Goal: Task Accomplishment & Management: Use online tool/utility

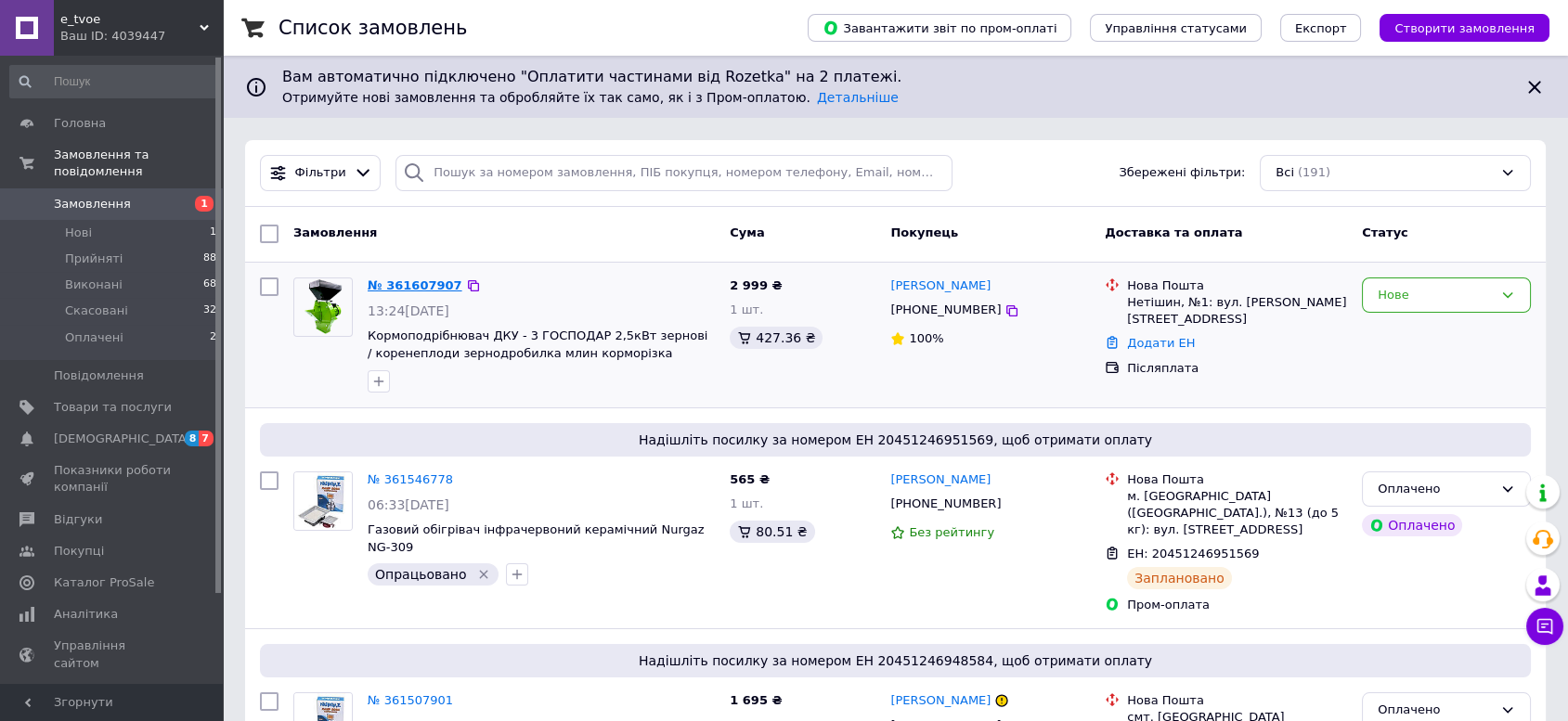
click at [443, 280] on link "№ 361607907" at bounding box center [415, 285] width 94 height 14
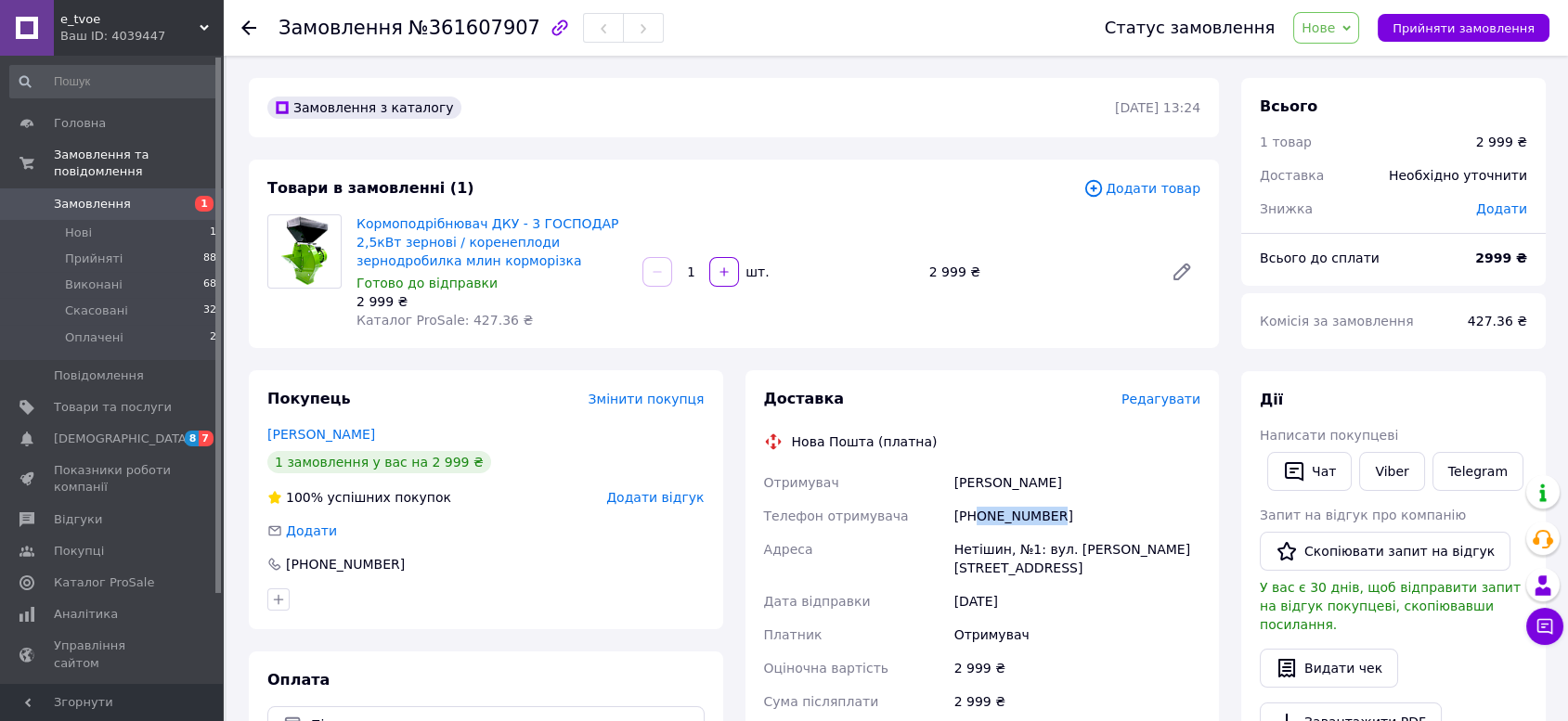
drag, startPoint x: 1073, startPoint y: 516, endPoint x: 977, endPoint y: 517, distance: 96.0
click at [977, 517] on div "[PHONE_NUMBER]" at bounding box center [1077, 516] width 254 height 33
copy div "0684261047"
click at [776, 208] on div "Товари в замовленні (1) Додати товар Кормоподрібнювач ДКУ - 3 ГОСПОДАР 2,5кВт з…" at bounding box center [734, 254] width 970 height 188
drag, startPoint x: 1053, startPoint y: 479, endPoint x: 848, endPoint y: 479, distance: 205.0
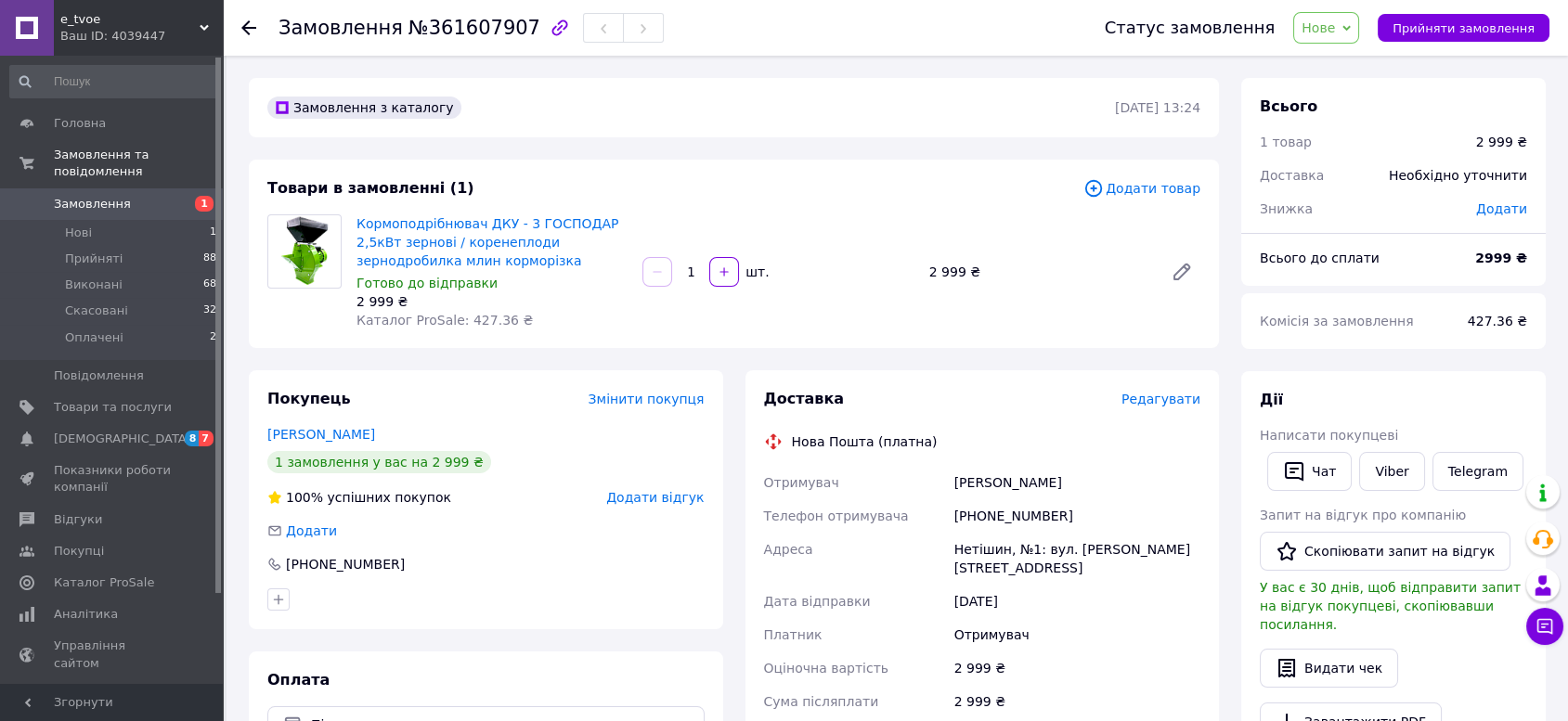
click at [848, 479] on div "Отримувач [PERSON_NAME] Телефон отримувача [PHONE_NUMBER] [PERSON_NAME], №1: ву…" at bounding box center [982, 634] width 445 height 337
copy div "Отримувач [PERSON_NAME]"
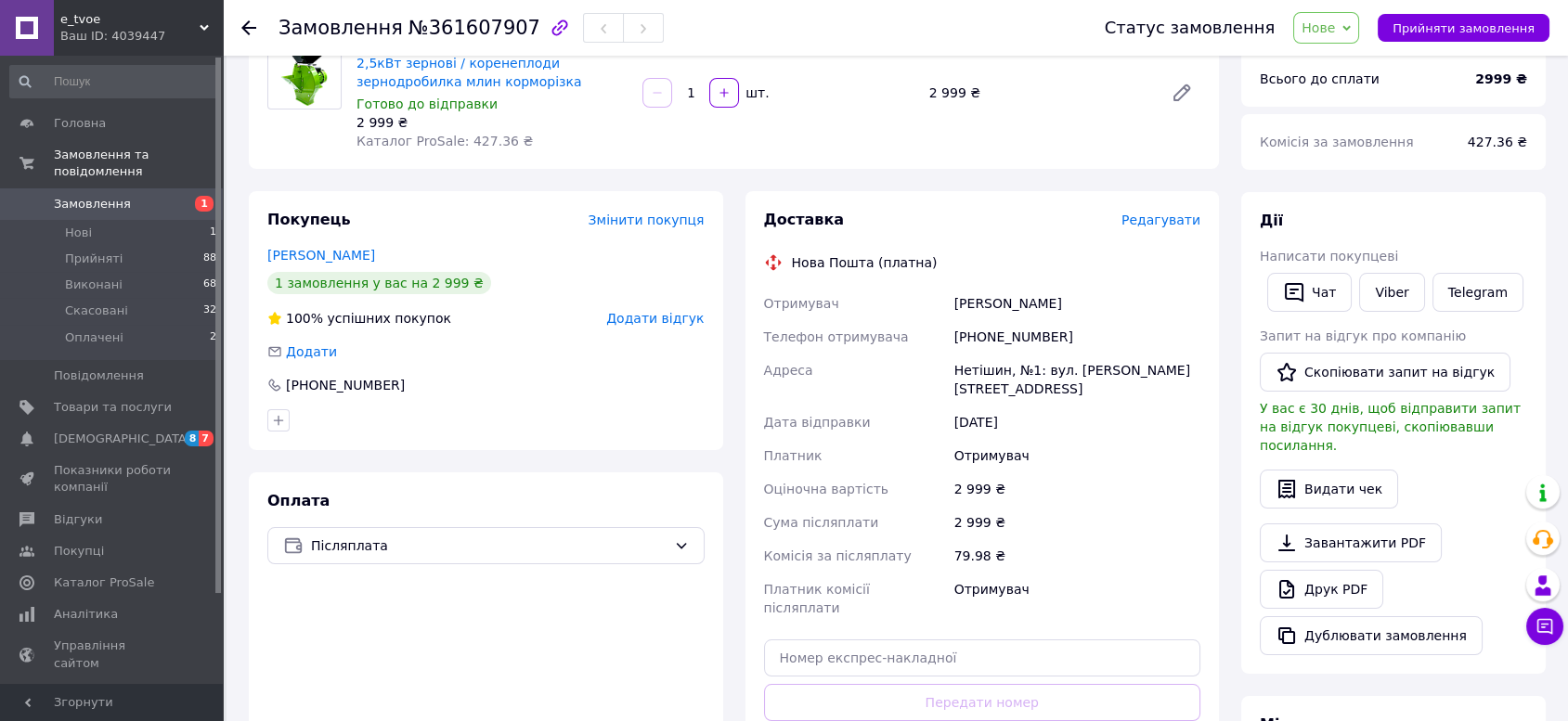
scroll to position [412, 0]
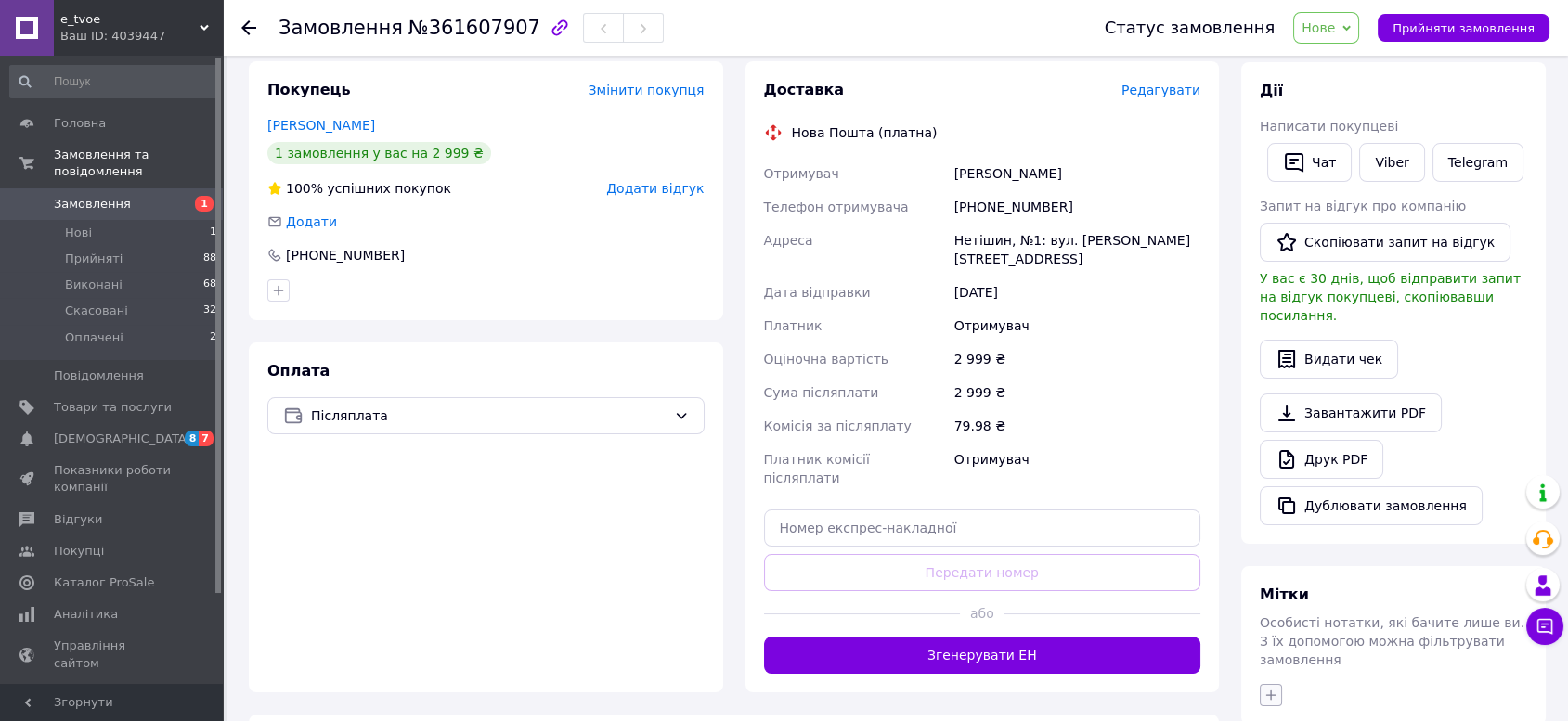
click at [1264, 688] on icon "button" at bounding box center [1271, 696] width 15 height 15
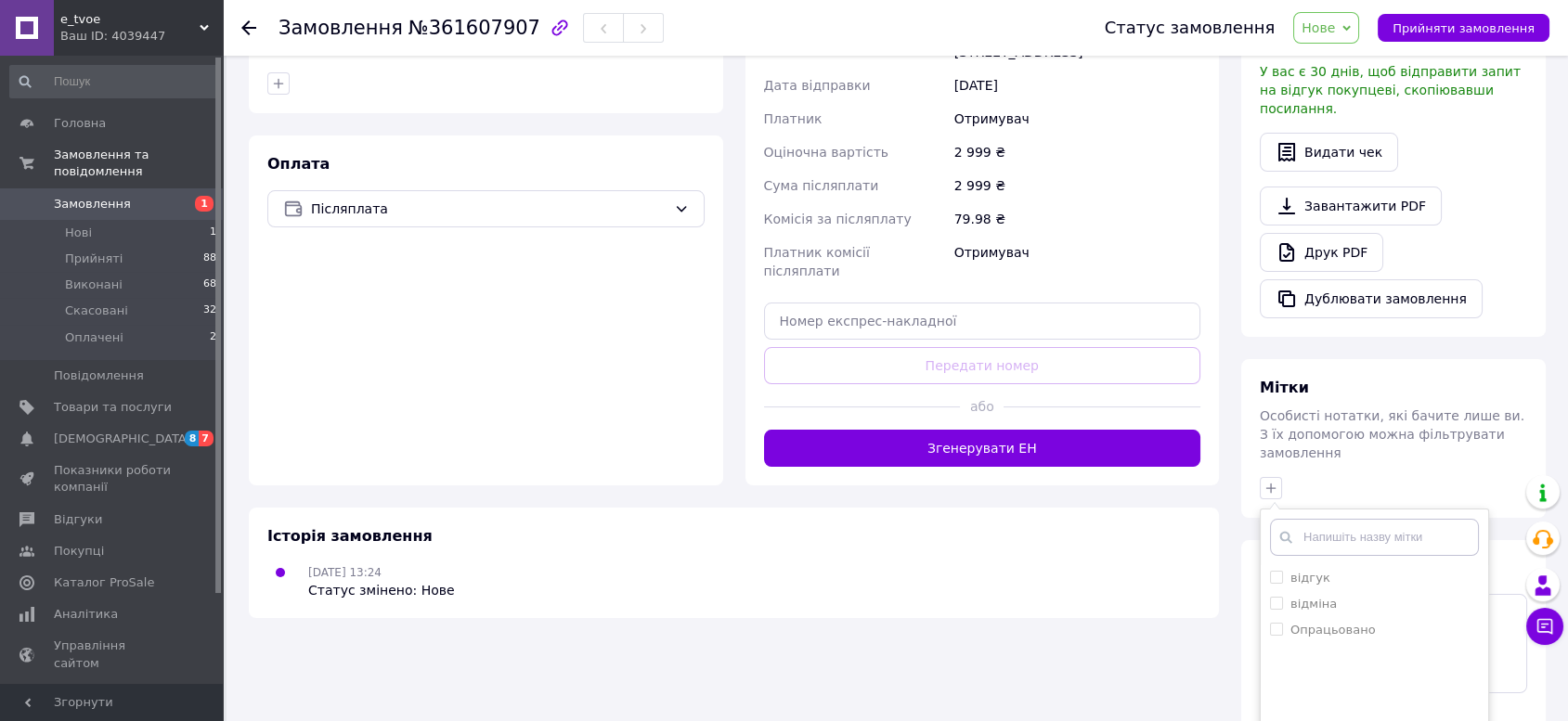
scroll to position [517, 0]
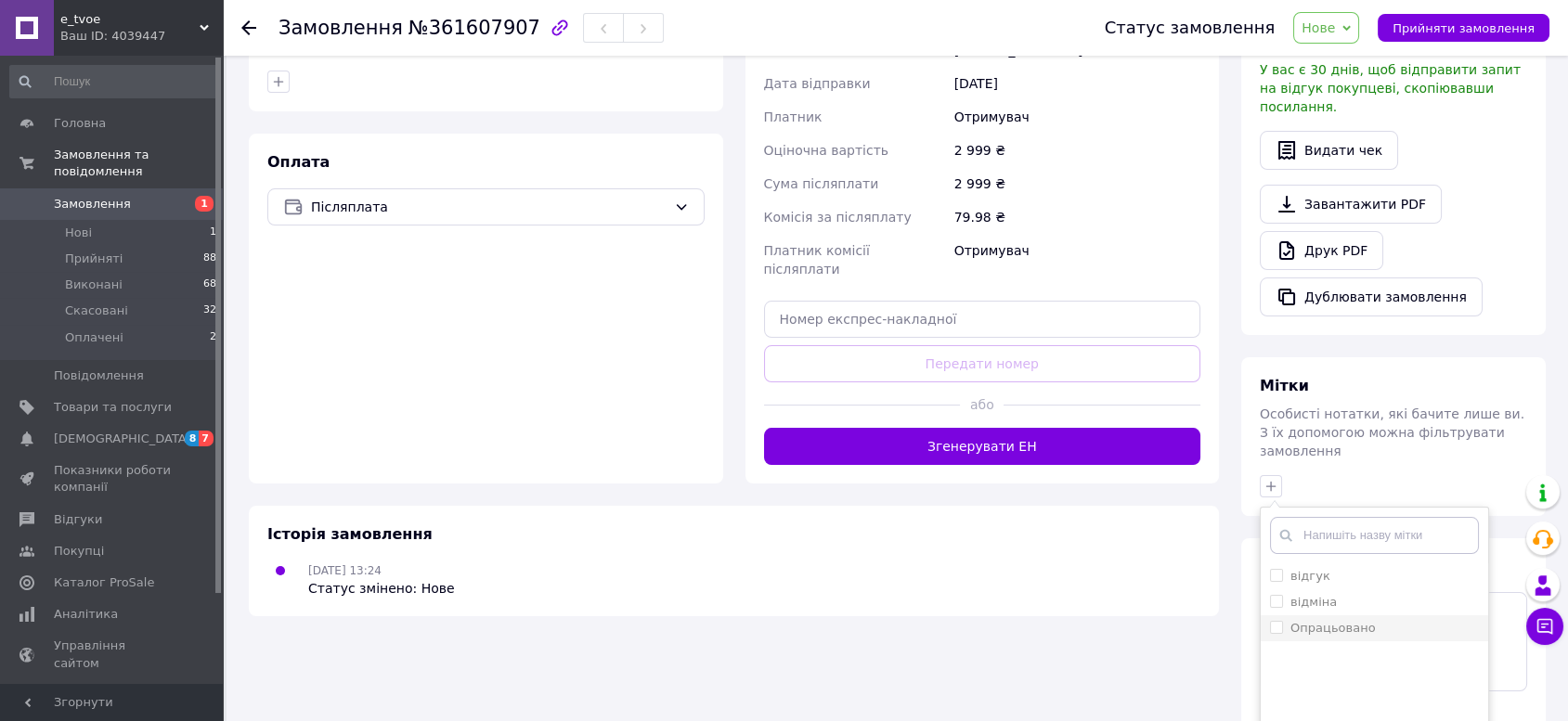
click at [1330, 621] on label "Опрацьовано" at bounding box center [1333, 628] width 86 height 14
checkbox input "true"
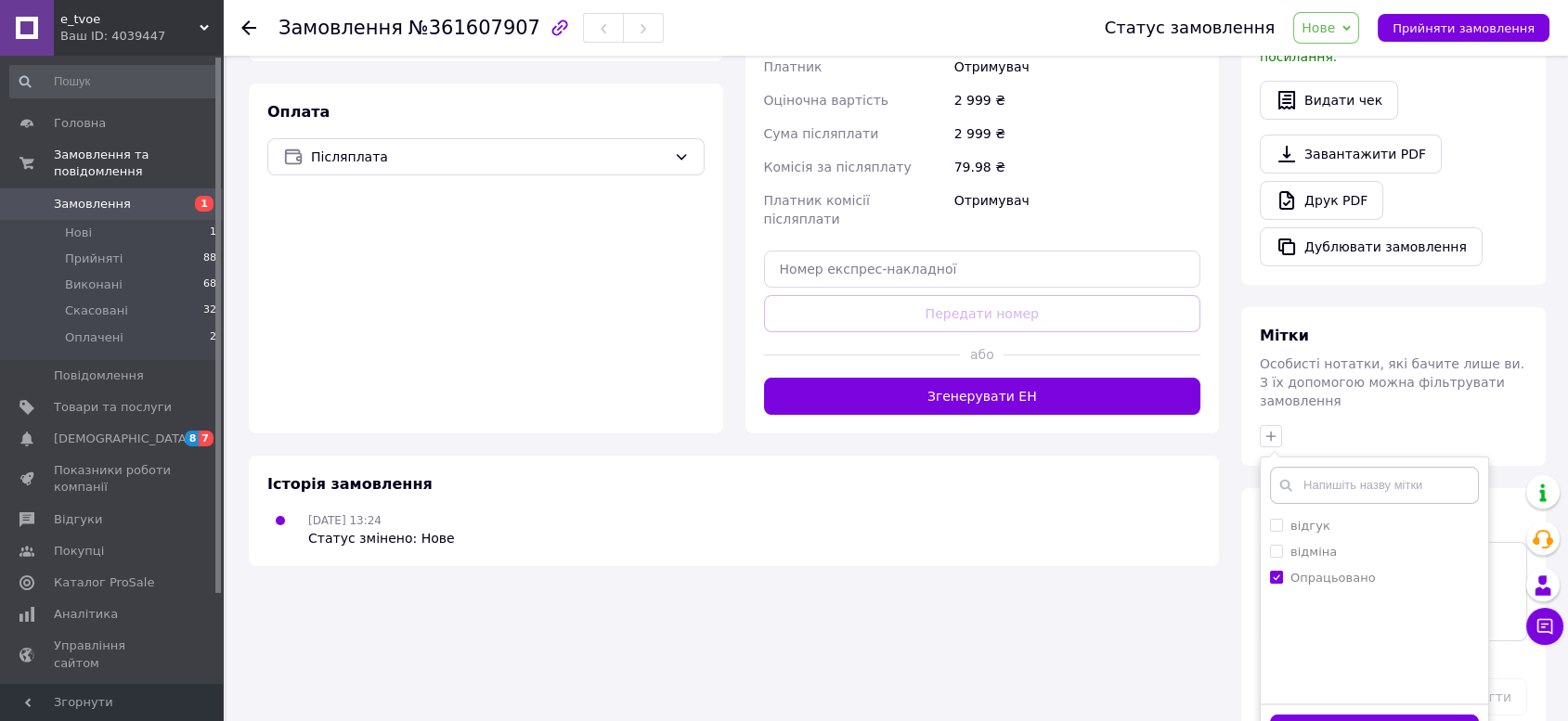
drag, startPoint x: 1384, startPoint y: 701, endPoint x: 1038, endPoint y: 601, distance: 360.2
click at [1384, 714] on button "Додати мітку" at bounding box center [1375, 732] width 209 height 36
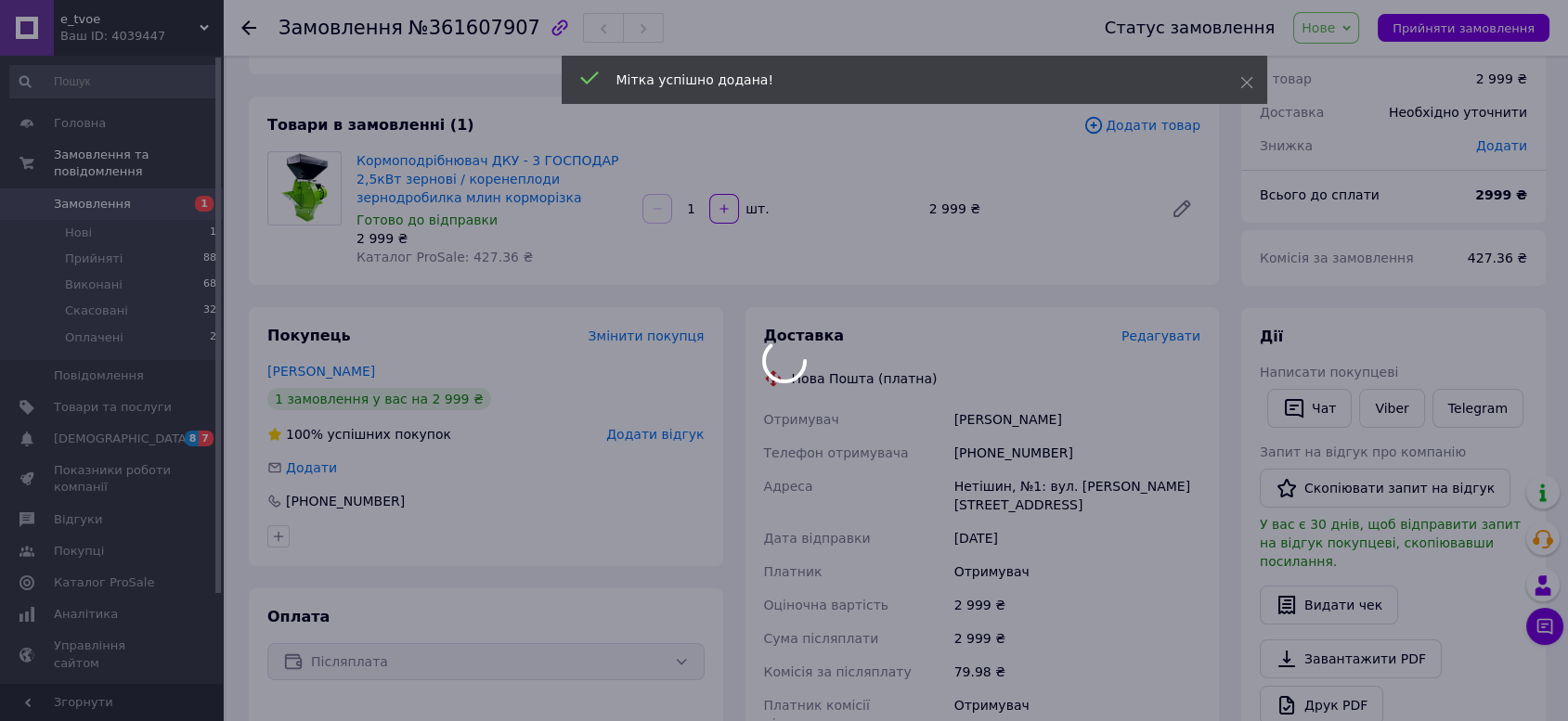
scroll to position [48, 0]
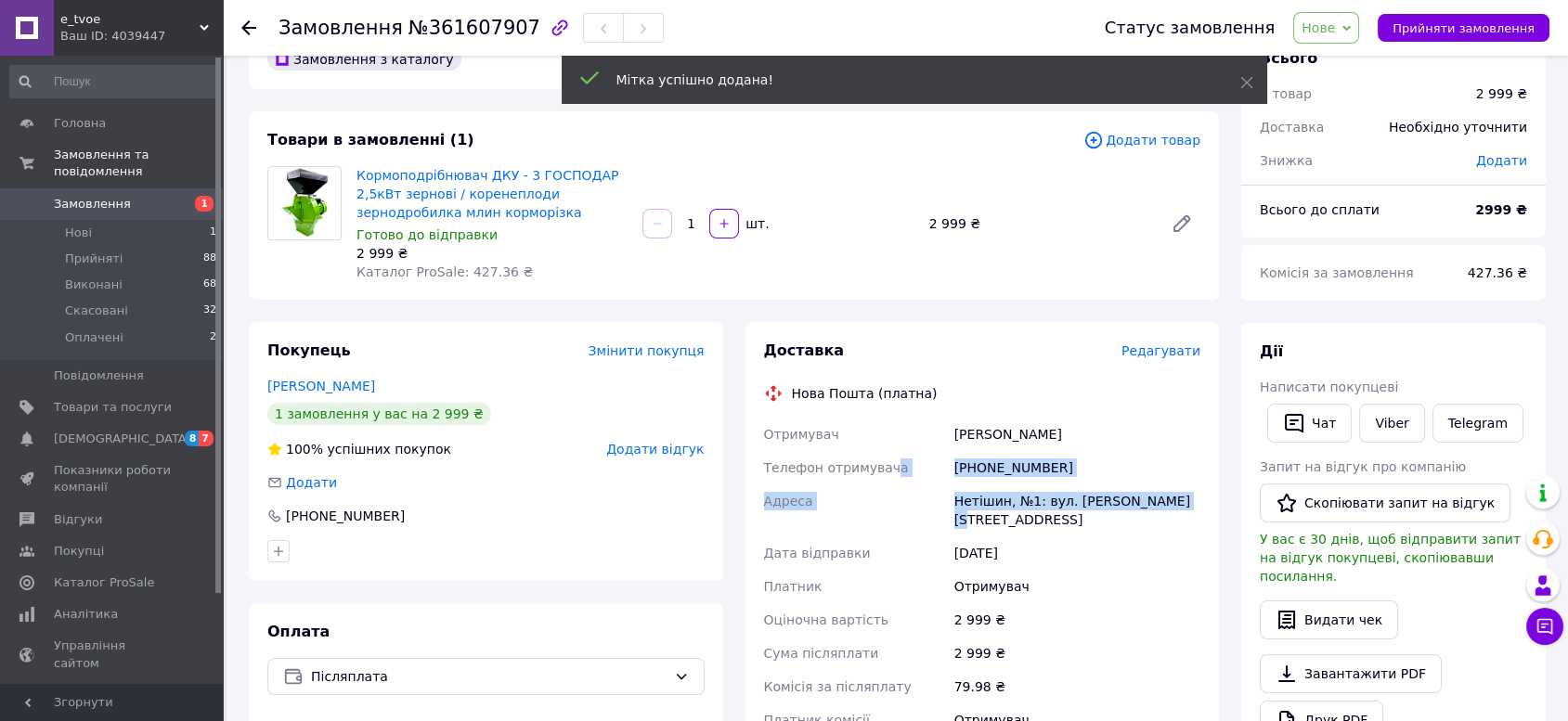
drag, startPoint x: 1148, startPoint y: 500, endPoint x: 896, endPoint y: 473, distance: 253.4
click at [887, 479] on div "Отримувач [PERSON_NAME] Телефон отримувача [PHONE_NUMBER] [PERSON_NAME], №1: ву…" at bounding box center [982, 586] width 445 height 337
copy div "Телефон отримувача [PHONE_NUMBER] [GEOGRAPHIC_DATA], №1: вул. [PERSON_NAME][STR…"
click at [988, 494] on div "Нетішин, №1: вул. [PERSON_NAME][STREET_ADDRESS]" at bounding box center [1077, 510] width 254 height 52
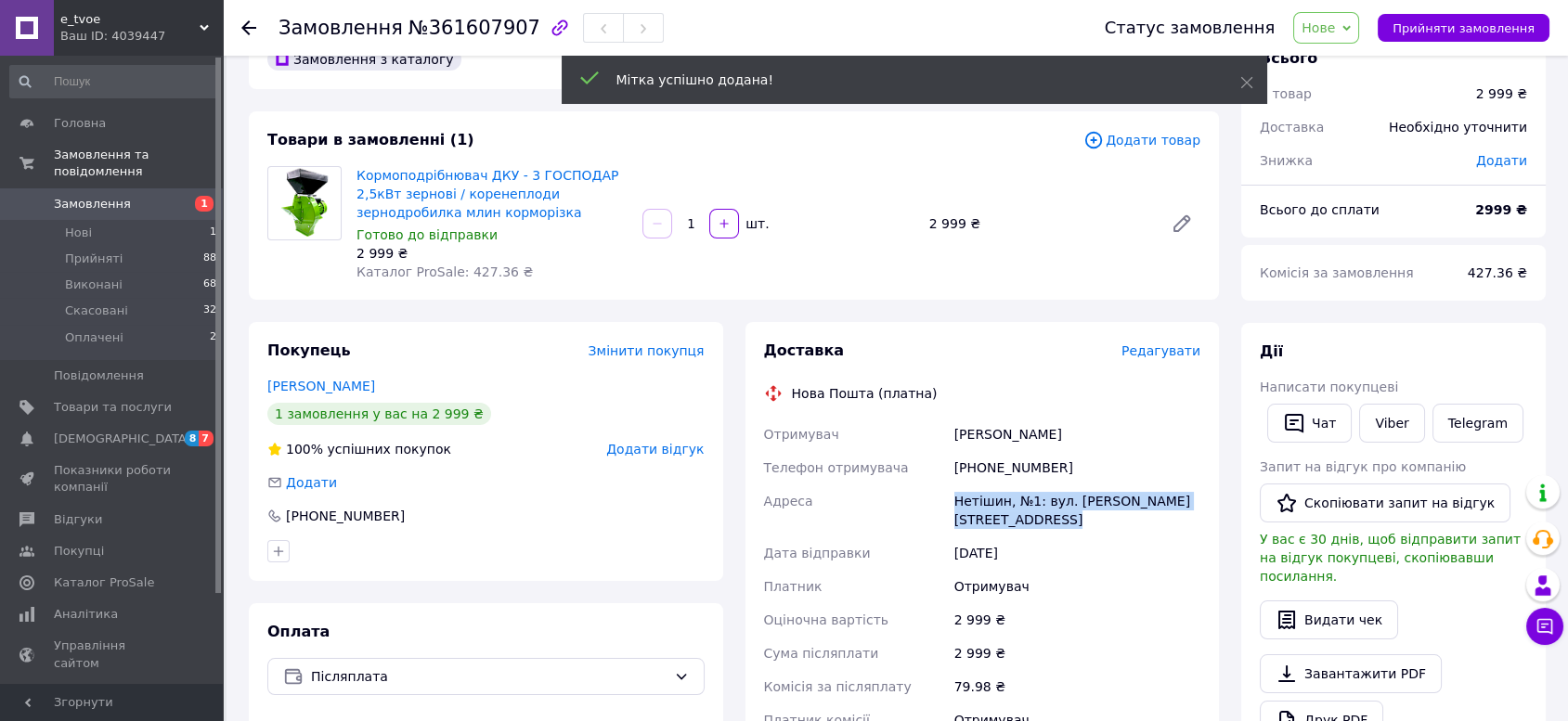
click at [988, 496] on div "Нетішин, №1: вул. [PERSON_NAME][STREET_ADDRESS]" at bounding box center [1077, 510] width 254 height 52
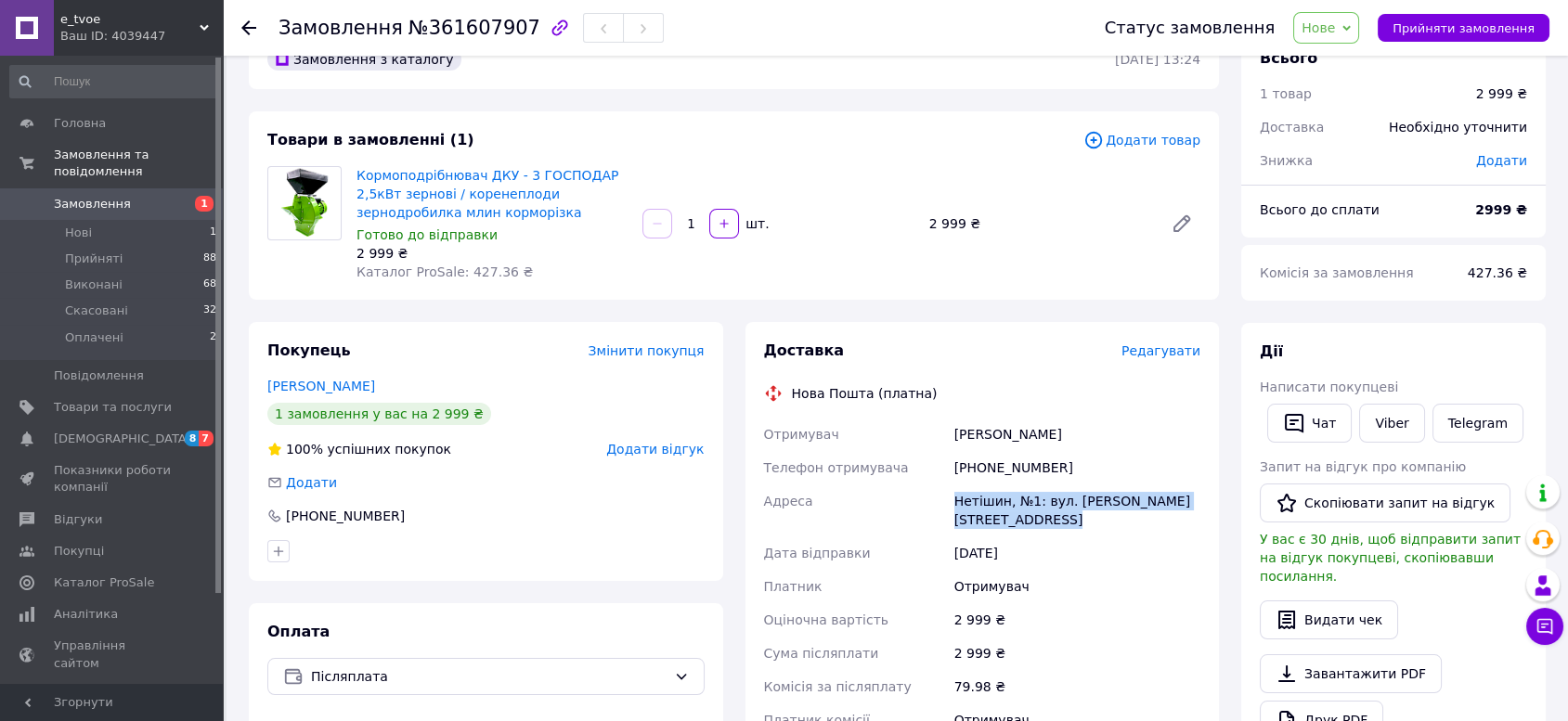
drag, startPoint x: 1054, startPoint y: 434, endPoint x: 945, endPoint y: 435, distance: 109.0
click at [945, 435] on div "Отримувач [PERSON_NAME] Телефон отримувача [PHONE_NUMBER] [PERSON_NAME], №1: ву…" at bounding box center [982, 586] width 445 height 337
drag, startPoint x: 1069, startPoint y: 437, endPoint x: 906, endPoint y: 437, distance: 163.0
click at [906, 437] on div "Отримувач [PERSON_NAME] Телефон отримувача [PHONE_NUMBER] [PERSON_NAME], №1: ву…" at bounding box center [982, 586] width 445 height 337
copy div "Отримувач [PERSON_NAME]"
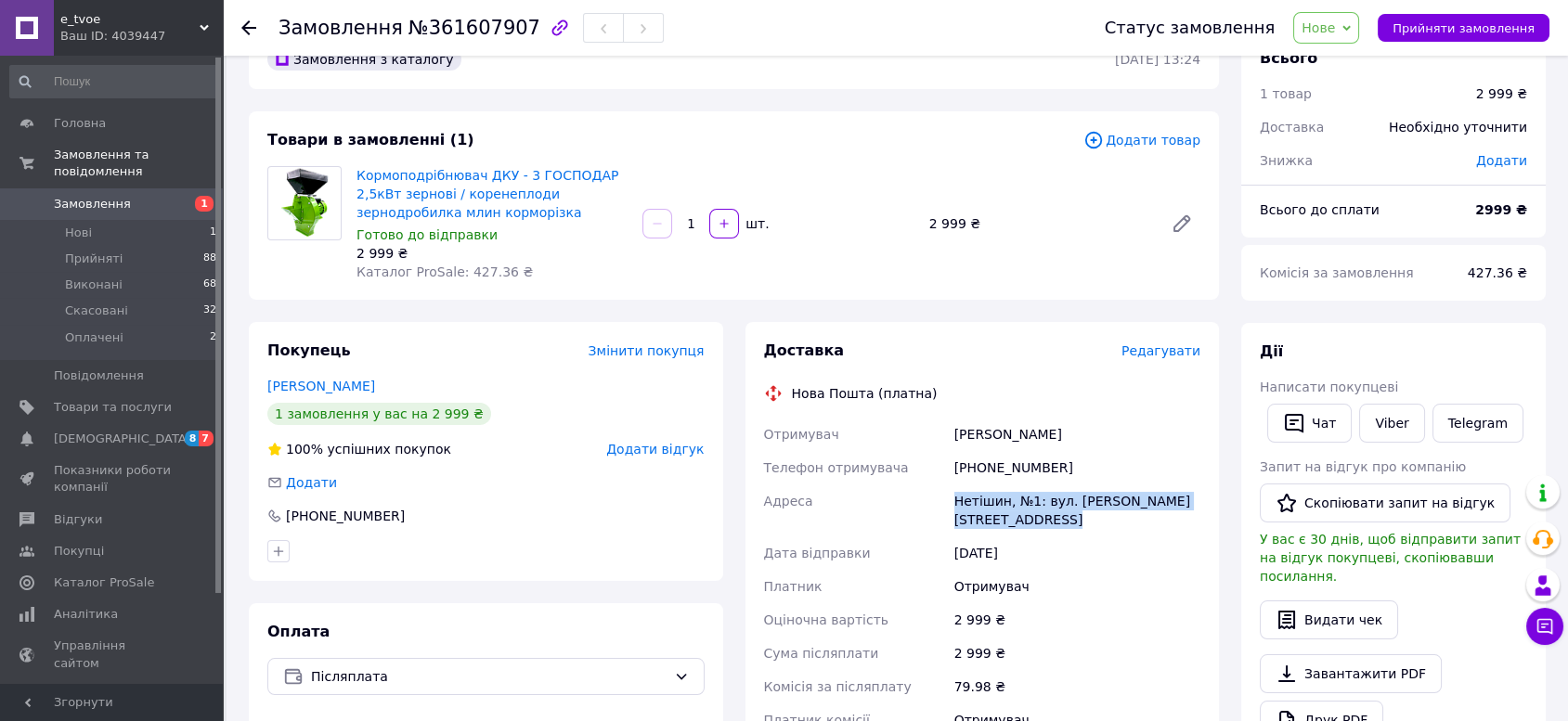
click at [1335, 31] on span "Нове" at bounding box center [1318, 28] width 33 height 15
click at [1345, 62] on li "Прийнято" at bounding box center [1337, 65] width 86 height 28
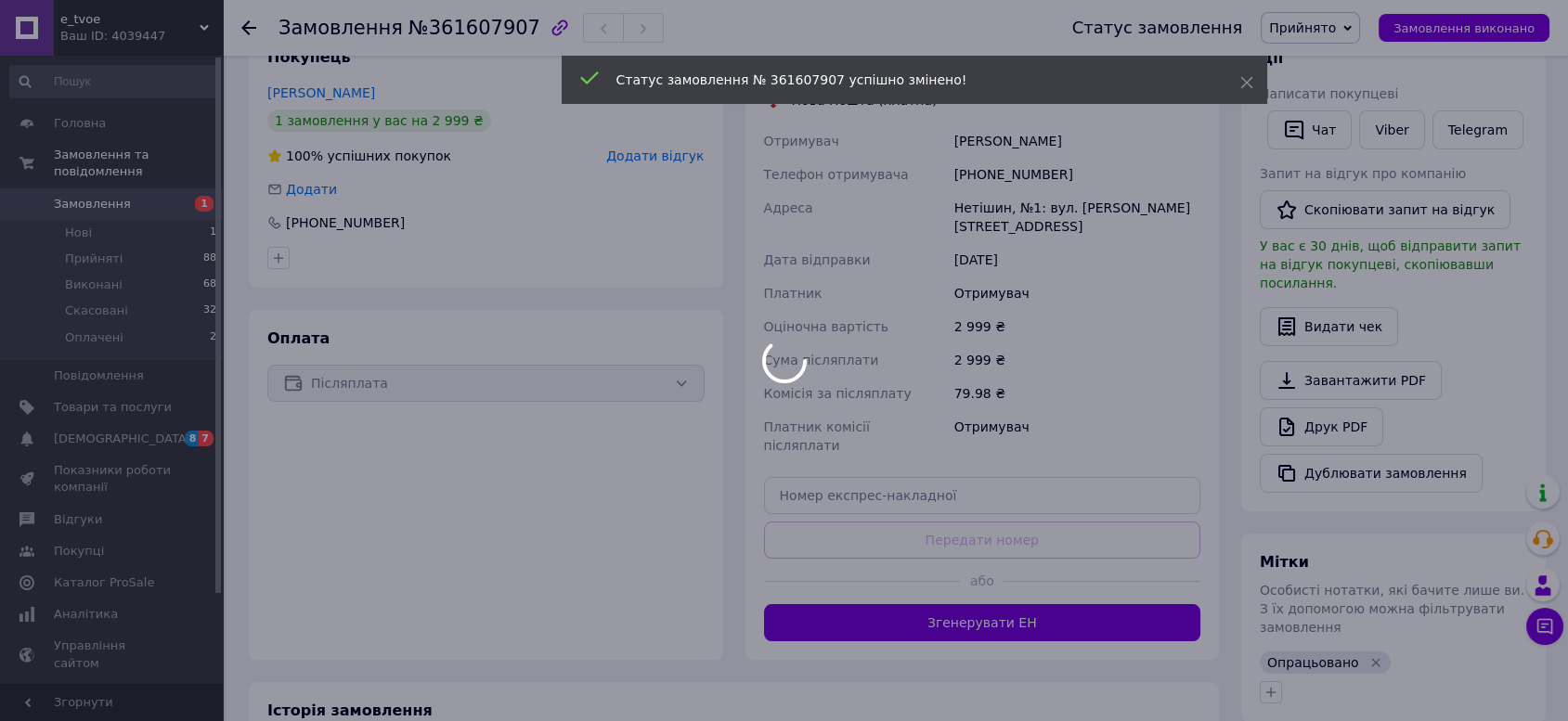
scroll to position [357, 0]
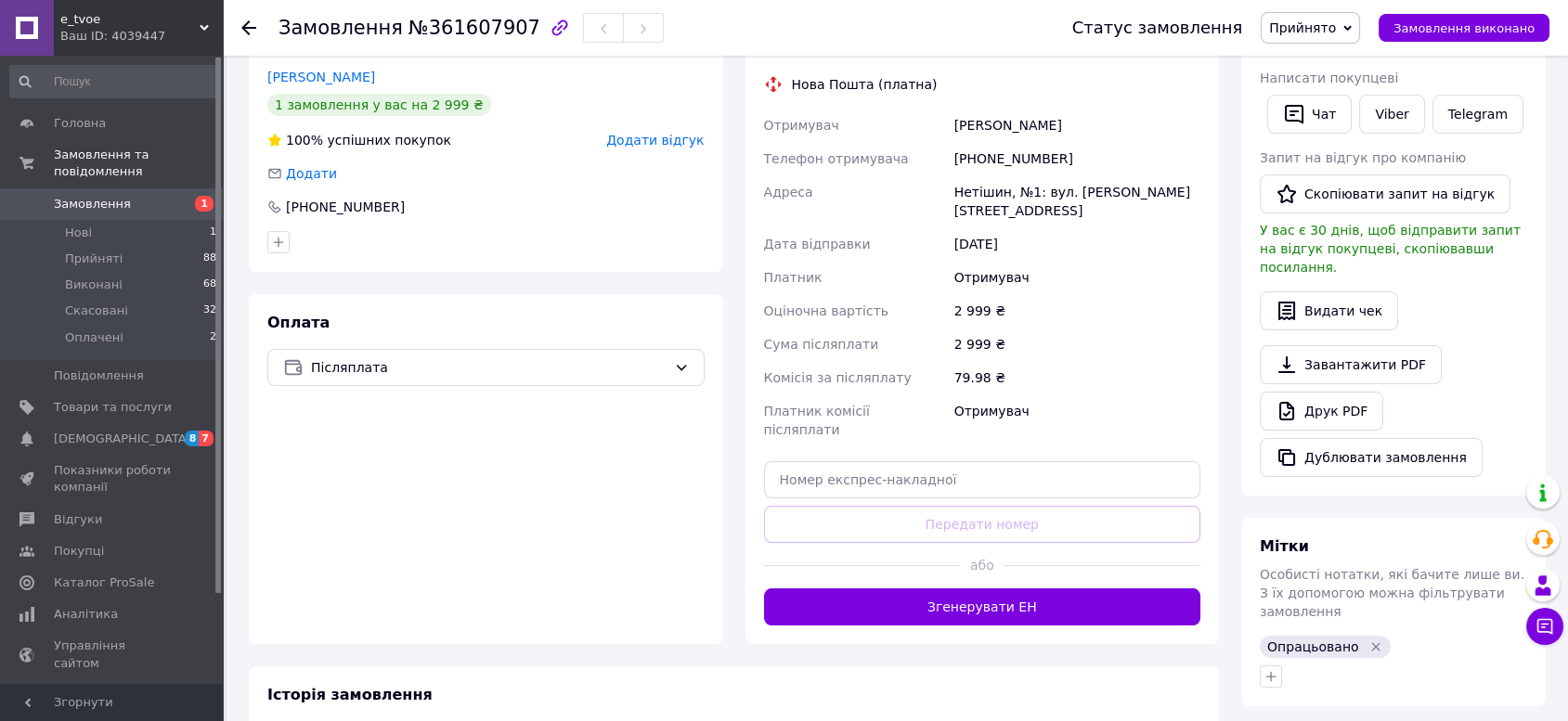
click at [107, 196] on span "Замовлення" at bounding box center [92, 205] width 77 height 17
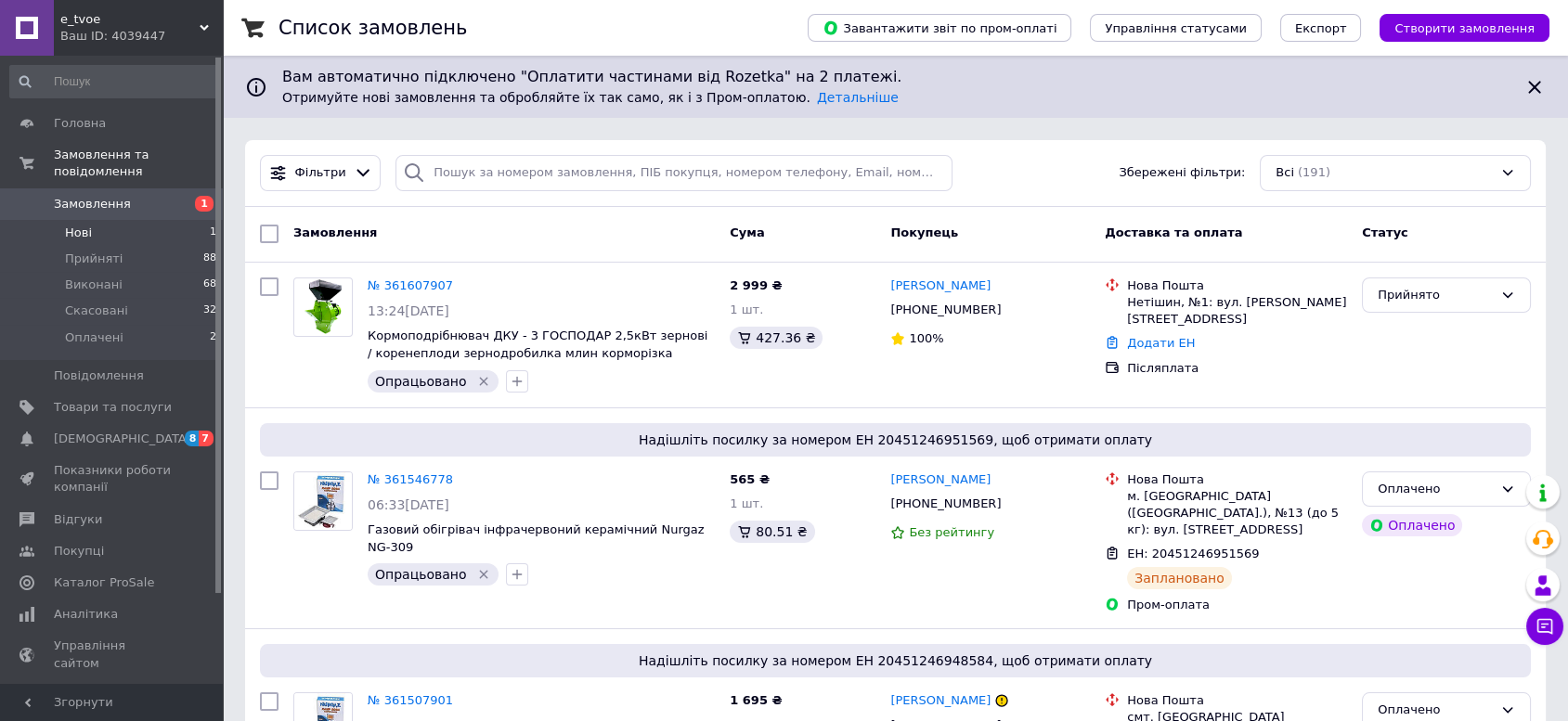
click at [101, 220] on li "Нові 1" at bounding box center [113, 233] width 227 height 26
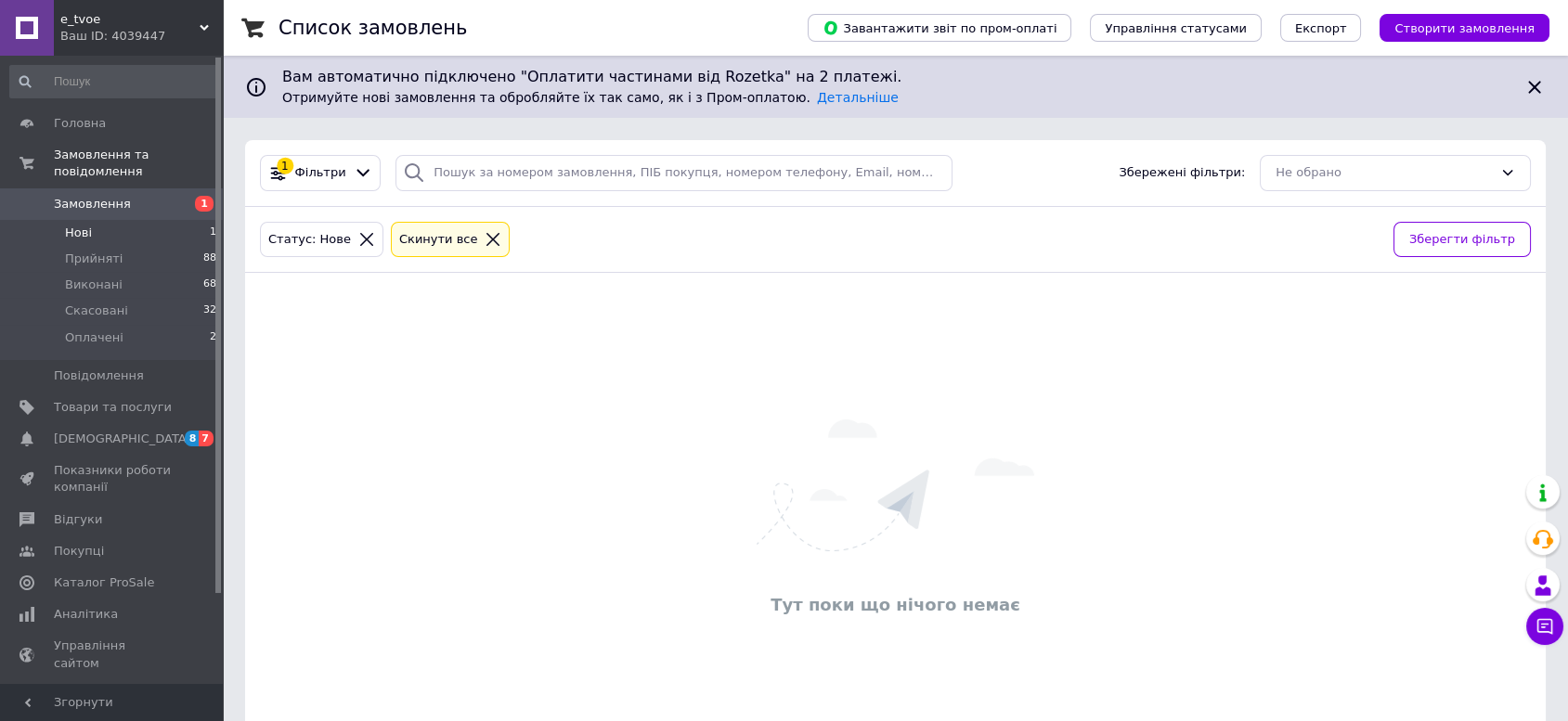
click at [480, 231] on div "Cкинути все" at bounding box center [451, 239] width 120 height 36
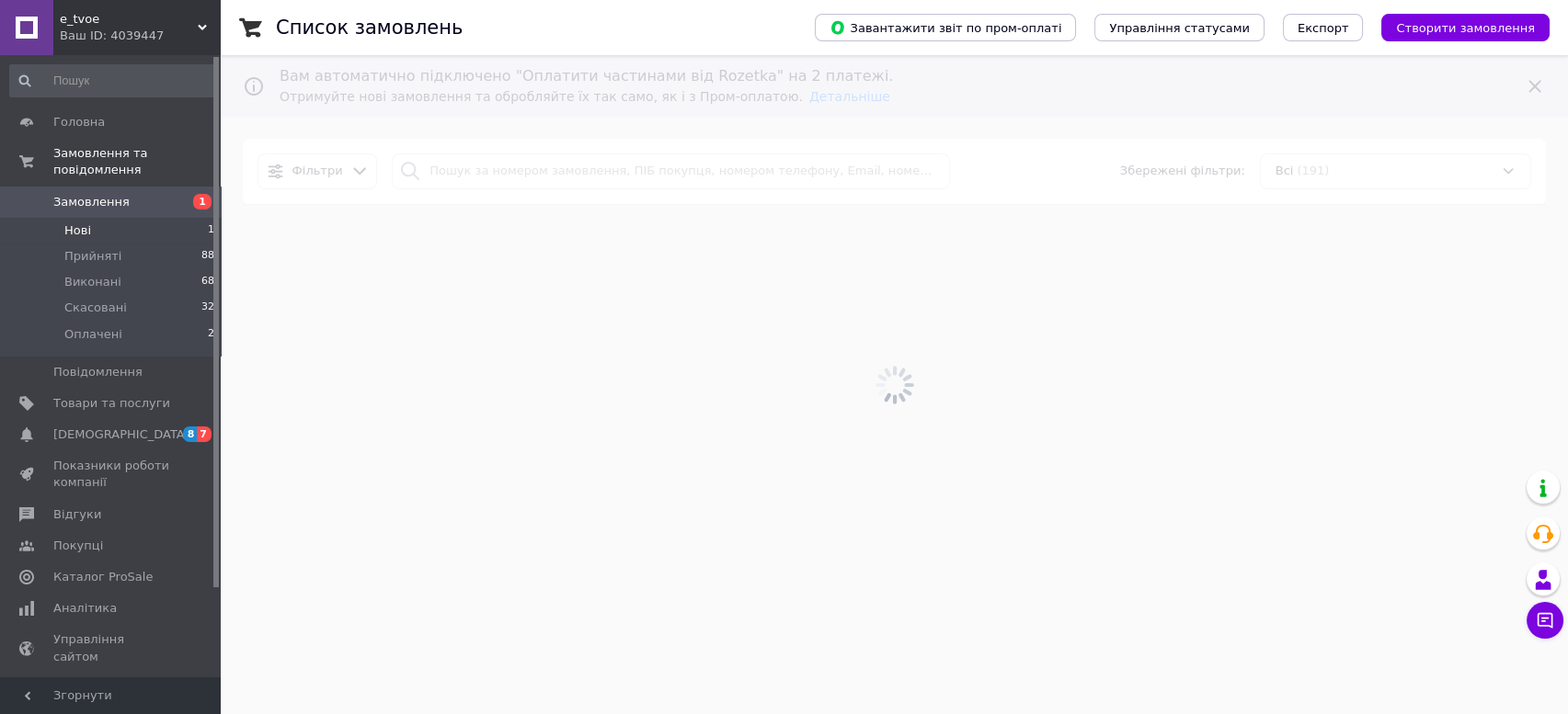
click at [473, 229] on div at bounding box center [894, 385] width 1348 height 659
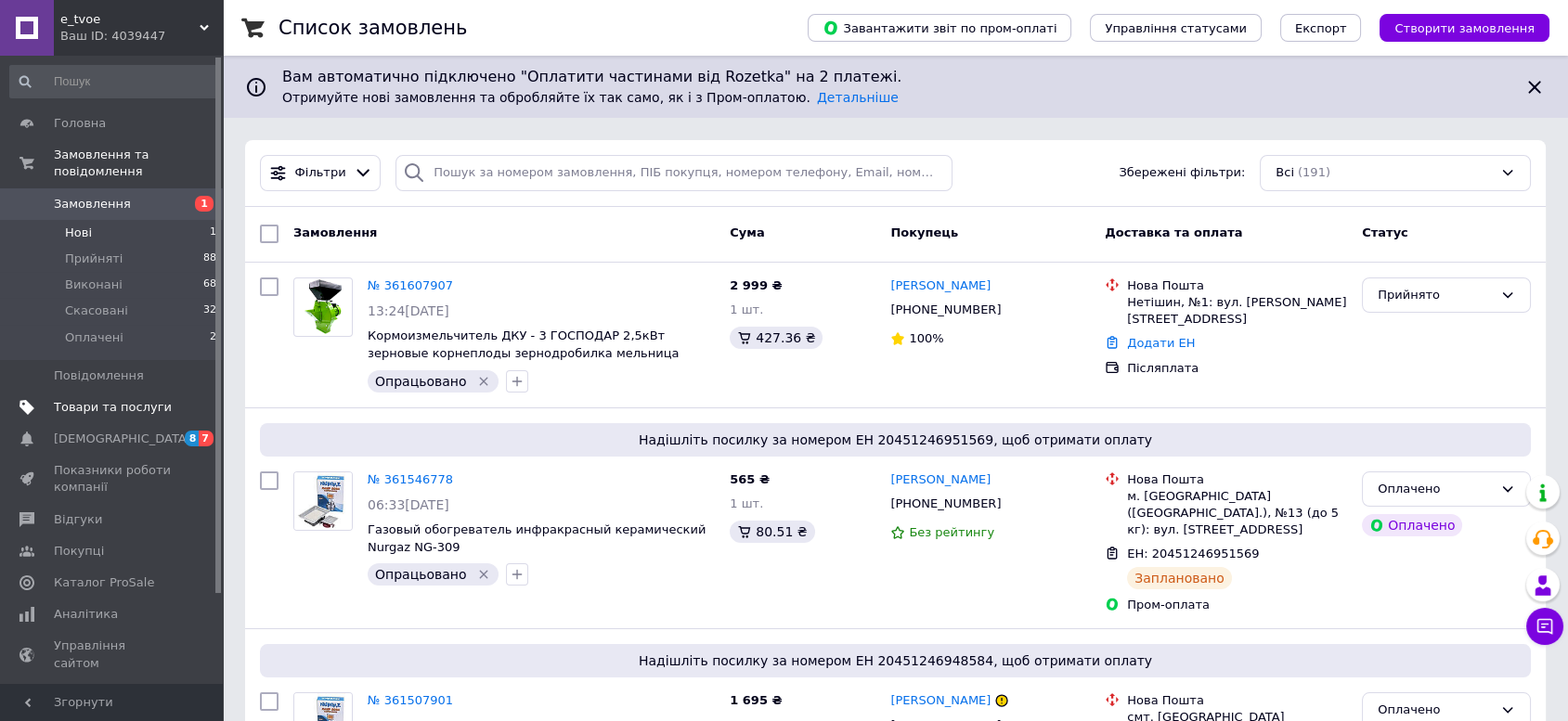
click at [117, 399] on span "Товари та послуги" at bounding box center [112, 407] width 118 height 17
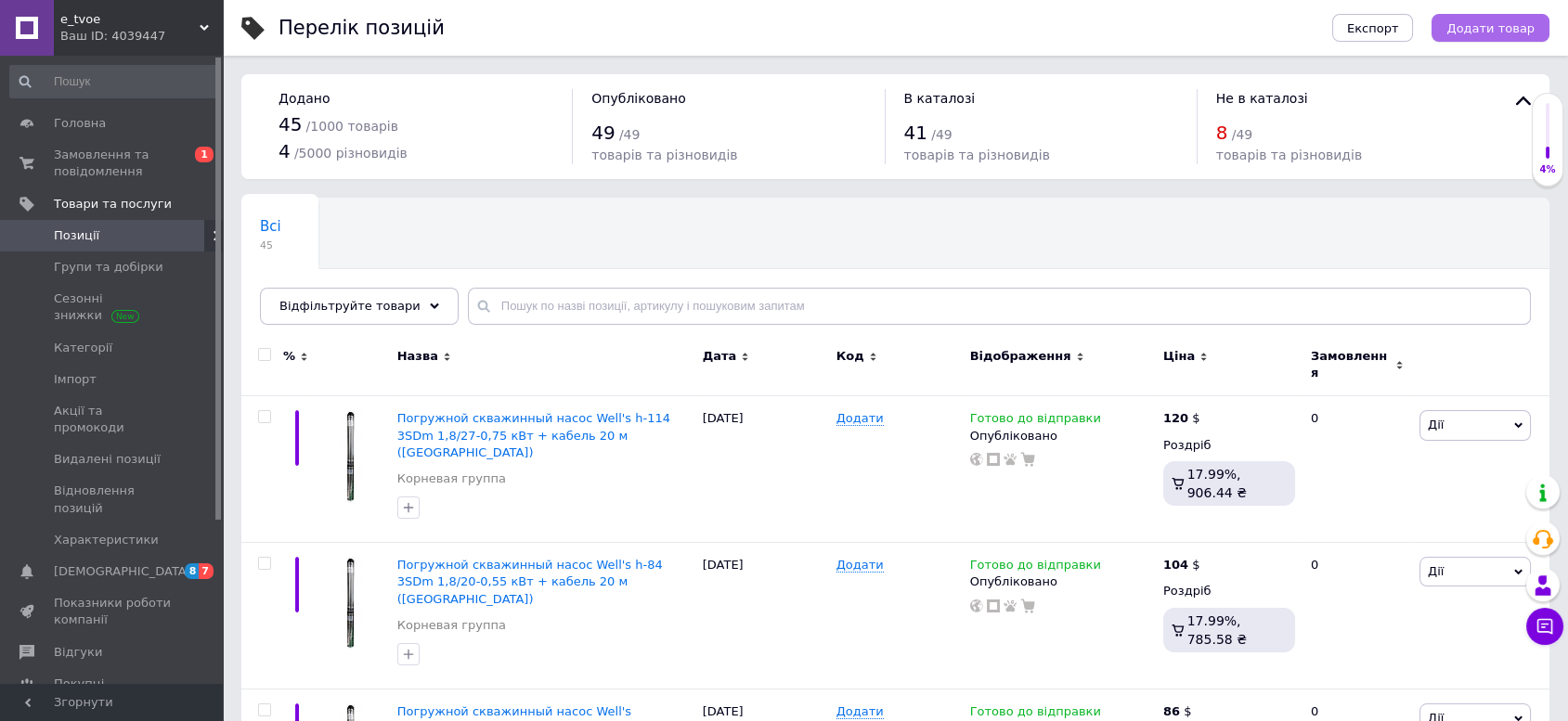
click at [1461, 34] on span "Додати товар" at bounding box center [1491, 28] width 89 height 14
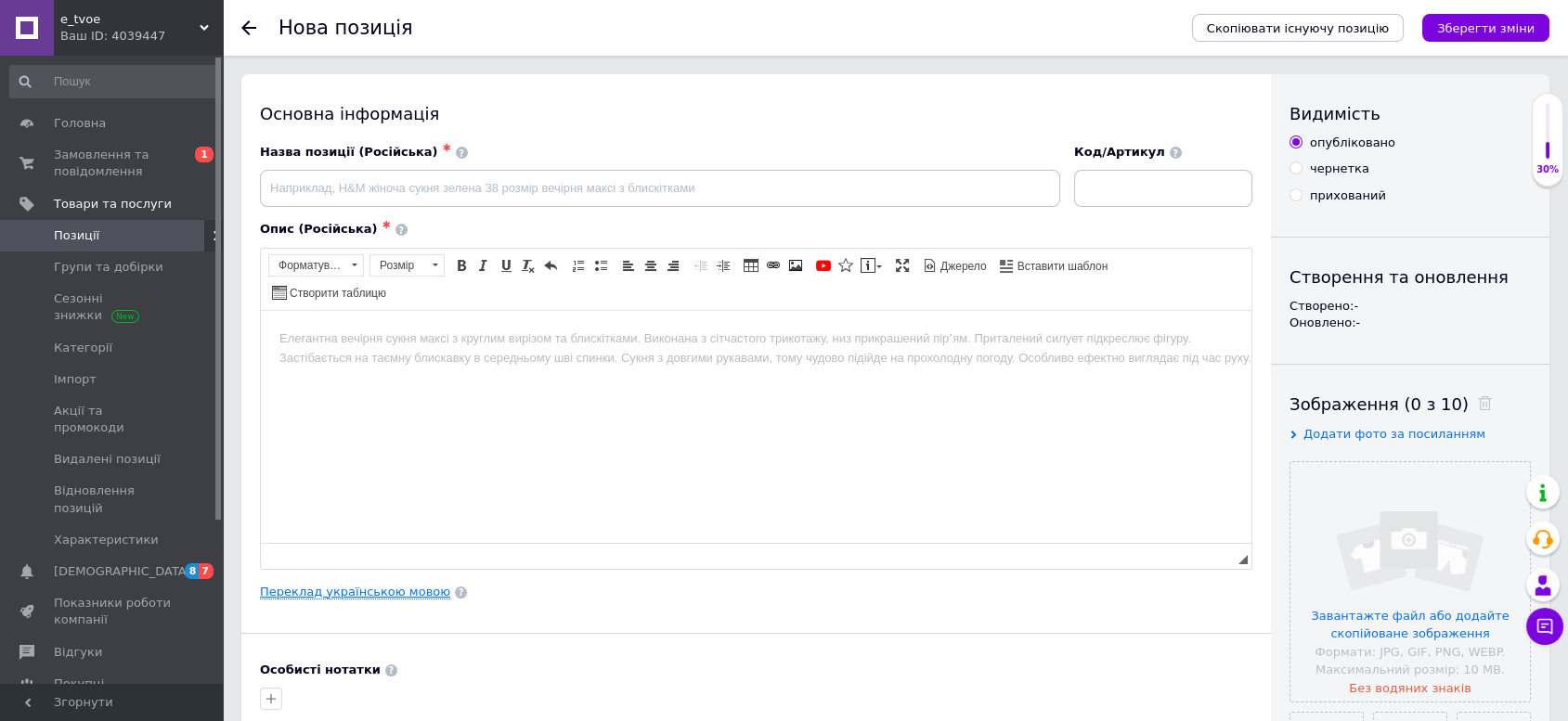
click at [362, 584] on link "Переклад українською мовою" at bounding box center [355, 592] width 190 height 15
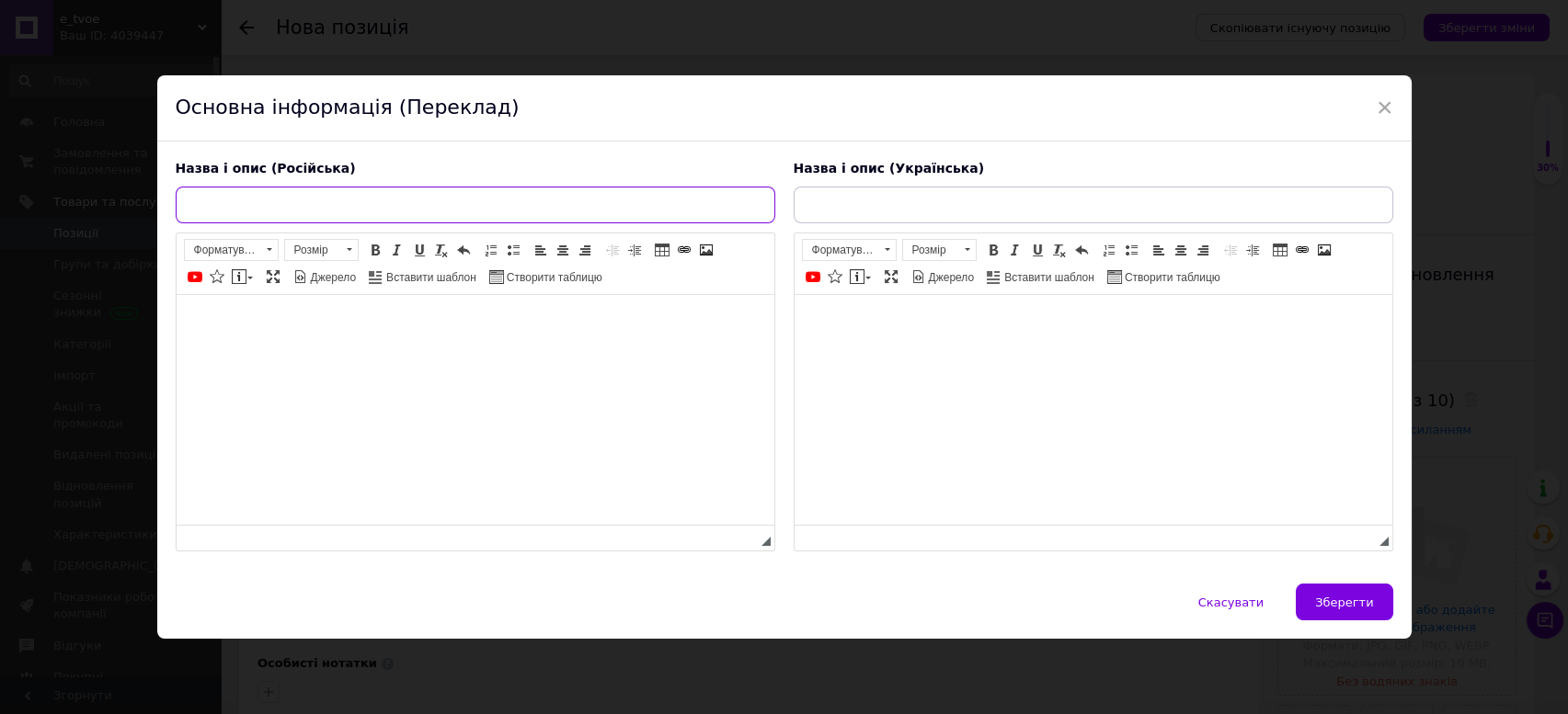
click at [551, 208] on input "text" at bounding box center [475, 204] width 600 height 36
paste input "Электронный контроллер давления Maximus EPC2 1.1 кВт с манометром, защитой от с…"
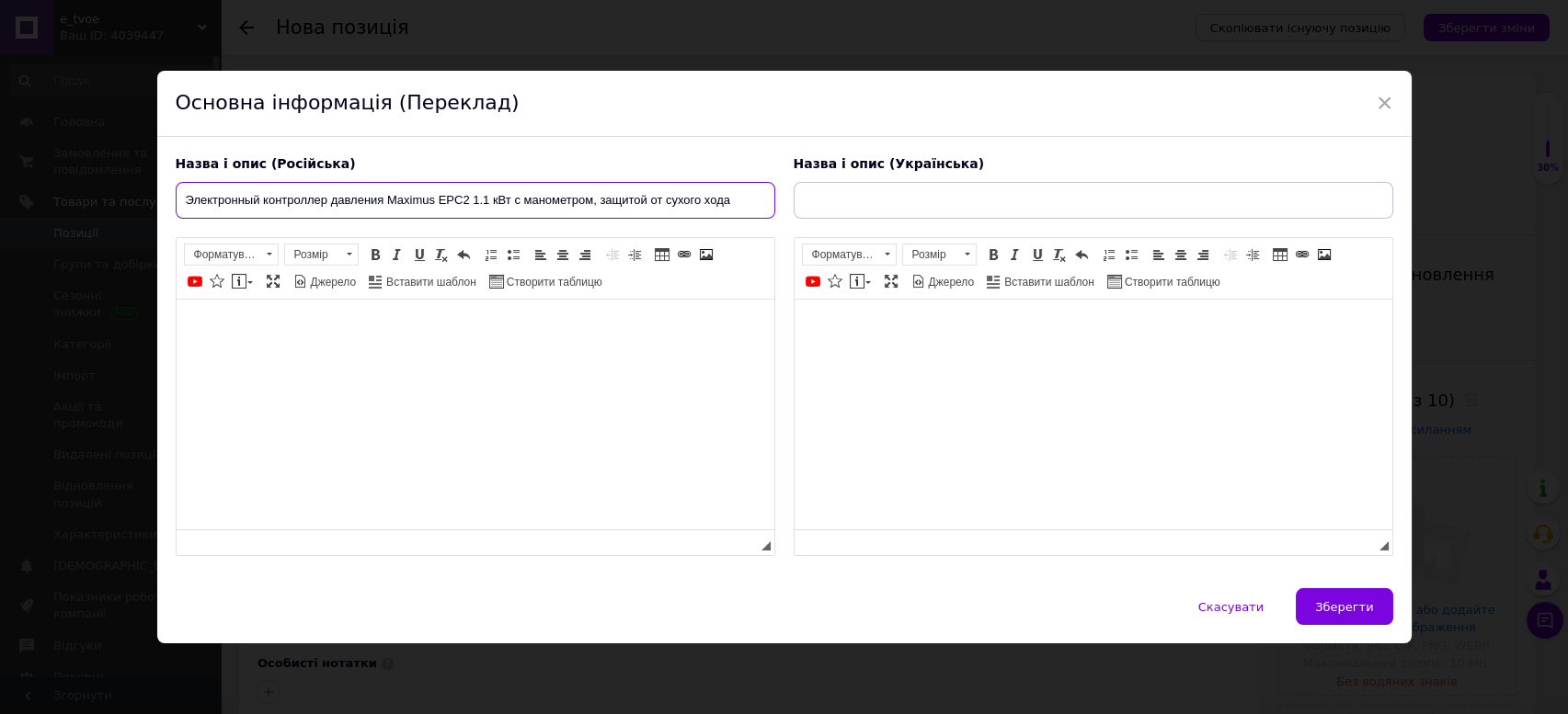
type input "Электронный контроллер давления Maximus EPC2 1.1 кВт с манометром, защитой от с…"
click at [480, 356] on html at bounding box center [474, 328] width 598 height 56
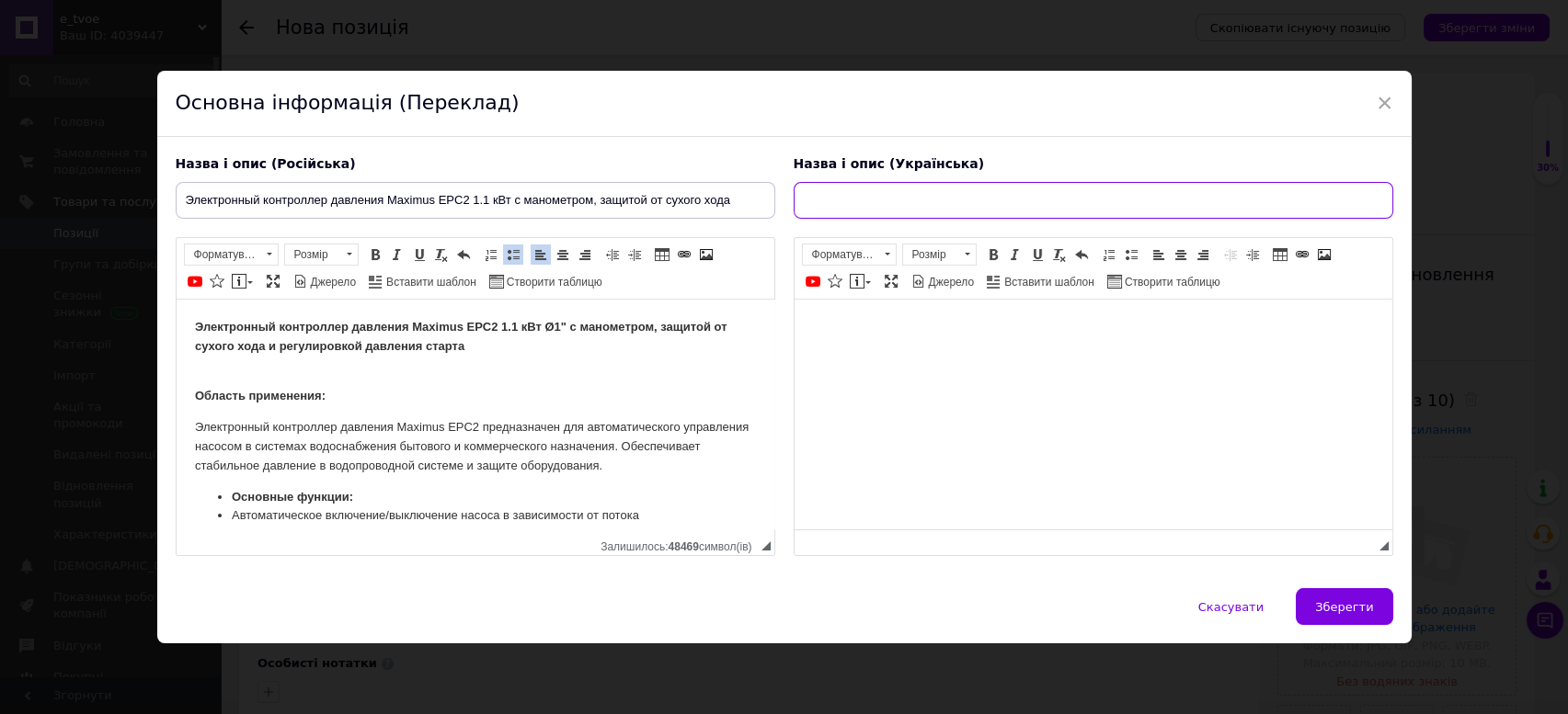
click at [958, 191] on input "text" at bounding box center [1094, 200] width 600 height 36
type input "Електронний контролер тиску Maximus EPC2 1.1 кВт з манометром, захистом від сух…"
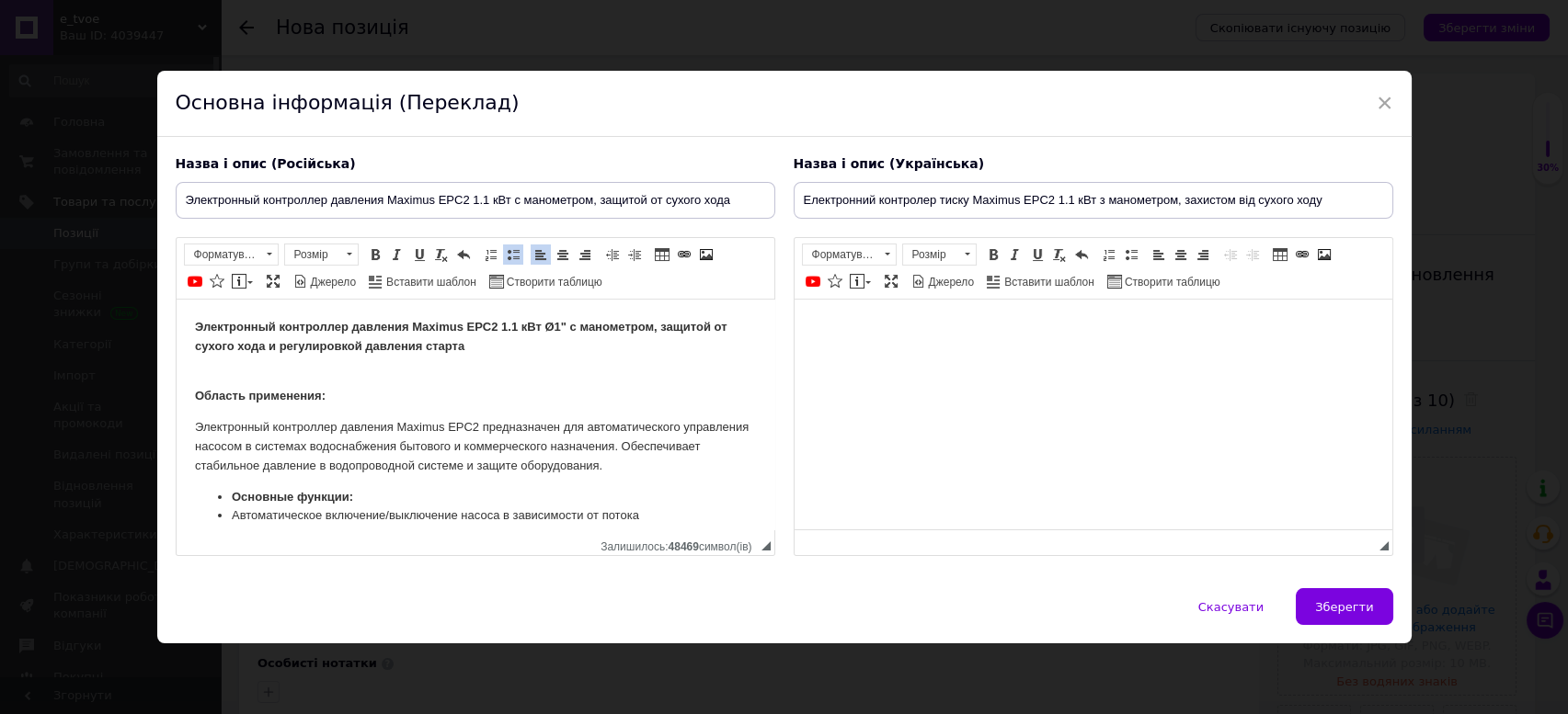
click at [991, 356] on html at bounding box center [1093, 328] width 598 height 56
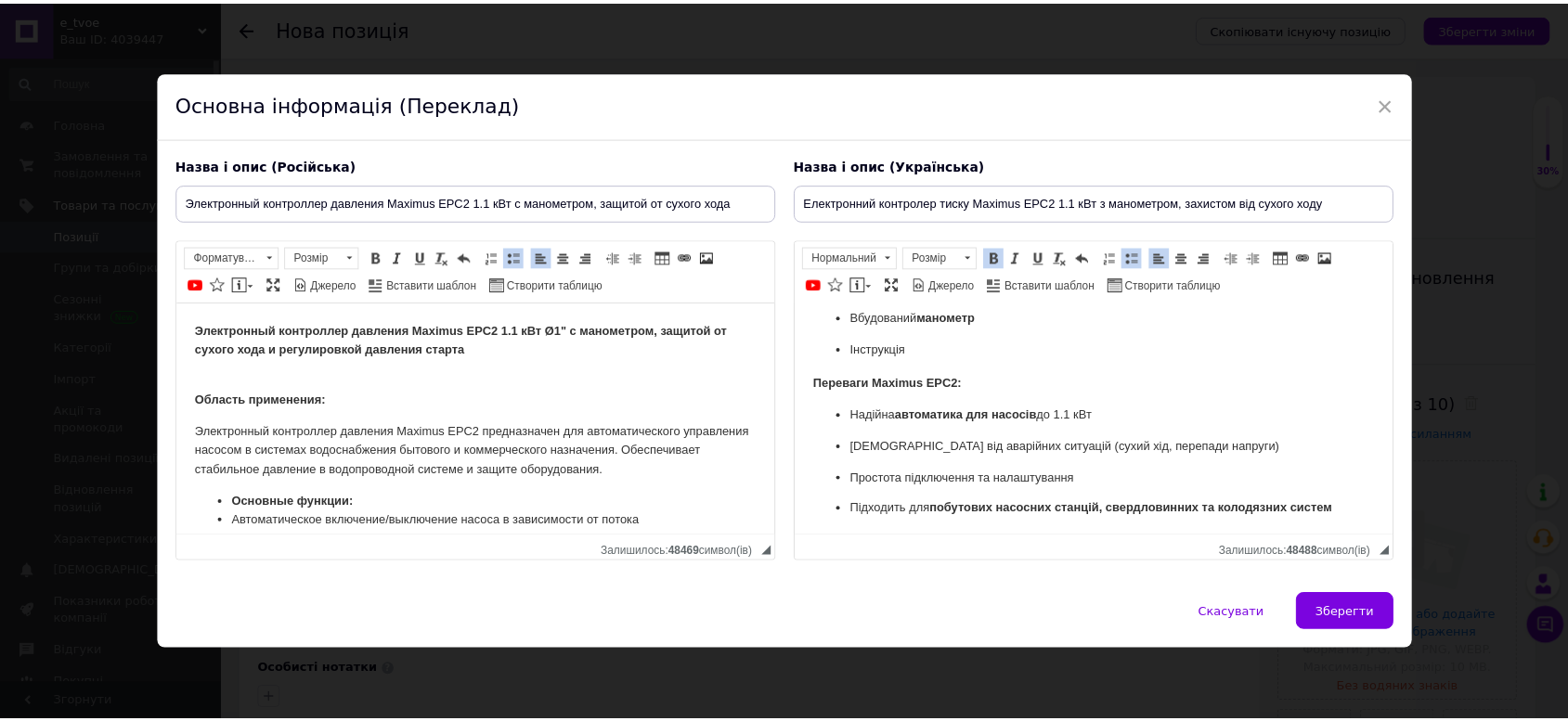
scroll to position [881, 0]
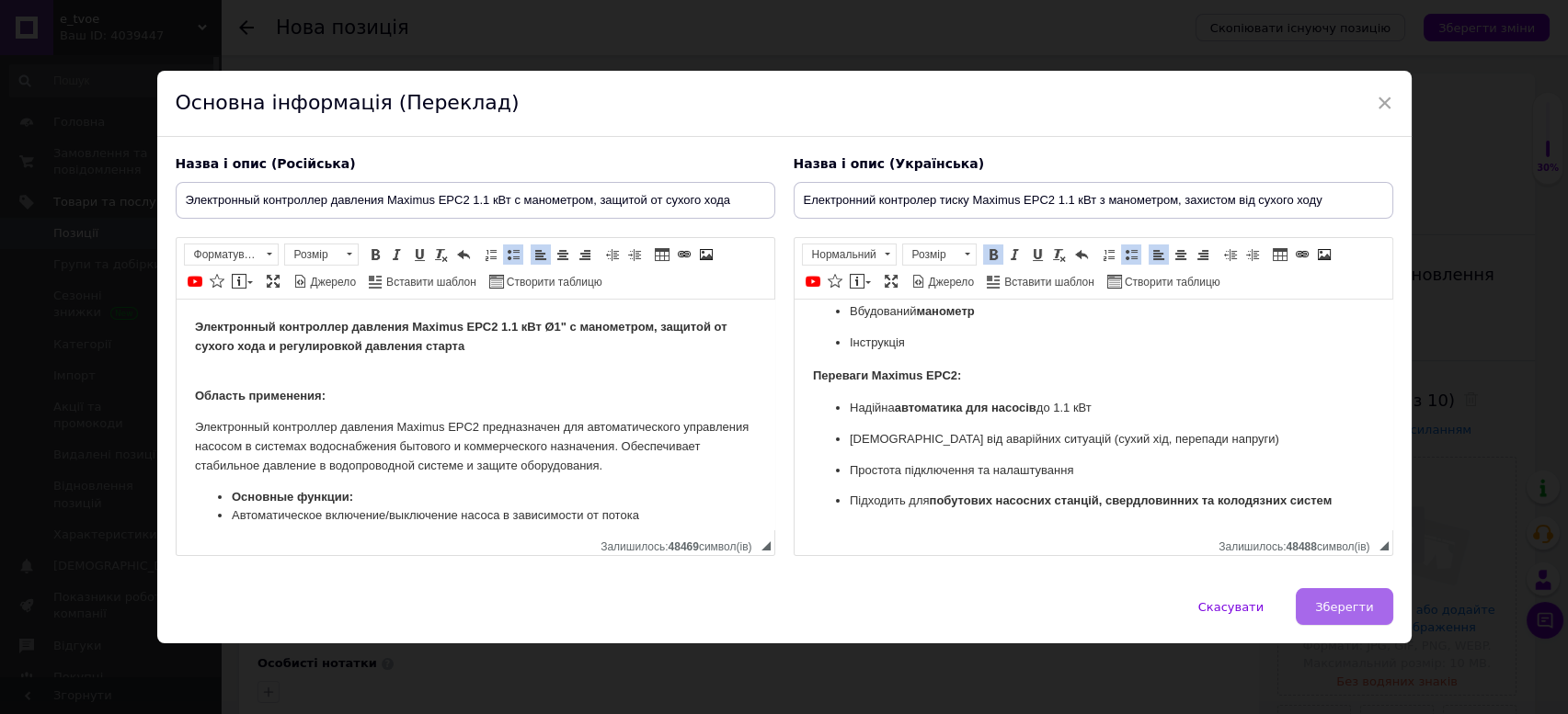
click at [1362, 602] on span "Зберегти" at bounding box center [1344, 607] width 58 height 14
type input "Электронный контроллер давления Maximus EPC2 1.1 кВт с манометром, защитой от с…"
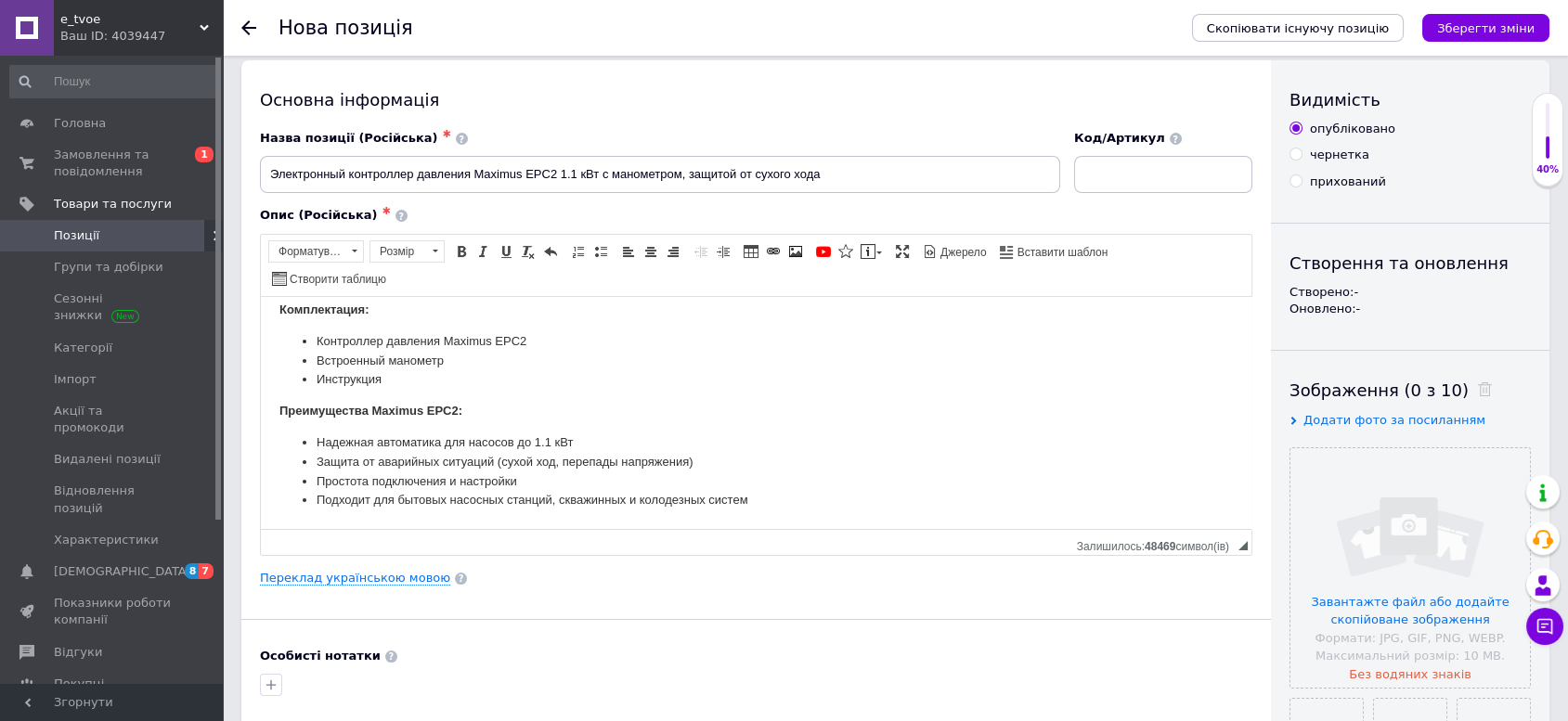
scroll to position [309, 0]
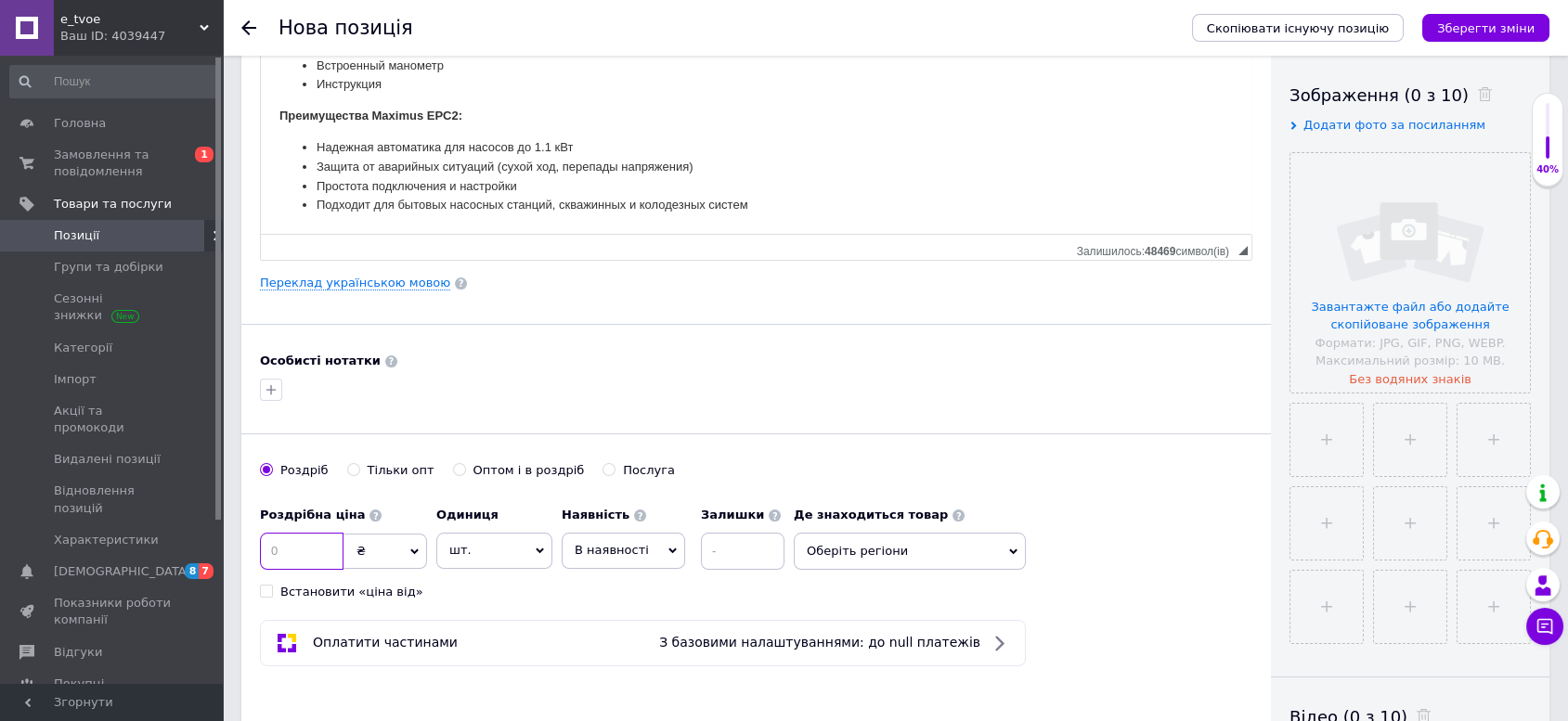
drag, startPoint x: 314, startPoint y: 525, endPoint x: 279, endPoint y: 522, distance: 35.1
click at [279, 533] on input at bounding box center [302, 550] width 84 height 37
type input "850"
click at [631, 543] on span "В наявності" at bounding box center [612, 549] width 74 height 14
click at [618, 645] on li "Готово до відправки" at bounding box center [623, 665] width 122 height 42
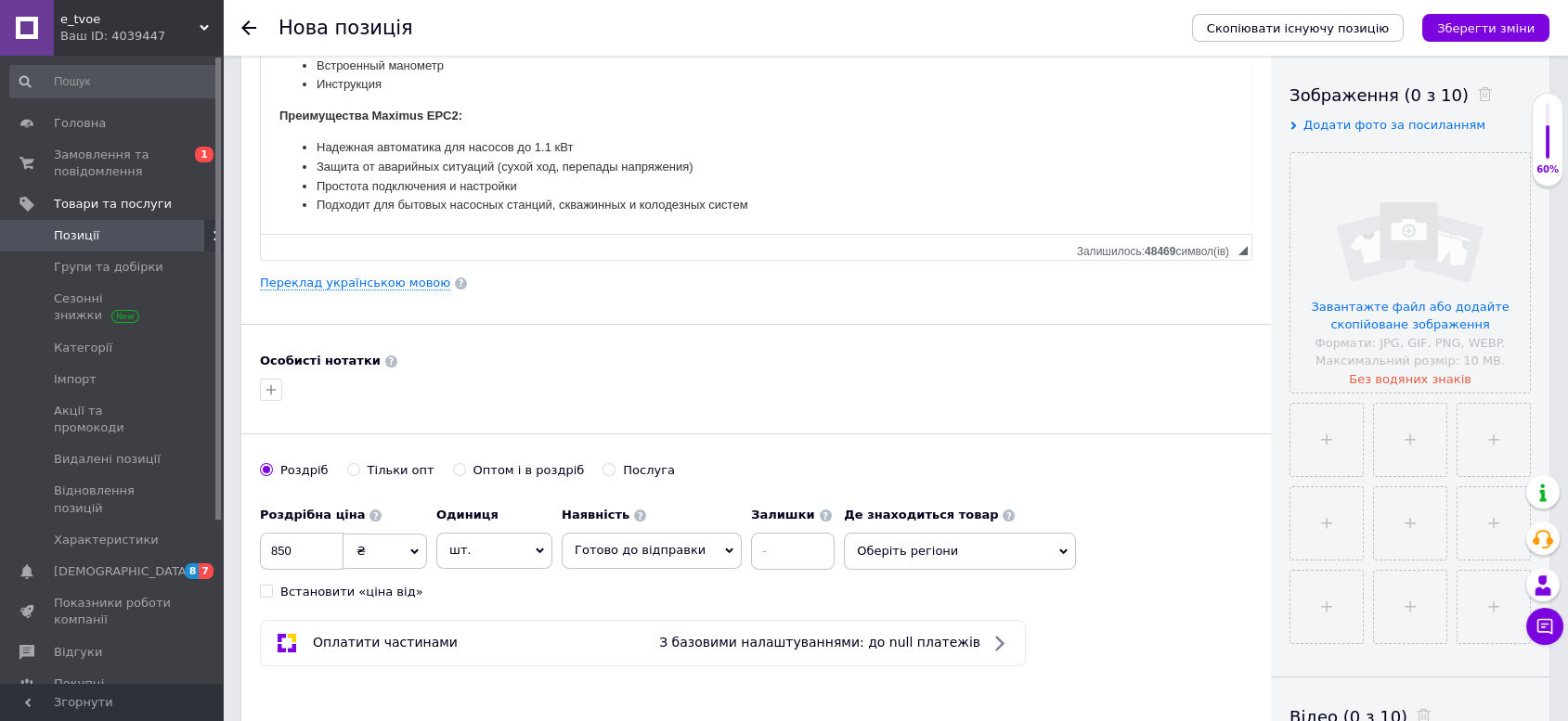
click at [924, 533] on span "Оберіть регіони" at bounding box center [960, 550] width 232 height 37
click at [915, 679] on span "Київська область" at bounding box center [941, 685] width 127 height 14
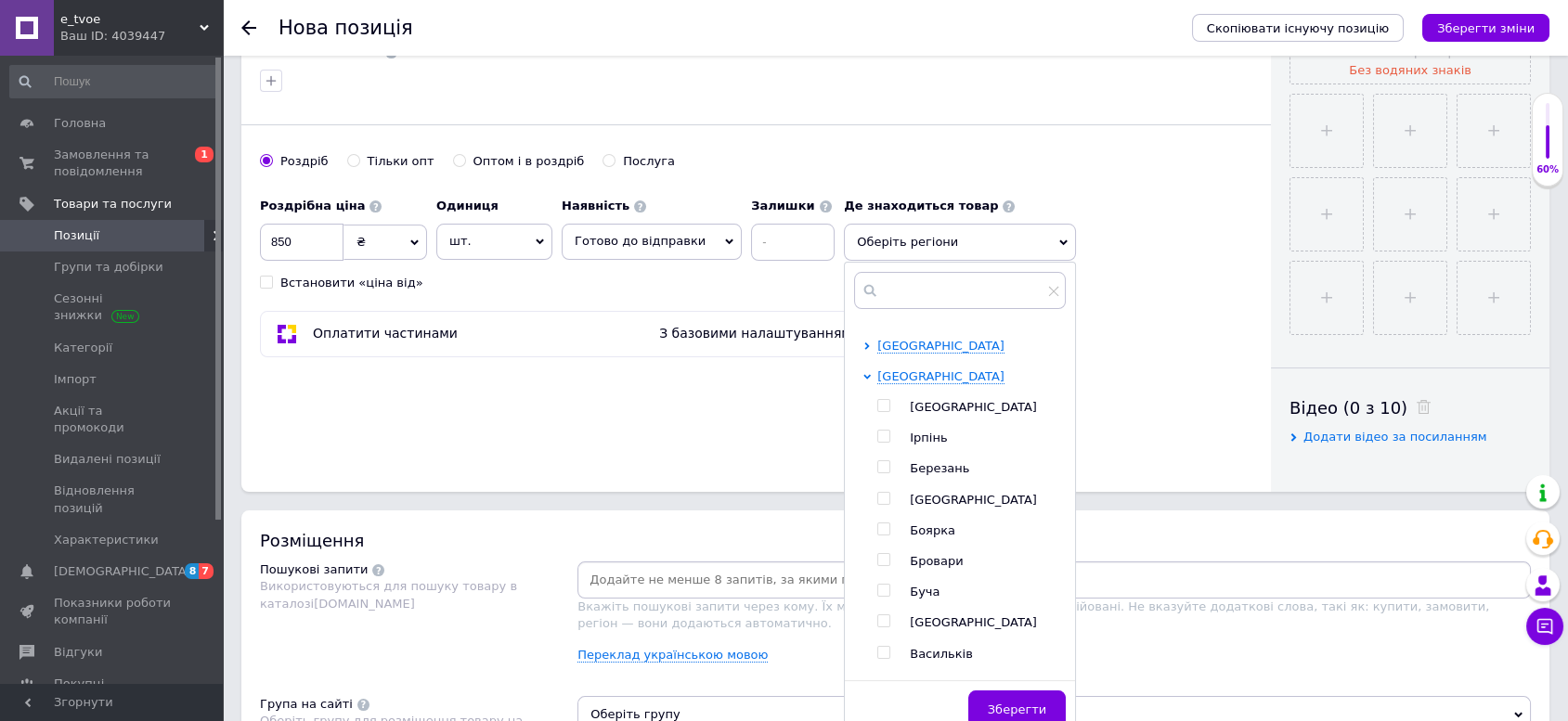
click at [878, 400] on input "checkbox" at bounding box center [883, 405] width 12 height 12
checkbox input "true"
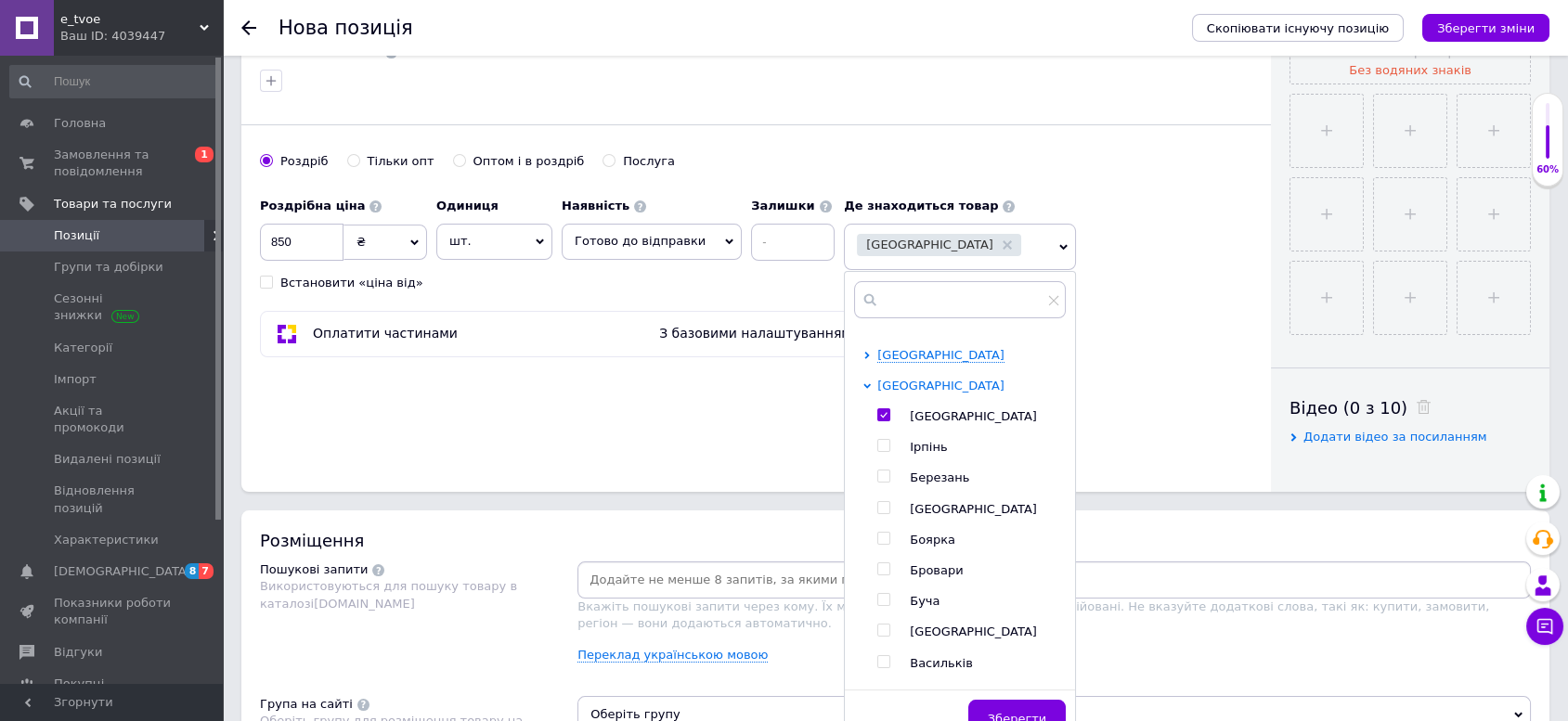
click at [903, 379] on span "Київська область" at bounding box center [941, 385] width 127 height 14
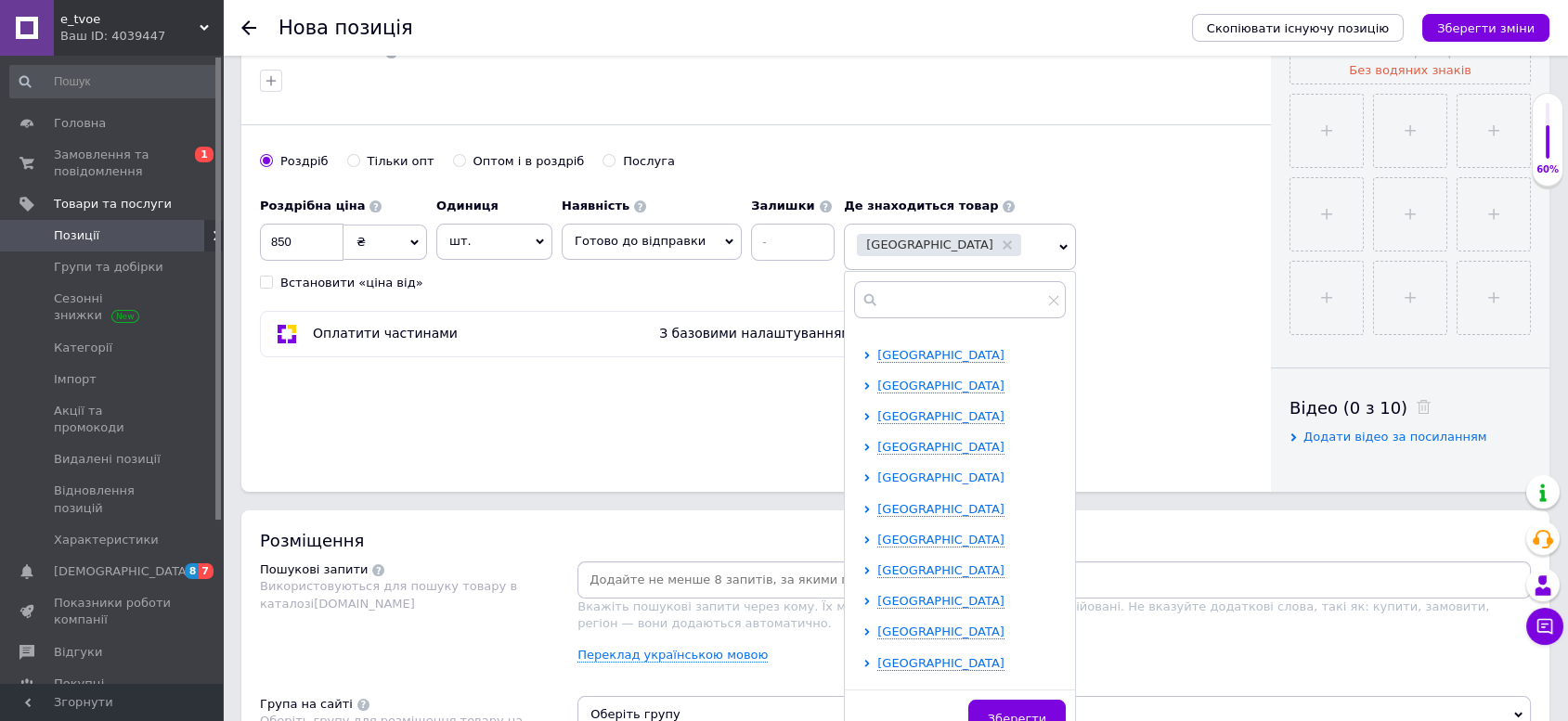
click at [902, 470] on span "Львівська область" at bounding box center [941, 477] width 127 height 14
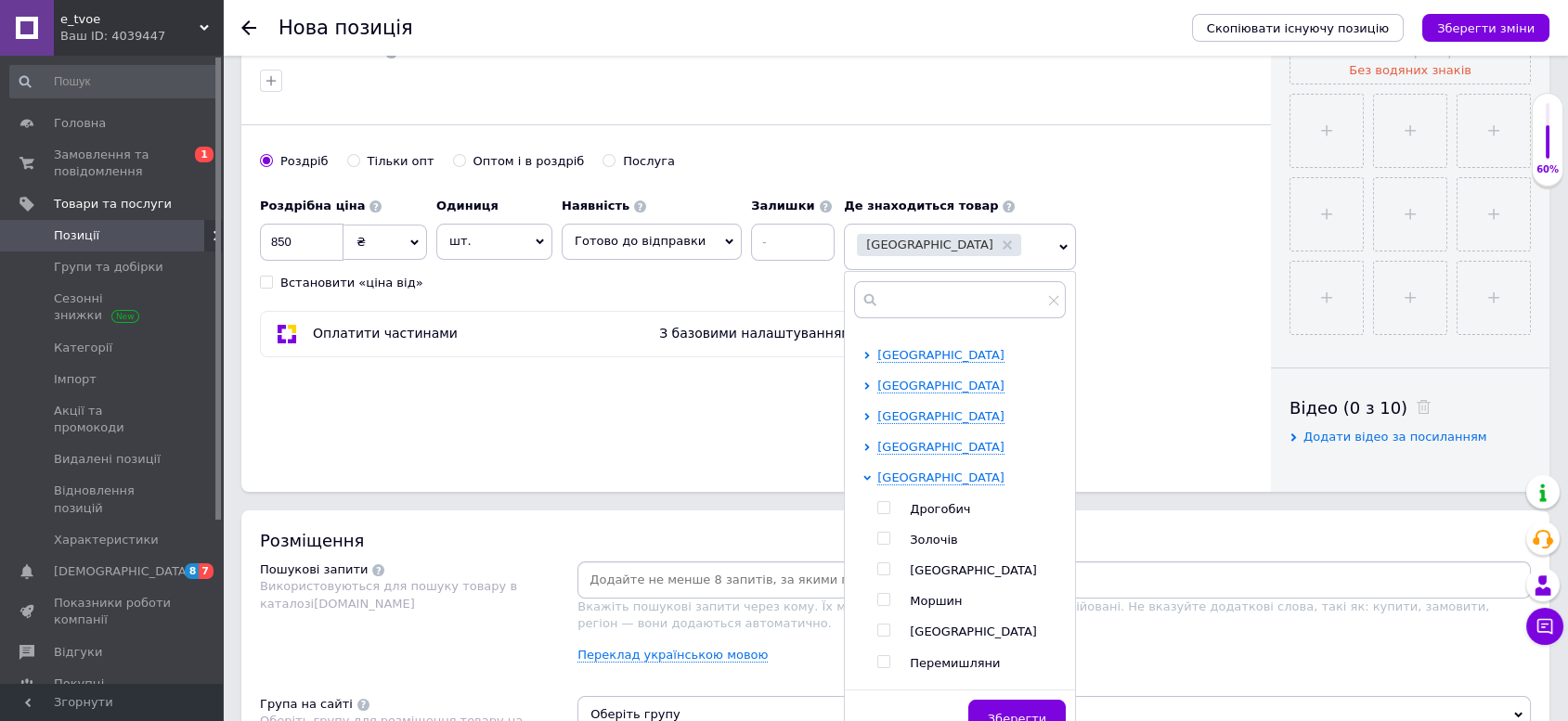
click at [878, 564] on input "checkbox" at bounding box center [883, 569] width 12 height 12
checkbox input "true"
click at [901, 470] on span "Львівська область" at bounding box center [941, 477] width 127 height 14
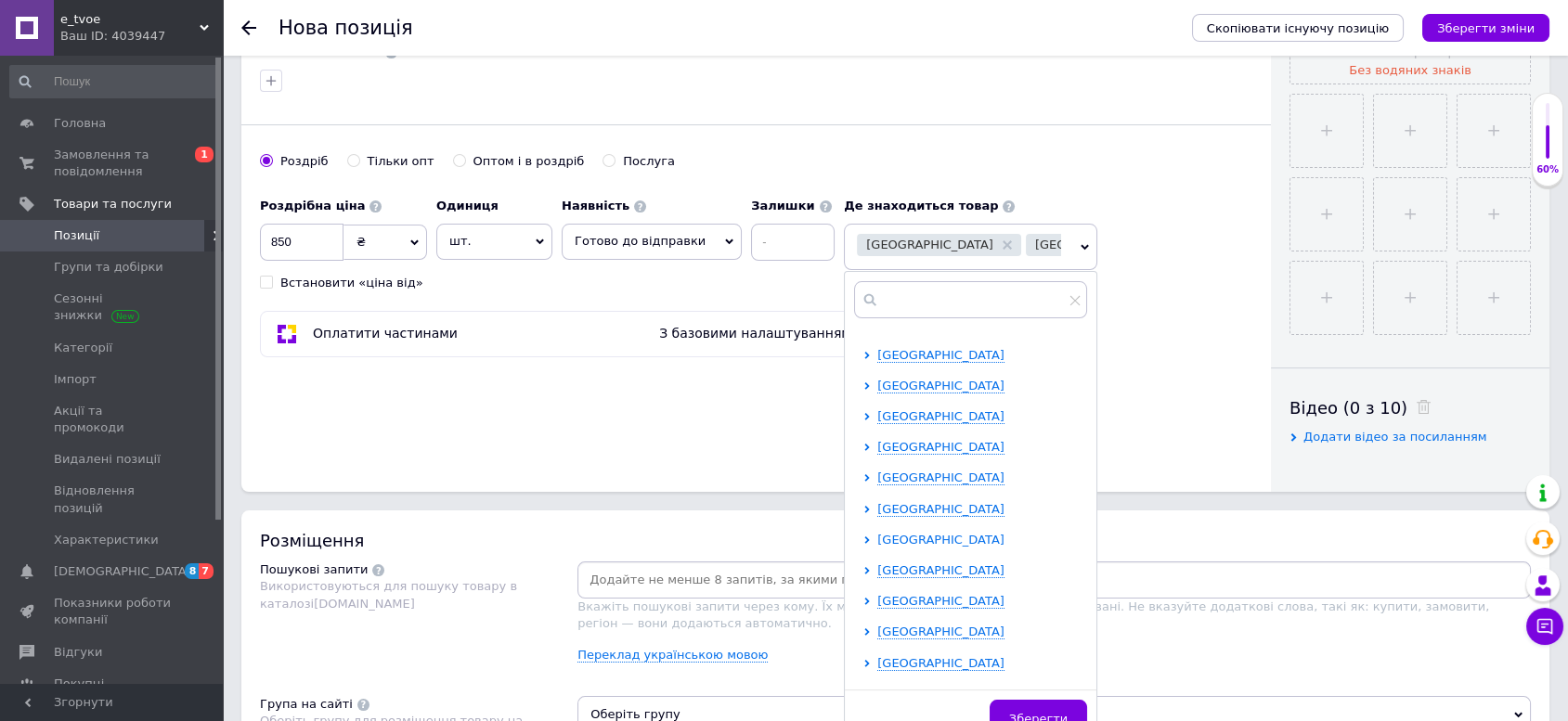
click at [899, 533] on span "Одеська область" at bounding box center [941, 539] width 127 height 14
click at [878, 656] on input "checkbox" at bounding box center [883, 662] width 12 height 12
checkbox input "true"
click at [895, 533] on span "Одеська область" at bounding box center [941, 539] width 127 height 14
click at [1023, 712] on span "Зберегти" at bounding box center [1038, 718] width 58 height 14
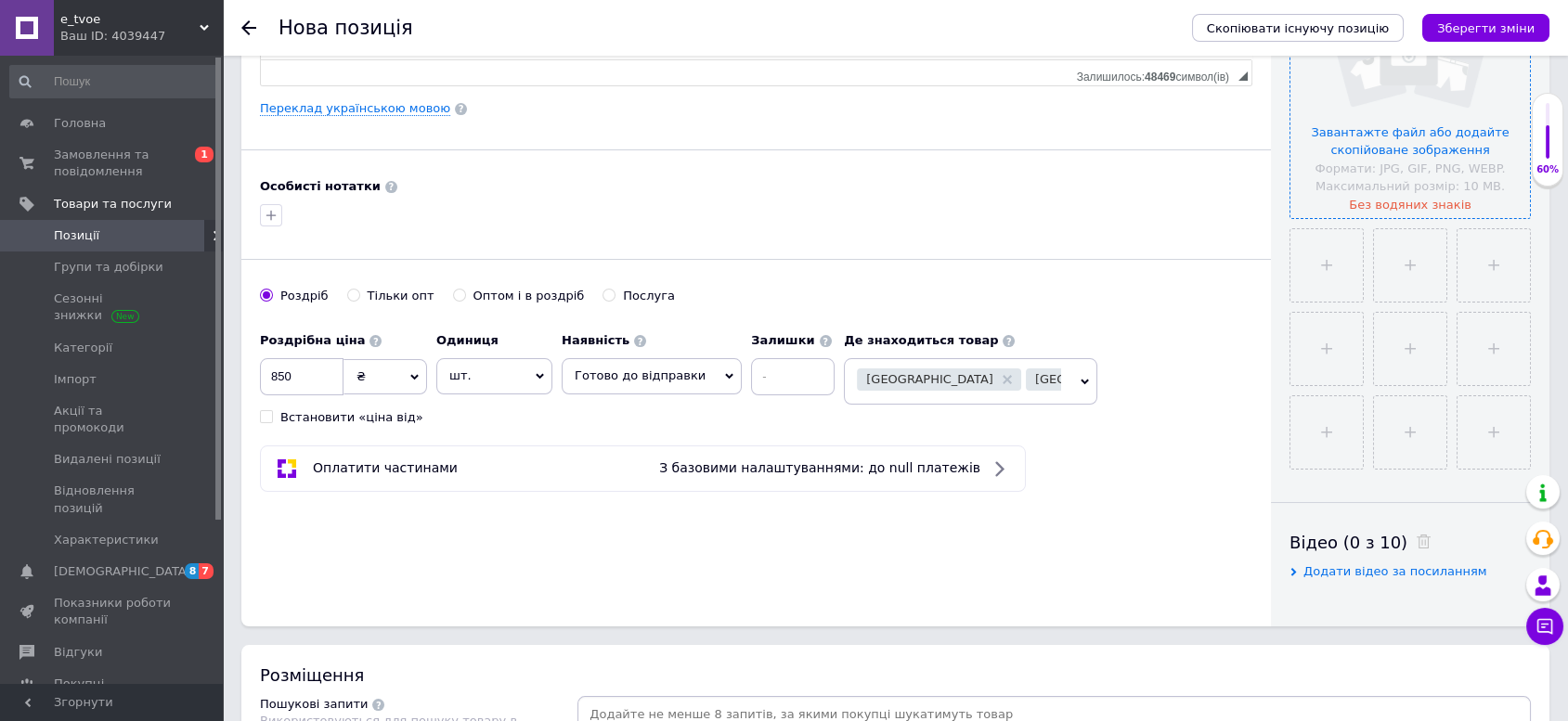
scroll to position [412, 0]
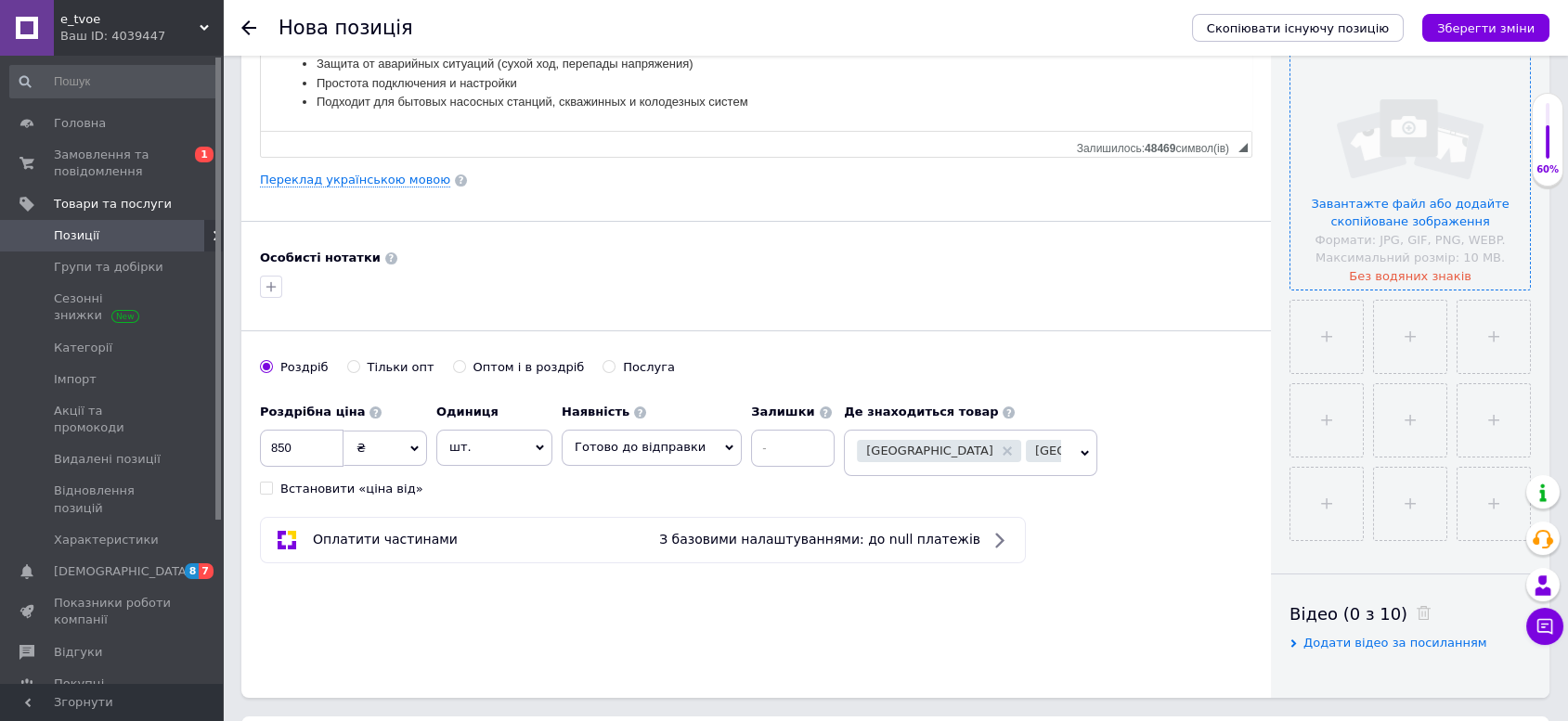
click at [1441, 152] on input "file" at bounding box center [1411, 170] width 239 height 239
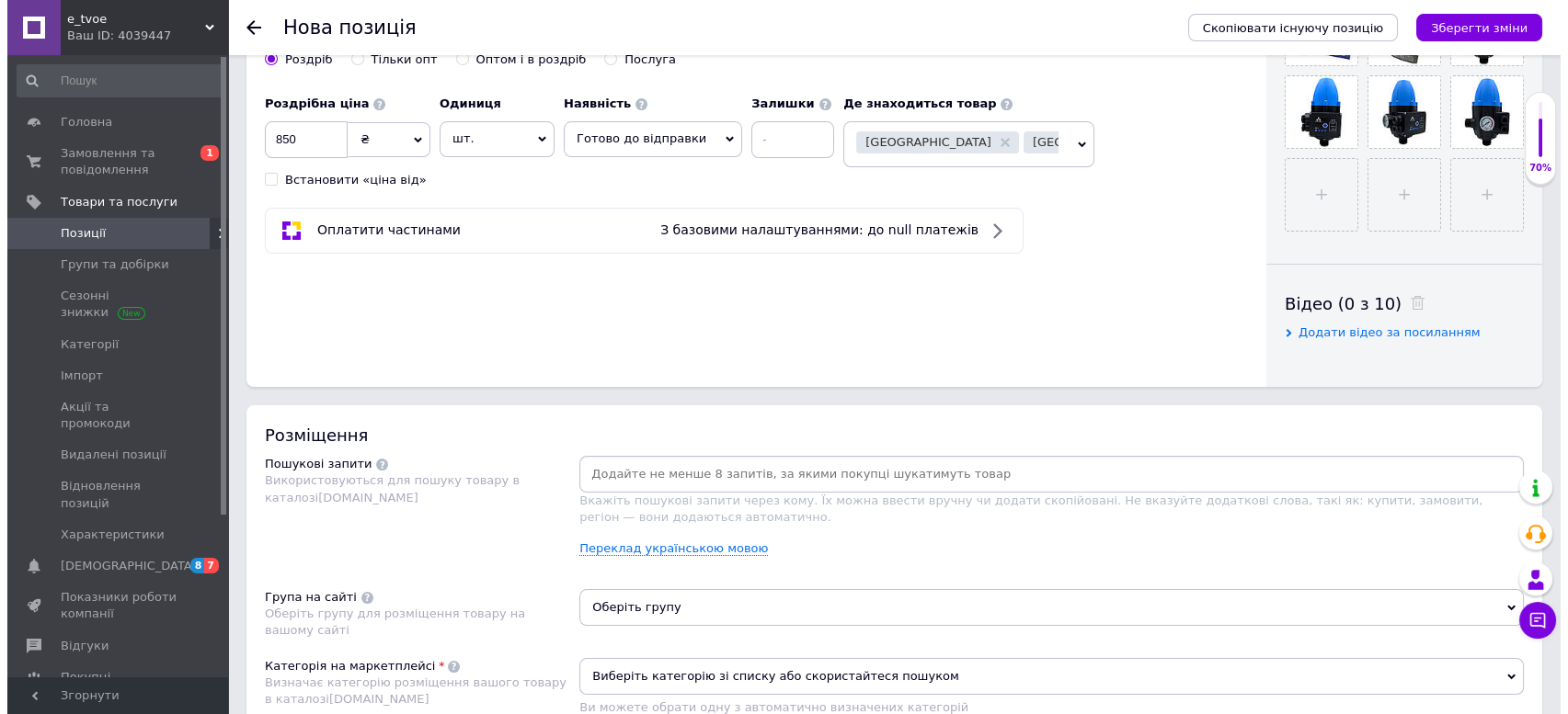
scroll to position [714, 0]
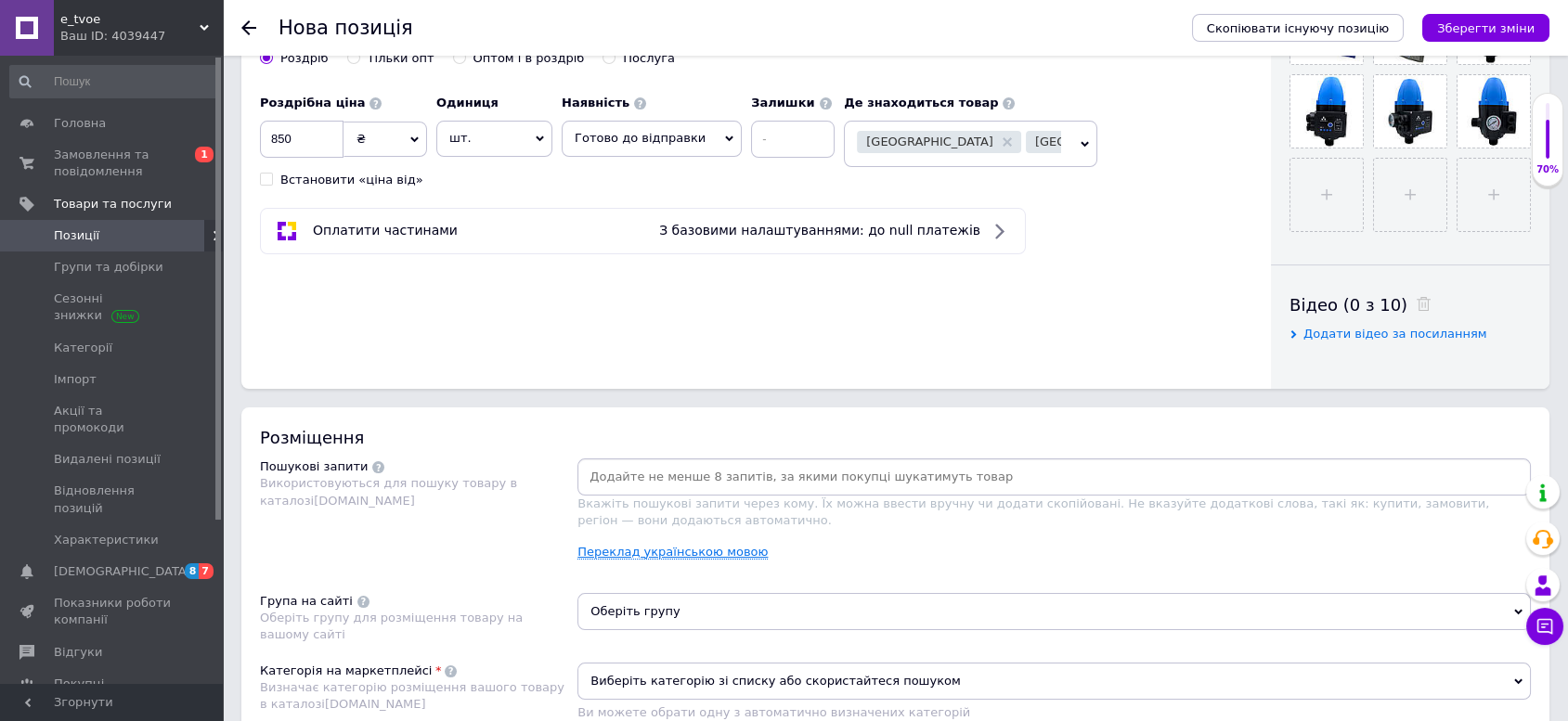
click at [653, 556] on link "Переклад українською мовою" at bounding box center [672, 552] width 190 height 15
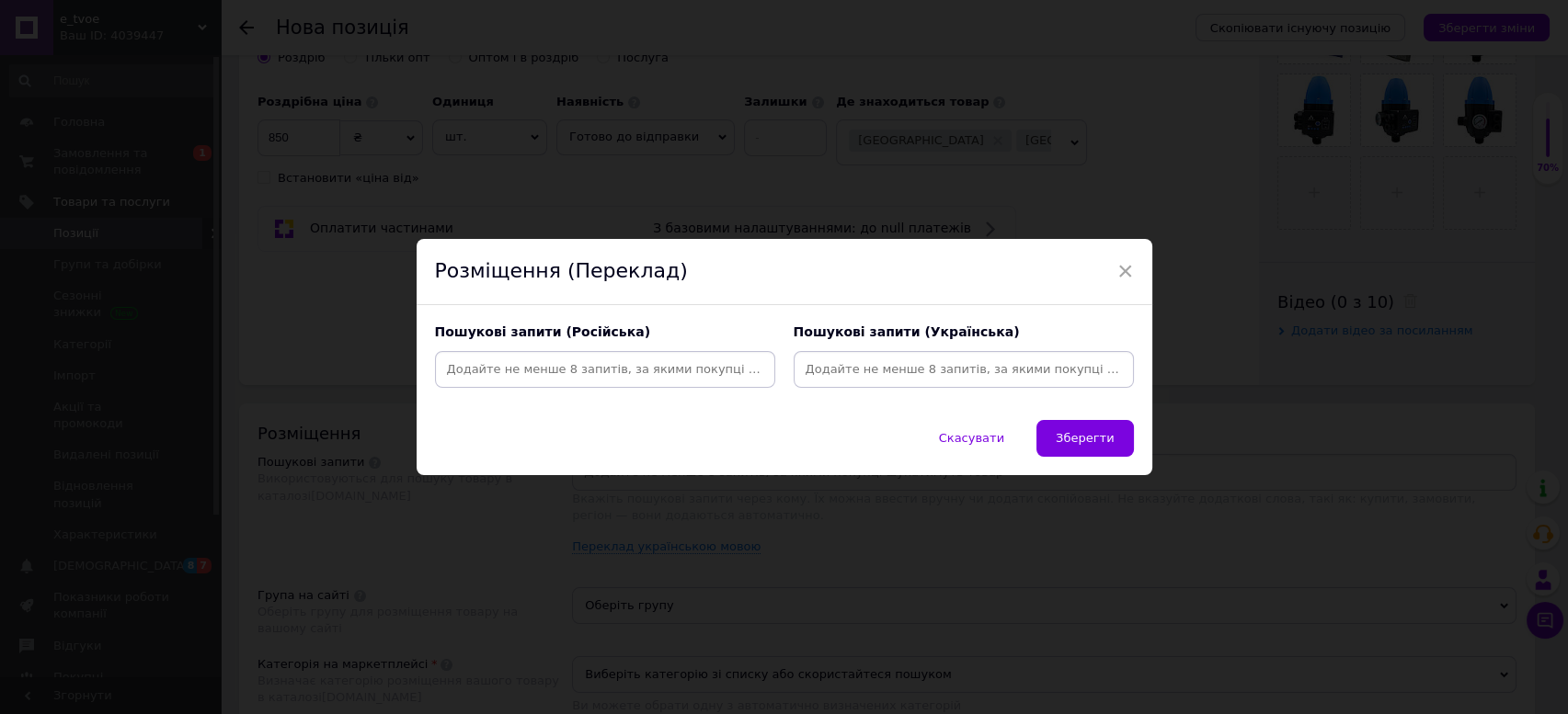
click at [660, 382] on input at bounding box center [605, 370] width 332 height 28
paste input "контролер давления× автоматика для насоса× автоматика для насосной станции× авт…"
type input "контролер давления× автоматика для насоса× автоматика для насосной станции× авт…"
drag, startPoint x: 756, startPoint y: 371, endPoint x: 174, endPoint y: 370, distance: 582.0
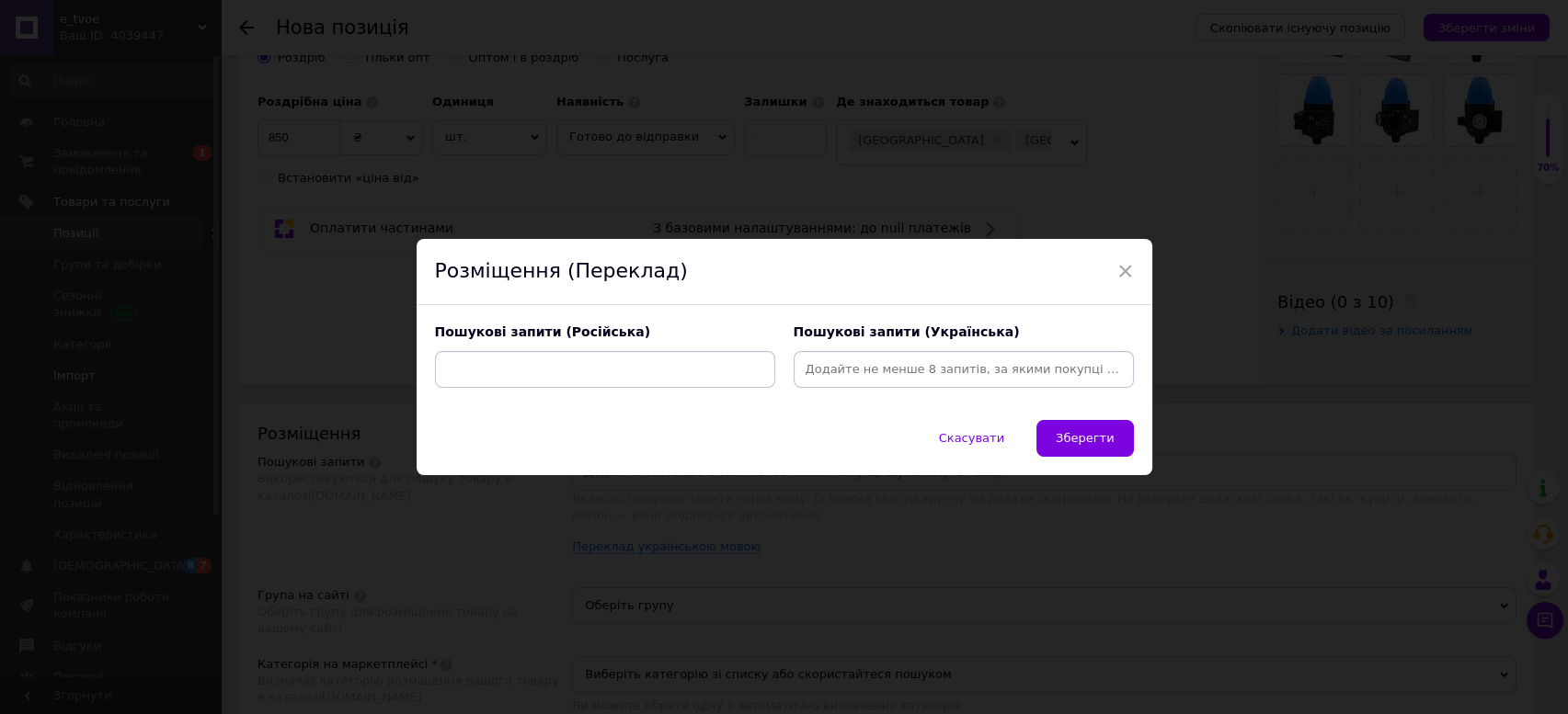
click at [174, 370] on div "× Розміщення (Переклад) Пошукові запити (Російська) Пошукові запити (Українська…" at bounding box center [784, 357] width 1568 height 714
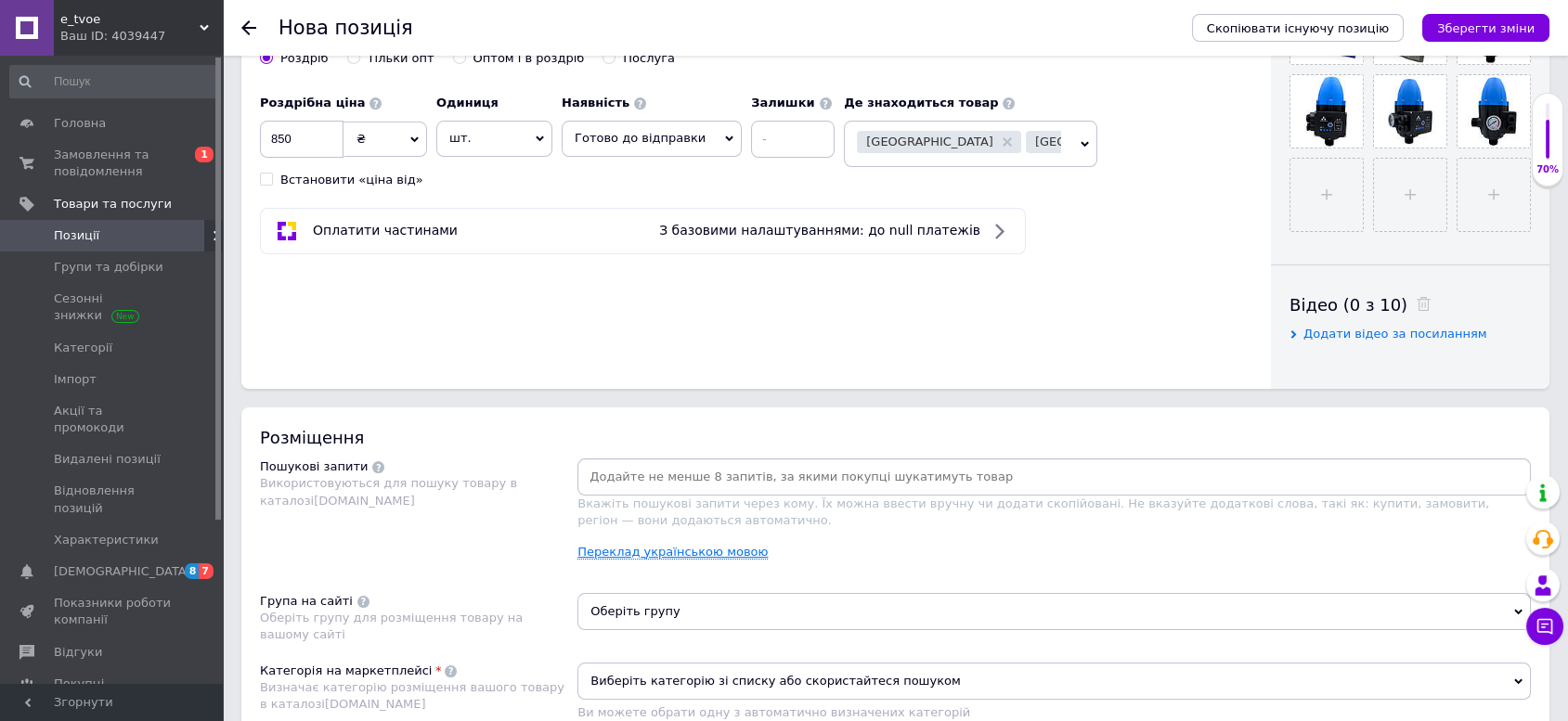
click at [697, 550] on link "Переклад українською мовою" at bounding box center [672, 552] width 190 height 15
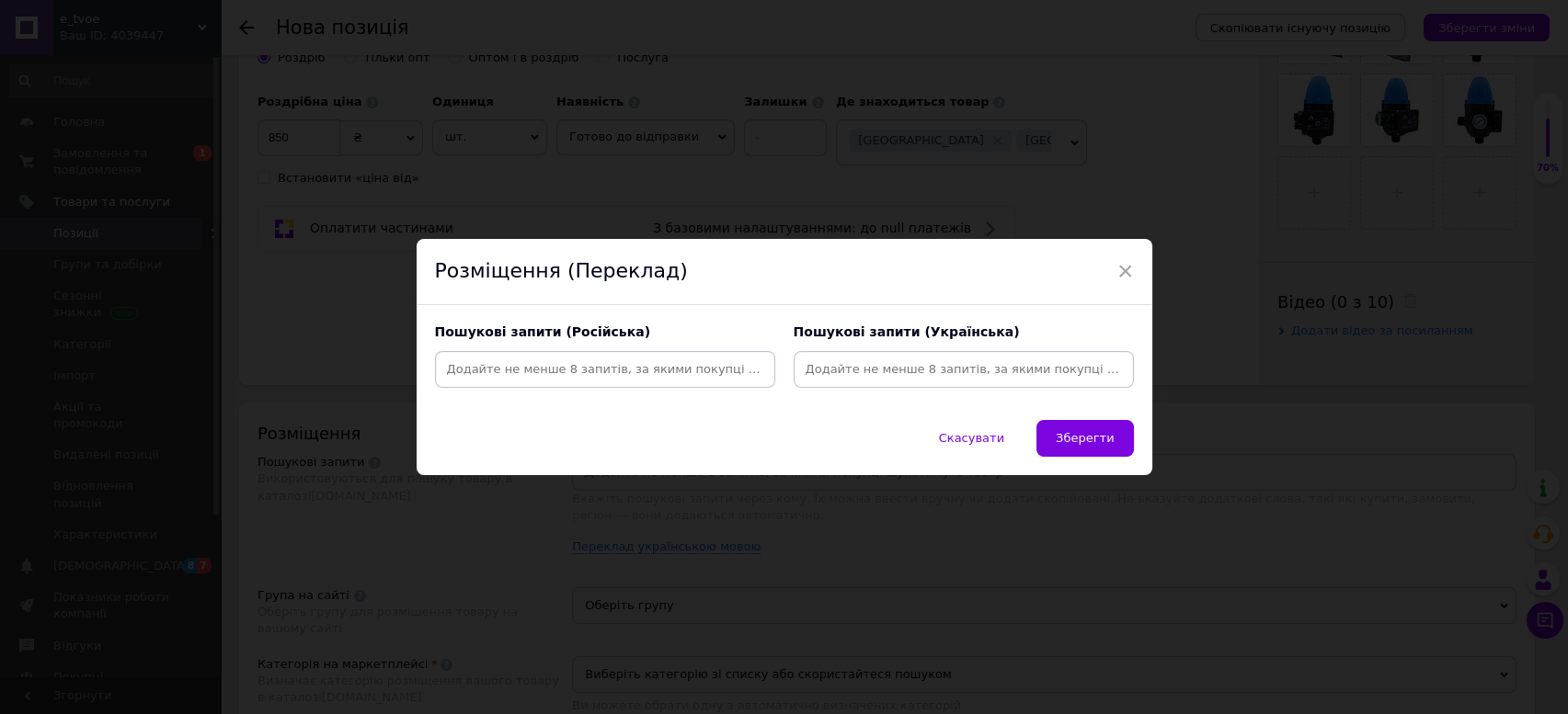
click at [861, 355] on div at bounding box center [964, 369] width 340 height 36
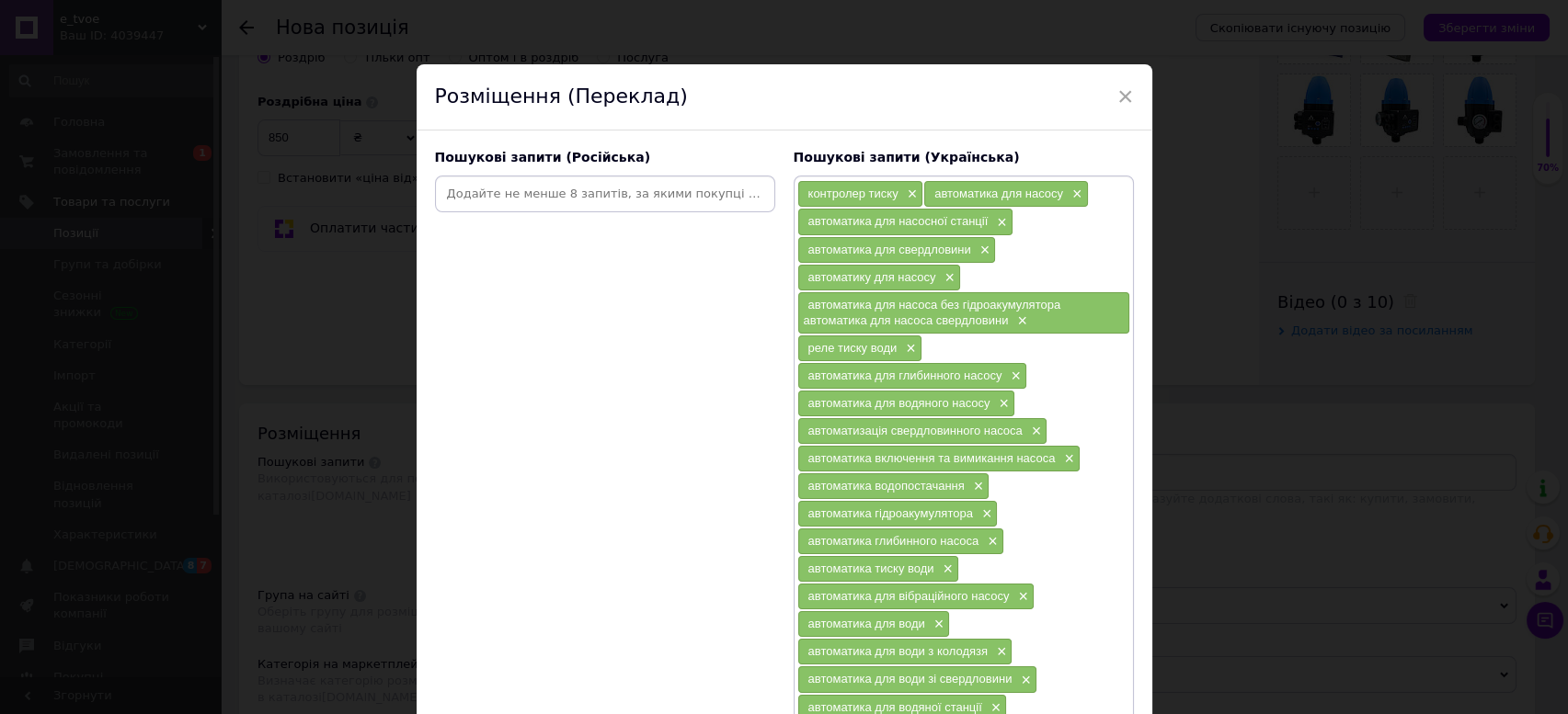
click at [654, 184] on input at bounding box center [605, 194] width 332 height 28
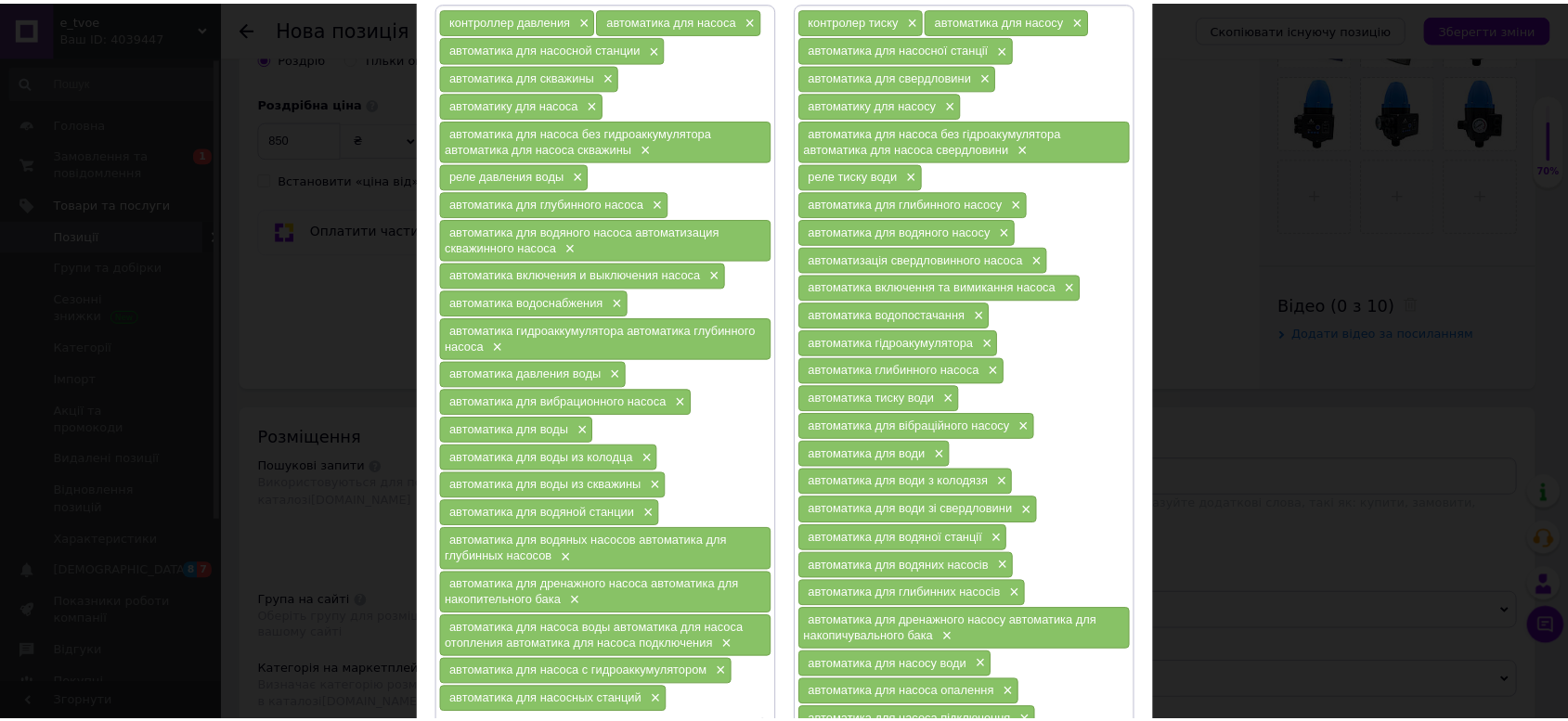
scroll to position [413, 0]
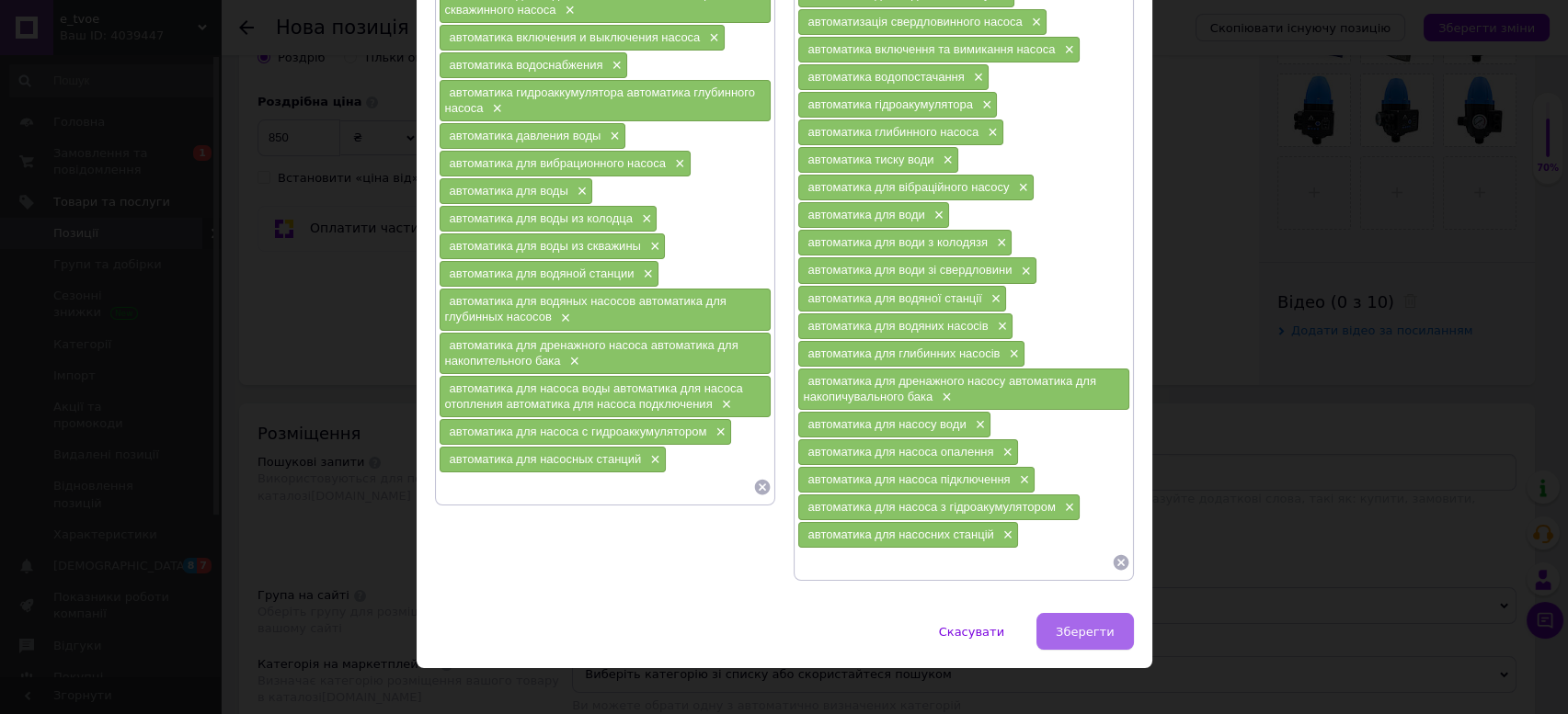
click at [1081, 625] on span "Зберегти" at bounding box center [1084, 632] width 58 height 14
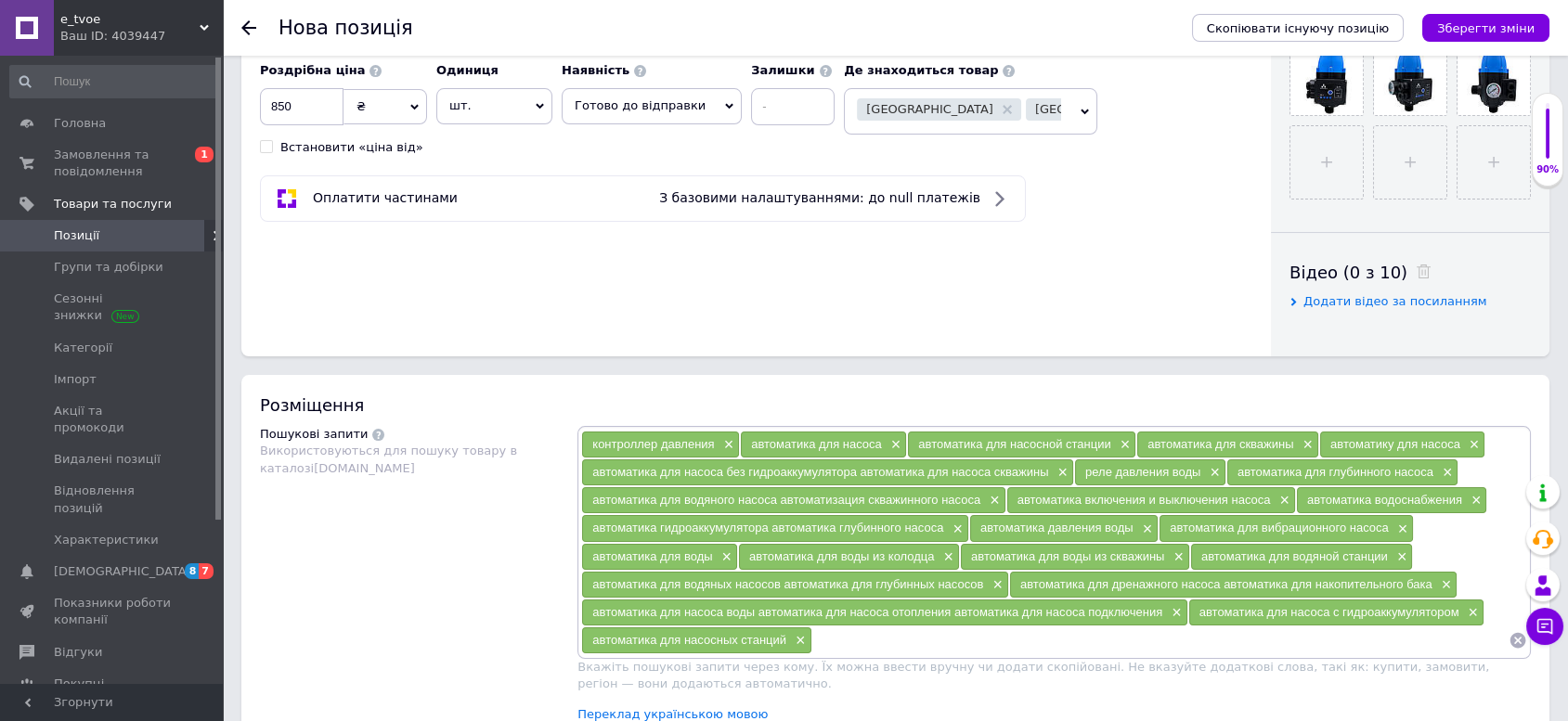
scroll to position [1031, 0]
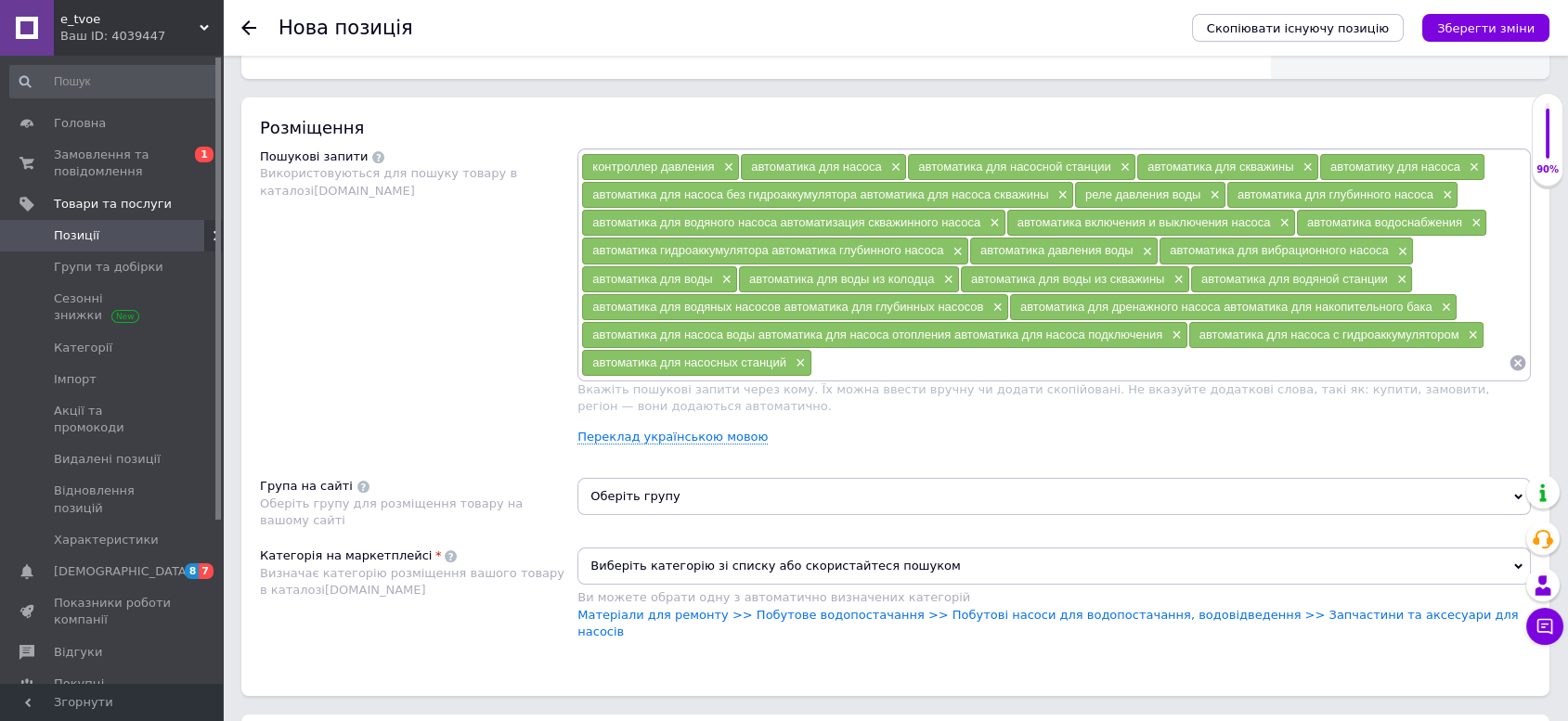
click at [707, 562] on span "Виберіть категорію зі списку або скористайтеся пошуком" at bounding box center [1053, 565] width 953 height 37
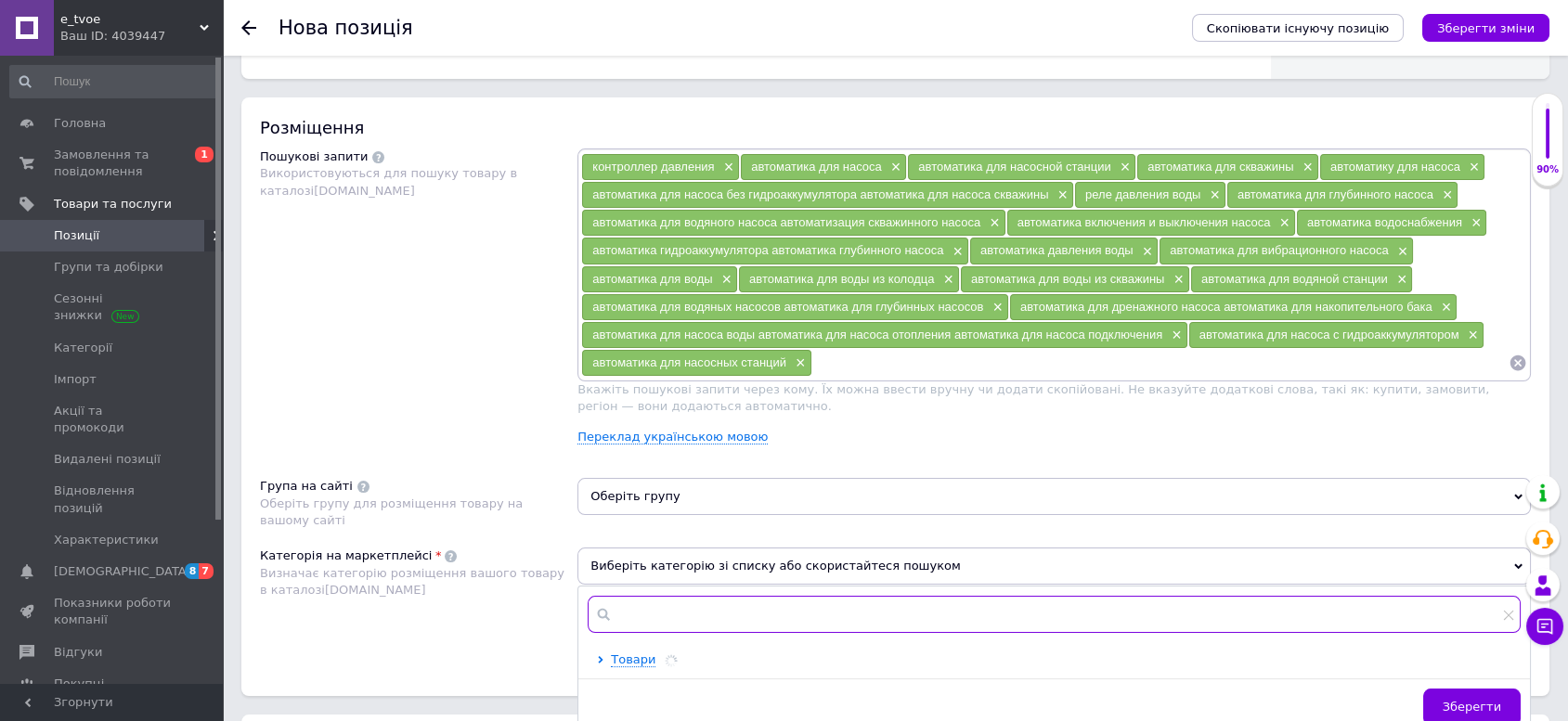
click at [716, 611] on input "text" at bounding box center [1054, 614] width 933 height 37
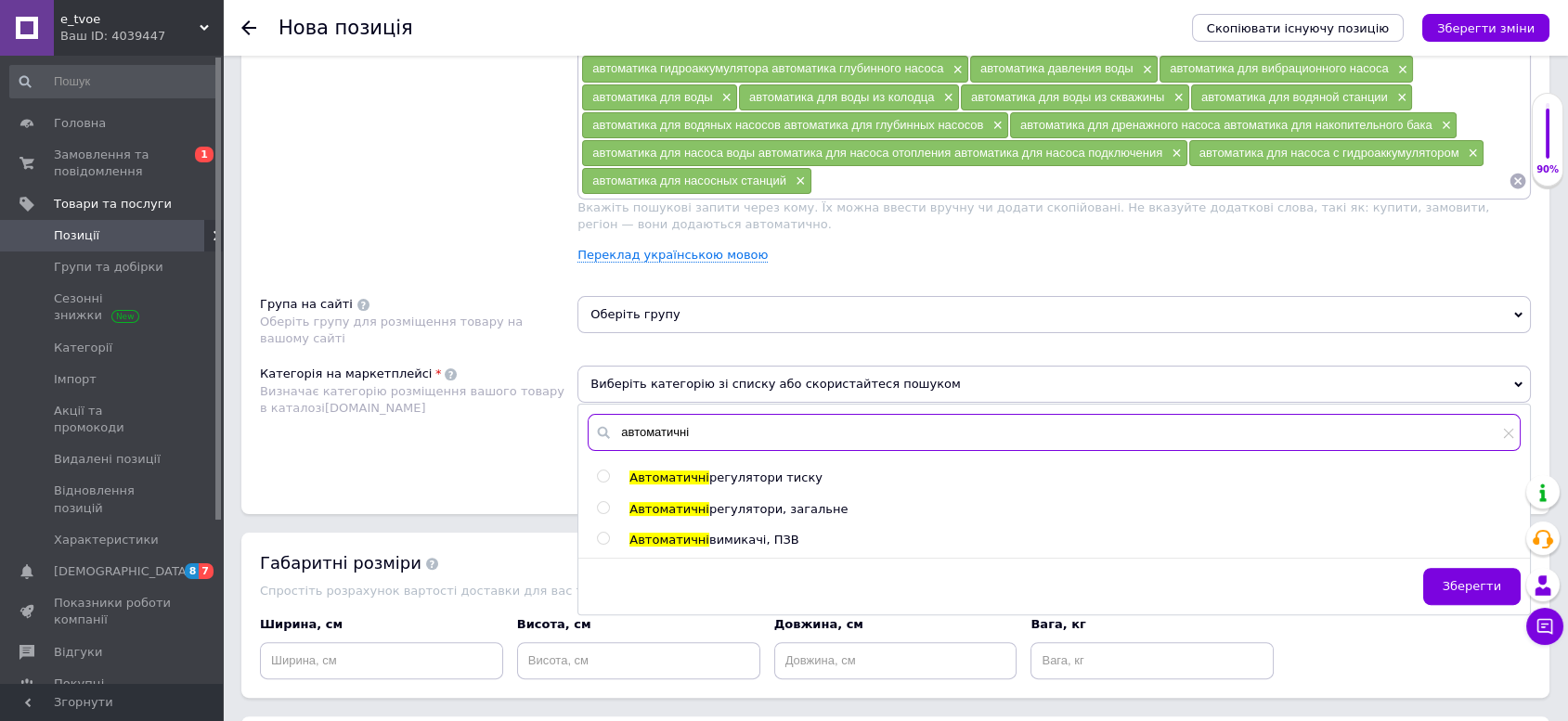
scroll to position [1237, 0]
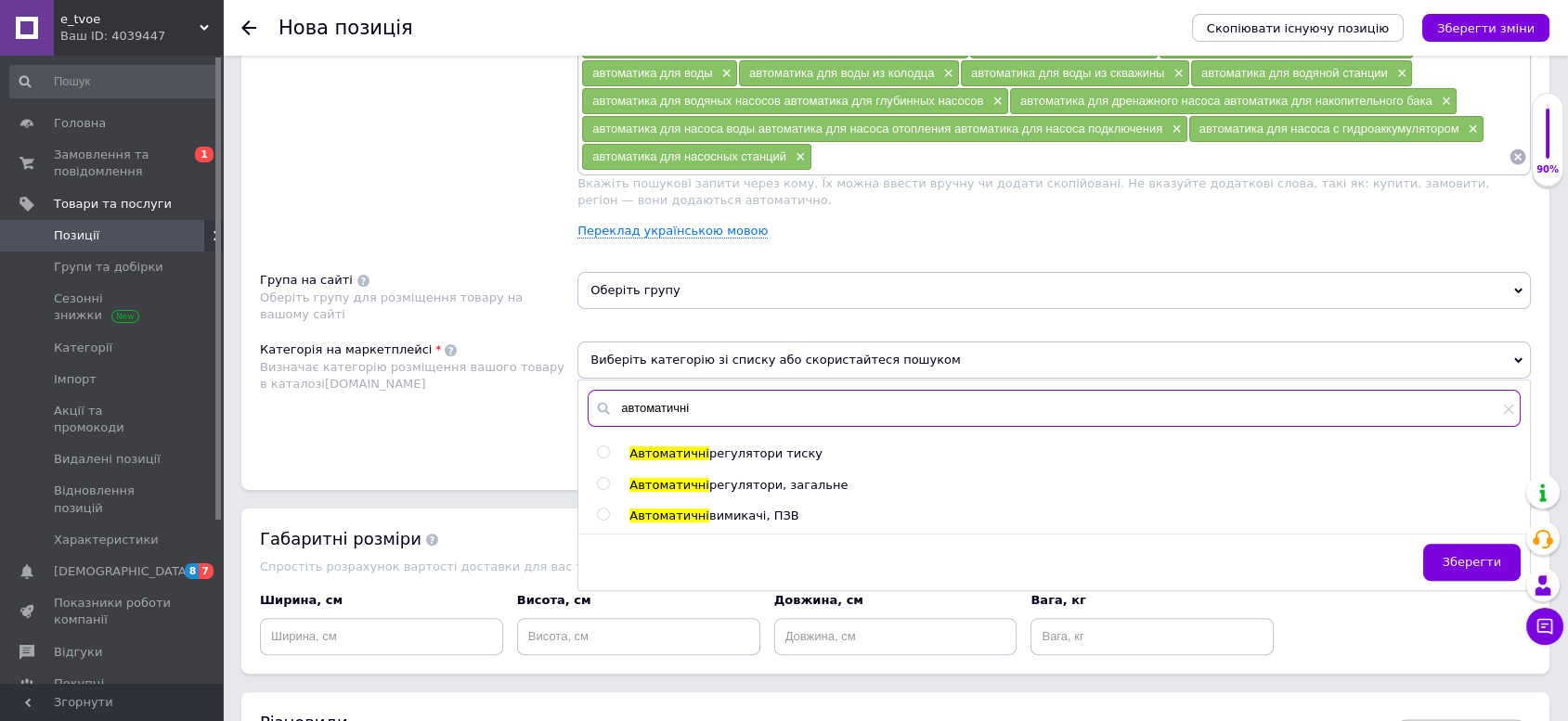
type input "автоматичні"
click at [758, 478] on span "регулятори, загальне" at bounding box center [779, 484] width 140 height 14
radio input "true"
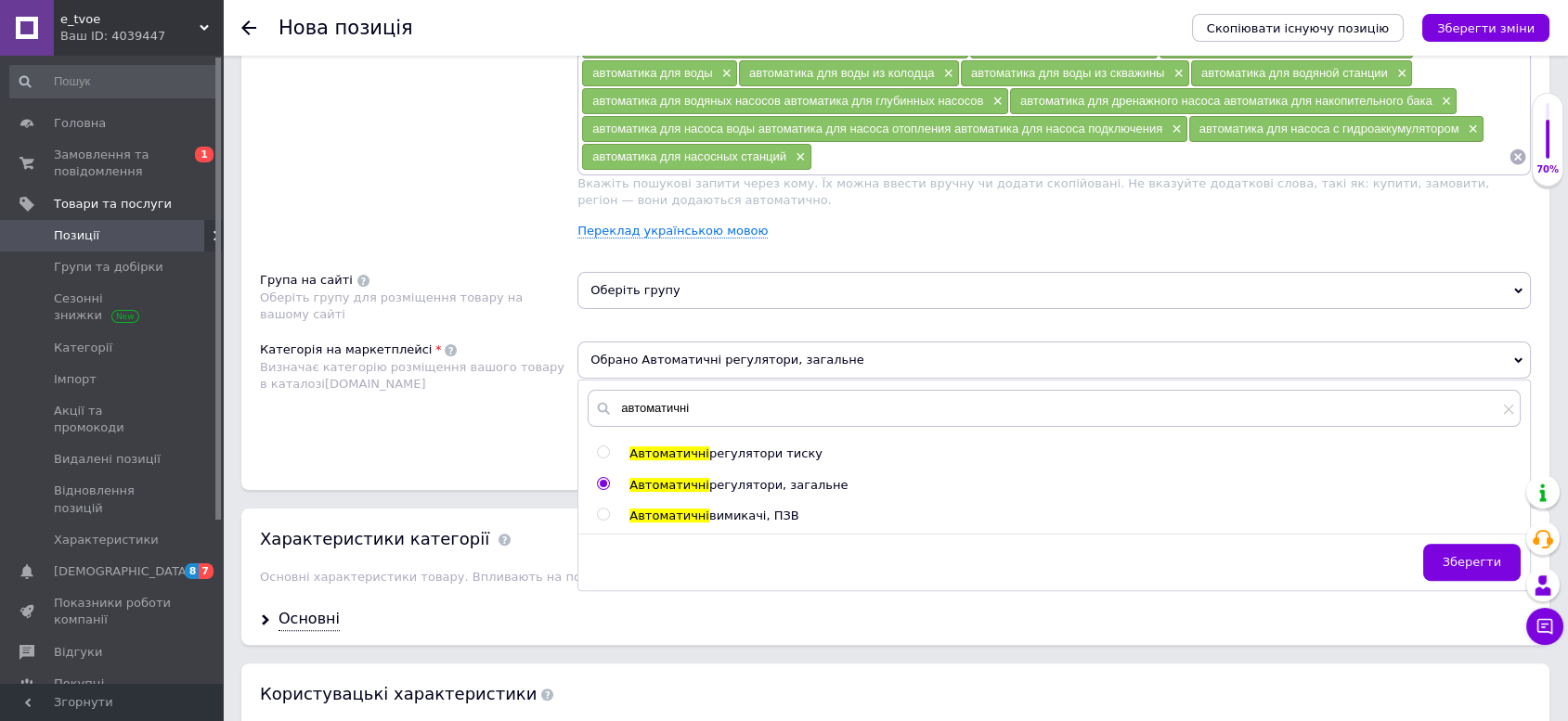
click at [603, 451] on input "radio" at bounding box center [602, 452] width 12 height 12
radio input "true"
radio input "false"
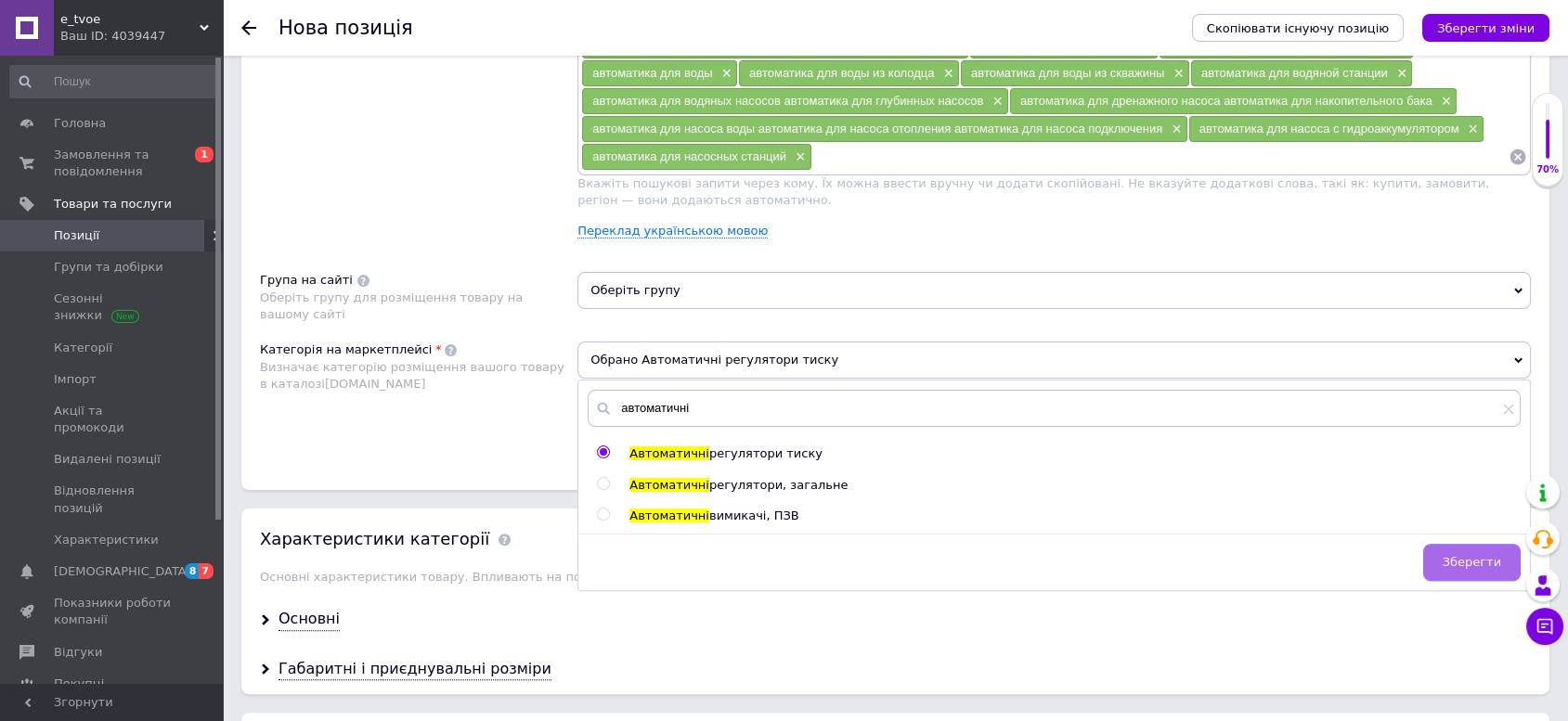
click at [1468, 555] on span "Зберегти" at bounding box center [1472, 562] width 58 height 14
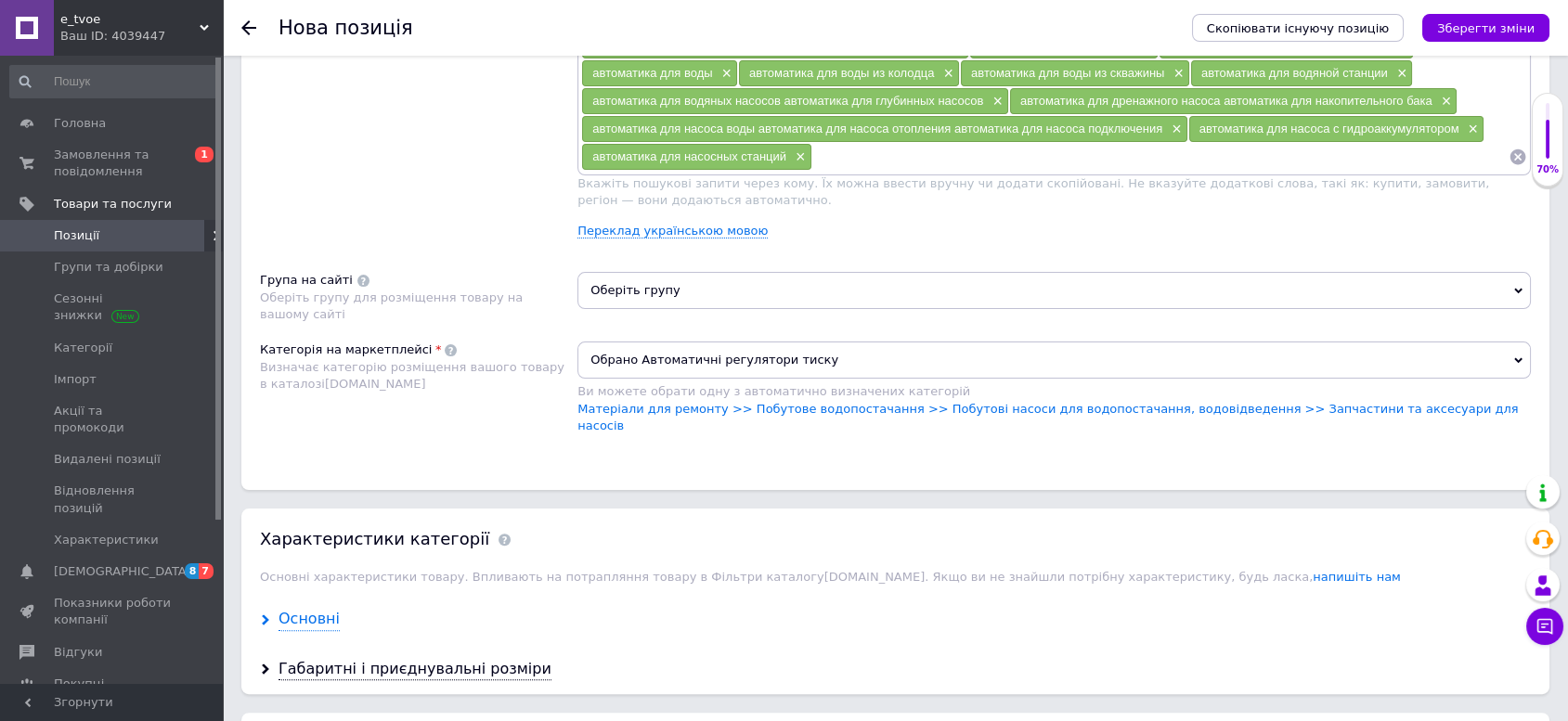
click at [324, 609] on div "Основні" at bounding box center [308, 619] width 61 height 22
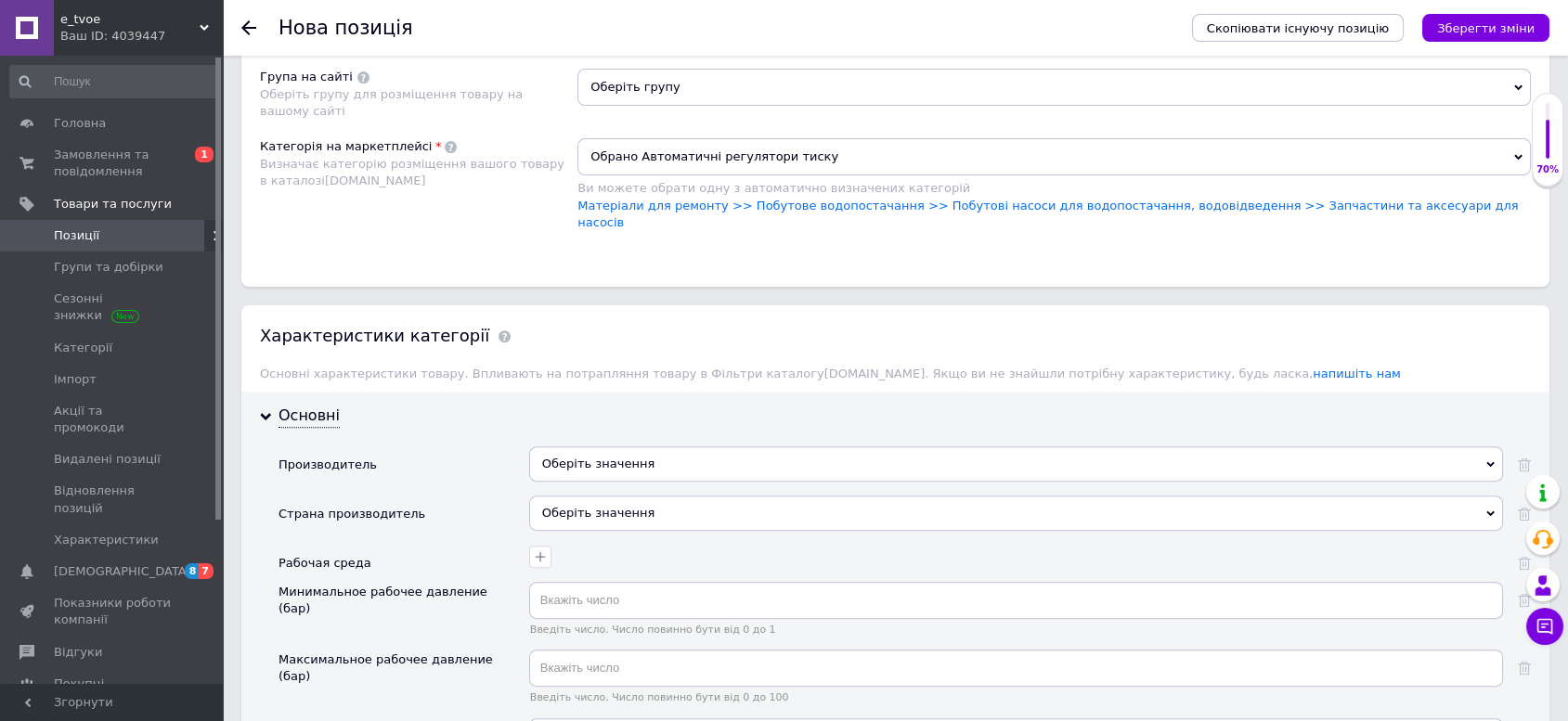
scroll to position [1443, 0]
click at [725, 444] on div "Оберіть значення" at bounding box center [1015, 461] width 974 height 35
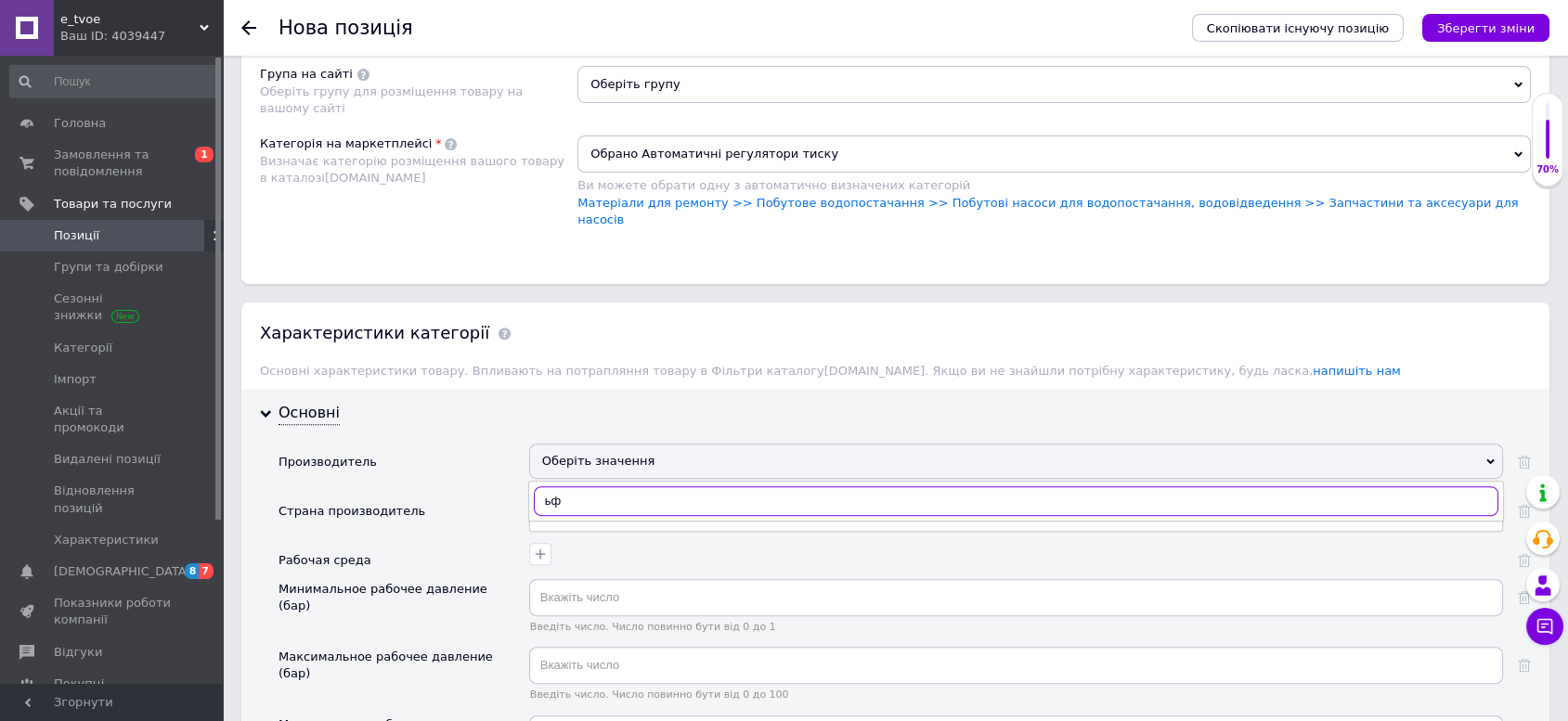
type input "ь"
type input "maximus"
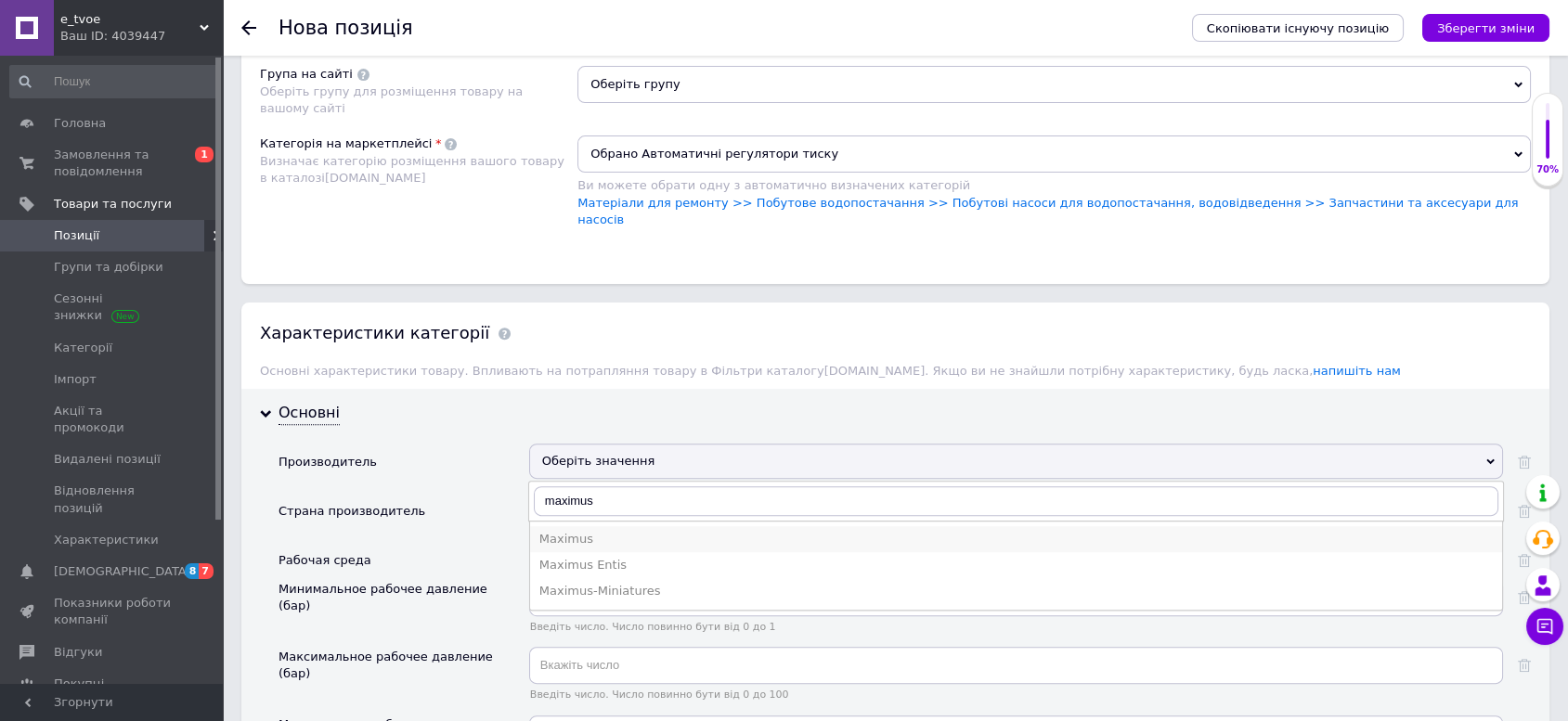
click at [635, 531] on div "Maximus" at bounding box center [1015, 539] width 953 height 17
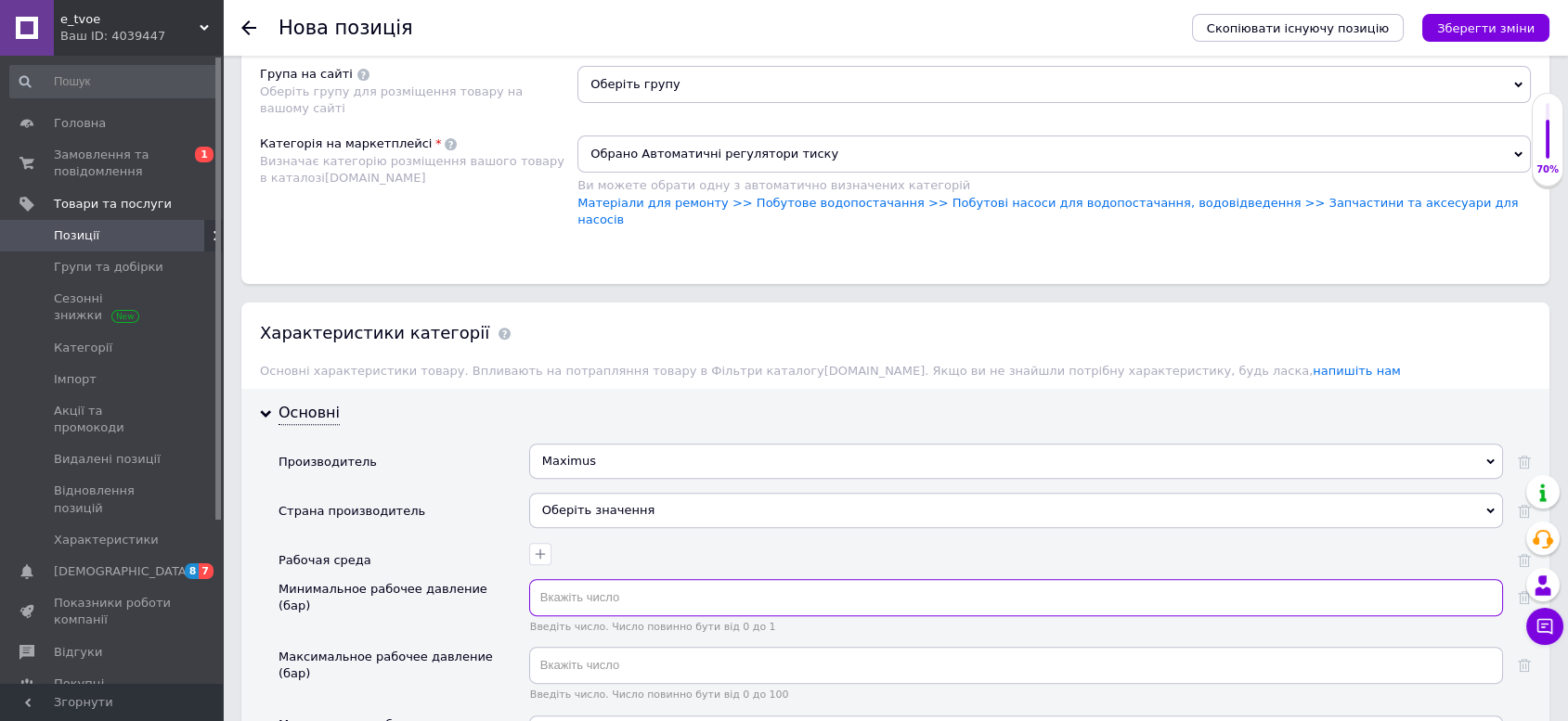
click at [672, 582] on input "text" at bounding box center [1015, 597] width 974 height 37
type input "1"
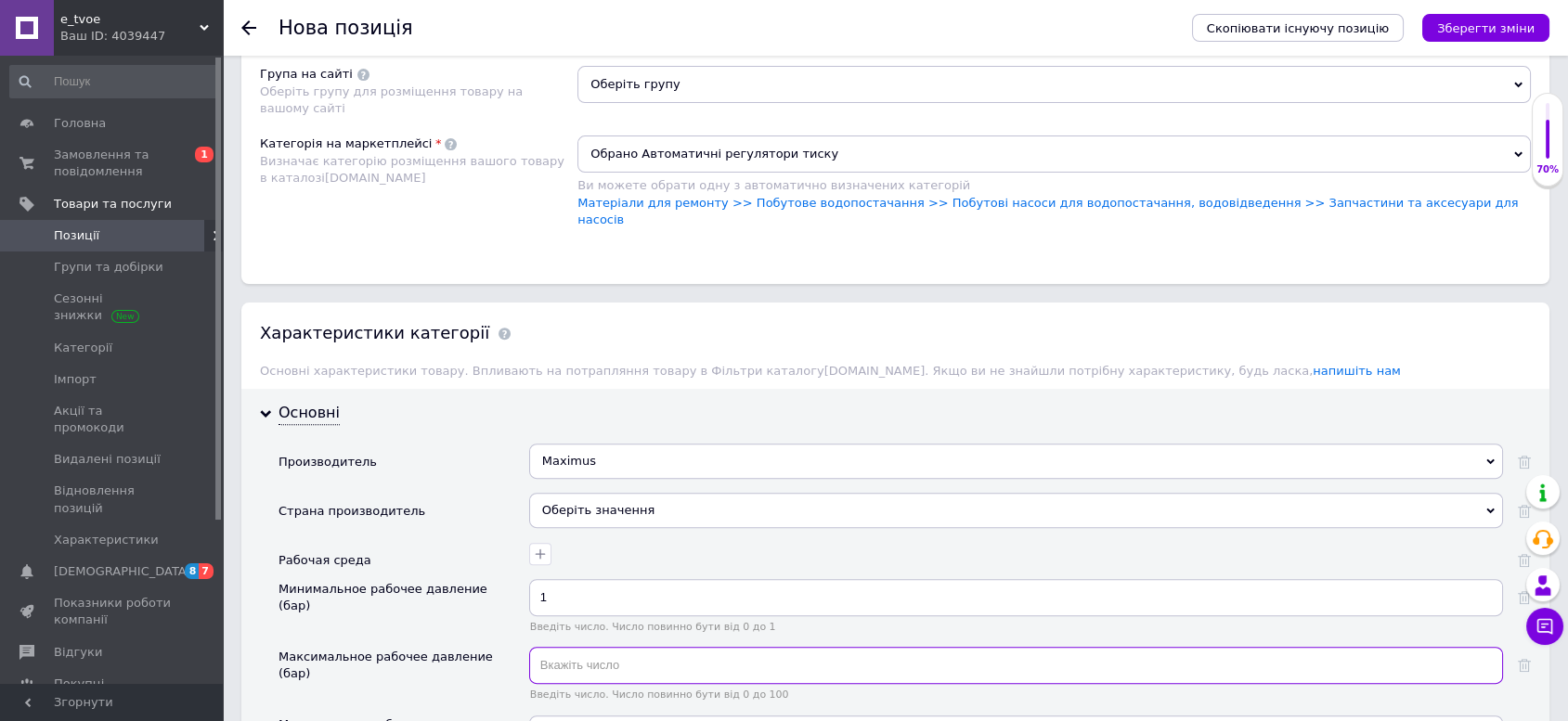
click at [646, 647] on input "text" at bounding box center [1015, 664] width 974 height 37
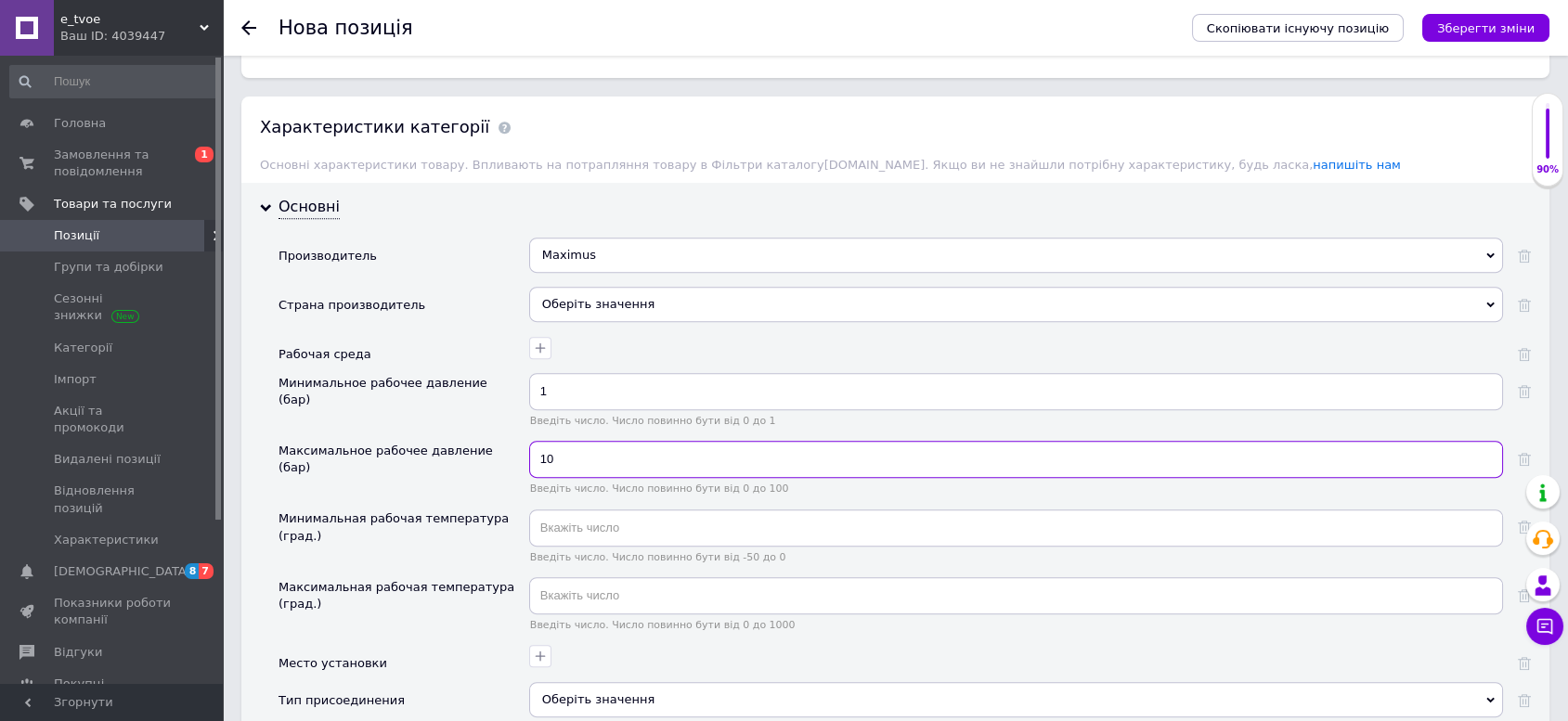
scroll to position [1547, 0]
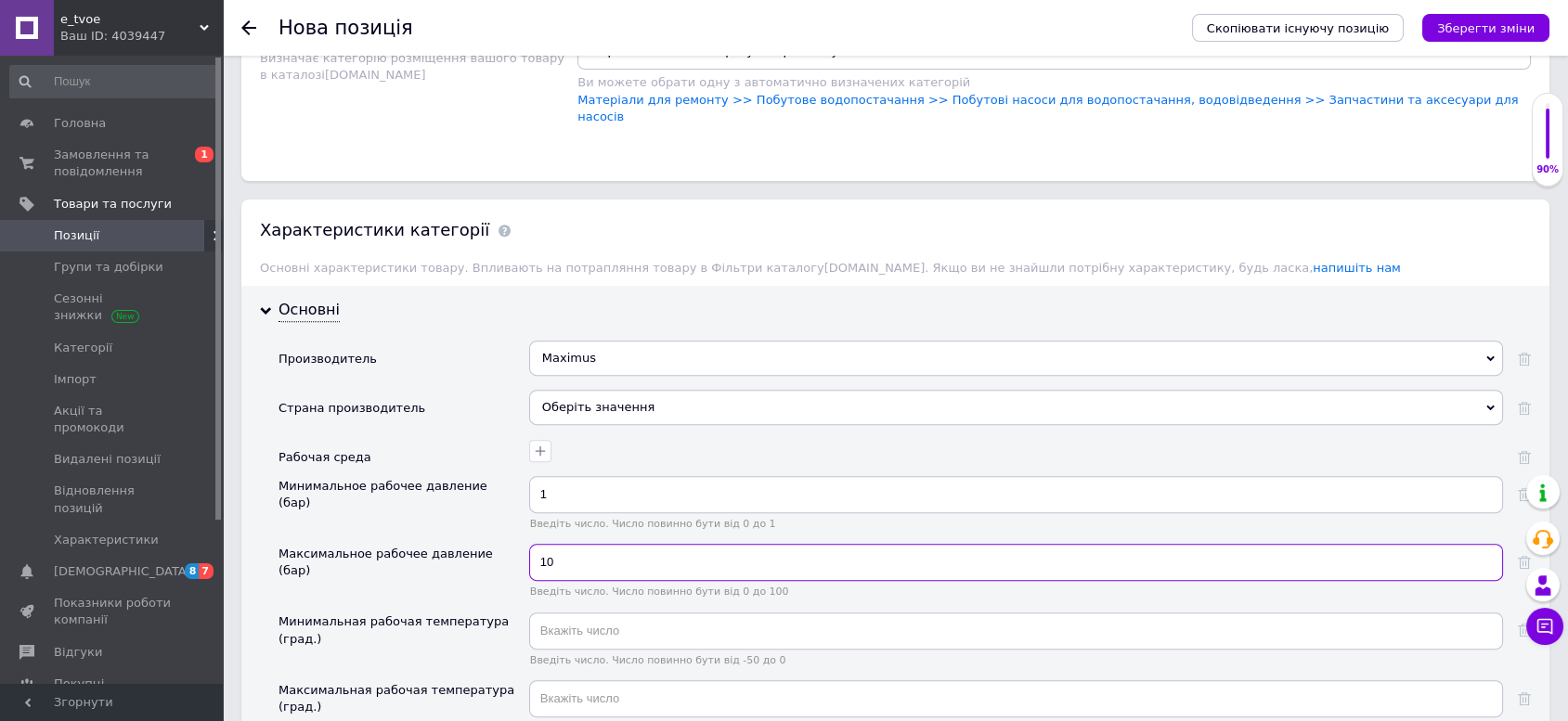
type input "10"
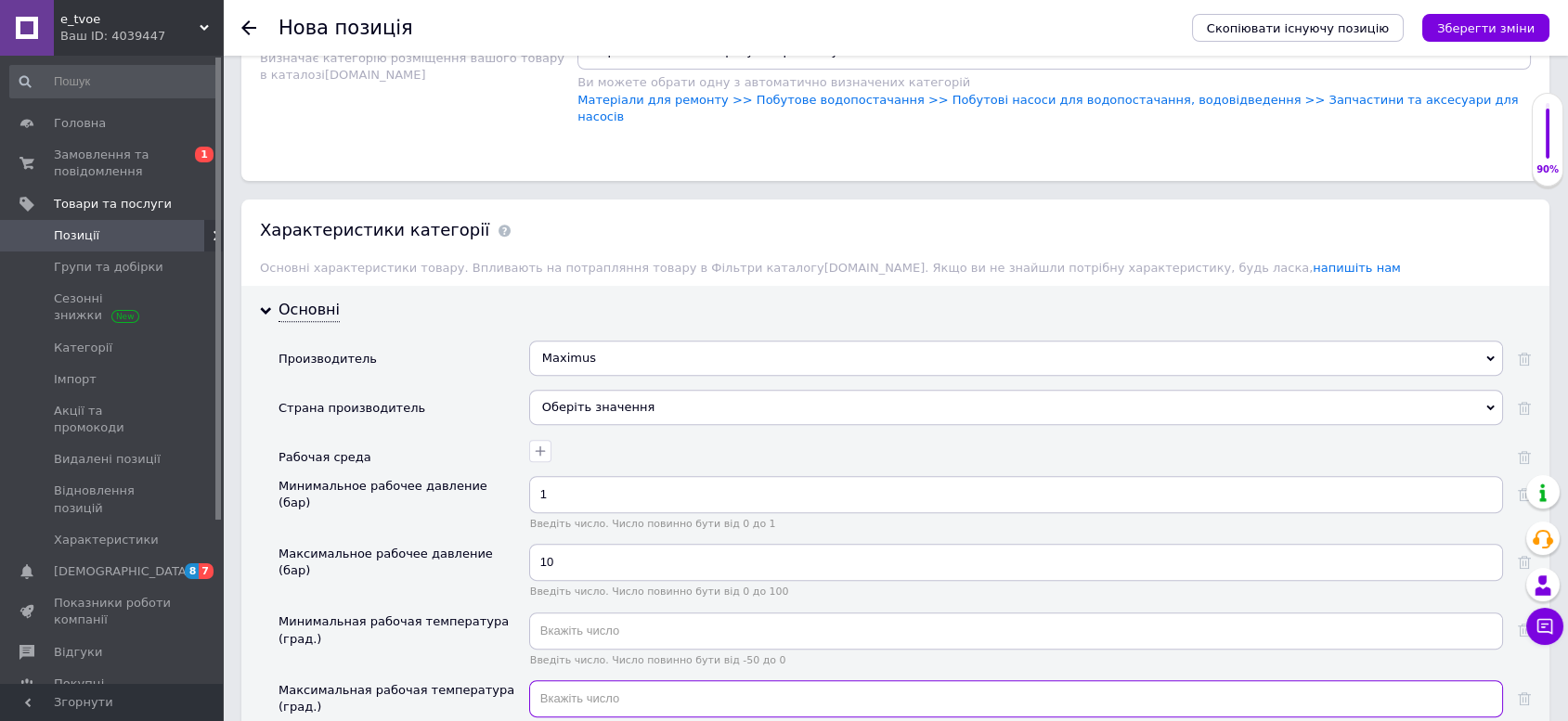
click at [647, 680] on input "text" at bounding box center [1015, 698] width 974 height 37
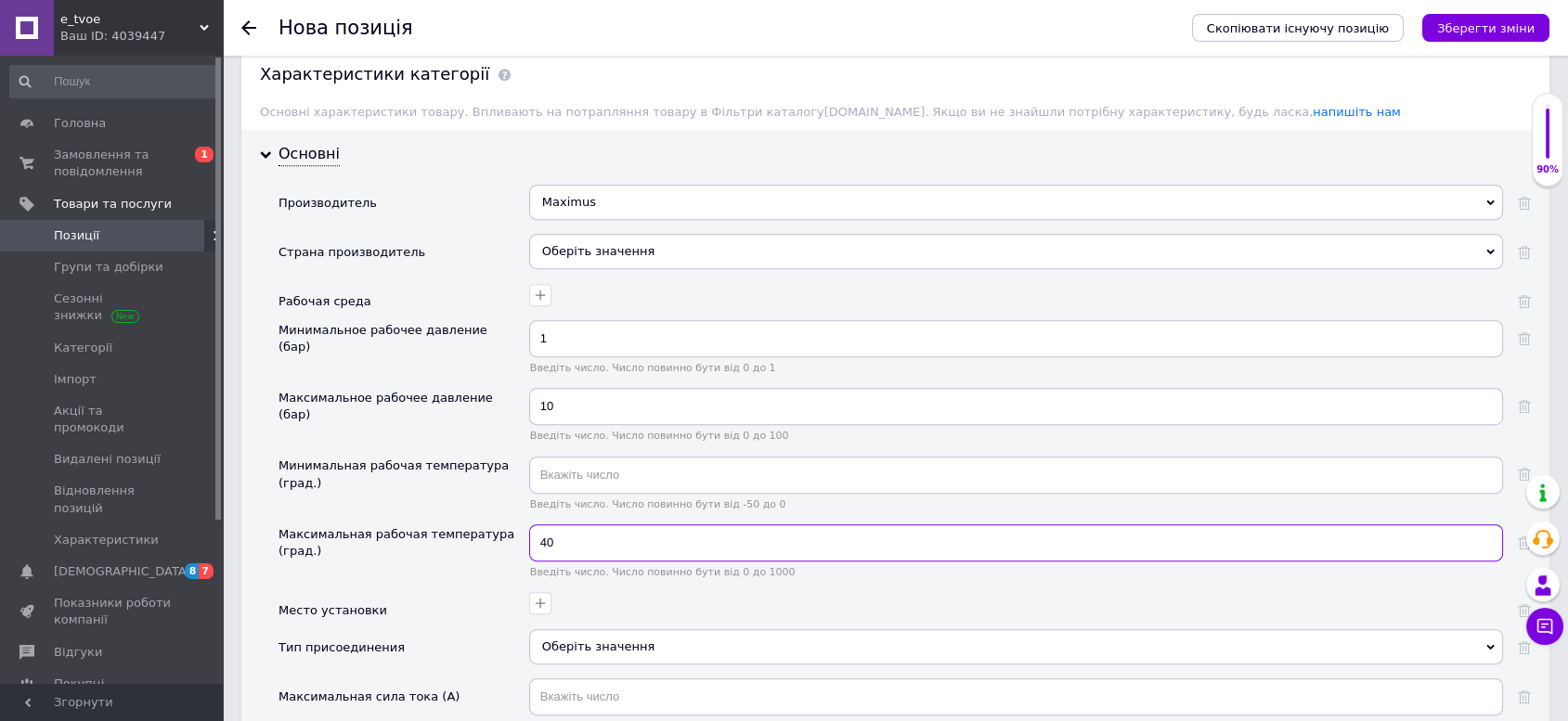
scroll to position [1752, 0]
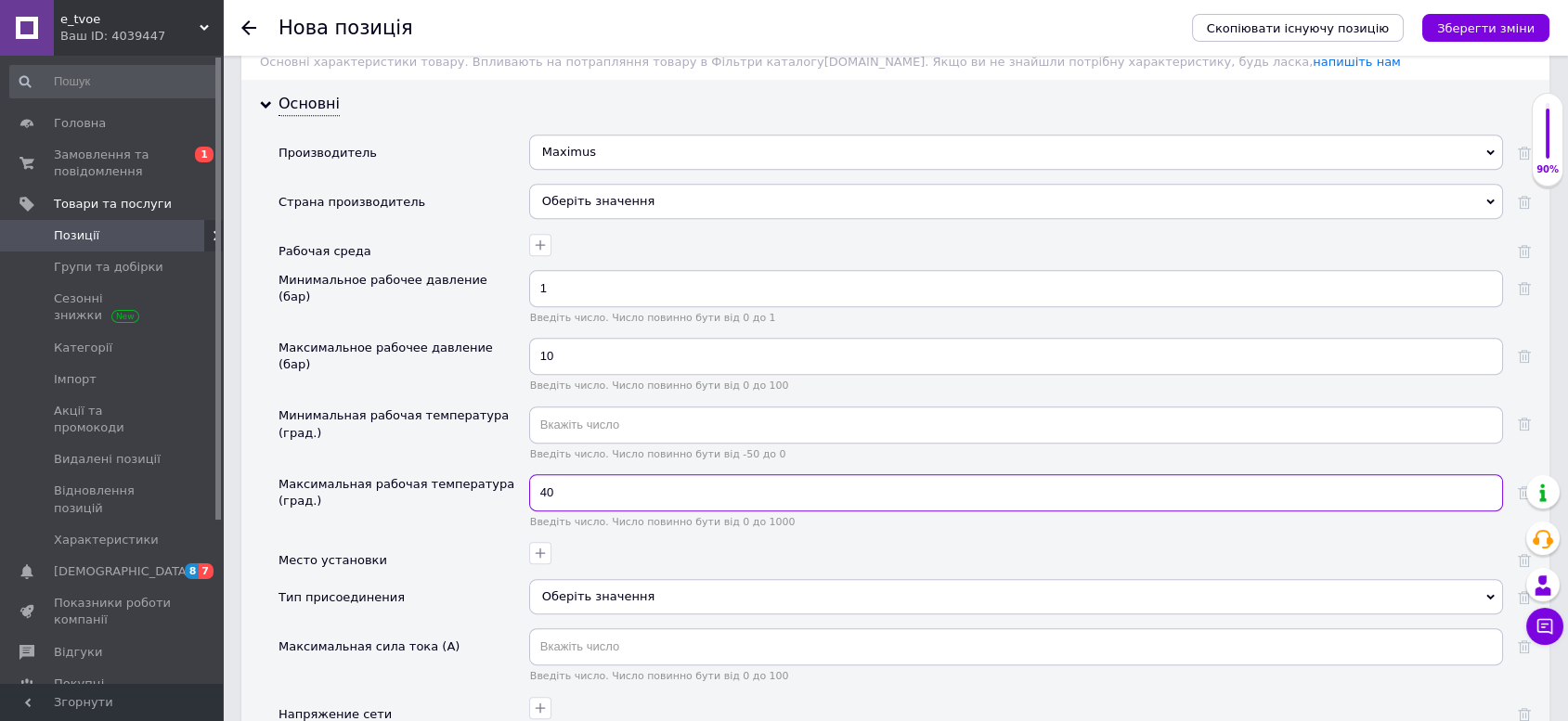
type input "40"
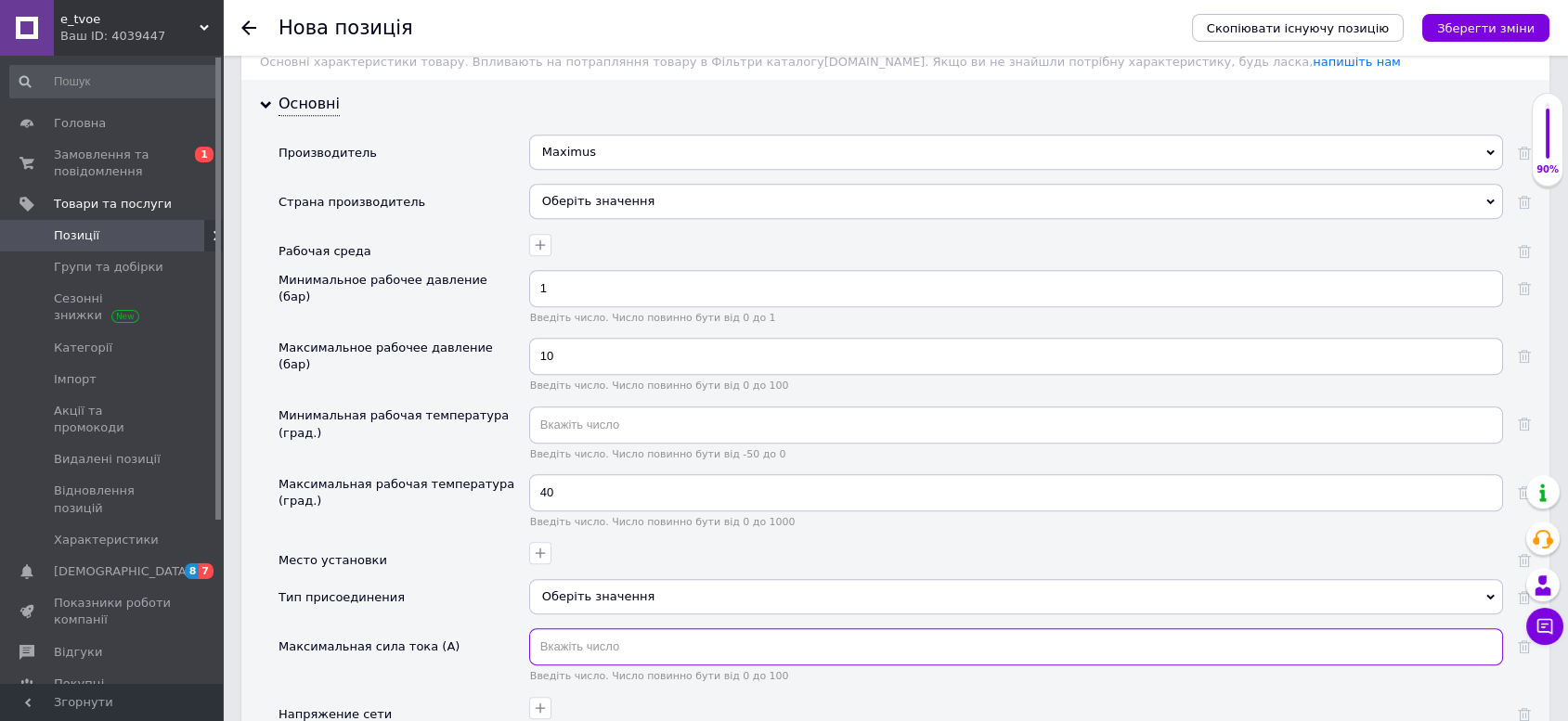
click at [653, 629] on input "text" at bounding box center [1015, 647] width 974 height 37
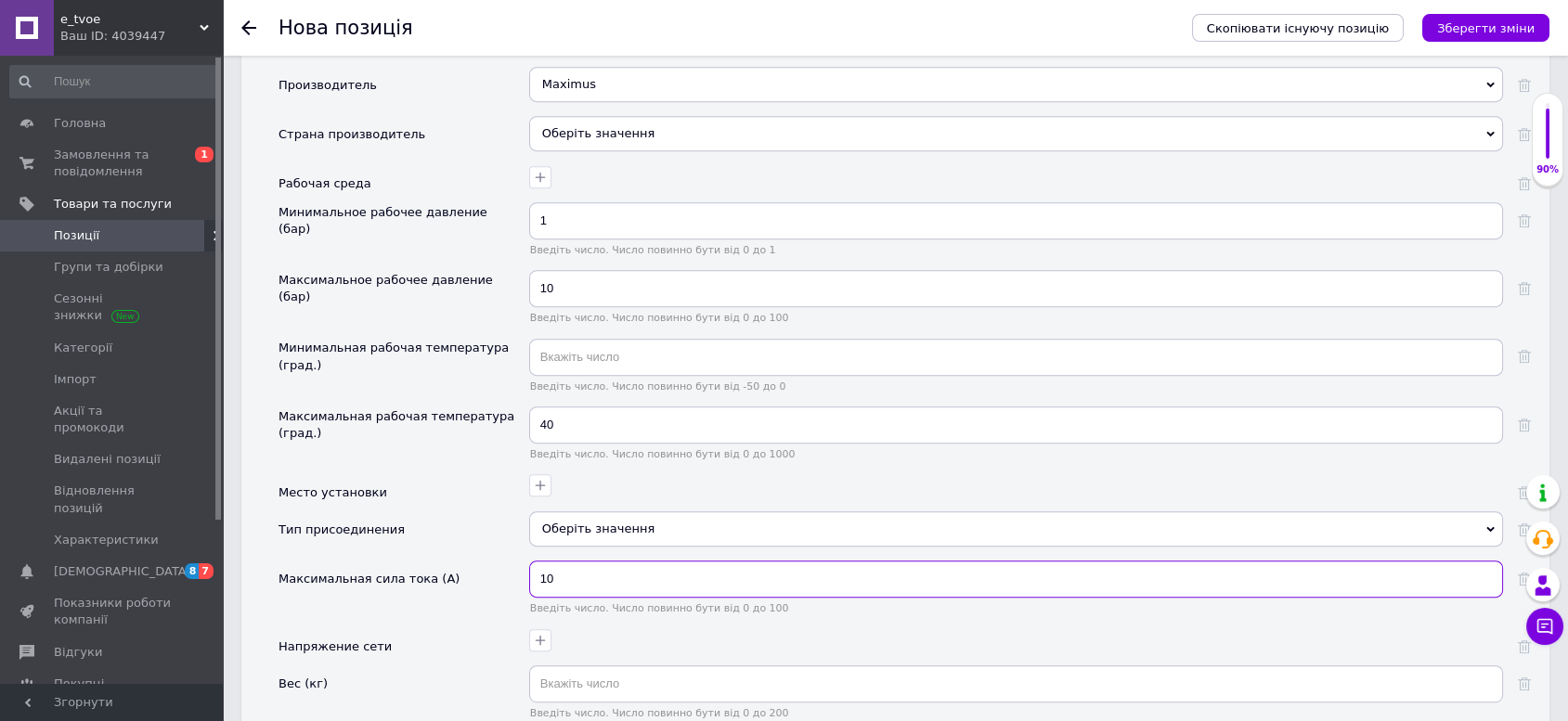
scroll to position [1856, 0]
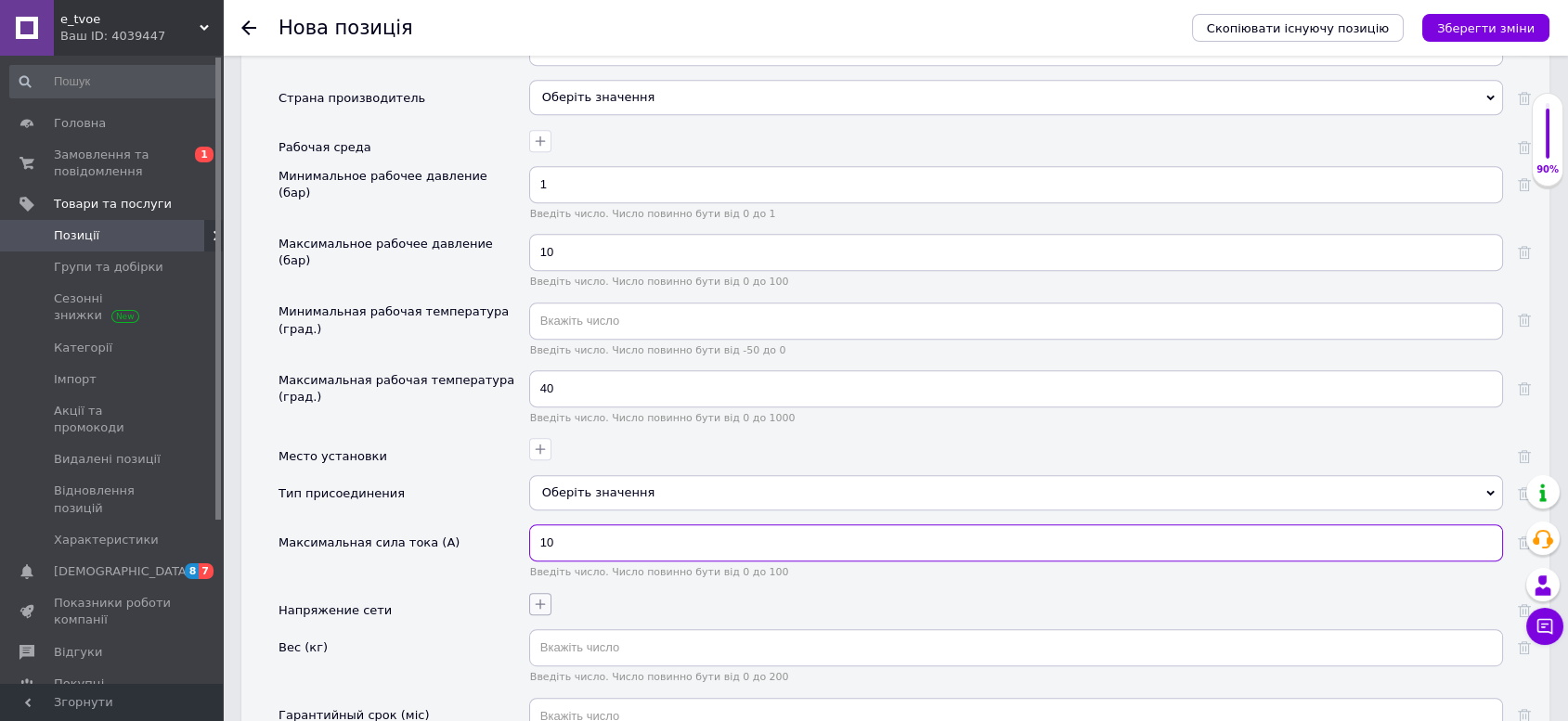
type input "10"
click at [548, 593] on button "button" at bounding box center [540, 604] width 23 height 23
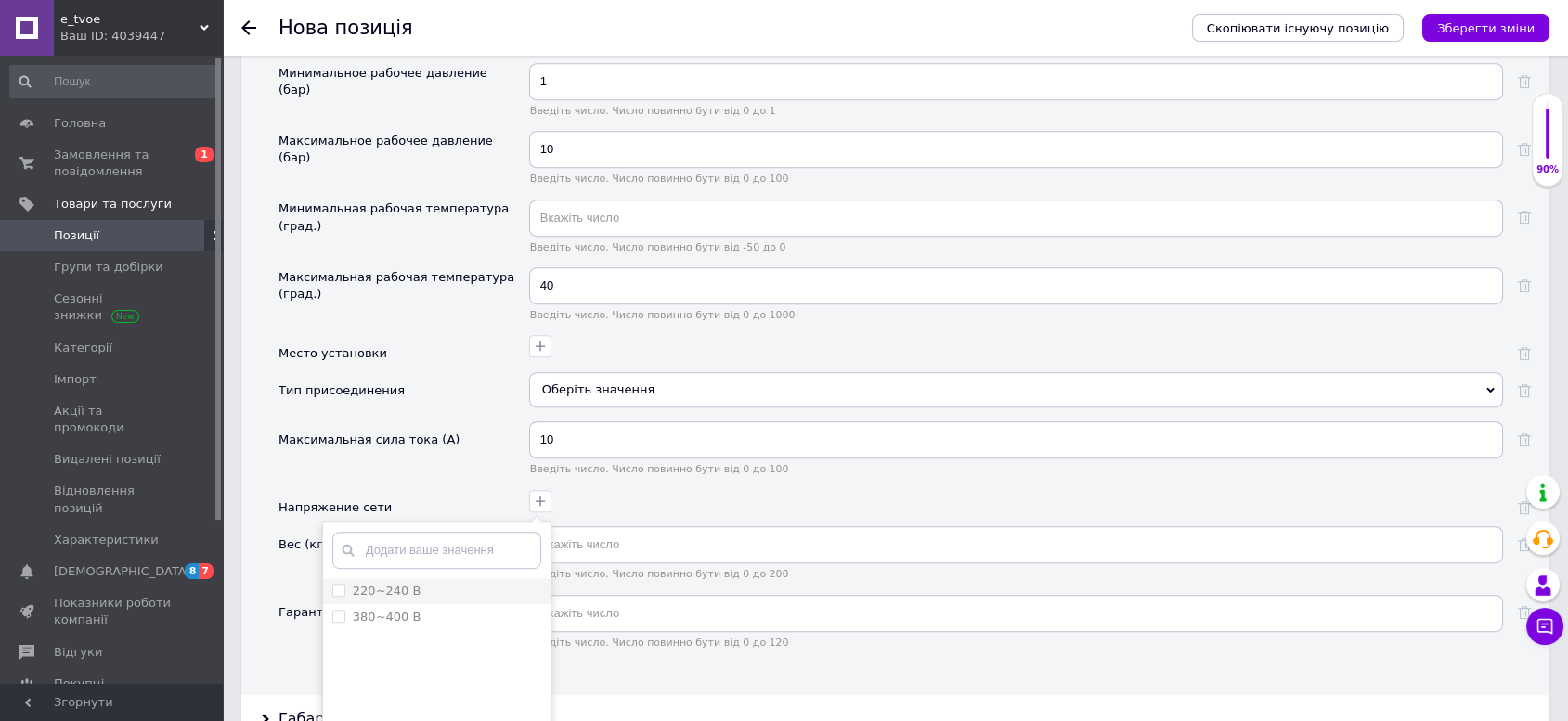
click at [374, 583] on label "220~240 В" at bounding box center [387, 590] width 69 height 14
checkbox В "true"
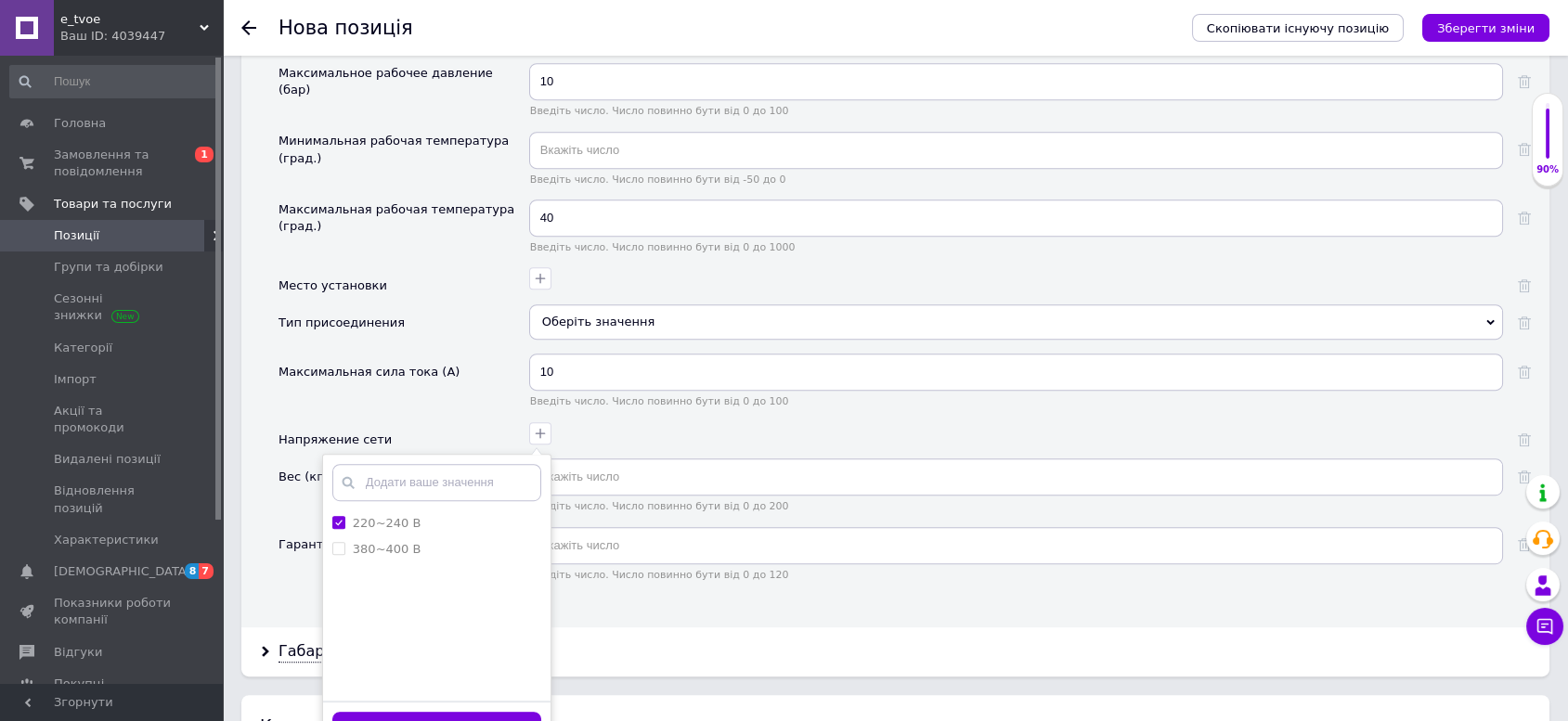
scroll to position [2062, 0]
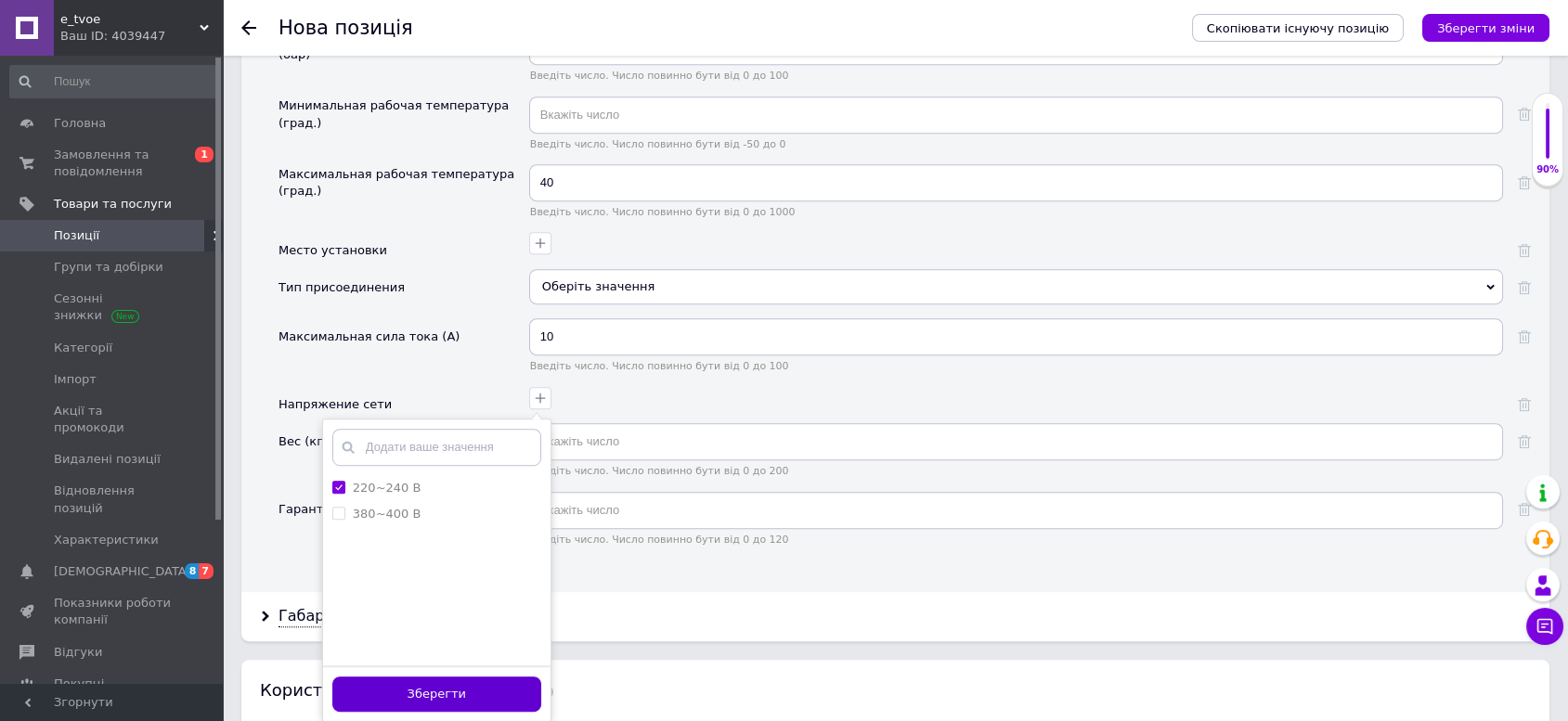
click at [455, 677] on button "Зберегти" at bounding box center [437, 695] width 209 height 36
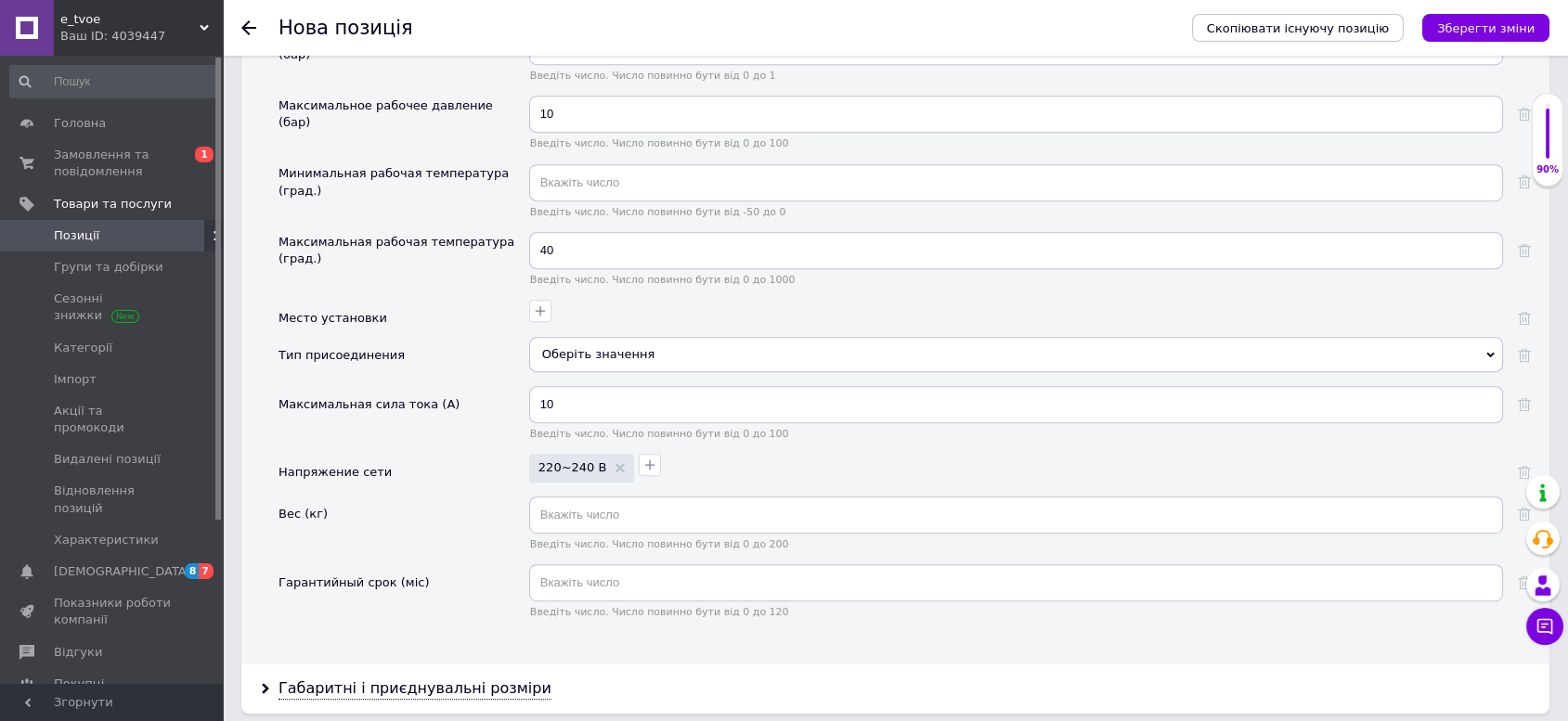
scroll to position [1959, 0]
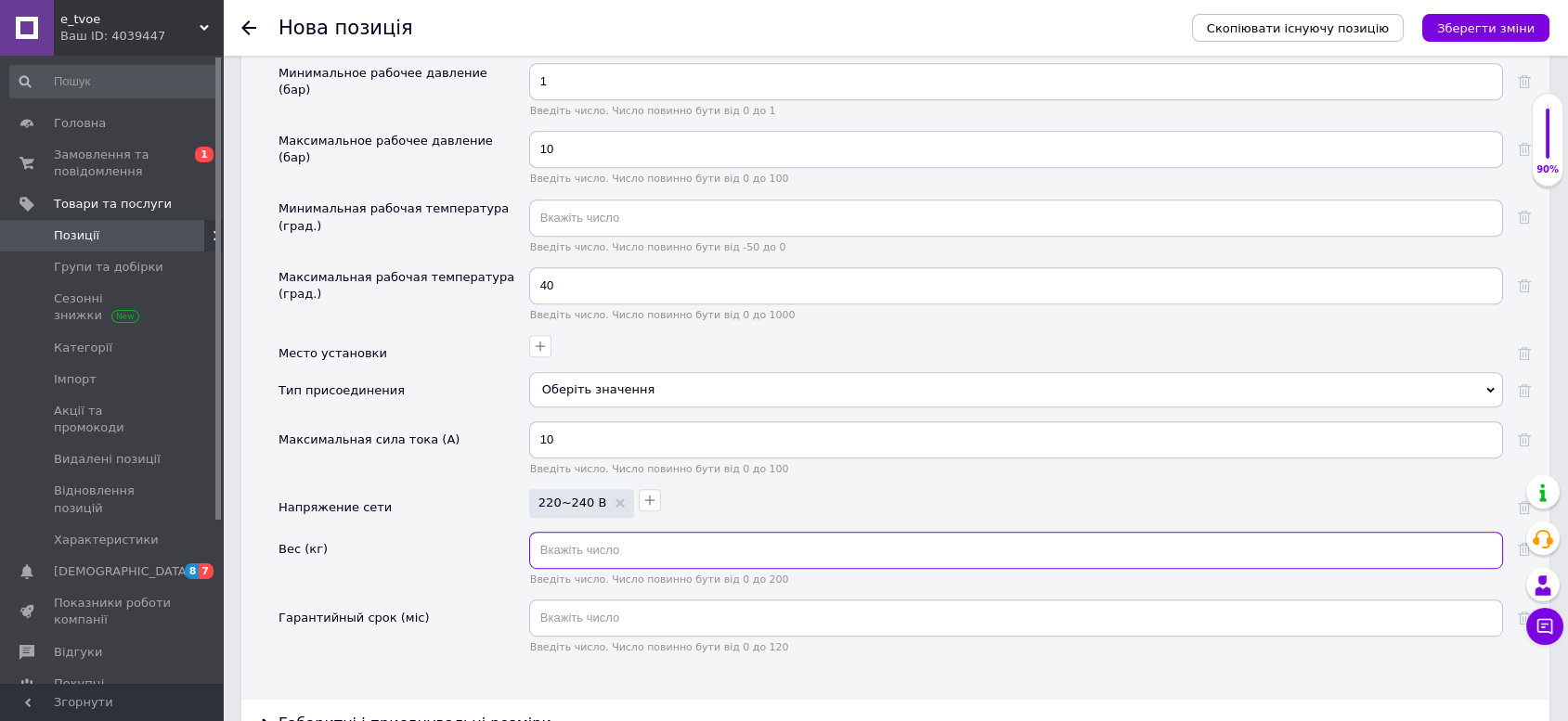
click at [668, 536] on input "text" at bounding box center [1015, 549] width 974 height 37
type input "1"
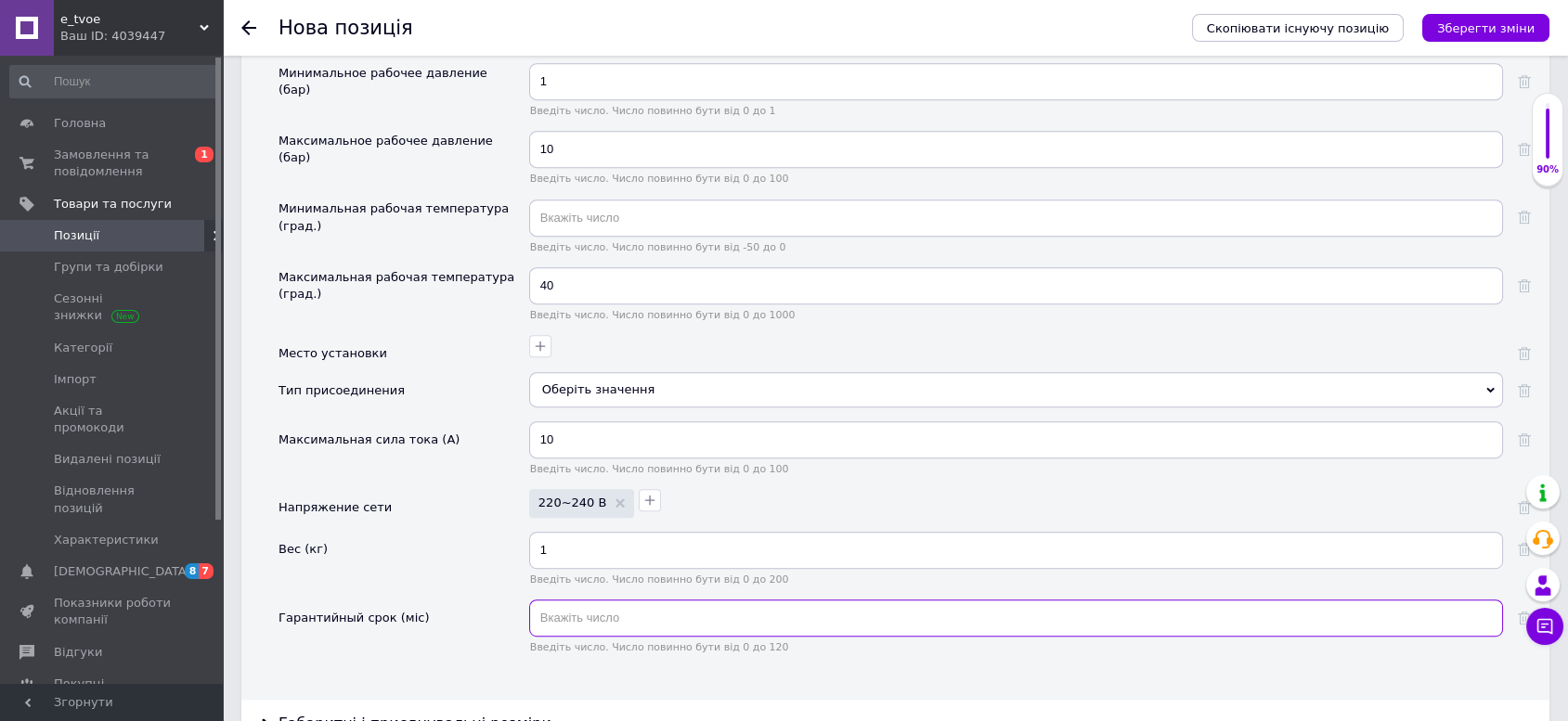
click at [688, 599] on input "text" at bounding box center [1015, 617] width 974 height 37
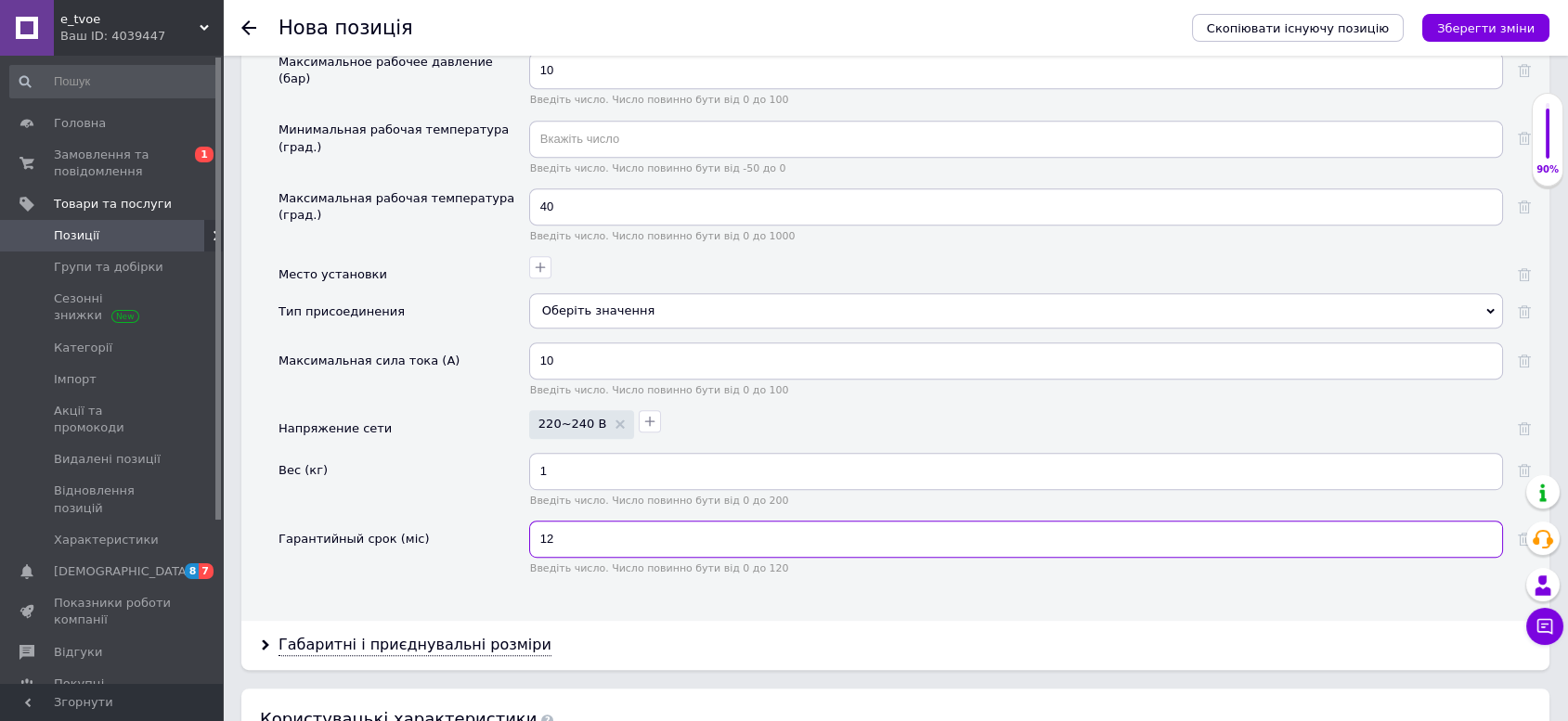
scroll to position [2165, 0]
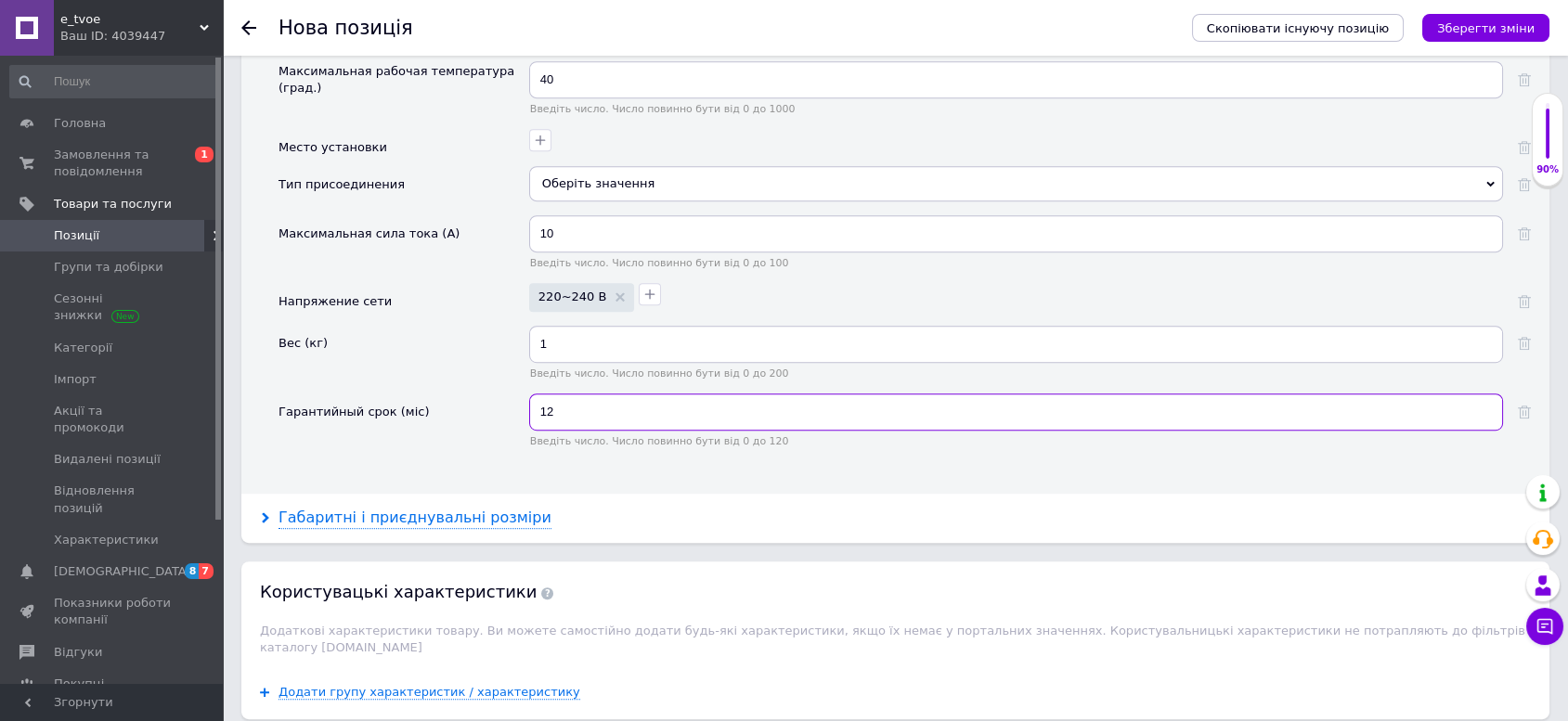
type input "12"
click at [474, 508] on div "Габаритні і приєднувальні розміри" at bounding box center [415, 518] width 273 height 22
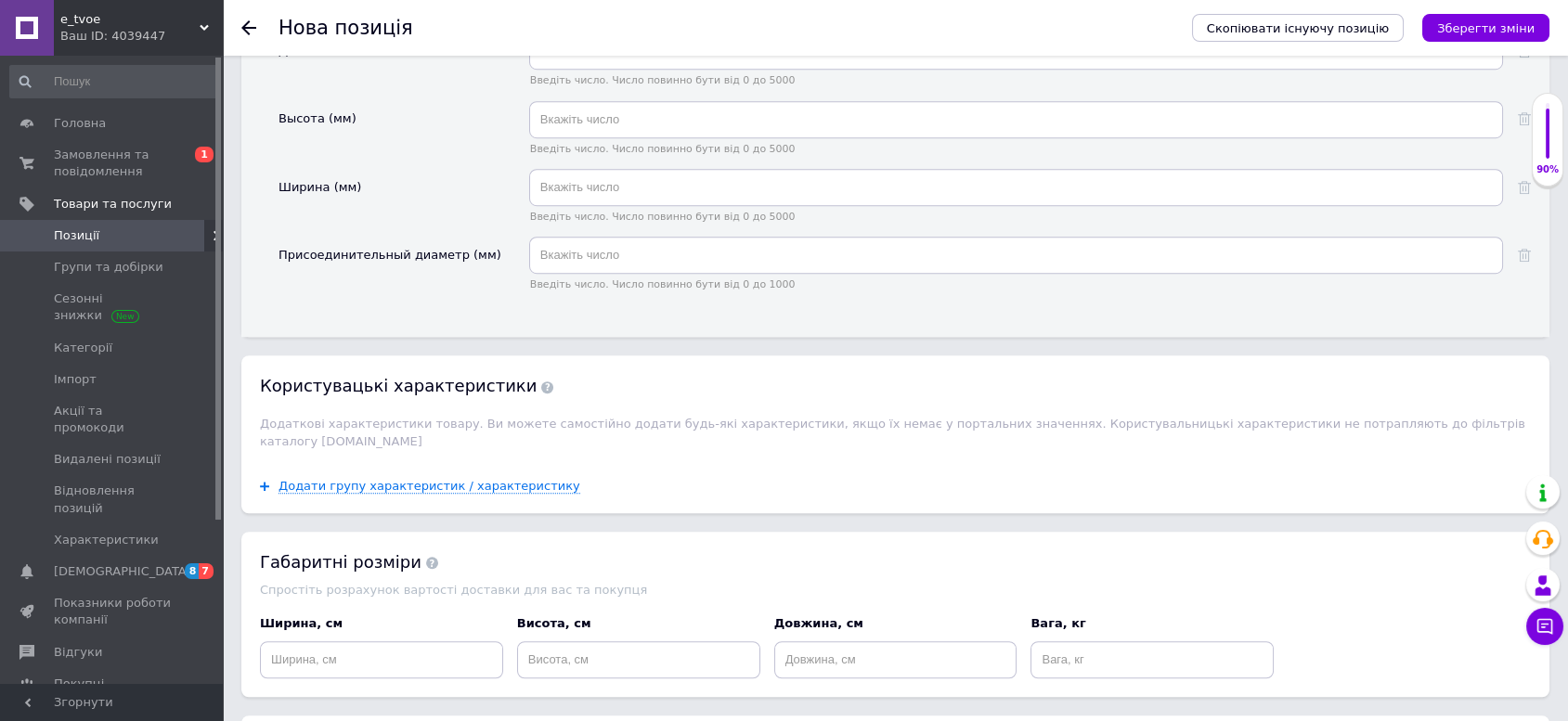
scroll to position [2680, 0]
click at [401, 641] on input at bounding box center [382, 659] width 243 height 37
type input "15"
click at [895, 550] on div "Габаритні розміри" at bounding box center [896, 562] width 1271 height 24
click at [633, 641] on input at bounding box center [638, 659] width 243 height 37
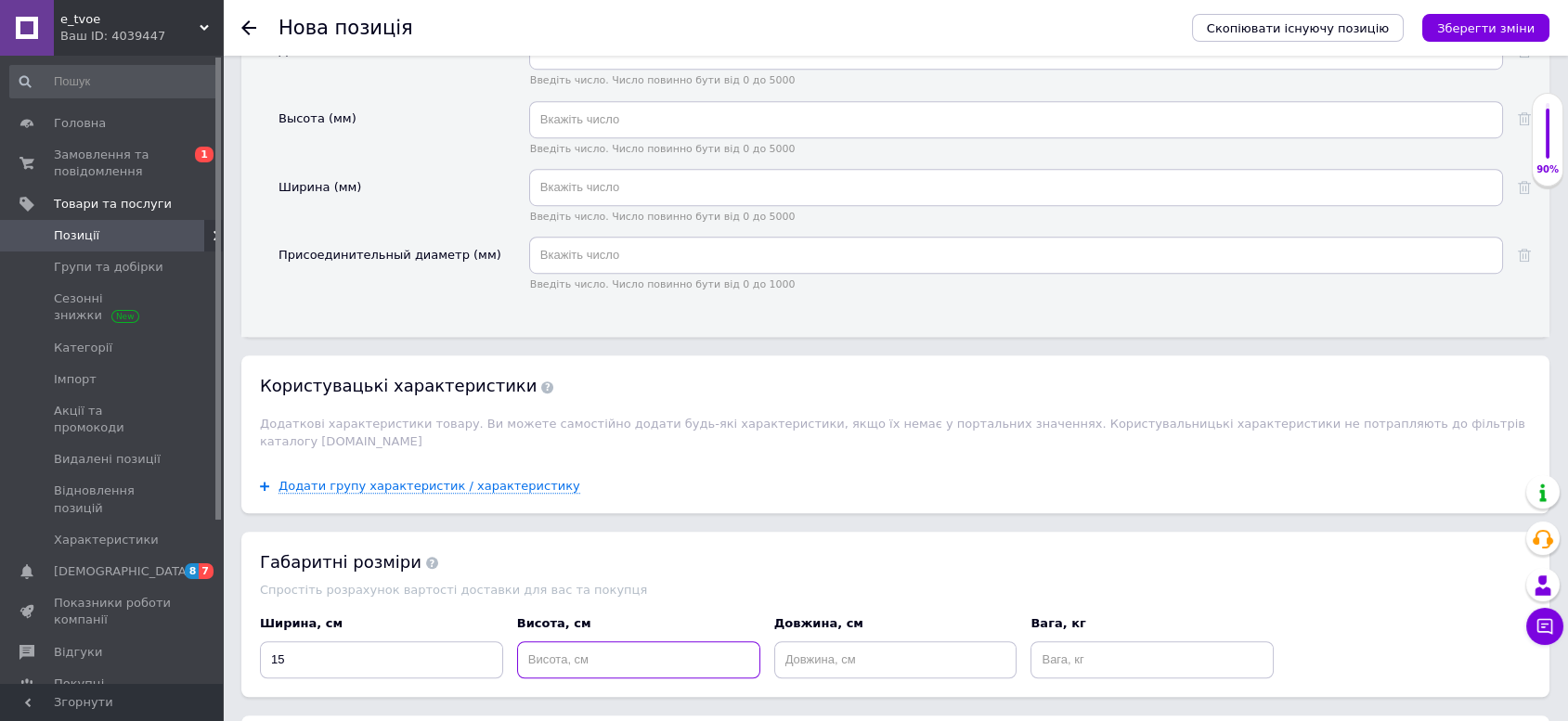
click at [684, 641] on input at bounding box center [638, 659] width 243 height 37
type input "22"
click at [795, 641] on input at bounding box center [896, 659] width 243 height 37
type input "12"
click at [1121, 641] on input at bounding box center [1152, 659] width 243 height 37
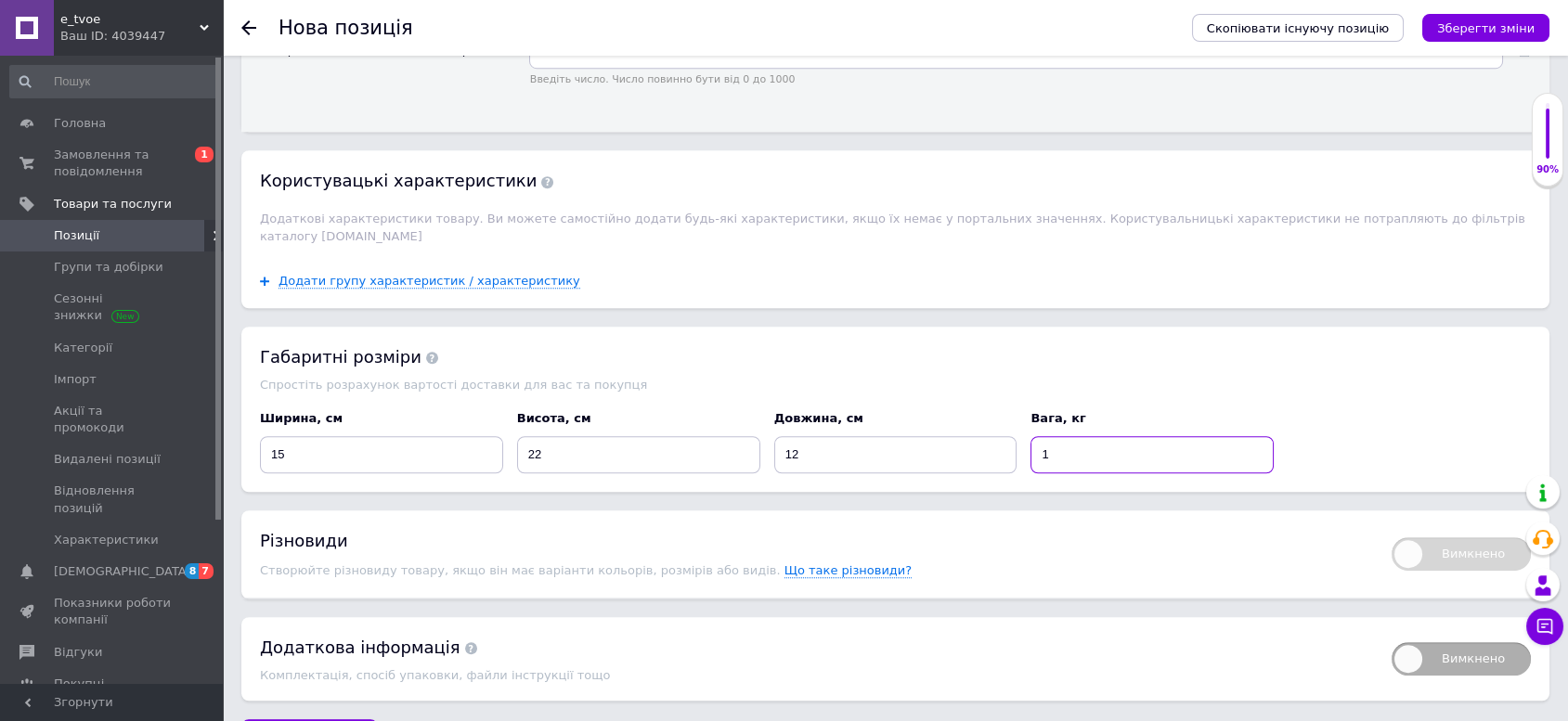
scroll to position [2900, 0]
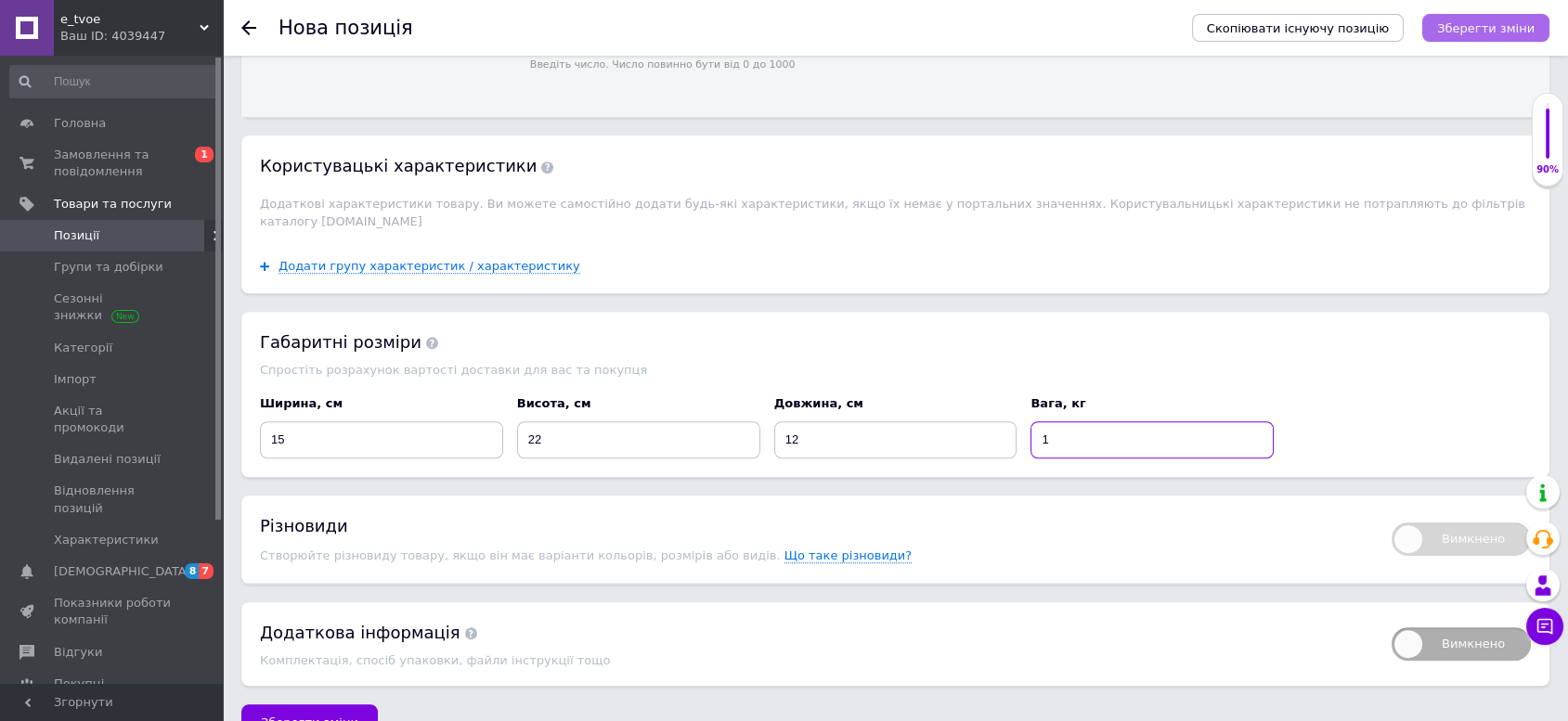
type input "1"
click at [1473, 28] on icon "Зберегти зміни" at bounding box center [1485, 28] width 97 height 14
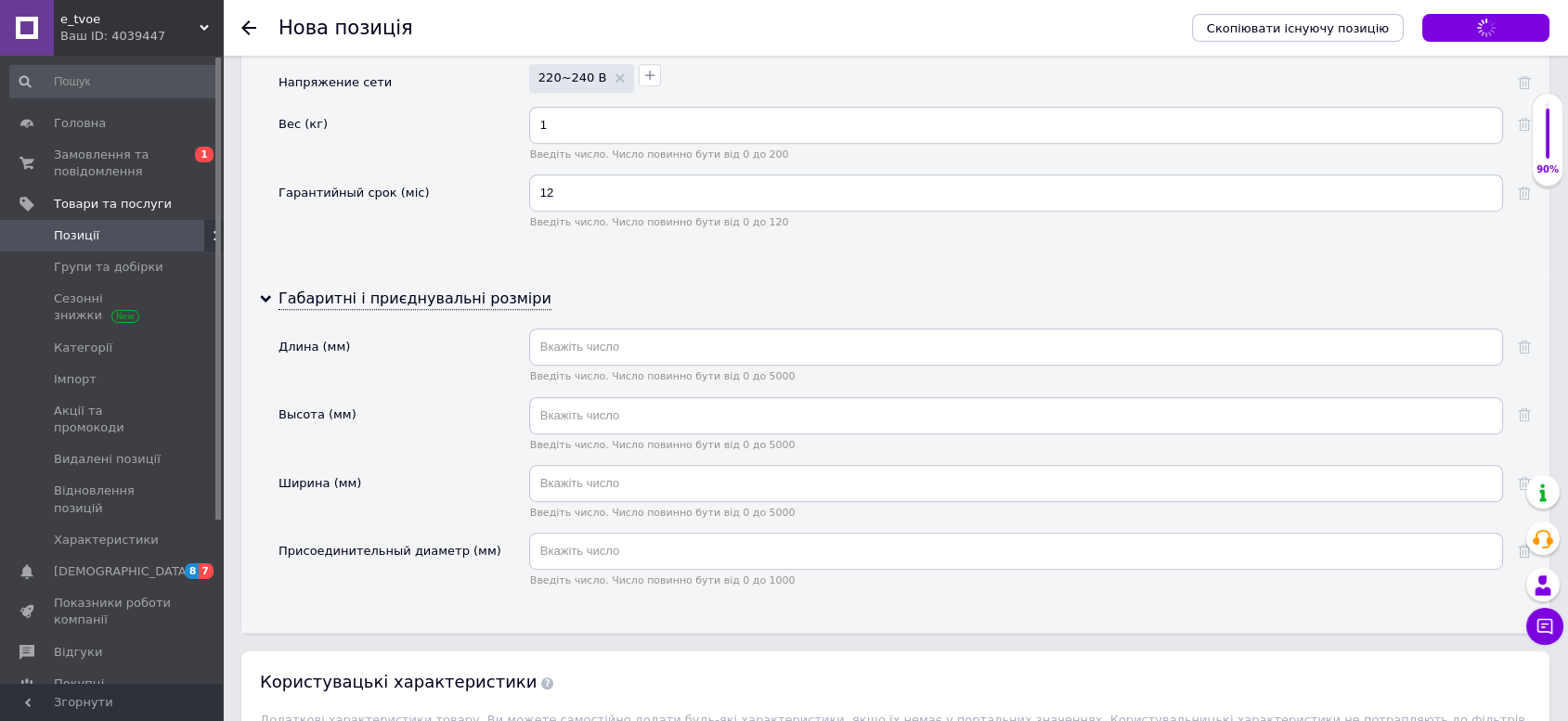
scroll to position [2379, 0]
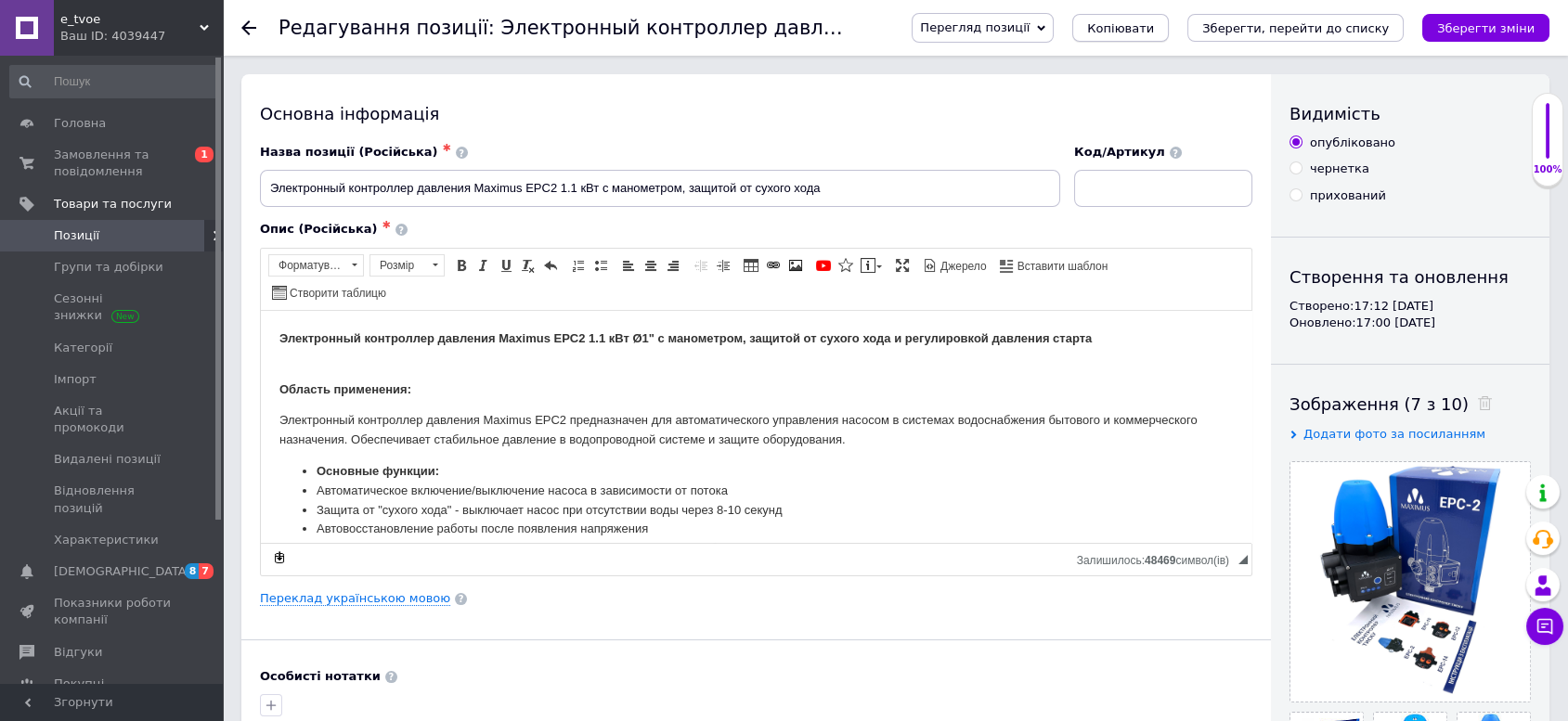
click at [1154, 30] on span "Копіювати" at bounding box center [1120, 28] width 67 height 14
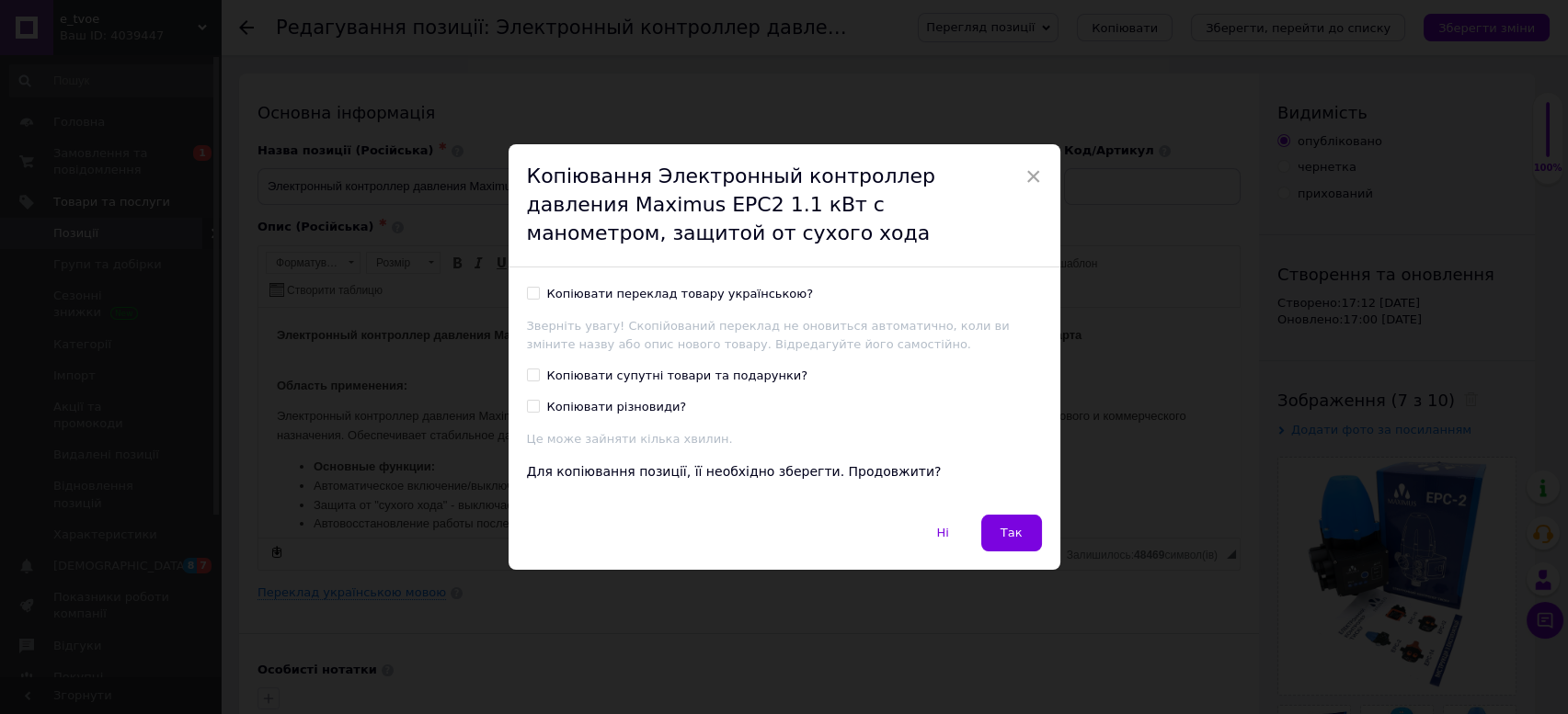
click at [563, 295] on div "Копіювати переклад товару українською?" at bounding box center [681, 294] width 267 height 17
click at [539, 295] on input "Копіювати переклад товару українською?" at bounding box center [532, 292] width 12 height 12
checkbox input "true"
click at [995, 534] on button "Так" at bounding box center [1011, 532] width 61 height 36
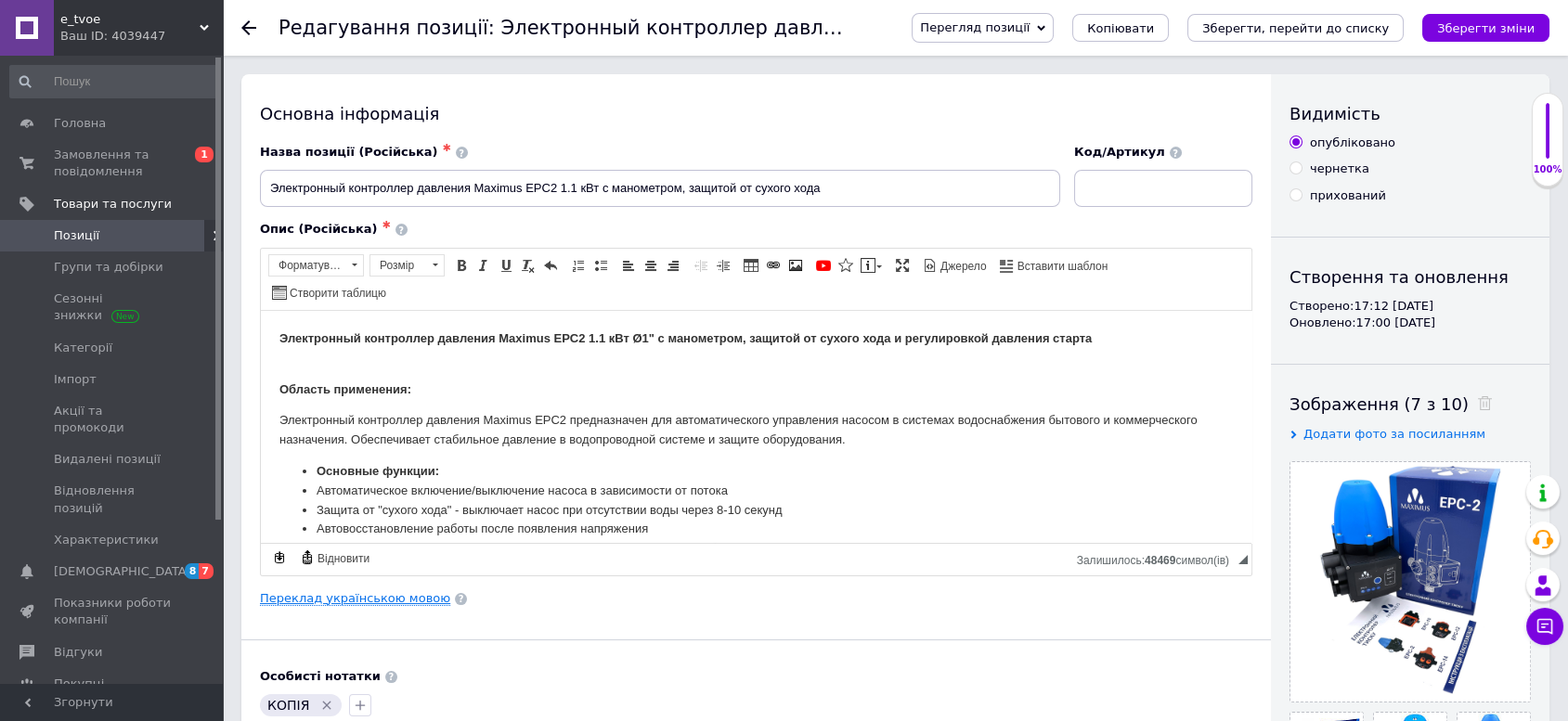
click at [400, 591] on link "Переклад українською мовою" at bounding box center [355, 598] width 190 height 15
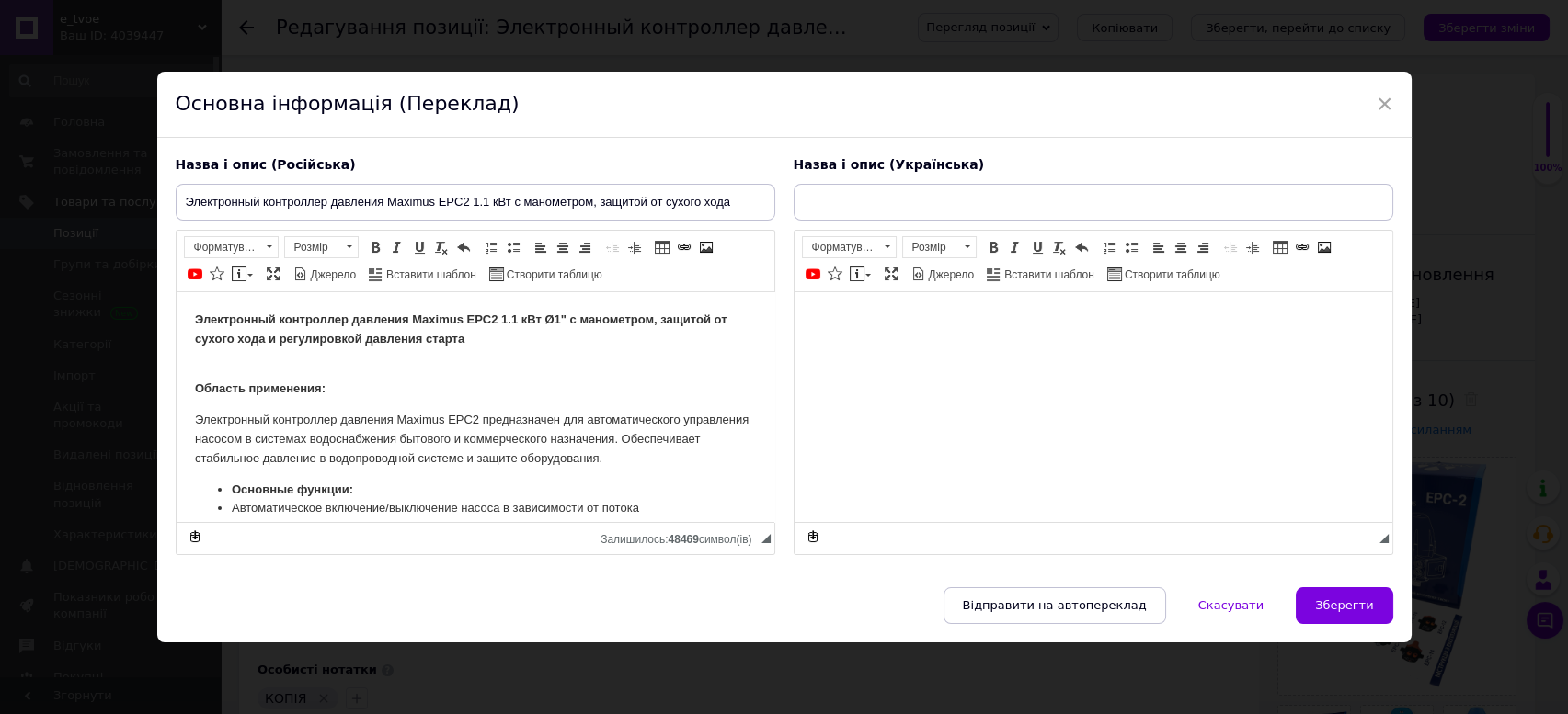
type input "Електронний контролер тиску Maximus EPC2 1.1 кВт з манометром, захистом від сух…"
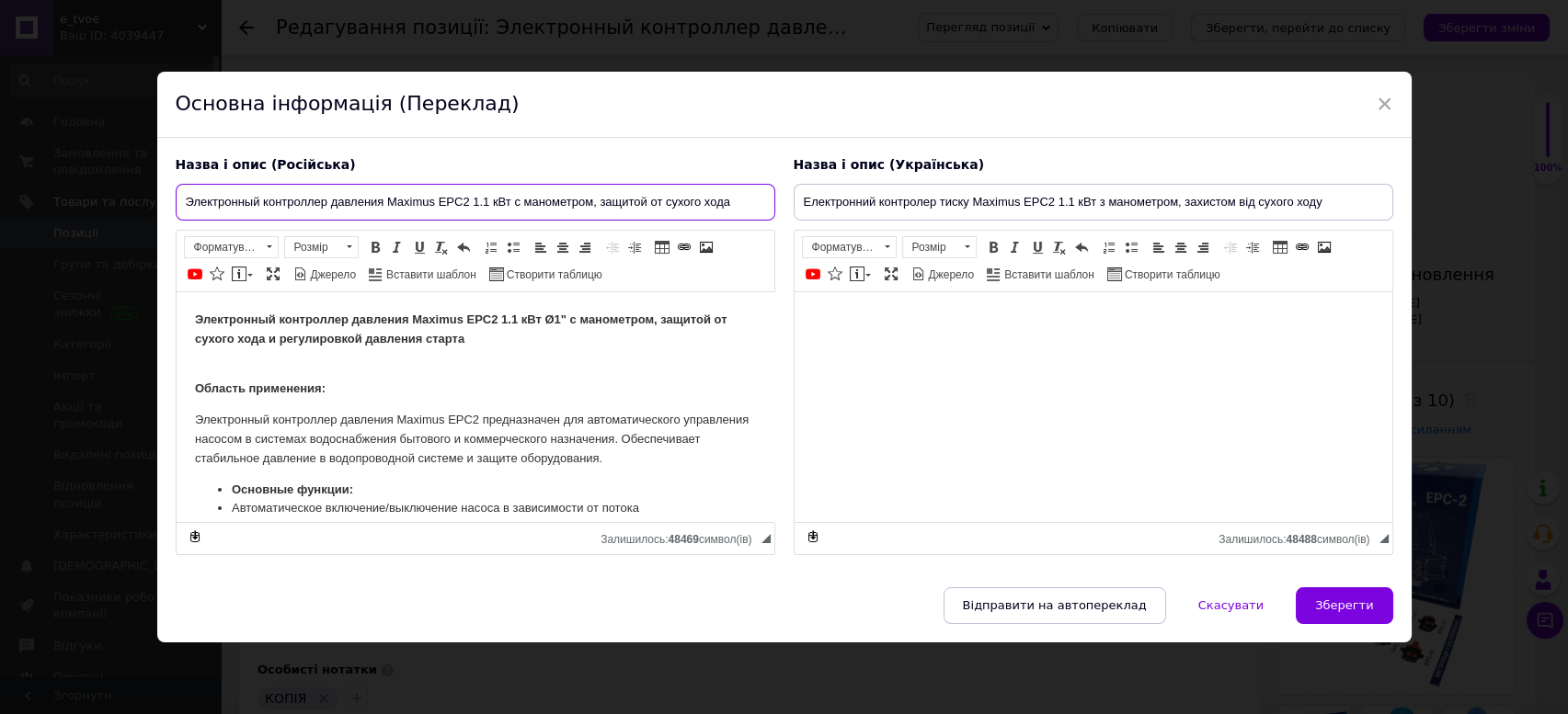
drag, startPoint x: 565, startPoint y: 189, endPoint x: 38, endPoint y: 125, distance: 530.9
click at [43, 128] on div "× Основна інформація (Переклад) Назва і опис (Російська) Электронный контроллер…" at bounding box center [784, 357] width 1568 height 714
paste input "ое реле давления EPC10 1.5 кВт с дисплеем, автоматическим перезапуском и"
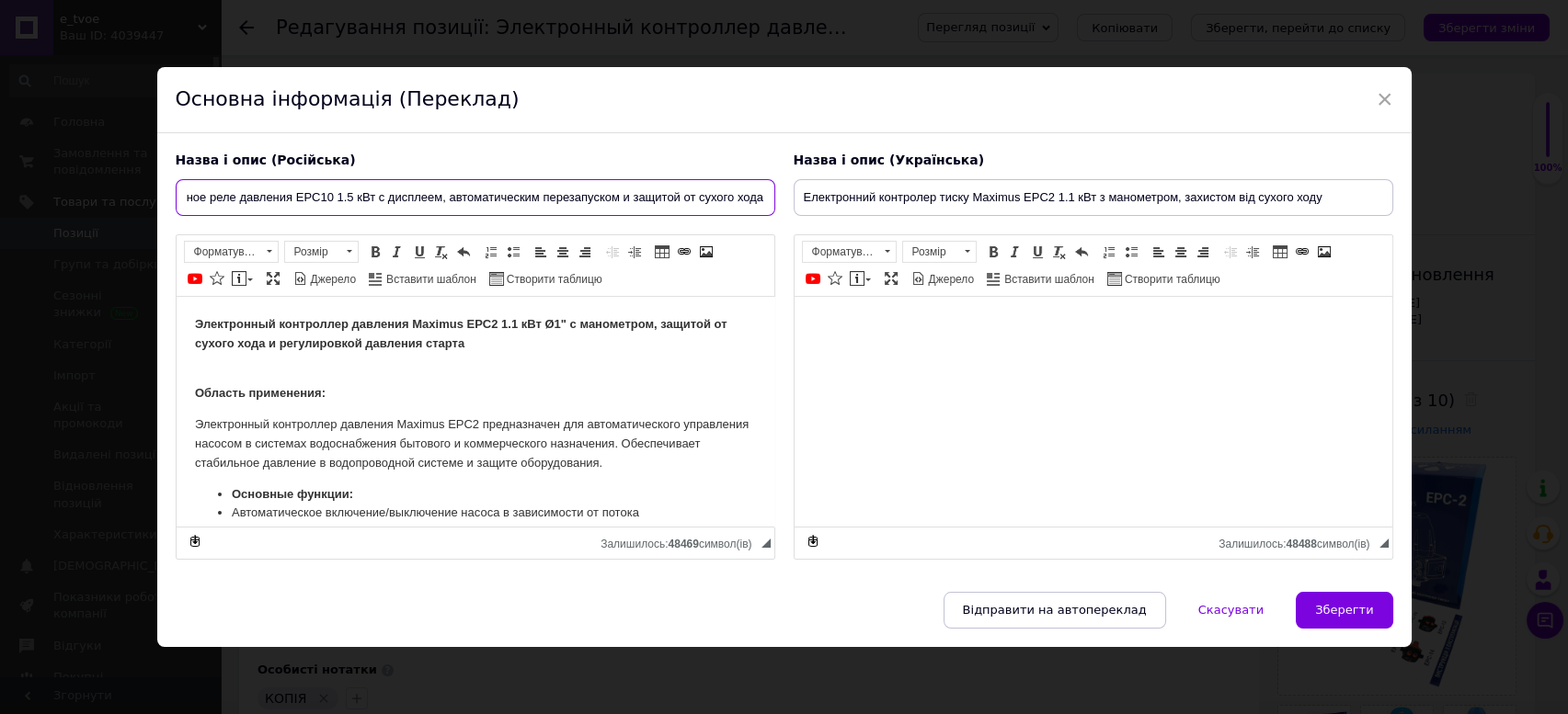
type input "Электронное реле давления EPC10 1.5 кВт с дисплеем, автоматическим перезапуском…"
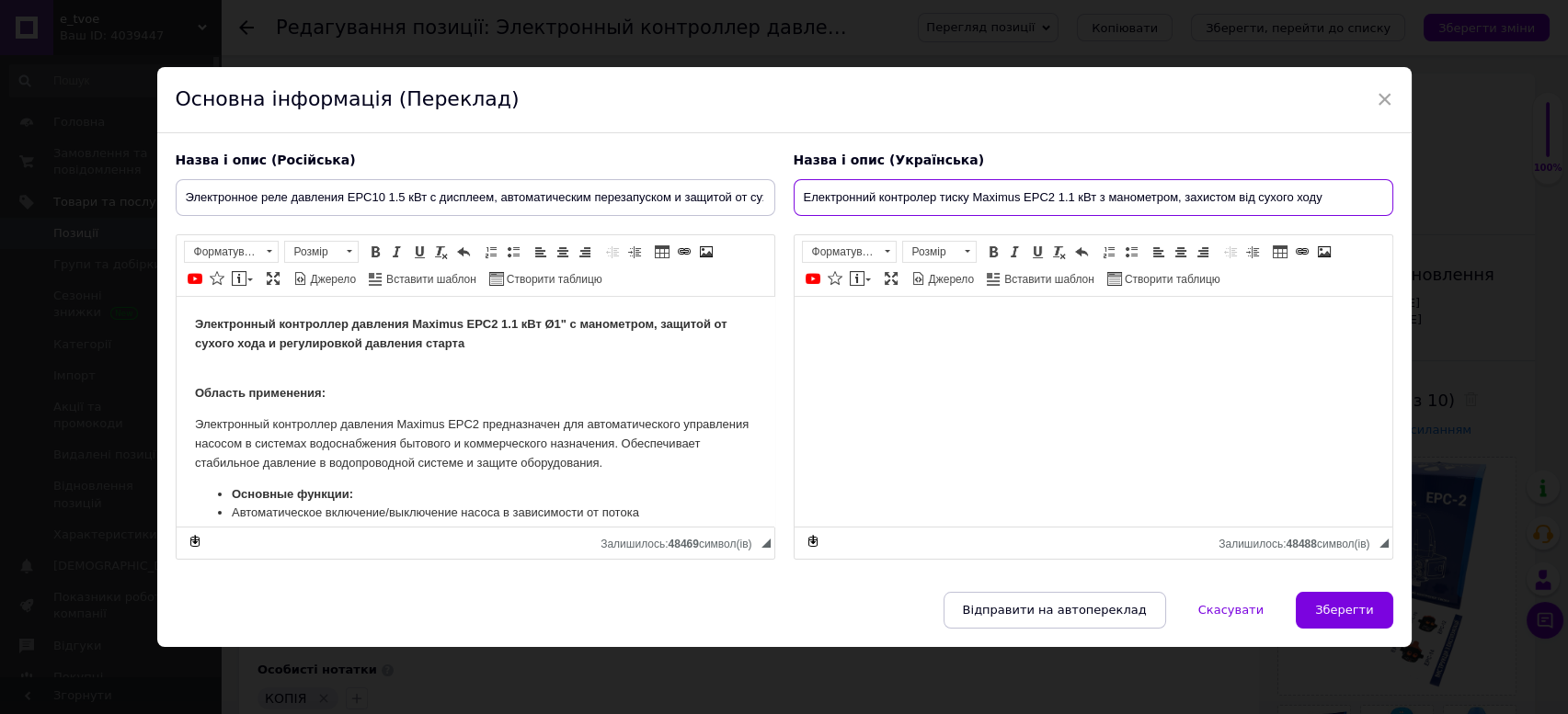
drag, startPoint x: 800, startPoint y: 194, endPoint x: 1398, endPoint y: 197, distance: 598.0
click at [1397, 197] on div "Назва і опис (Російська) Электронное реле давления EPC10 1.5 кВт с дисплеем, ав…" at bounding box center [784, 362] width 1254 height 458
paste input "реле тиску EPC10 1.5 кВт з дисплеєм, автоматичним перезапуском та"
type input "Електронне реле тиску EPC10 1.5 кВт з дисплеєм, автоматичним перезапуском та за…"
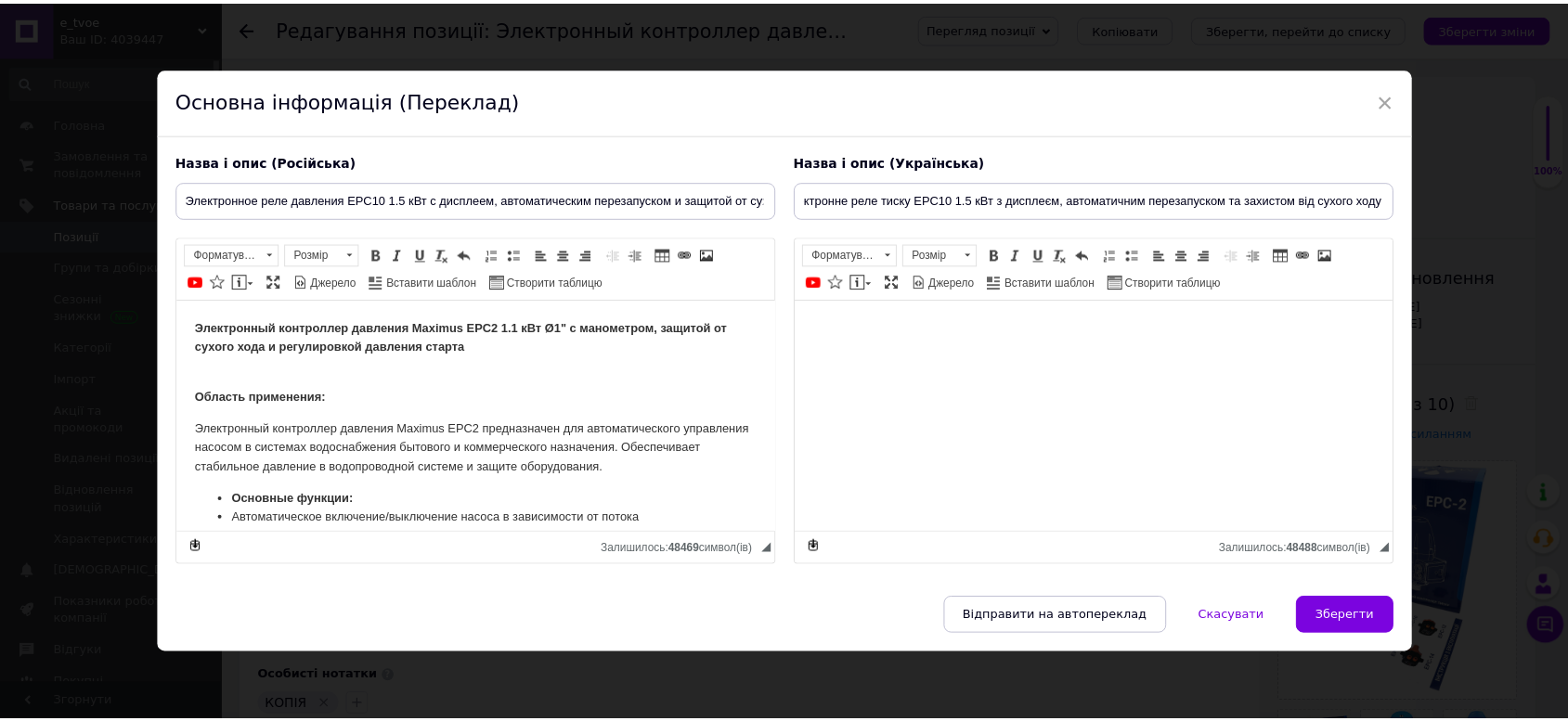
scroll to position [0, 0]
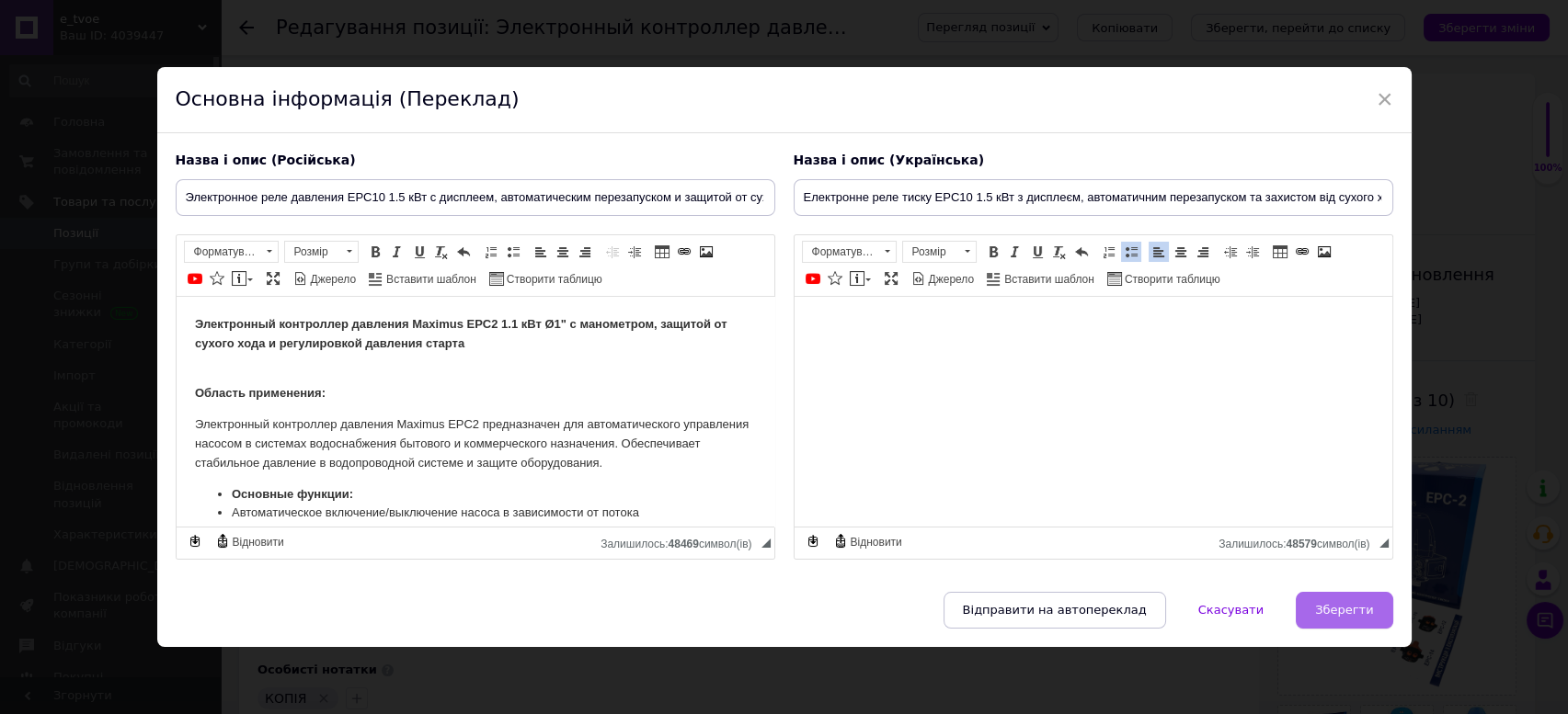
click at [1348, 618] on button "Зберегти" at bounding box center [1343, 609] width 96 height 36
type input "Электронное реле давления EPC10 1.5 кВт с дисплеем, автоматическим перезапуском…"
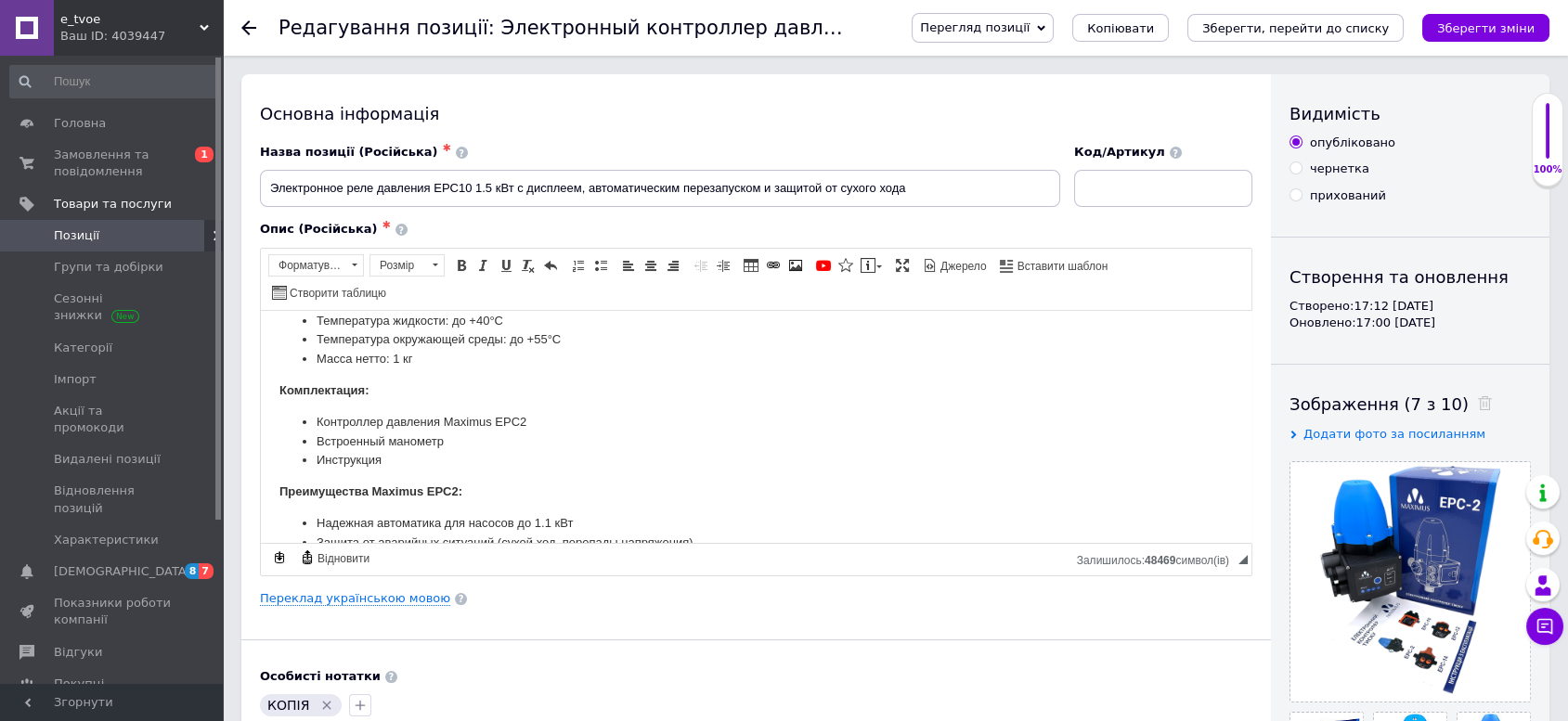
scroll to position [516, 0]
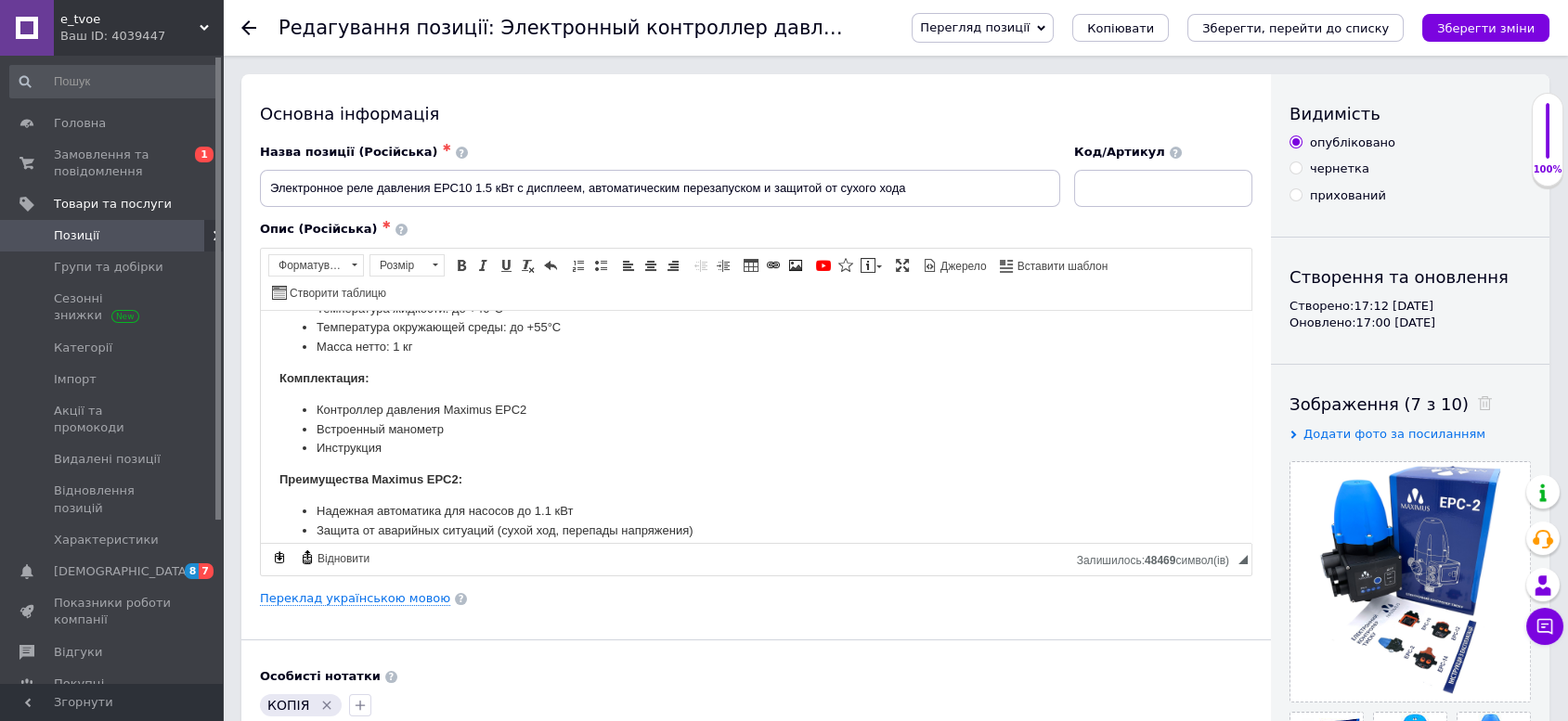
click at [324, 697] on icon "Видалити мітку" at bounding box center [327, 705] width 15 height 15
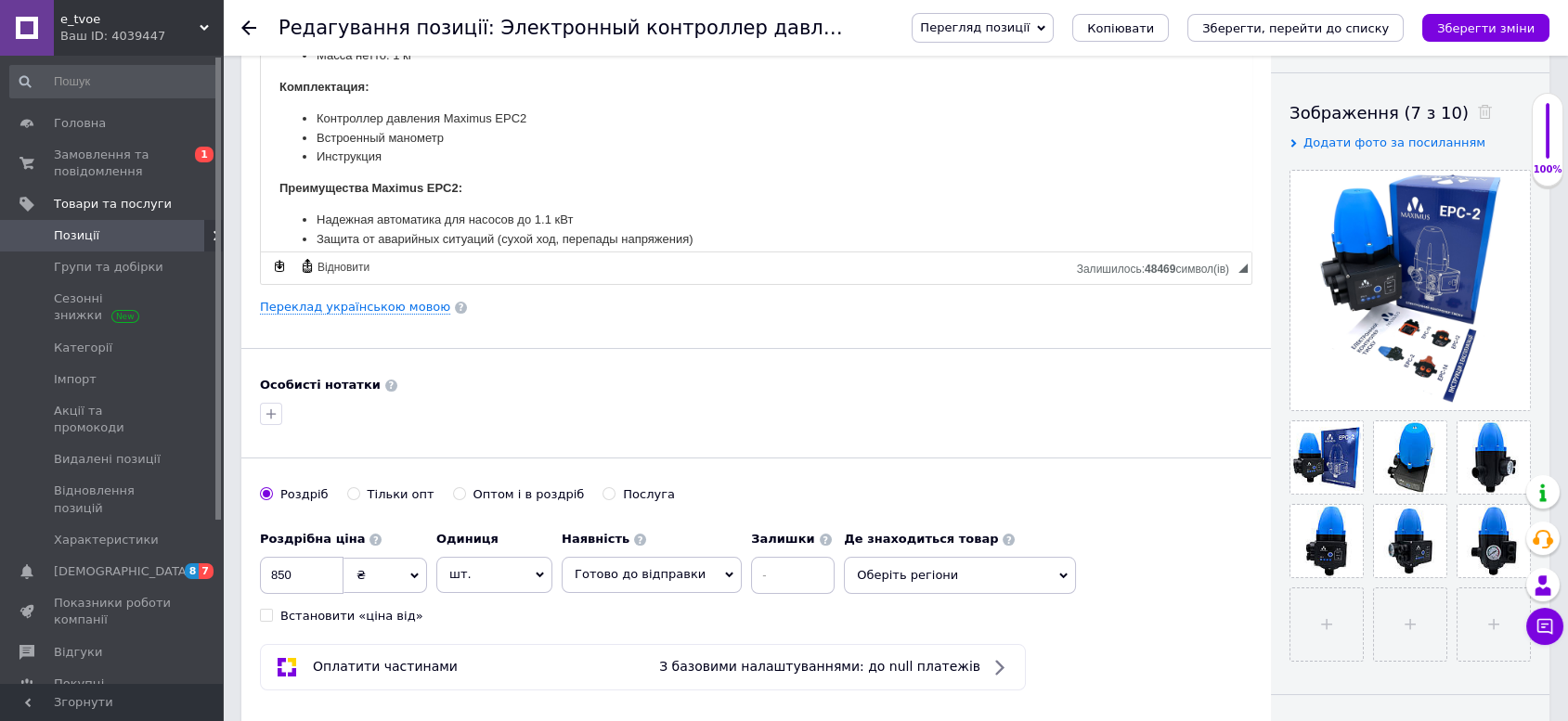
scroll to position [412, 0]
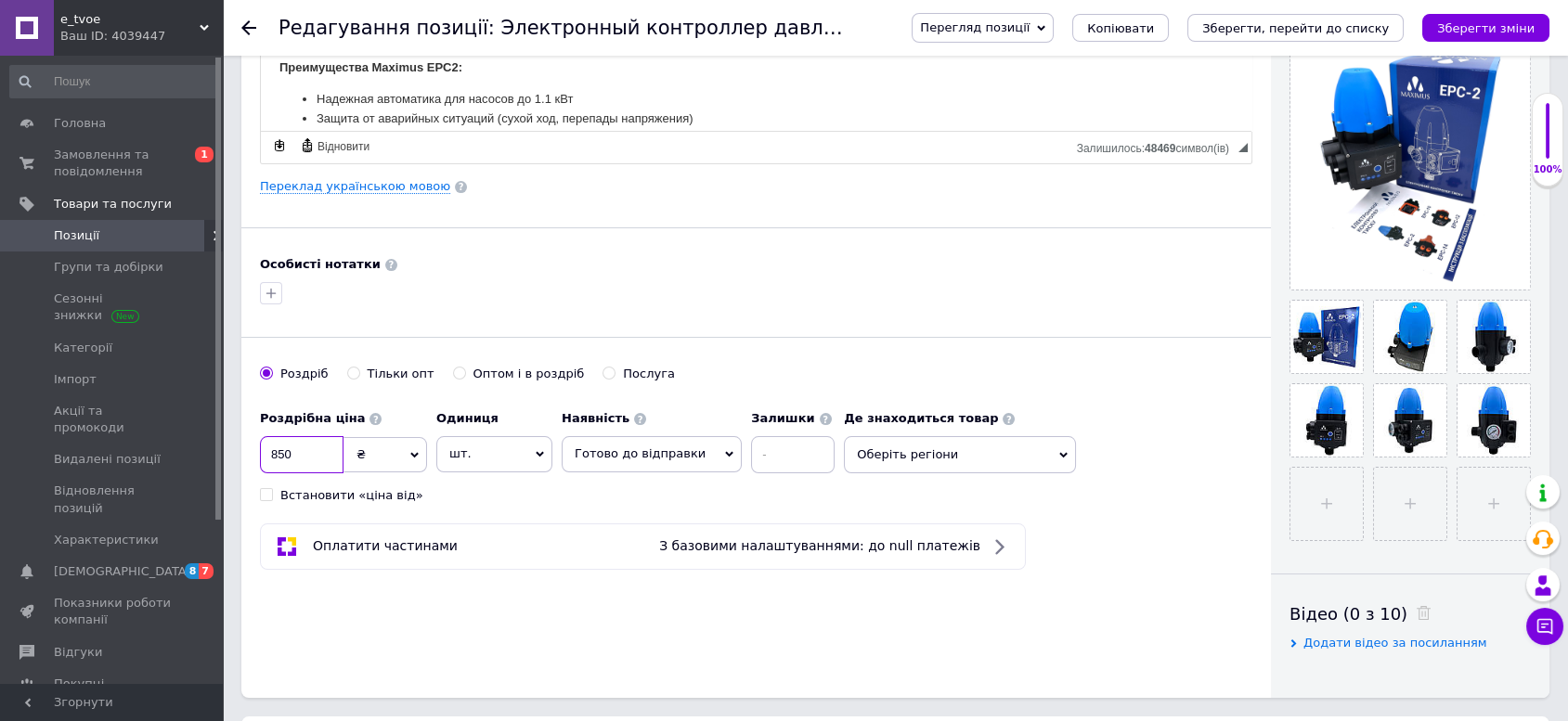
drag, startPoint x: 303, startPoint y: 432, endPoint x: 245, endPoint y: 424, distance: 58.5
click at [245, 424] on div "Основна інформація Назва позиції (Російська) ✱ Электронное реле давления EPC10 …" at bounding box center [756, 180] width 1030 height 1036
type input "999"
click at [867, 436] on span "Оберіть регіони" at bounding box center [960, 454] width 232 height 37
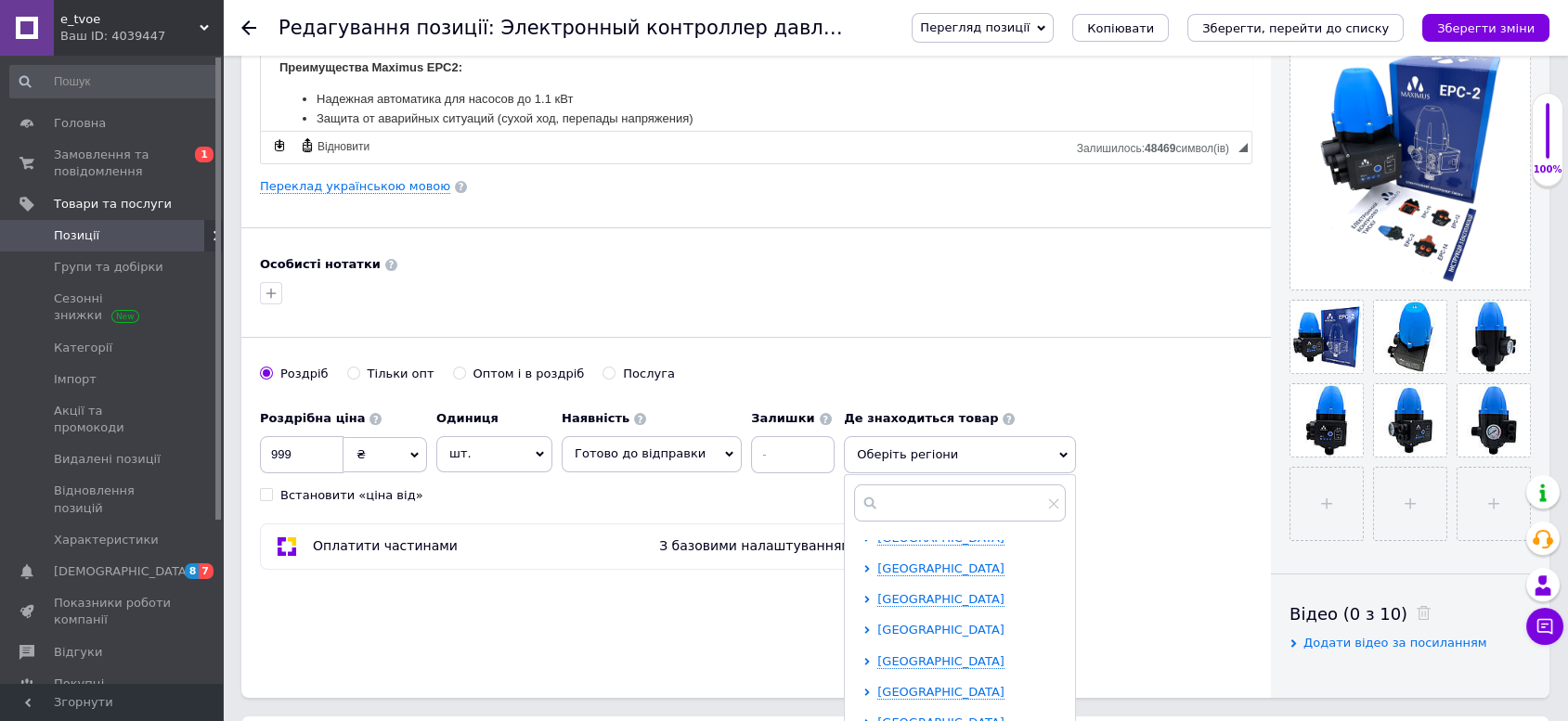
scroll to position [206, 0]
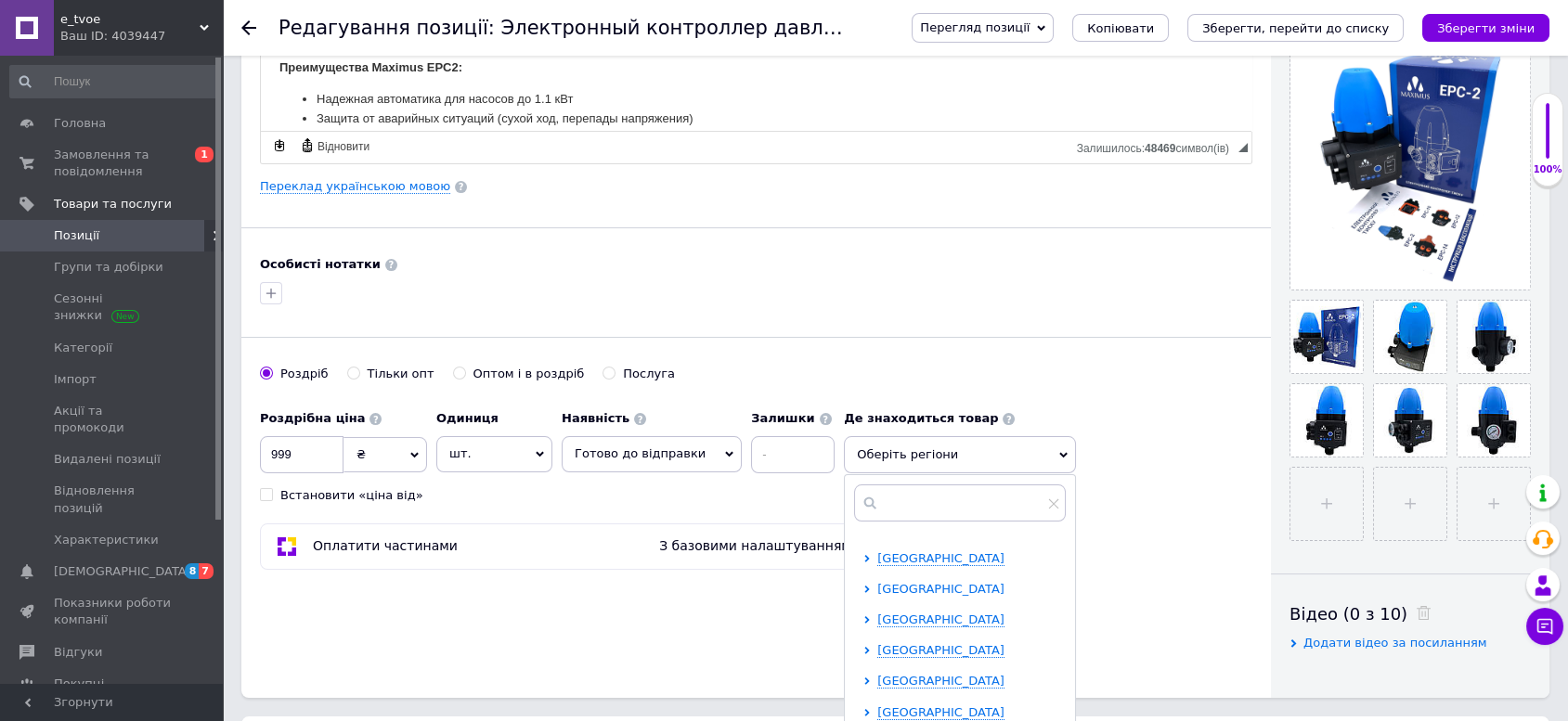
click at [919, 582] on span "Київська область" at bounding box center [941, 588] width 127 height 14
click at [878, 613] on input "checkbox" at bounding box center [883, 618] width 12 height 12
checkbox input "true"
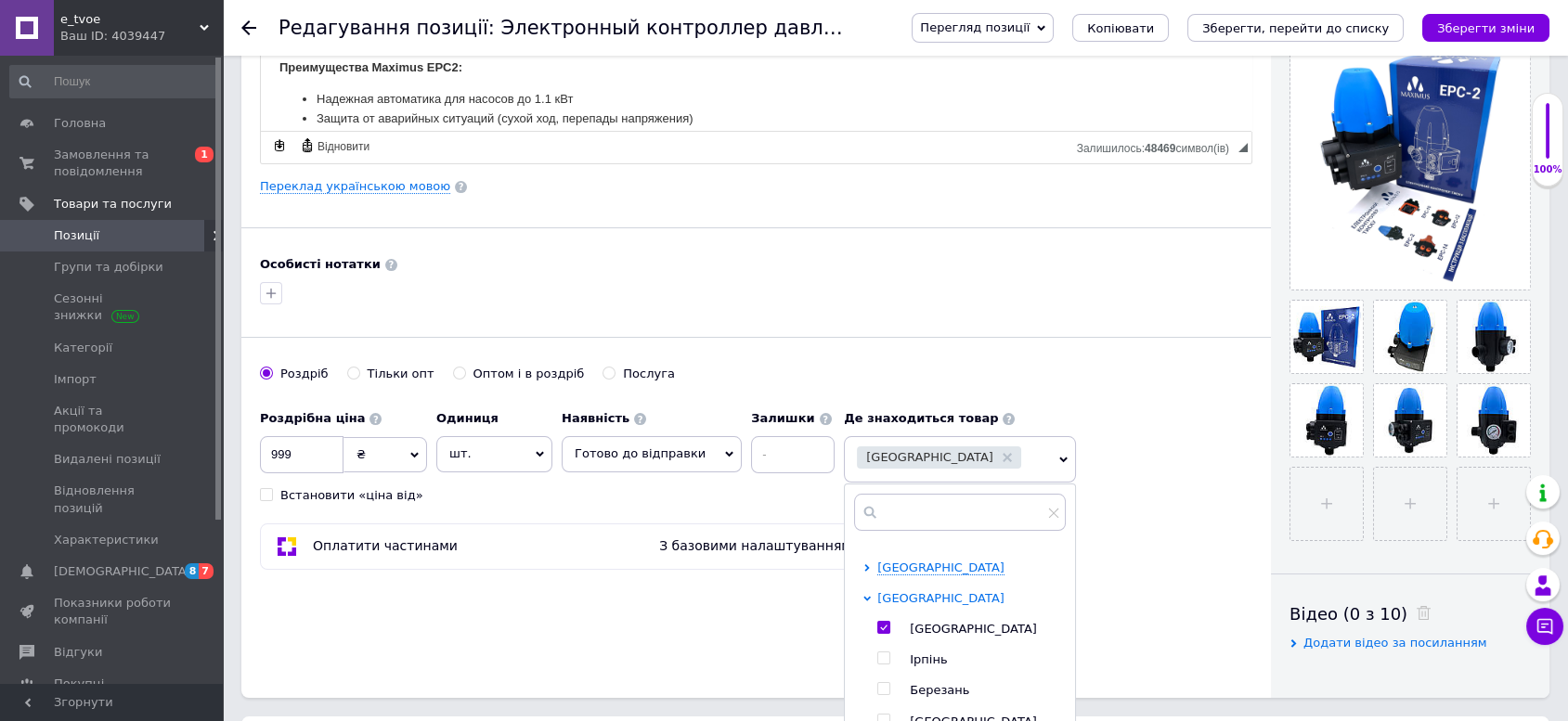
click at [890, 591] on span "Київська область" at bounding box center [941, 598] width 127 height 14
click at [915, 683] on span "Львівська область" at bounding box center [941, 690] width 127 height 14
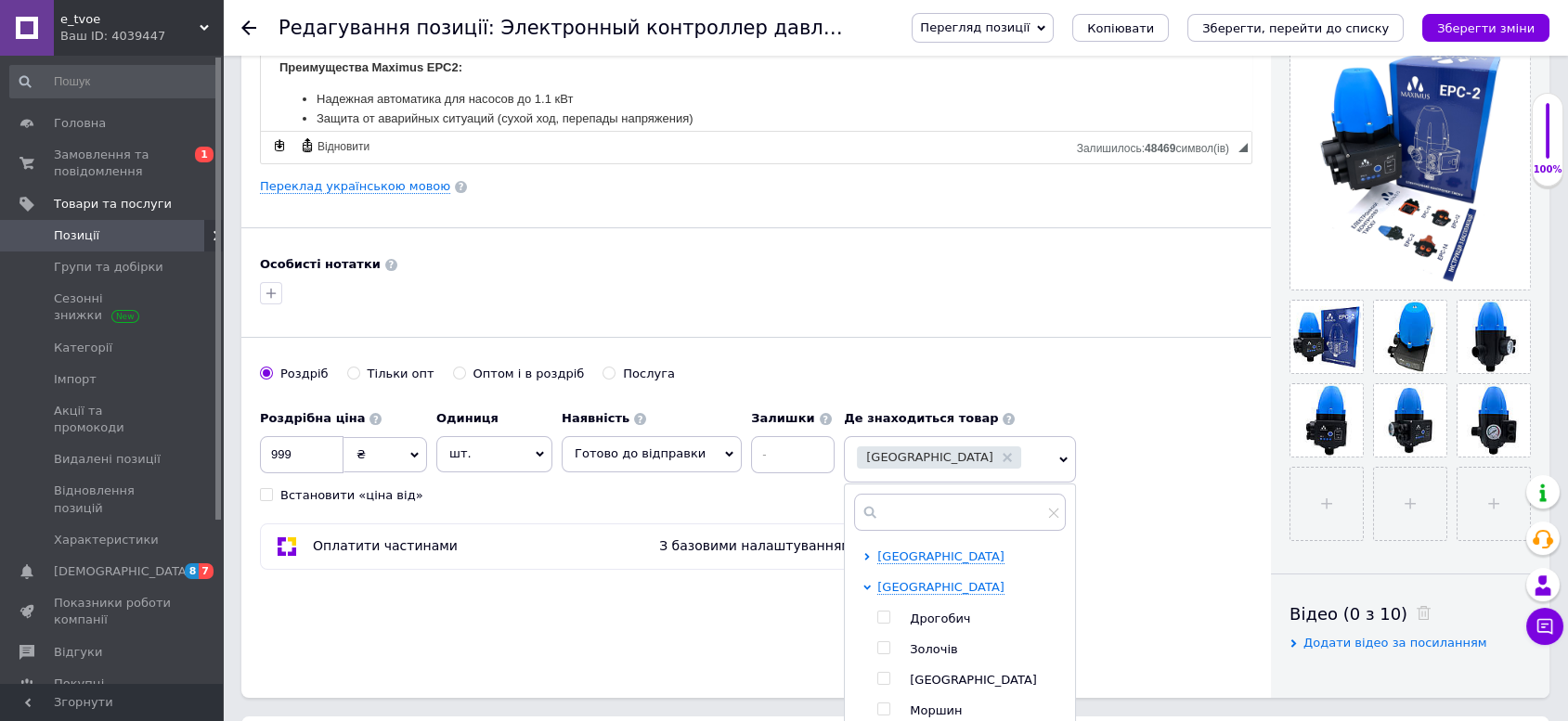
click at [878, 673] on input "checkbox" at bounding box center [883, 679] width 12 height 12
checkbox input "true"
click at [896, 580] on span "Львівська область" at bounding box center [941, 586] width 127 height 14
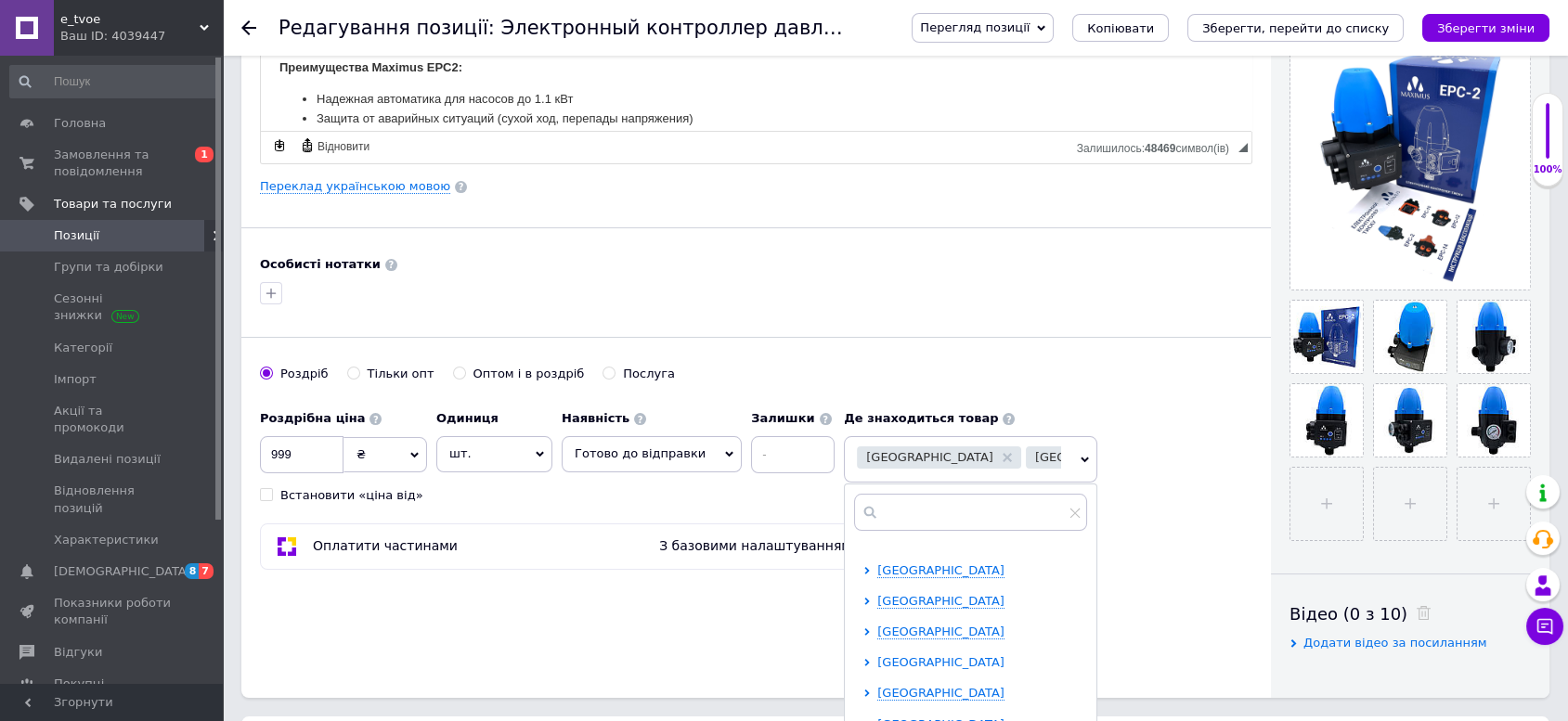
scroll to position [383, 0]
click at [903, 569] on span "Одеська область" at bounding box center [941, 576] width 127 height 14
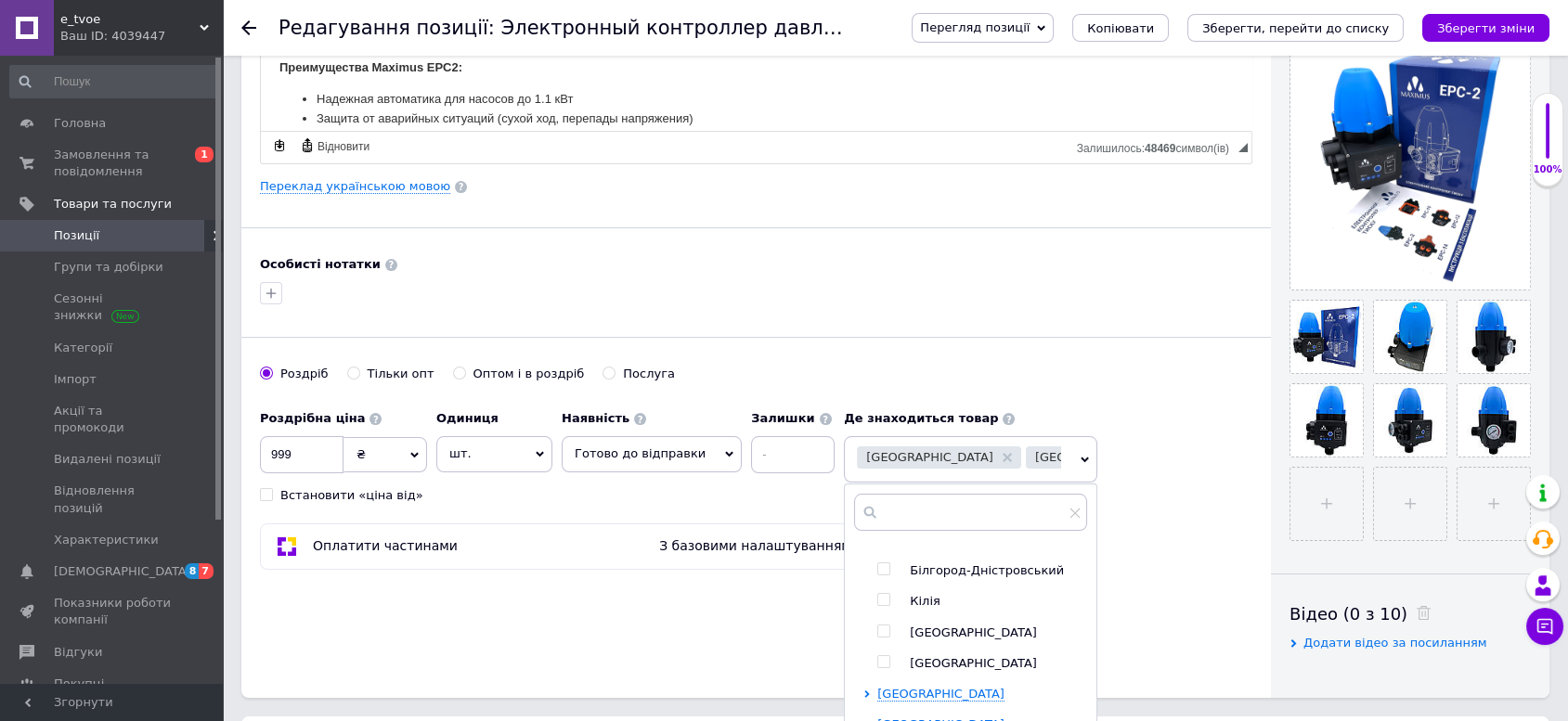
scroll to position [485, 0]
click at [878, 588] on div at bounding box center [887, 597] width 19 height 17
click at [878, 589] on input "checkbox" at bounding box center [883, 595] width 12 height 12
checkbox input "true"
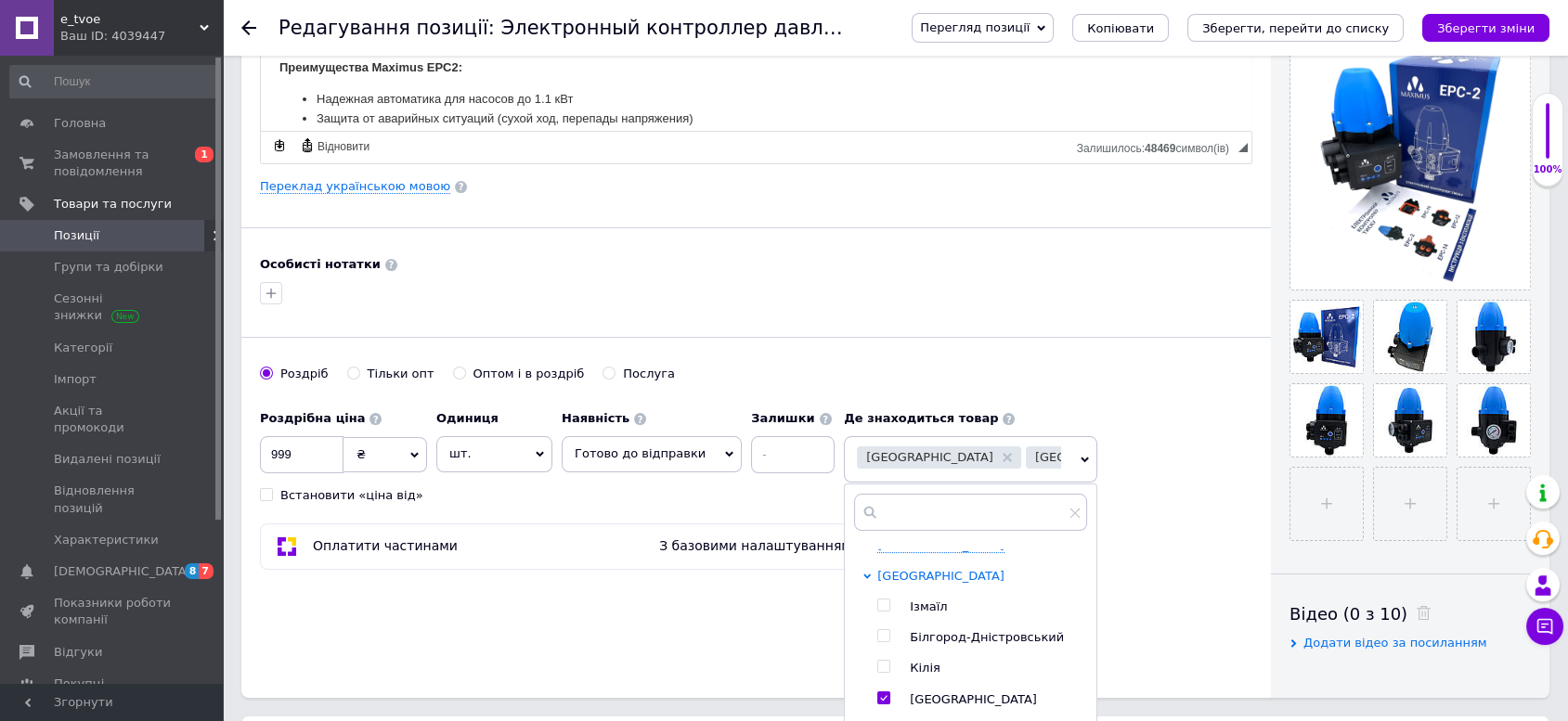
click at [920, 569] on span "Одеська область" at bounding box center [941, 576] width 127 height 14
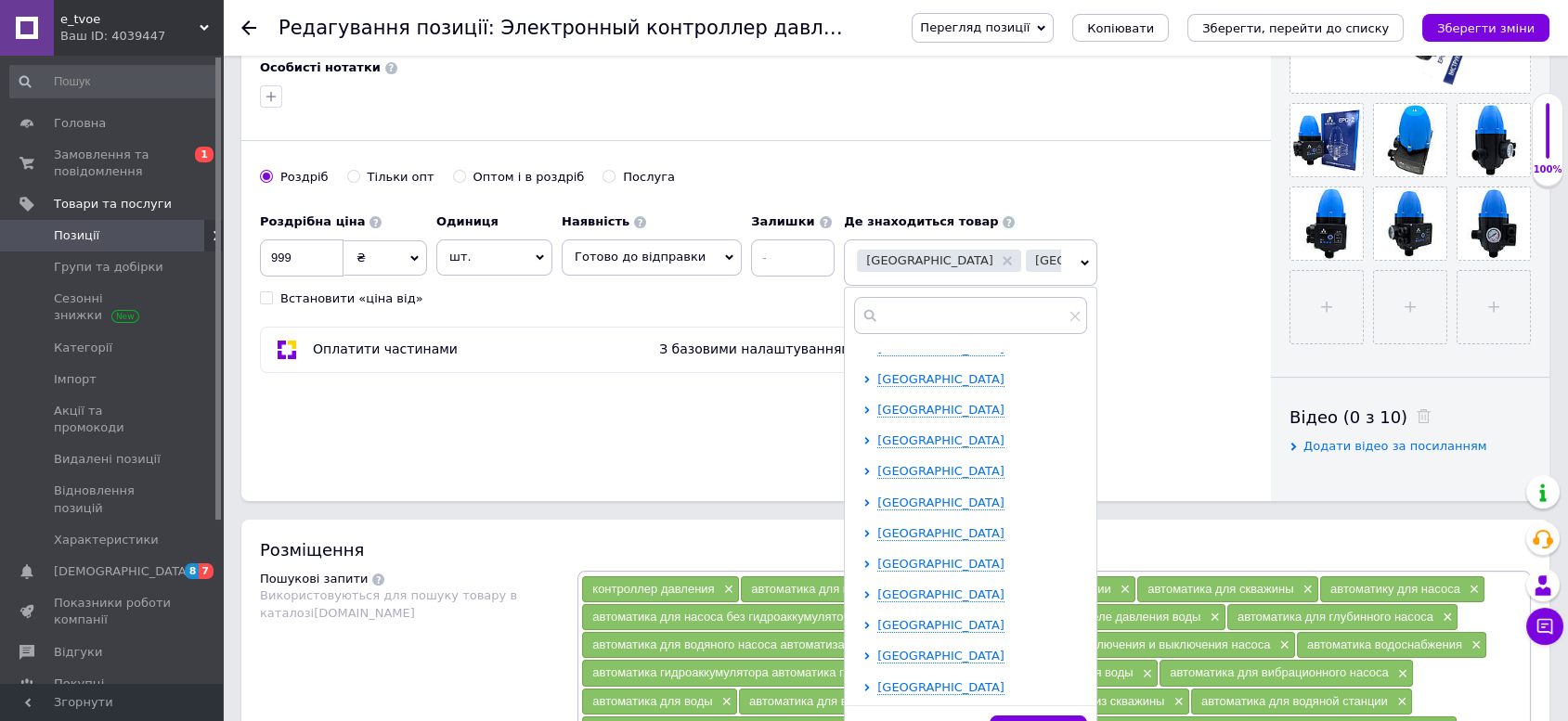
scroll to position [721, 0]
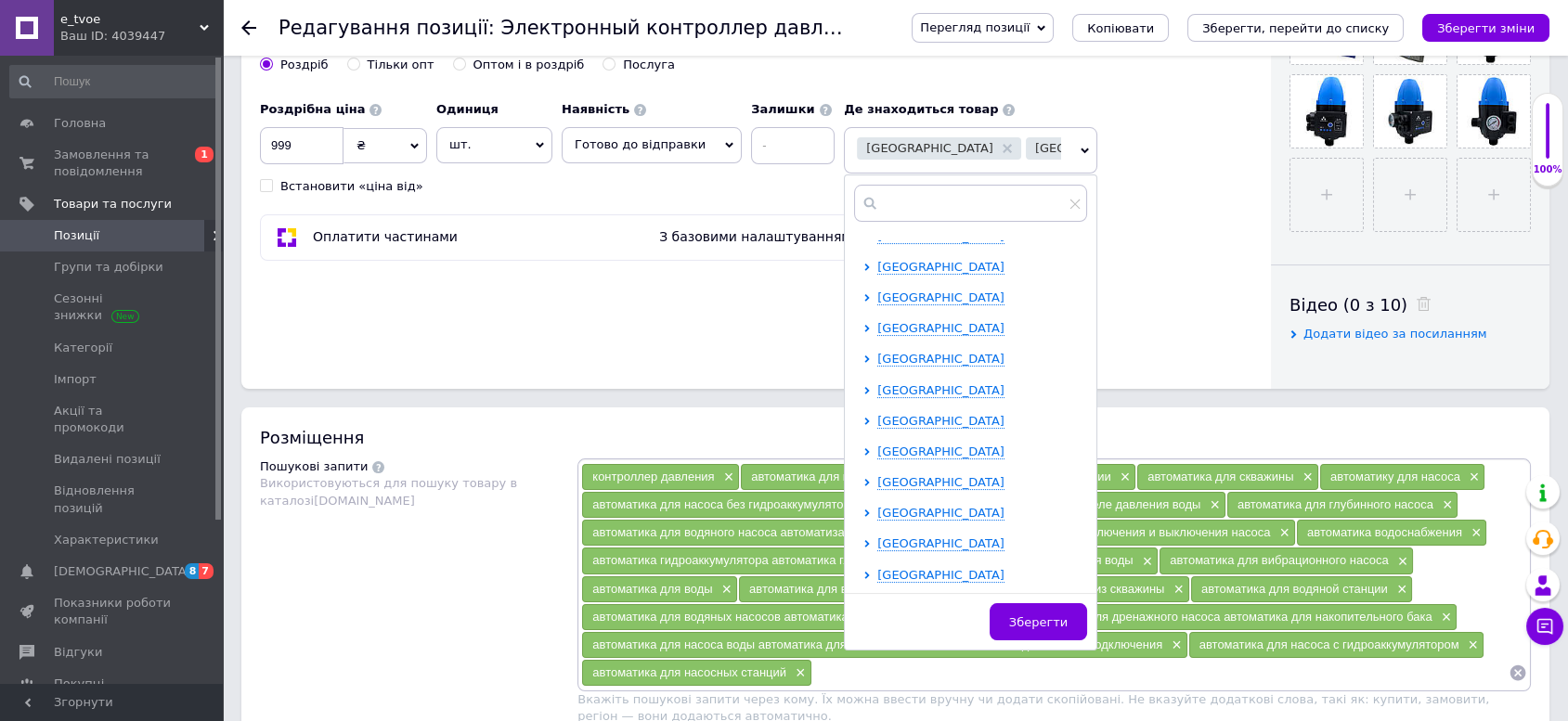
click at [1023, 615] on span "Зберегти" at bounding box center [1038, 622] width 58 height 14
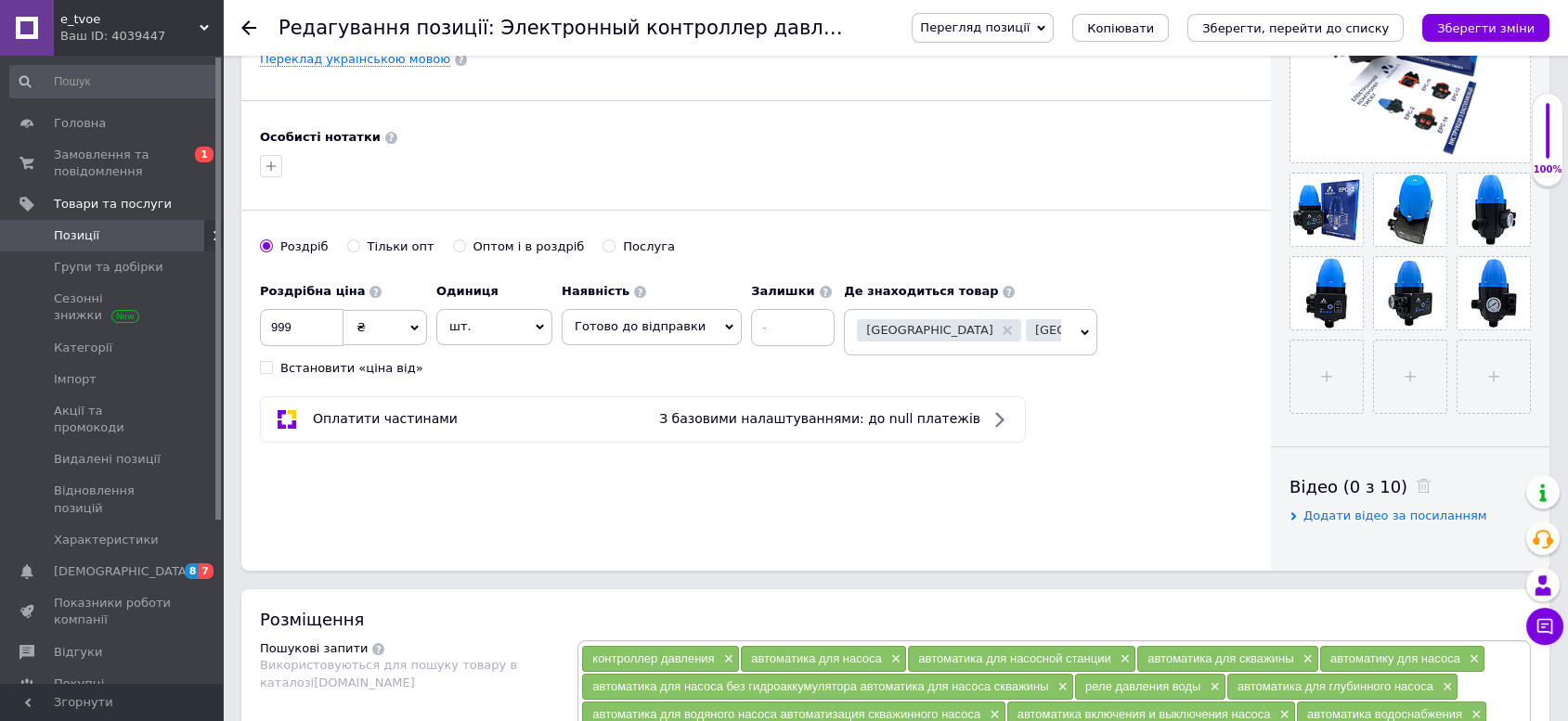
scroll to position [412, 0]
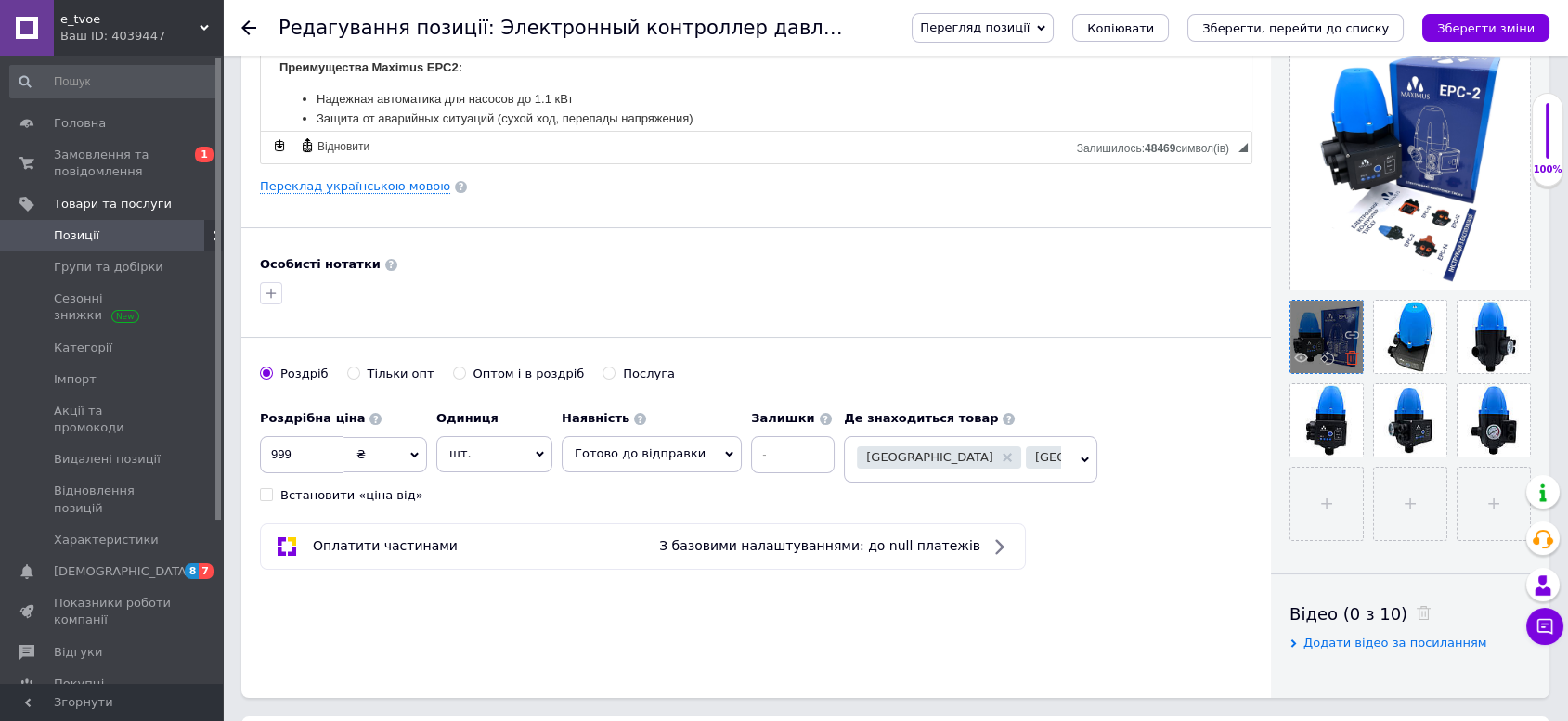
click at [1353, 358] on use at bounding box center [1352, 357] width 14 height 14
click at [1353, 358] on div at bounding box center [1328, 334] width 67 height 67
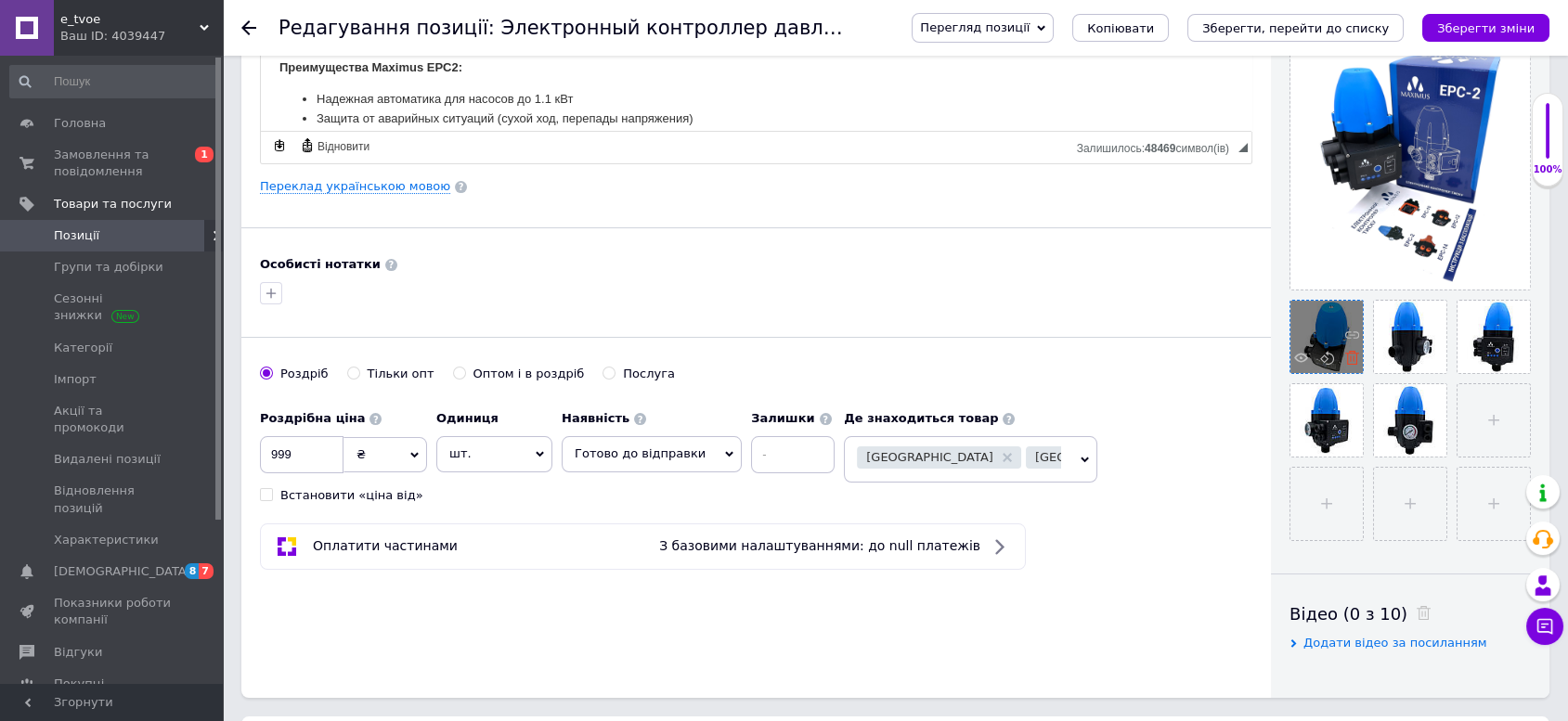
click at [1353, 358] on use at bounding box center [1352, 357] width 14 height 14
click at [1353, 358] on div at bounding box center [1328, 334] width 67 height 67
click at [1353, 358] on use at bounding box center [1352, 357] width 14 height 14
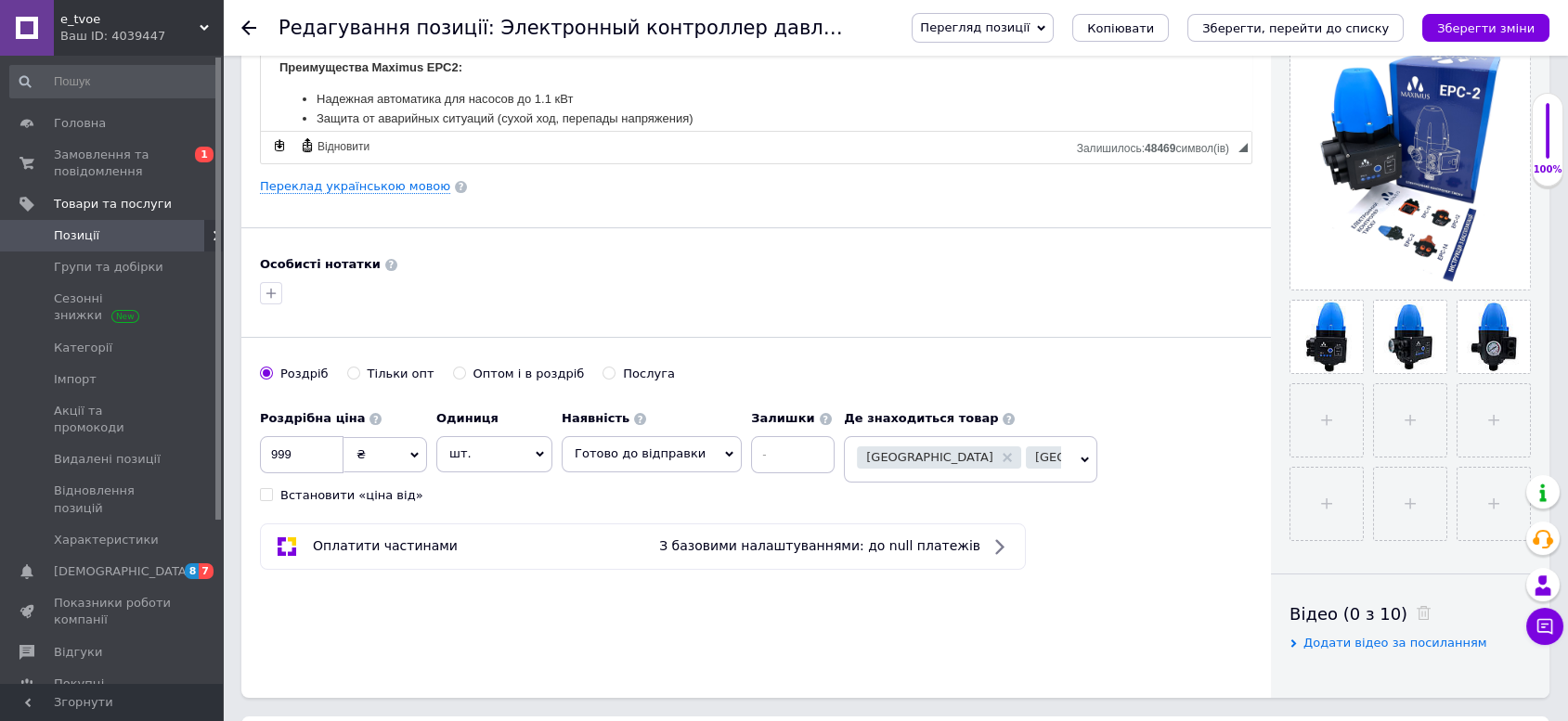
click at [0, 0] on use at bounding box center [0, 0] width 0 height 0
click at [1353, 358] on div at bounding box center [1328, 334] width 67 height 67
click at [1352, 358] on div at bounding box center [1328, 334] width 67 height 67
click at [0, 0] on icon at bounding box center [0, 0] width 0 height 0
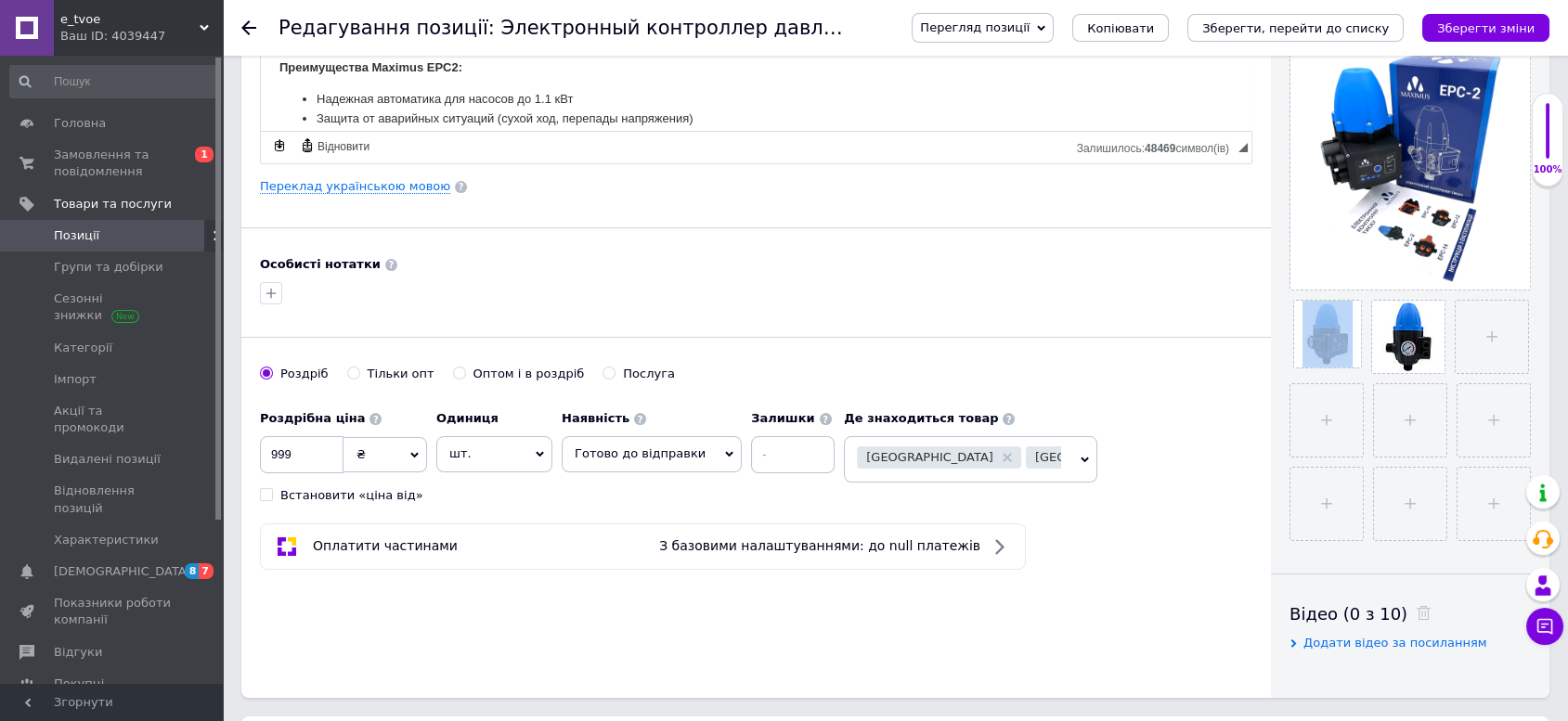
click at [1346, 355] on div at bounding box center [1328, 334] width 67 height 67
click at [1372, 355] on div at bounding box center [1408, 336] width 73 height 73
click at [0, 0] on icon at bounding box center [0, 0] width 0 height 0
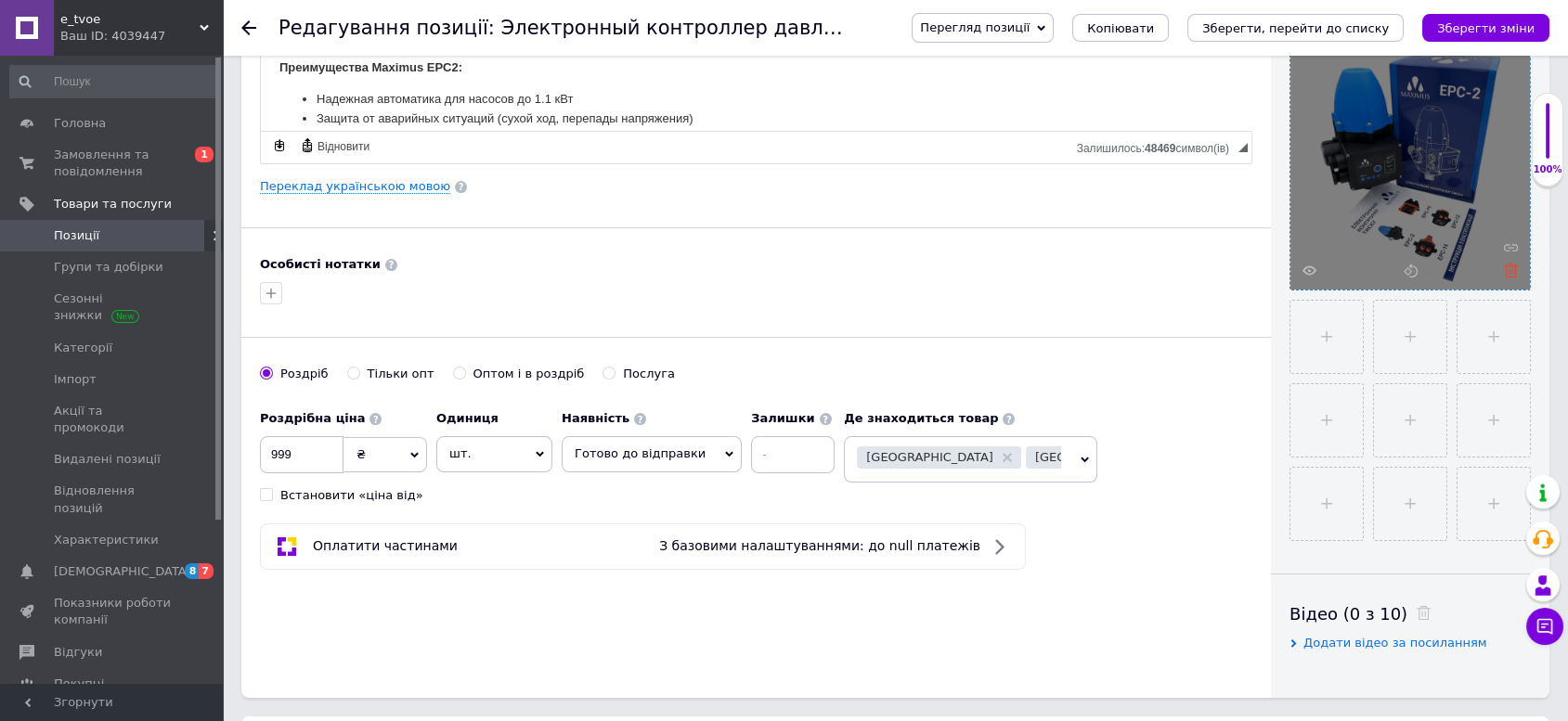
click at [1512, 273] on use at bounding box center [1510, 270] width 14 height 14
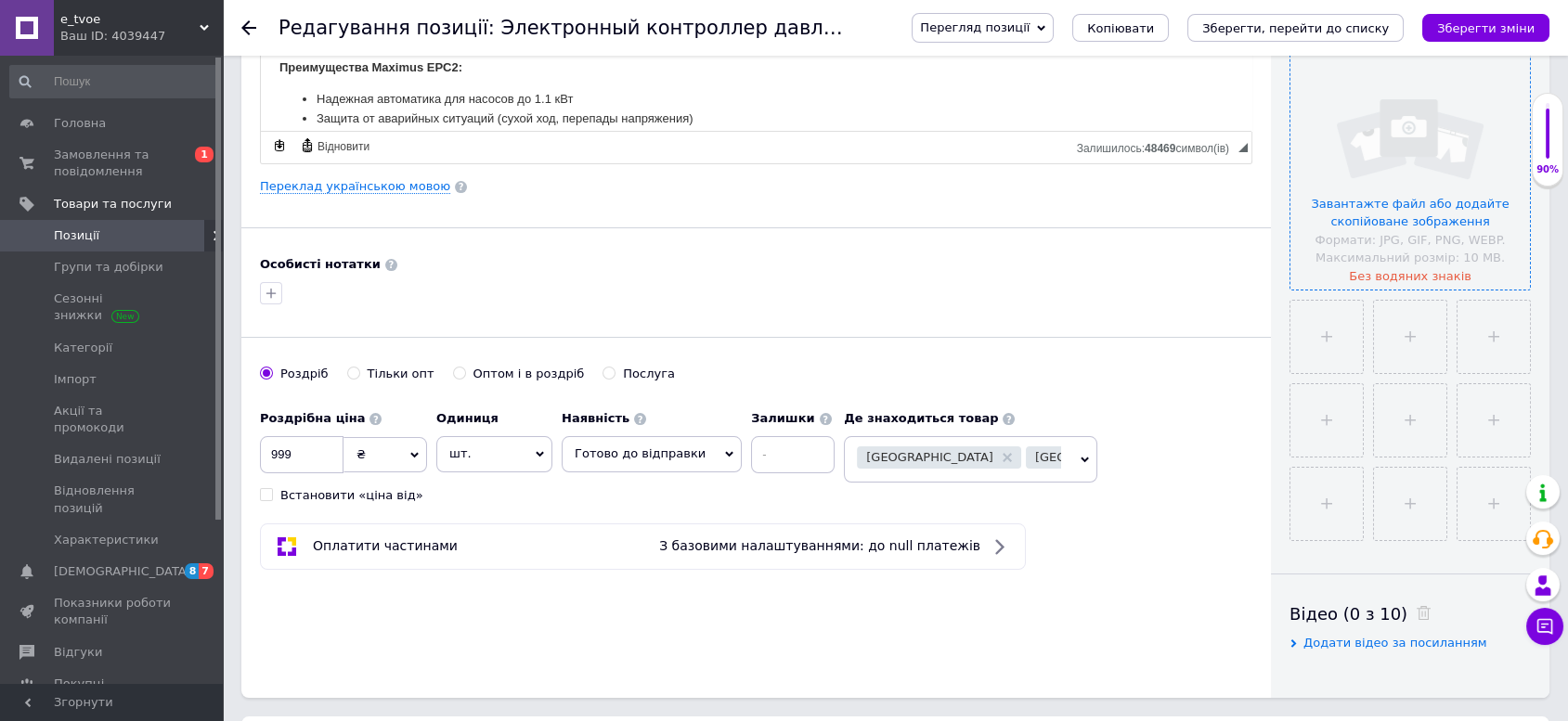
click at [1411, 158] on input "file" at bounding box center [1411, 170] width 239 height 239
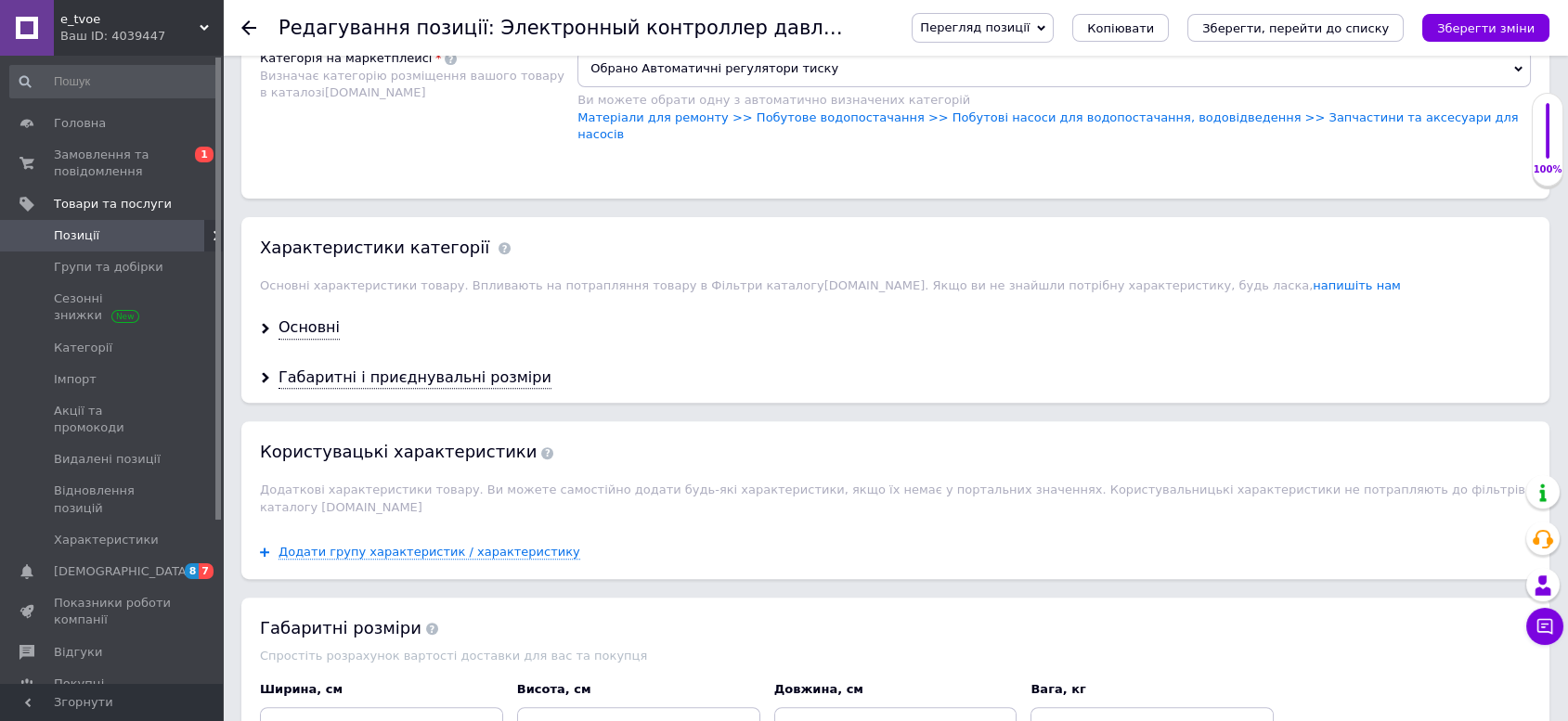
scroll to position [1649, 0]
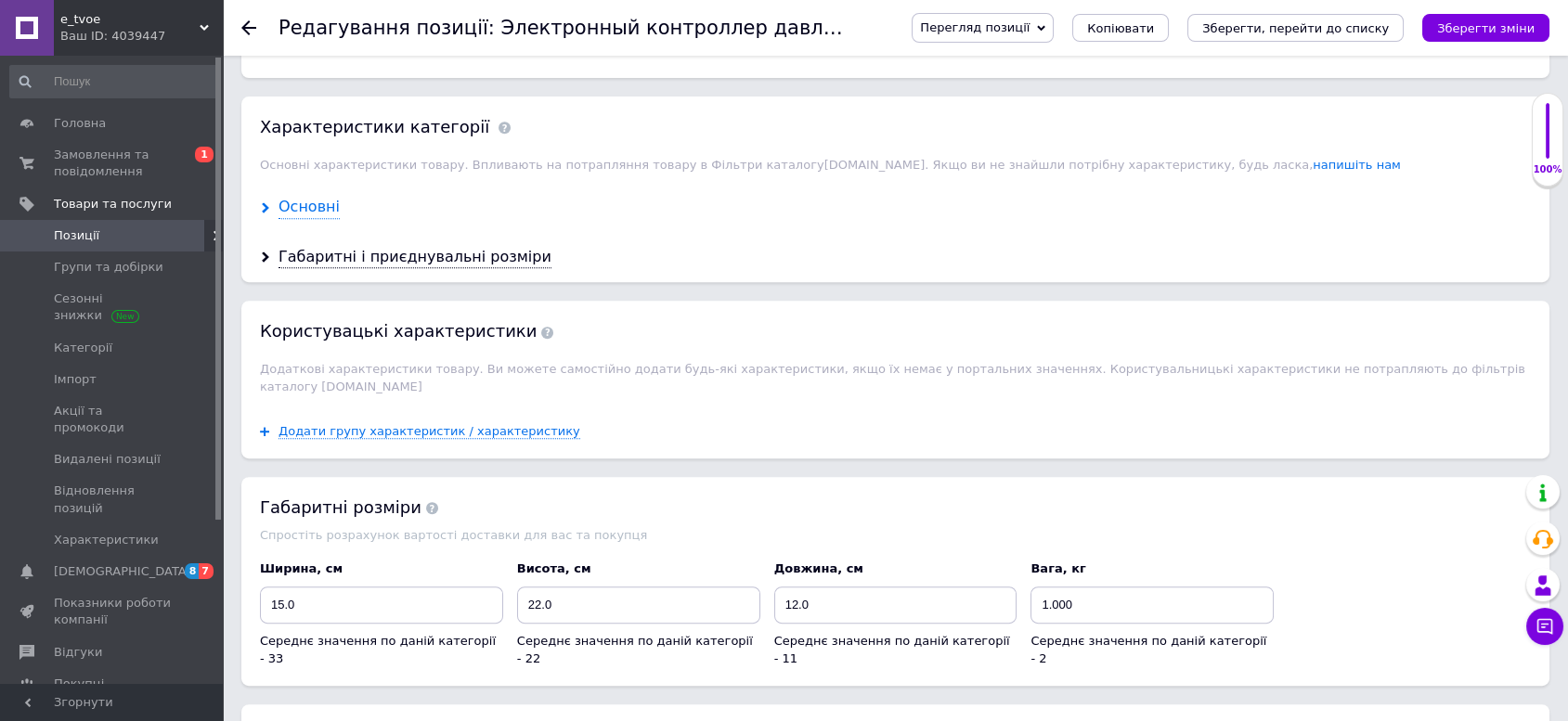
click at [321, 197] on div "Основні" at bounding box center [308, 207] width 61 height 22
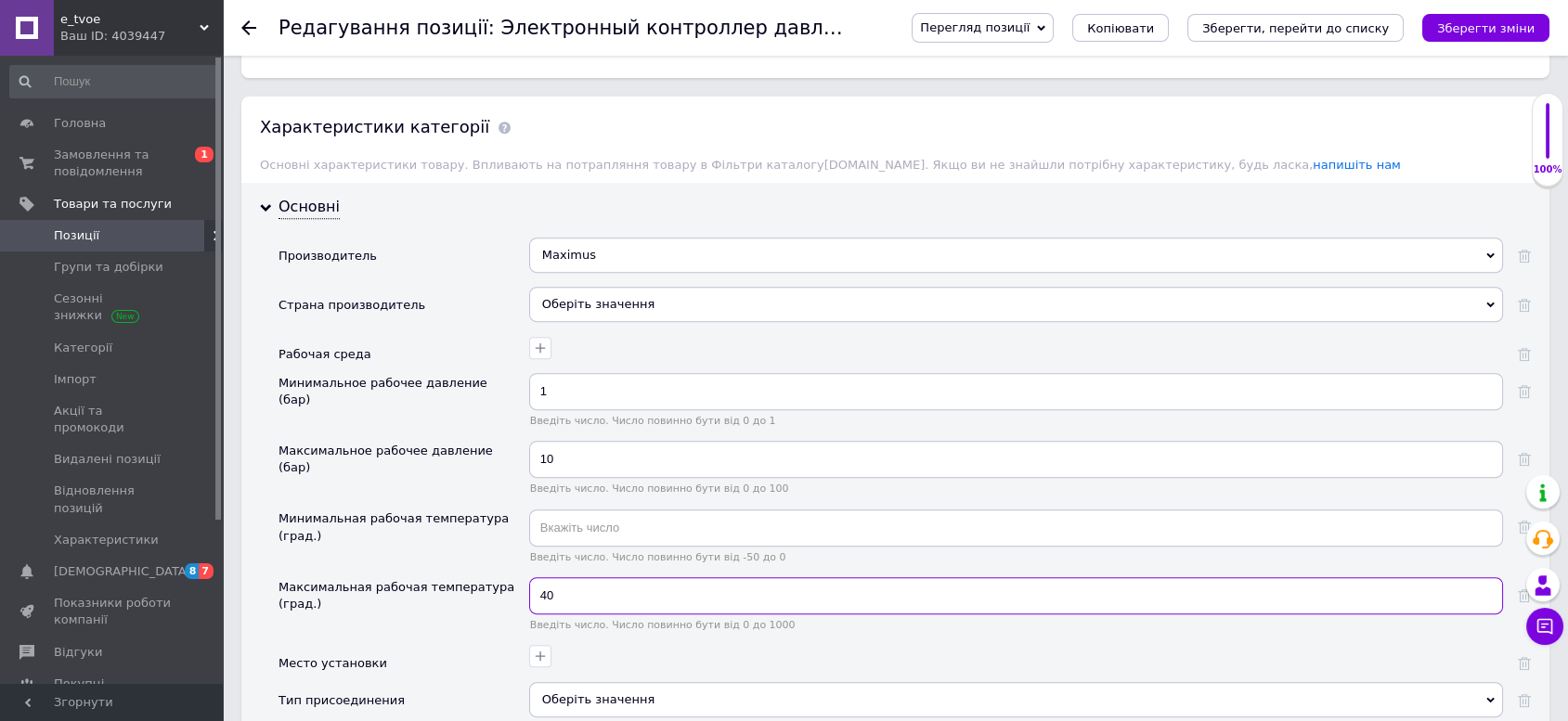
drag, startPoint x: 684, startPoint y: 565, endPoint x: 516, endPoint y: 569, distance: 168.0
click at [497, 577] on div "Максимальная рабочая температура (град.) 40 Введіть число. Число повинно бути в…" at bounding box center [904, 611] width 1252 height 68
type input "50"
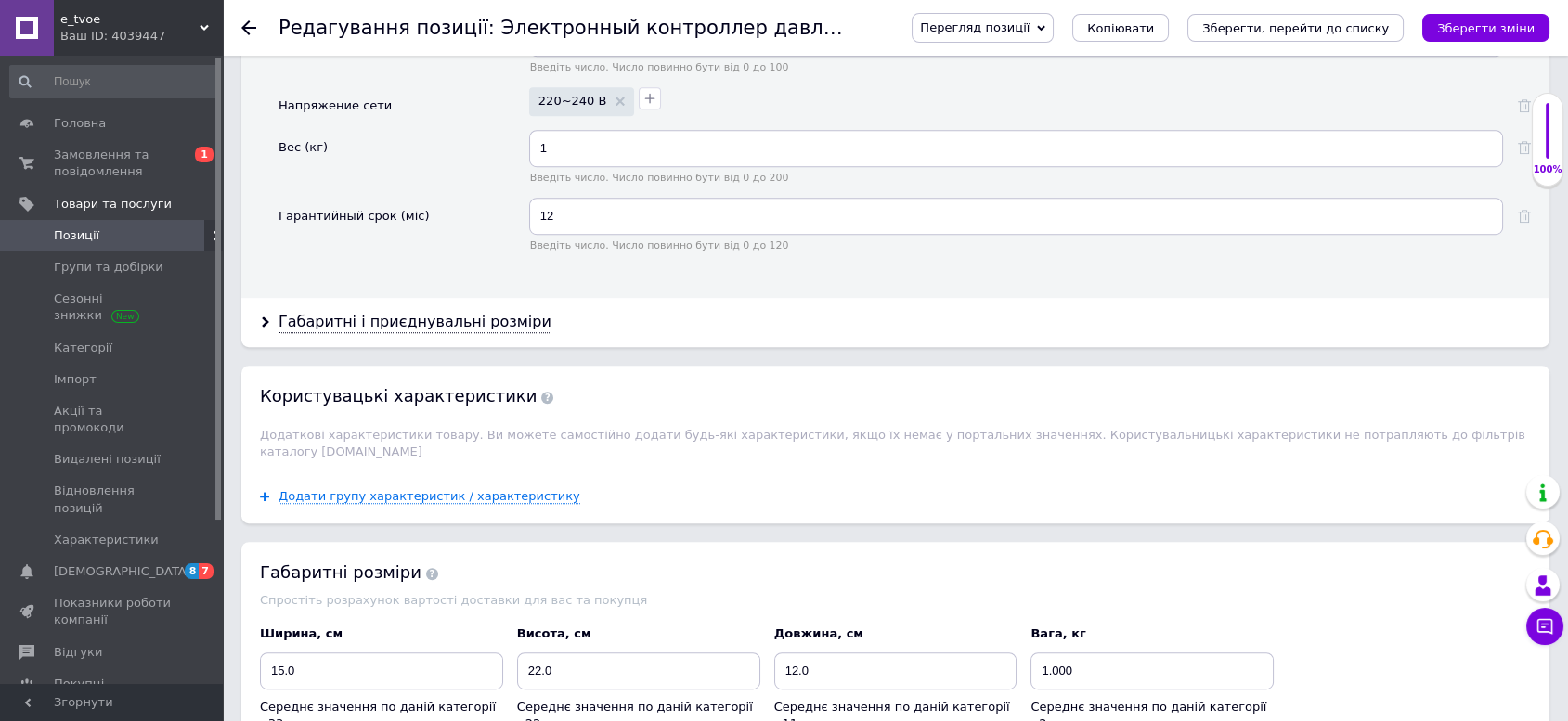
scroll to position [2371, 0]
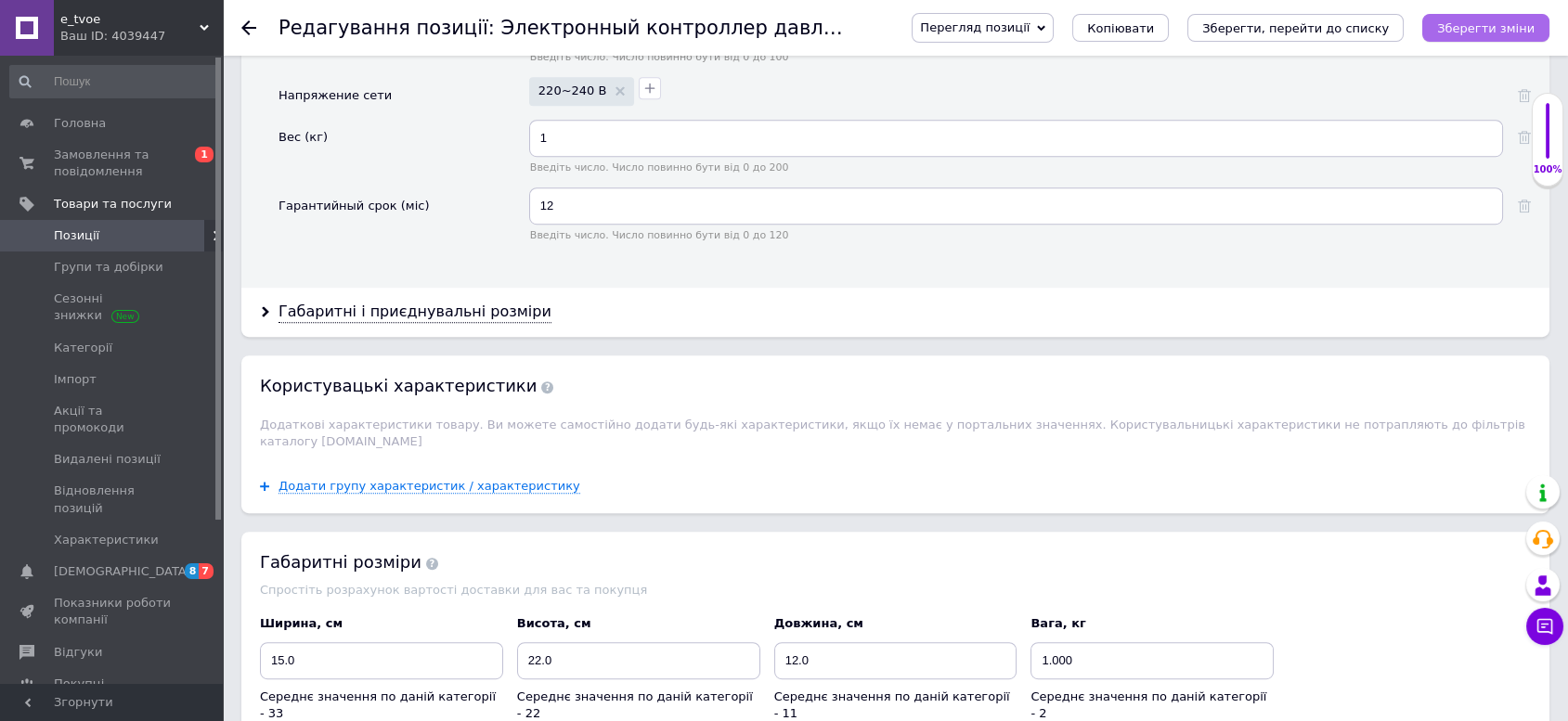
click at [1461, 30] on icon "Зберегти зміни" at bounding box center [1485, 28] width 97 height 14
click at [1154, 25] on span "Копіювати" at bounding box center [1120, 28] width 67 height 14
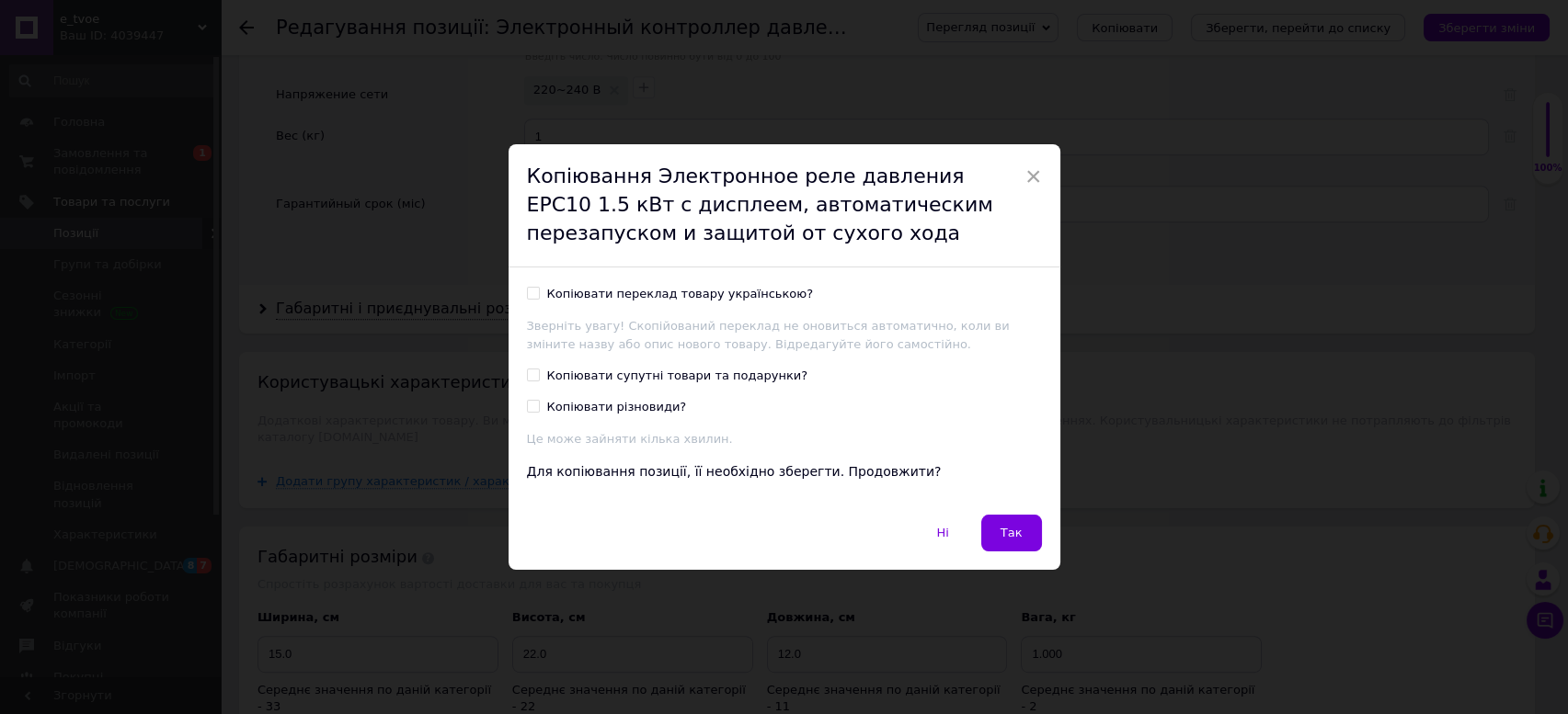
click at [558, 288] on div "Копіювати переклад товару українською?" at bounding box center [681, 294] width 267 height 17
click at [539, 288] on input "Копіювати переклад товару українською?" at bounding box center [532, 292] width 12 height 12
checkbox input "true"
click at [1020, 531] on span "Так" at bounding box center [1011, 532] width 22 height 14
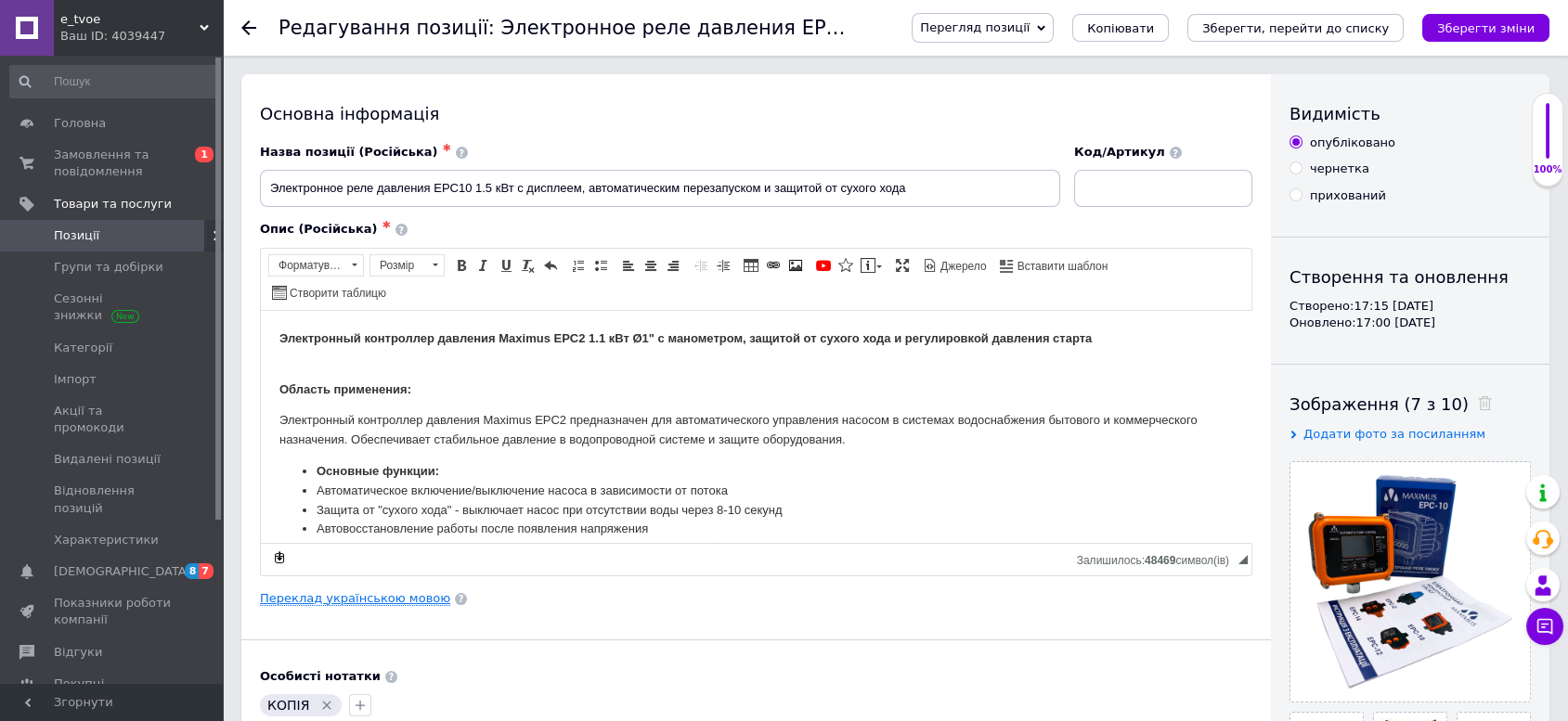
click at [404, 591] on link "Переклад українською мовою" at bounding box center [355, 598] width 190 height 15
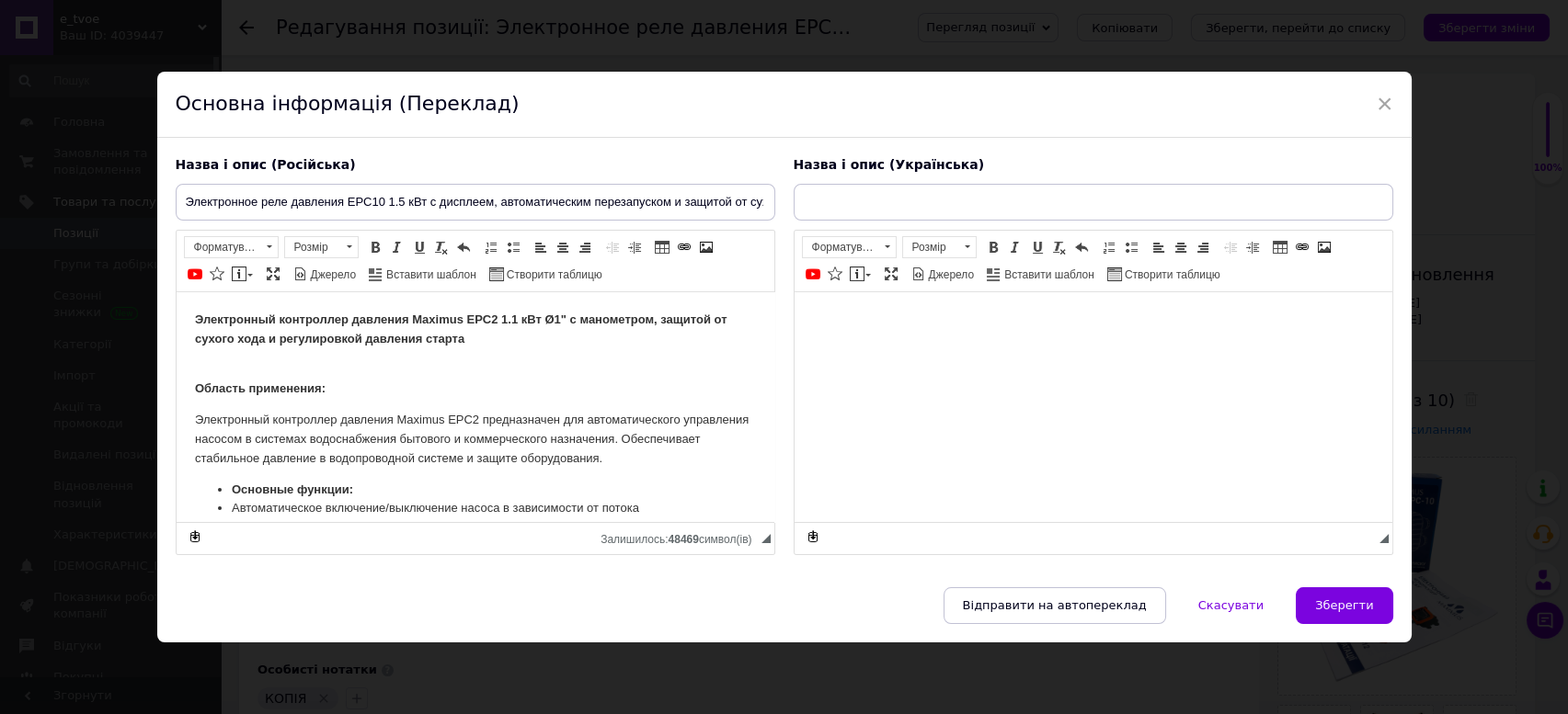
type input "Електронне реле тиску EPC10 1.5 кВт з дисплеєм, автоматичним перезапуском та за…"
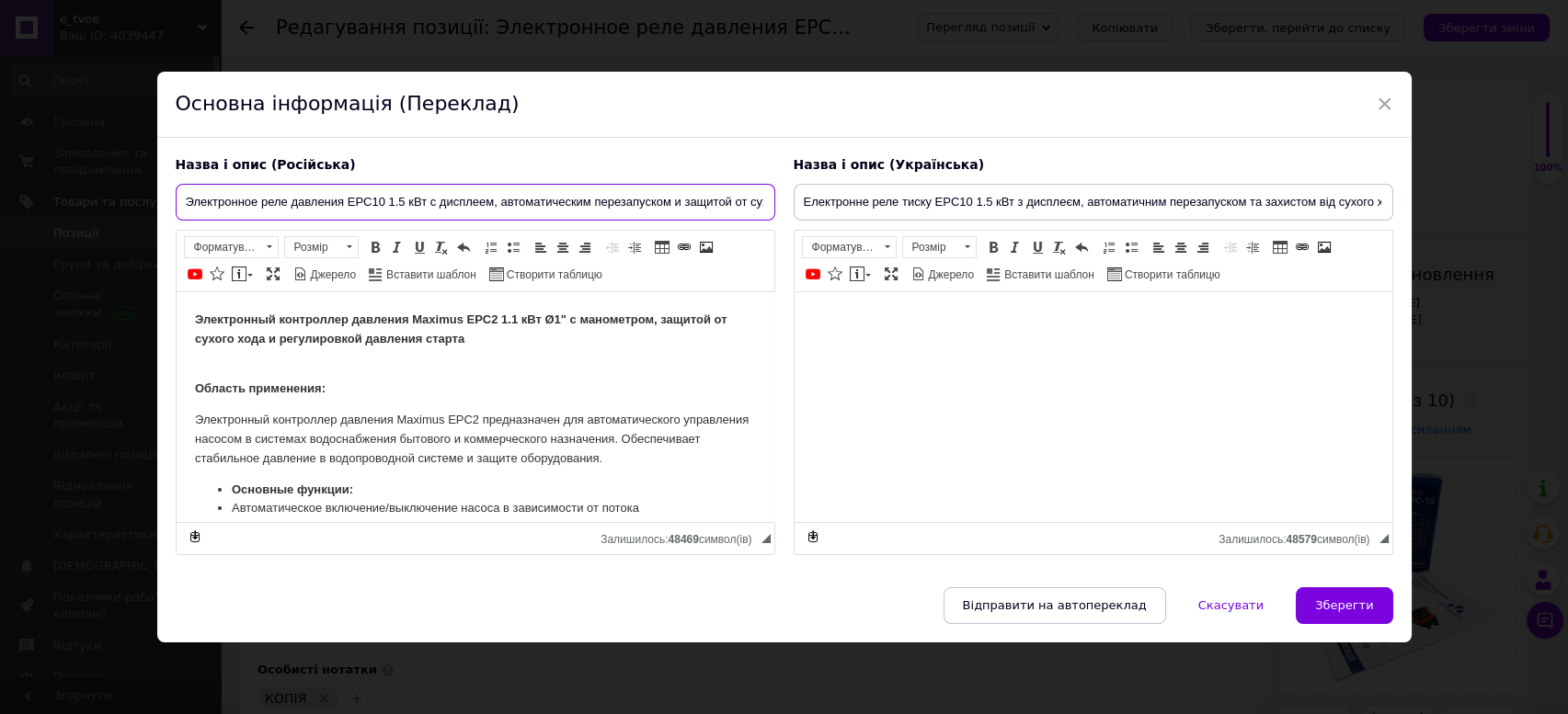
scroll to position [0, 53]
drag, startPoint x: 190, startPoint y: 199, endPoint x: 868, endPoint y: 195, distance: 678.0
click at [868, 195] on div "Назва і опис (Російська) Электронное реле давления EPC10 1.5 кВт с дисплеем, ав…" at bounding box center [784, 356] width 1236 height 417
paste input "2 2.2"
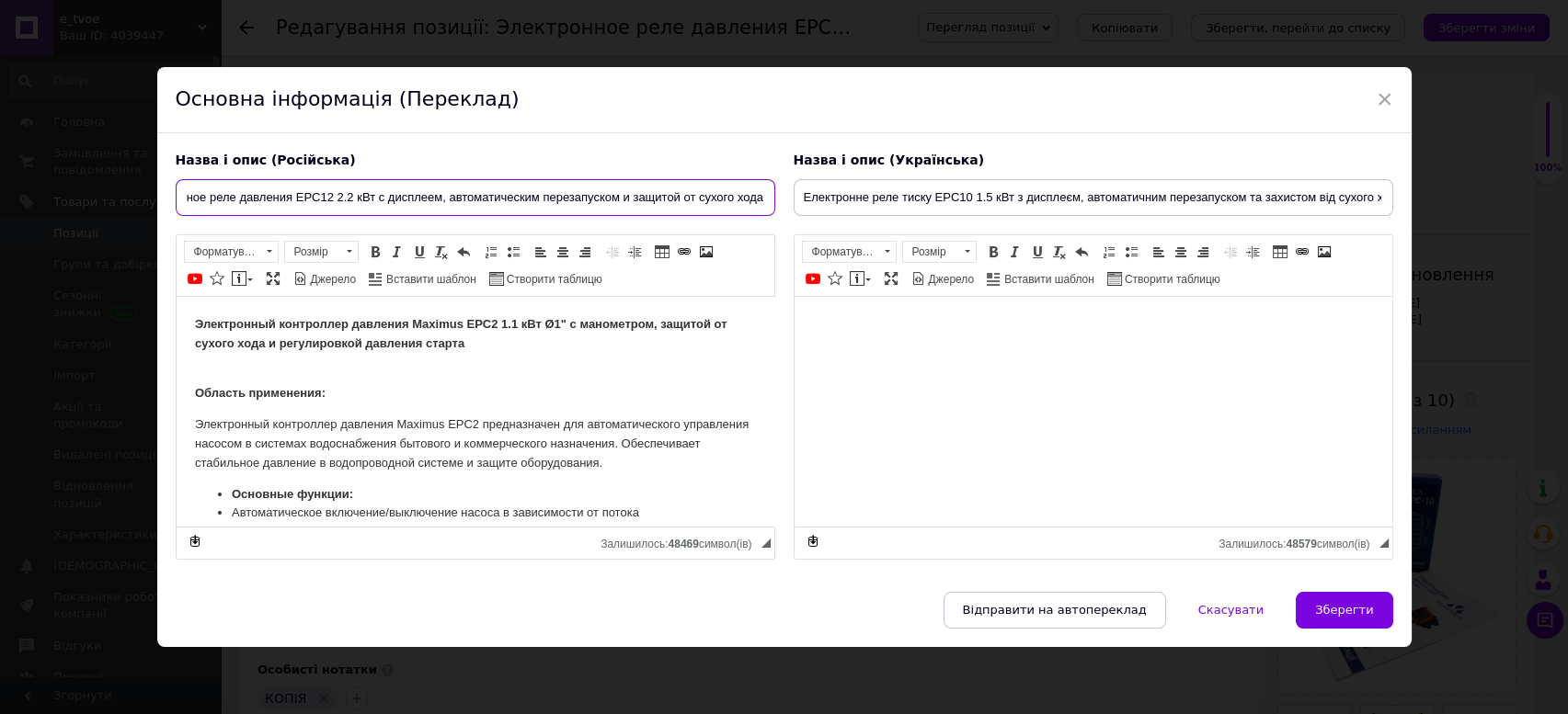
type input "Электронное реле давления EPC12 2.2 кВт с дисплеем, автоматическим перезапуском…"
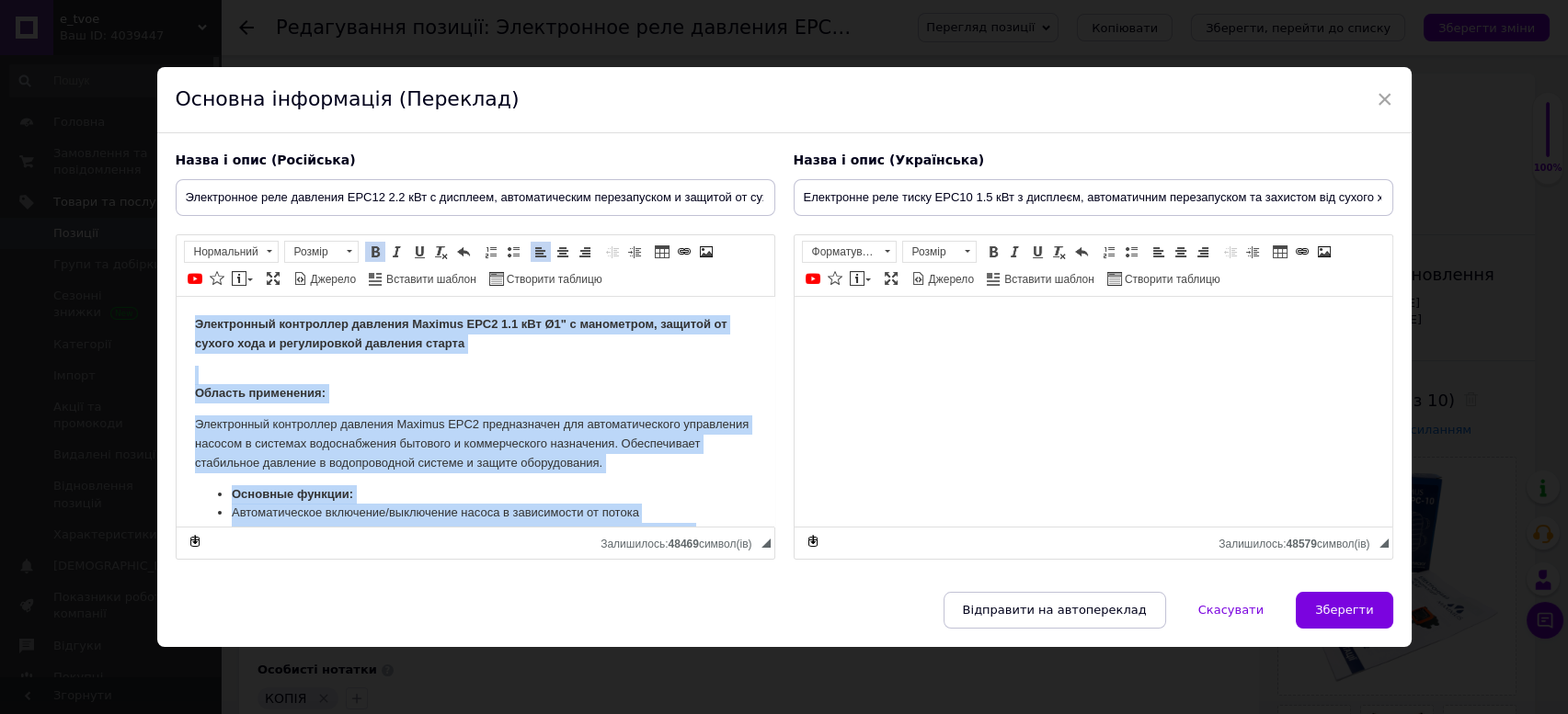
scroll to position [603, 0]
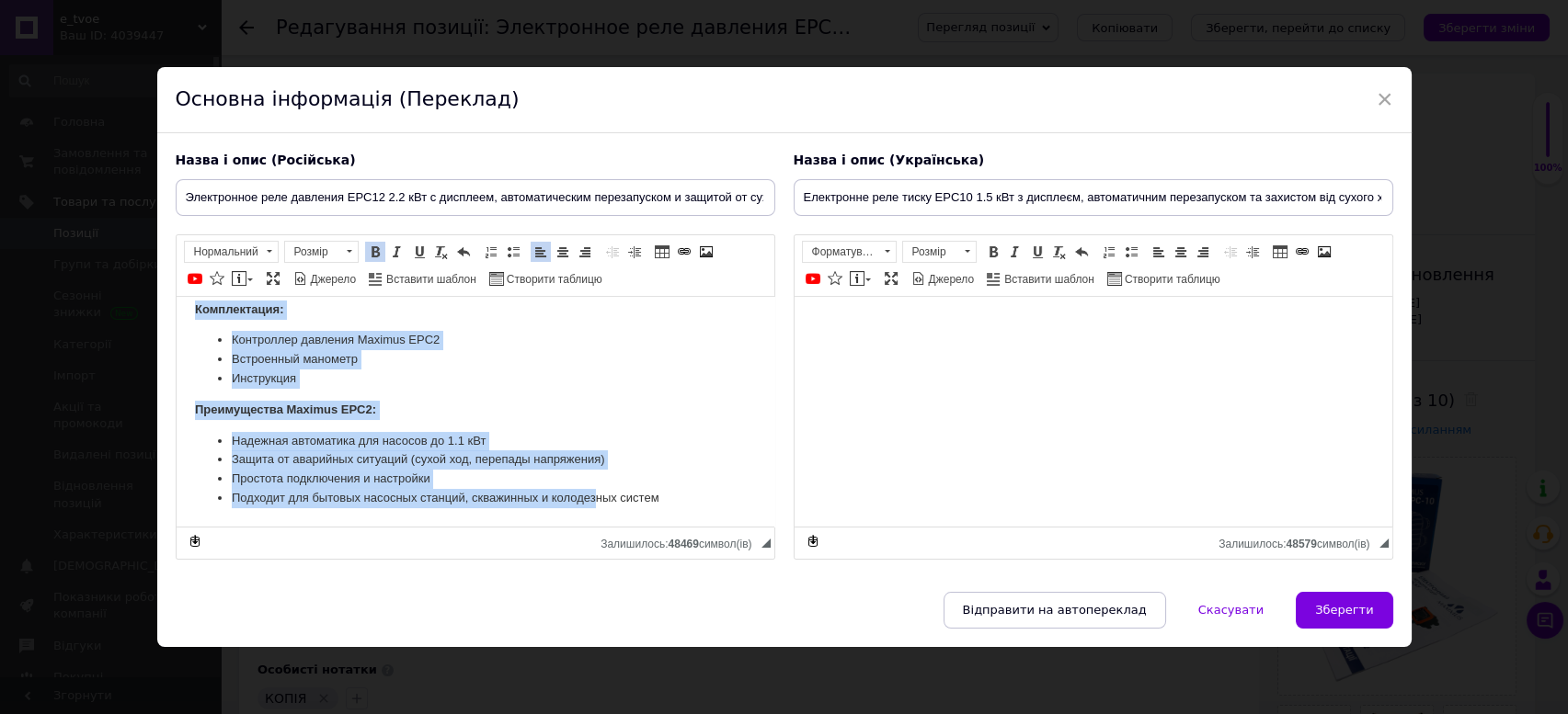
drag, startPoint x: 193, startPoint y: 311, endPoint x: 595, endPoint y: 665, distance: 535.6
click at [595, 525] on html "Электронный контроллер давления Maximus EPC2 1.1 кВт Ø1" с манометром, защитой …" at bounding box center [474, 109] width 598 height 833
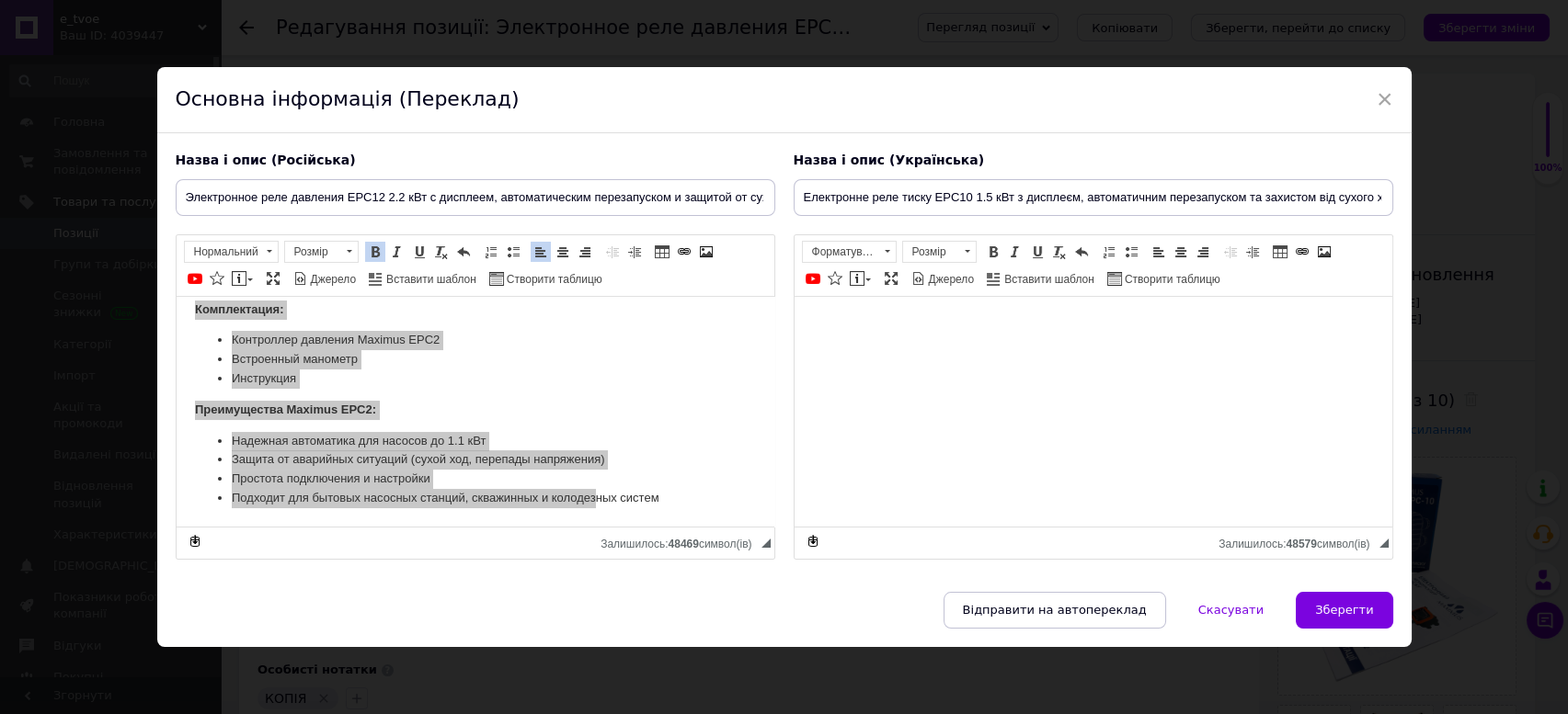
drag, startPoint x: 595, startPoint y: 665, endPoint x: 616, endPoint y: 539, distance: 127.7
click at [595, 664] on div "× Основна інформація (Переклад) Назва і опис (Російська) Электронное реле давле…" at bounding box center [784, 357] width 1568 height 714
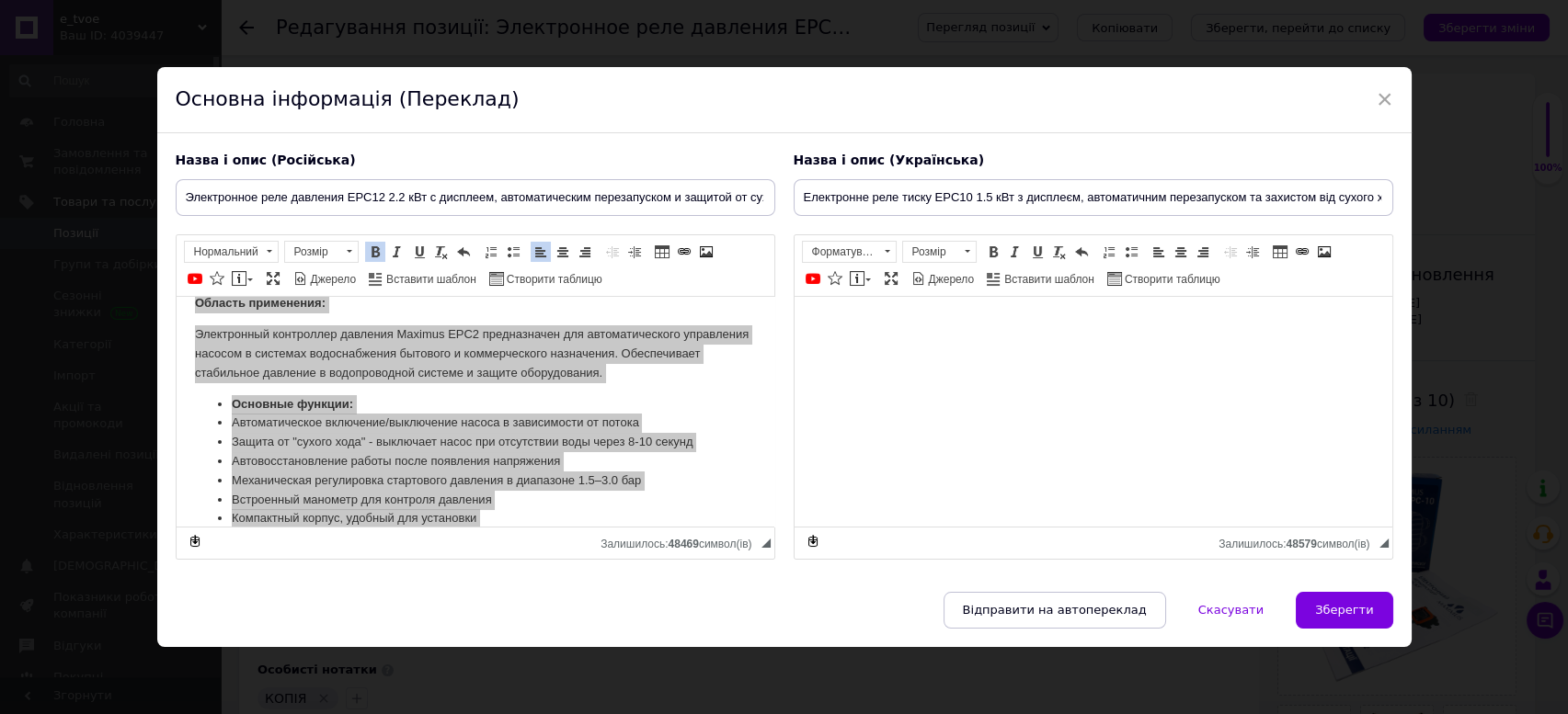
scroll to position [0, 0]
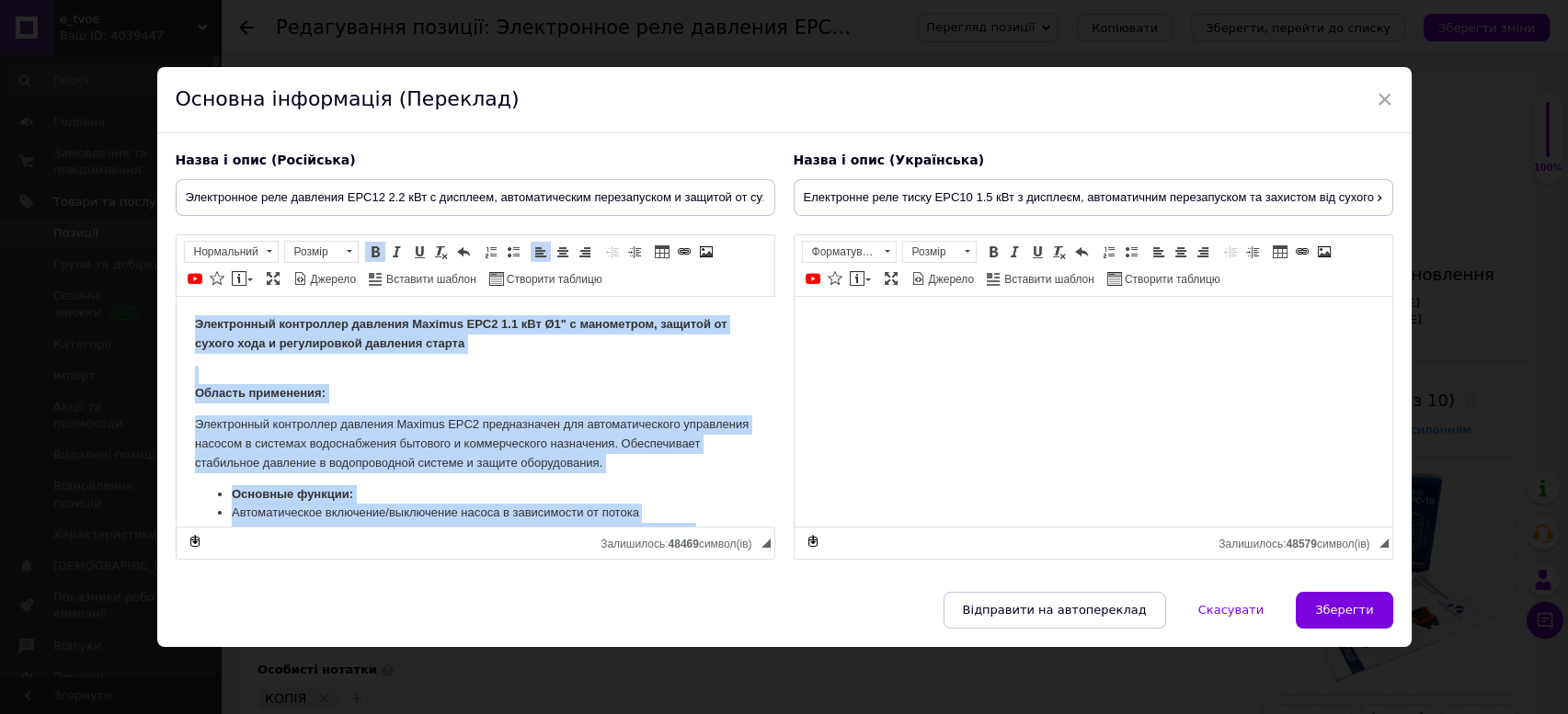
click at [534, 371] on p "Область применения:" at bounding box center [474, 384] width 561 height 38
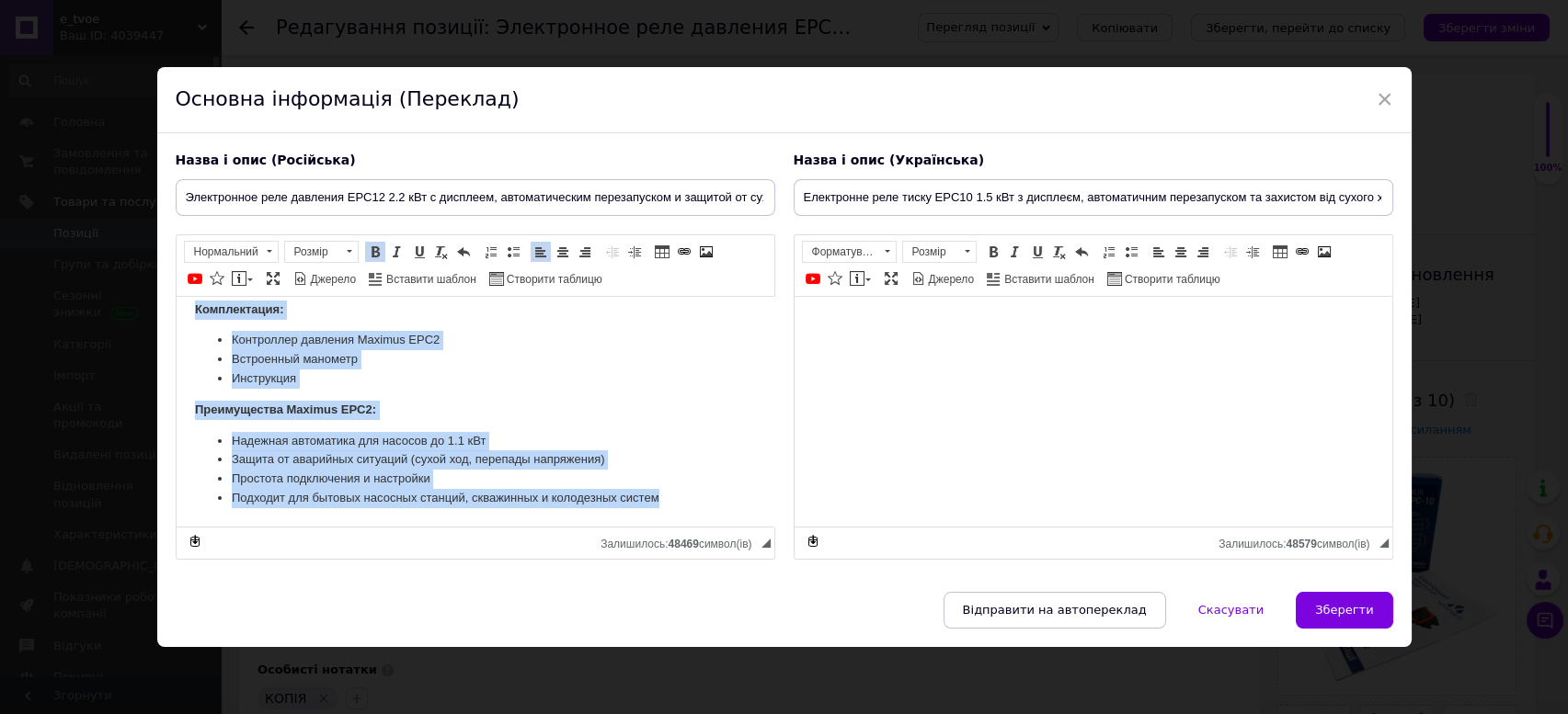
drag, startPoint x: 197, startPoint y: 321, endPoint x: 702, endPoint y: 531, distance: 546.9
click at [702, 525] on html "Электронный контроллер давления Maximus EPC2 1.1 кВт Ø1" с манометром, защитой …" at bounding box center [474, 109] width 598 height 833
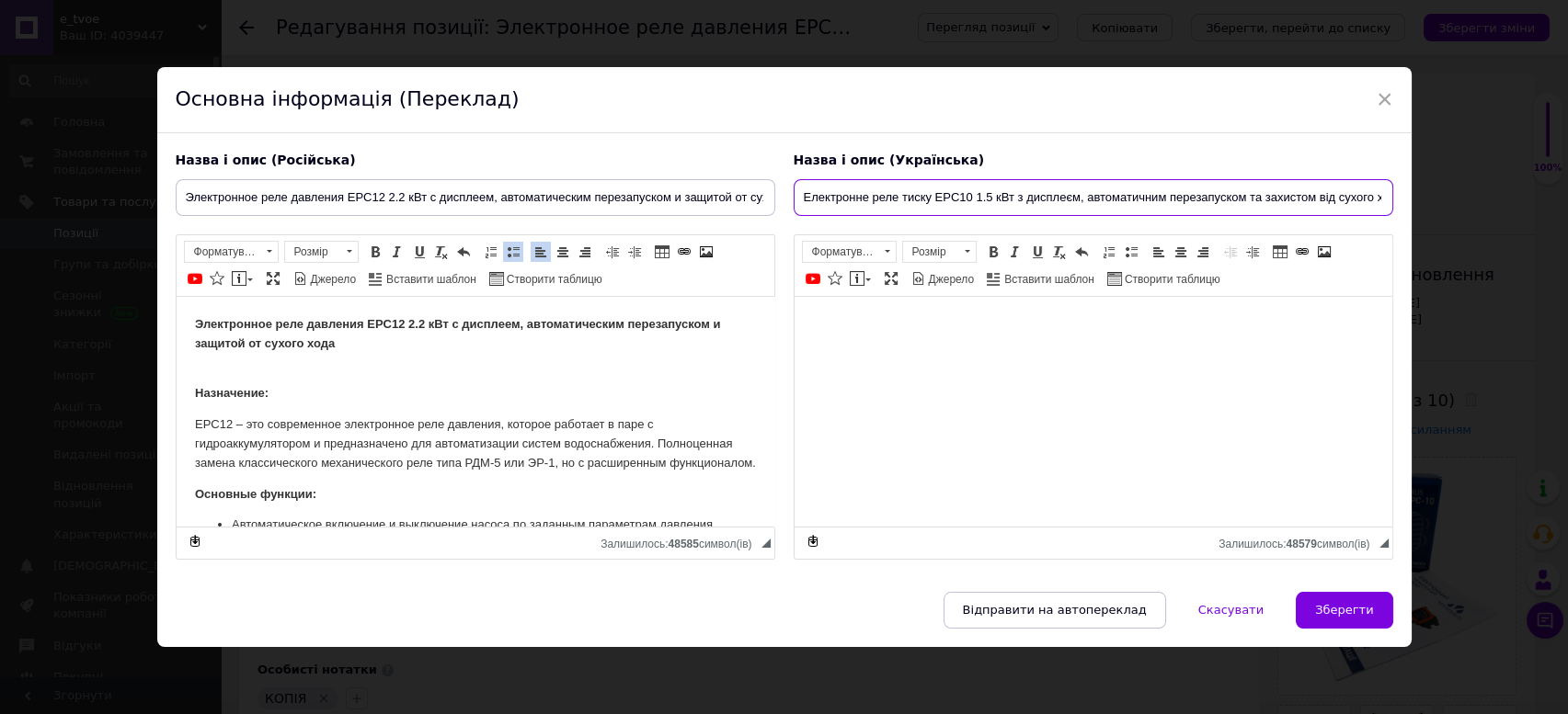
click at [804, 197] on input "Електронне реле тиску EPC10 1.5 кВт з дисплеєм, автоматичним перезапуском та за…" at bounding box center [1094, 197] width 600 height 36
drag, startPoint x: 799, startPoint y: 195, endPoint x: 1470, endPoint y: 188, distance: 671.0
click at [1470, 188] on div "× Основна інформація (Переклад) Назва і опис (Російська) Электронное реле давле…" at bounding box center [784, 357] width 1568 height 714
paste input "2 2.2"
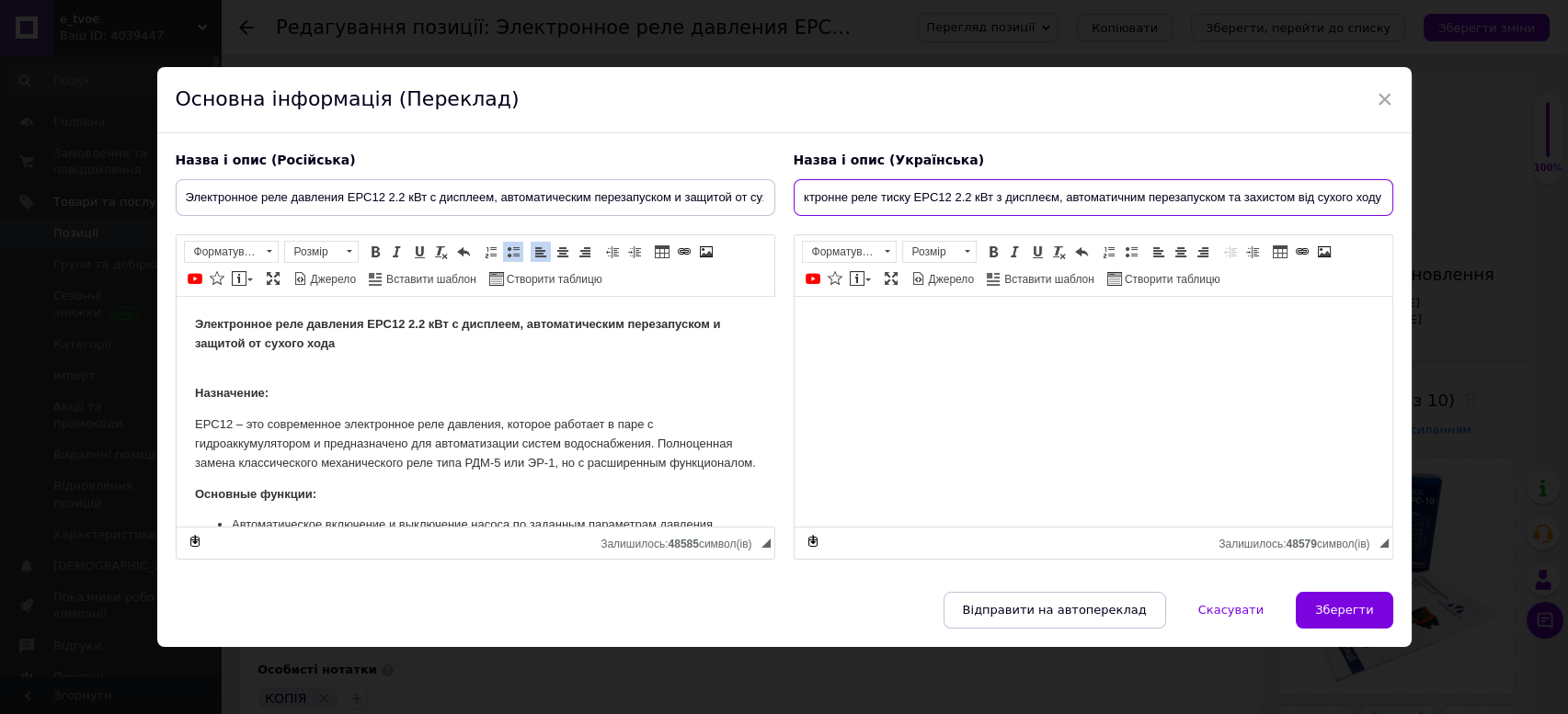
type input "Електронне реле тиску EPC12 2.2 кВт з дисплеєм, автоматичним перезапуском та за…"
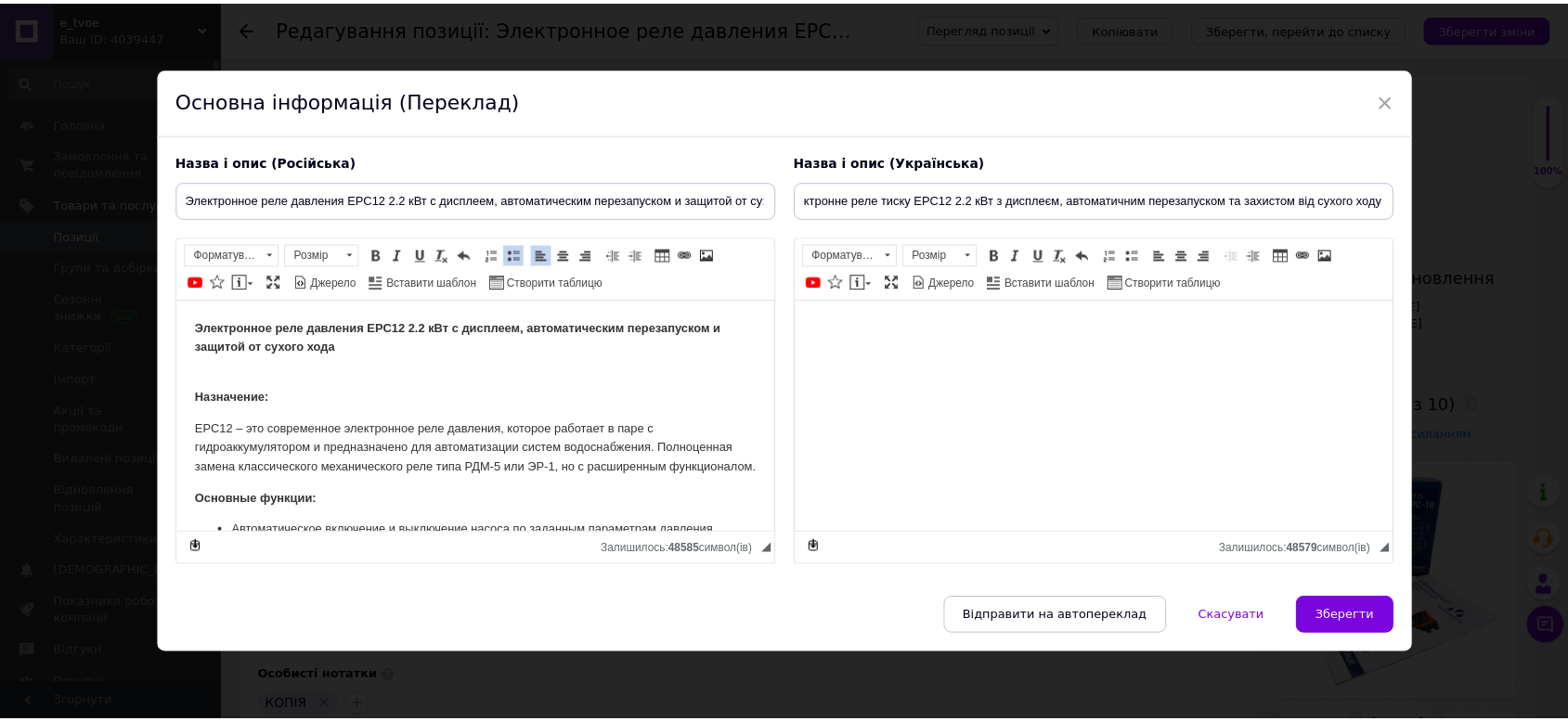
scroll to position [0, 0]
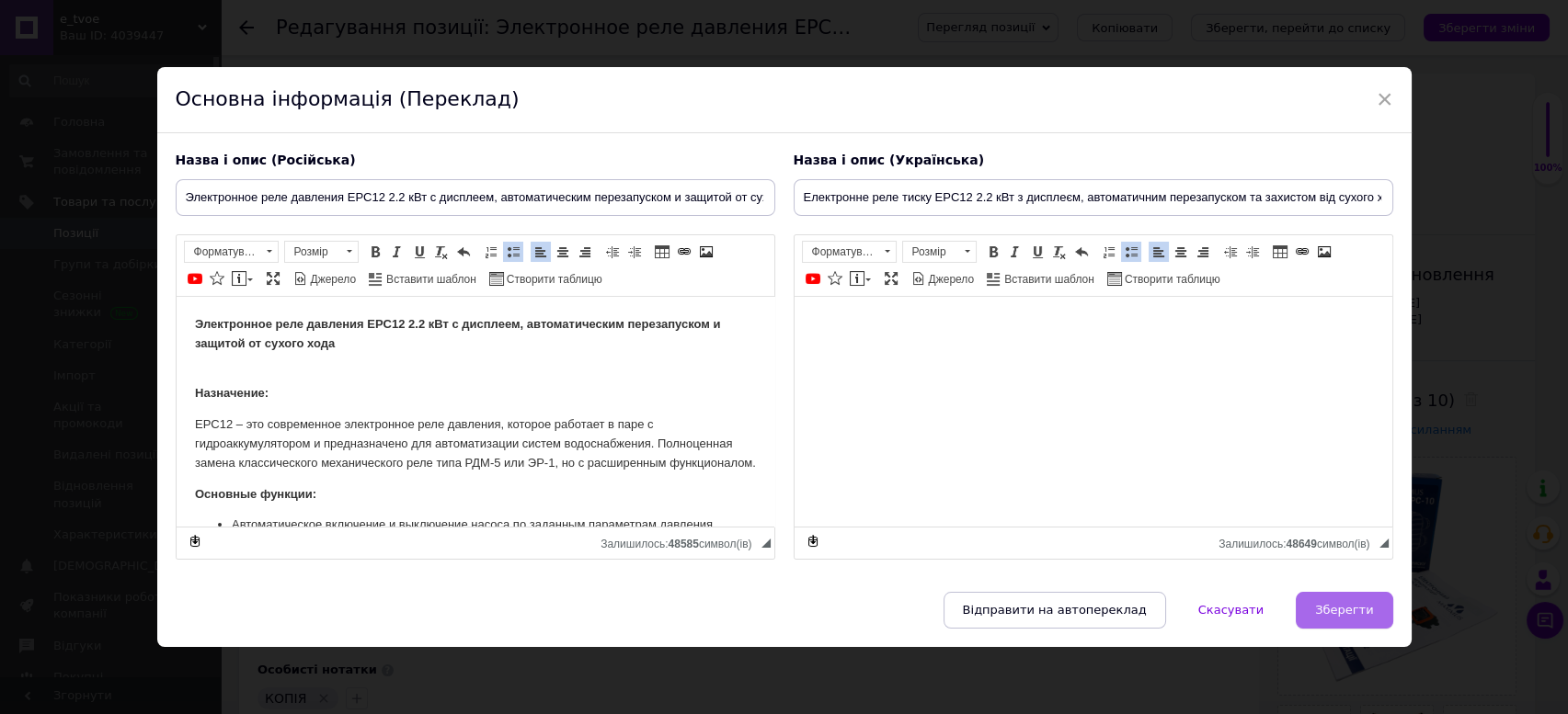
click at [1325, 603] on span "Зберегти" at bounding box center [1344, 609] width 58 height 14
type input "Электронное реле давления EPC12 2.2 кВт с дисплеем, автоматическим перезапуском…"
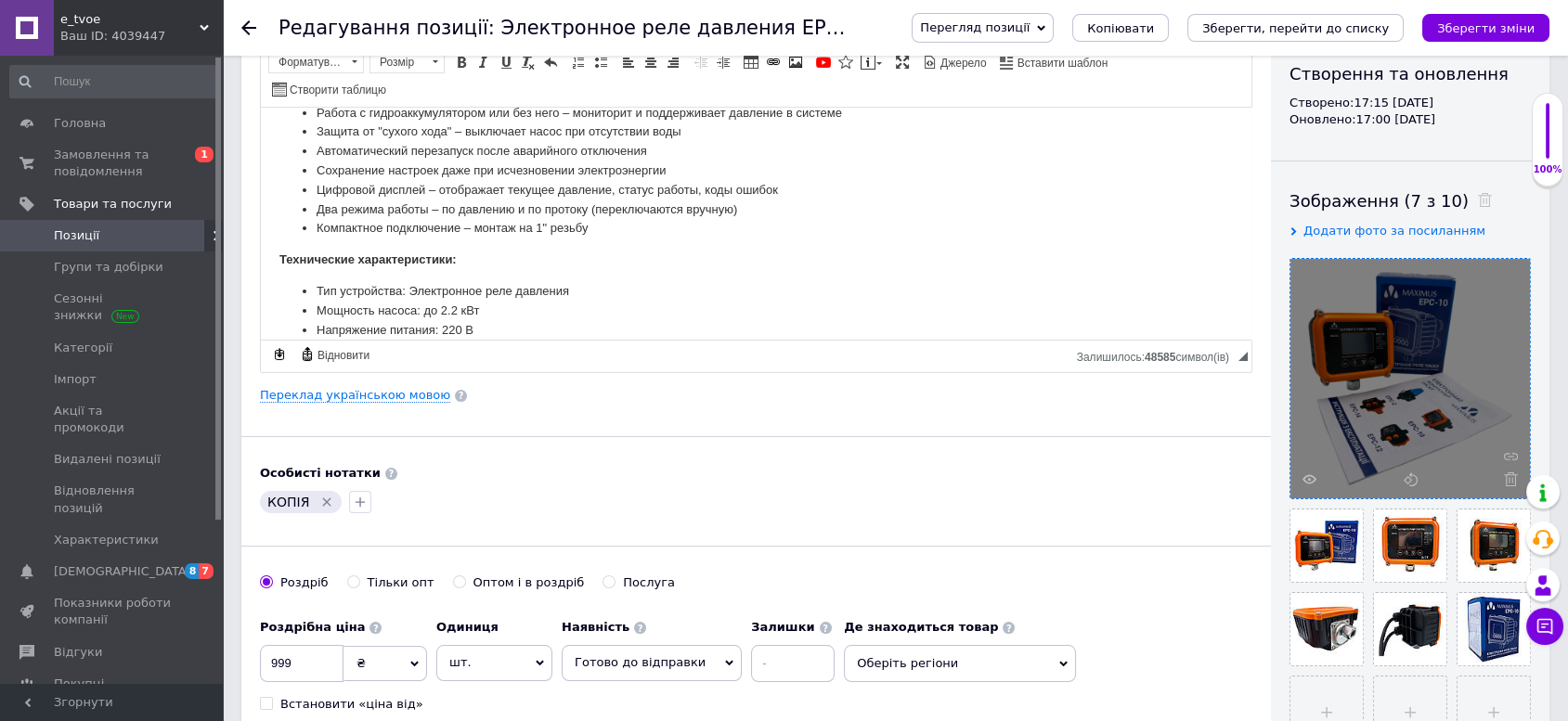
scroll to position [206, 0]
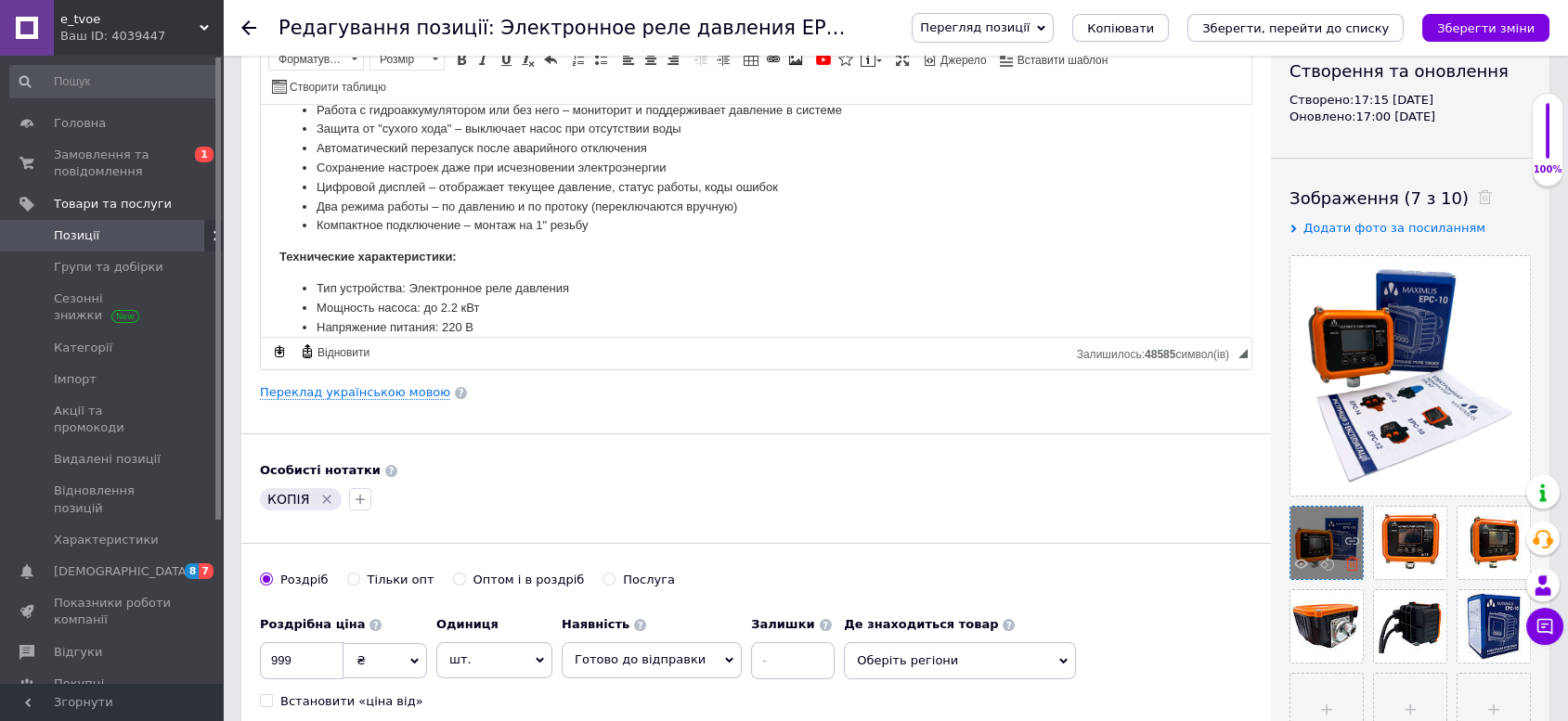
click at [1348, 566] on icon at bounding box center [1352, 564] width 14 height 14
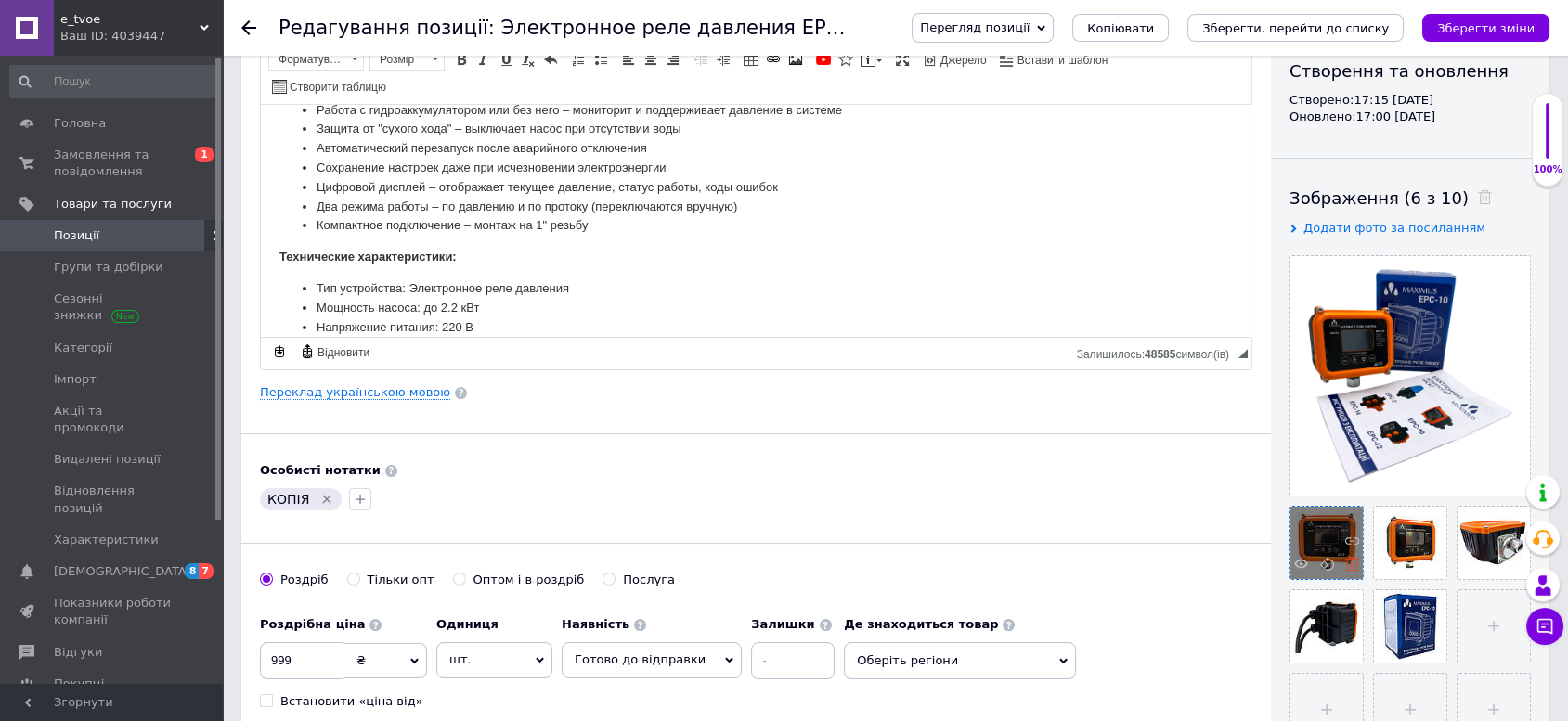
click at [1350, 566] on use at bounding box center [1352, 564] width 14 height 14
click at [1350, 566] on div at bounding box center [1328, 540] width 67 height 67
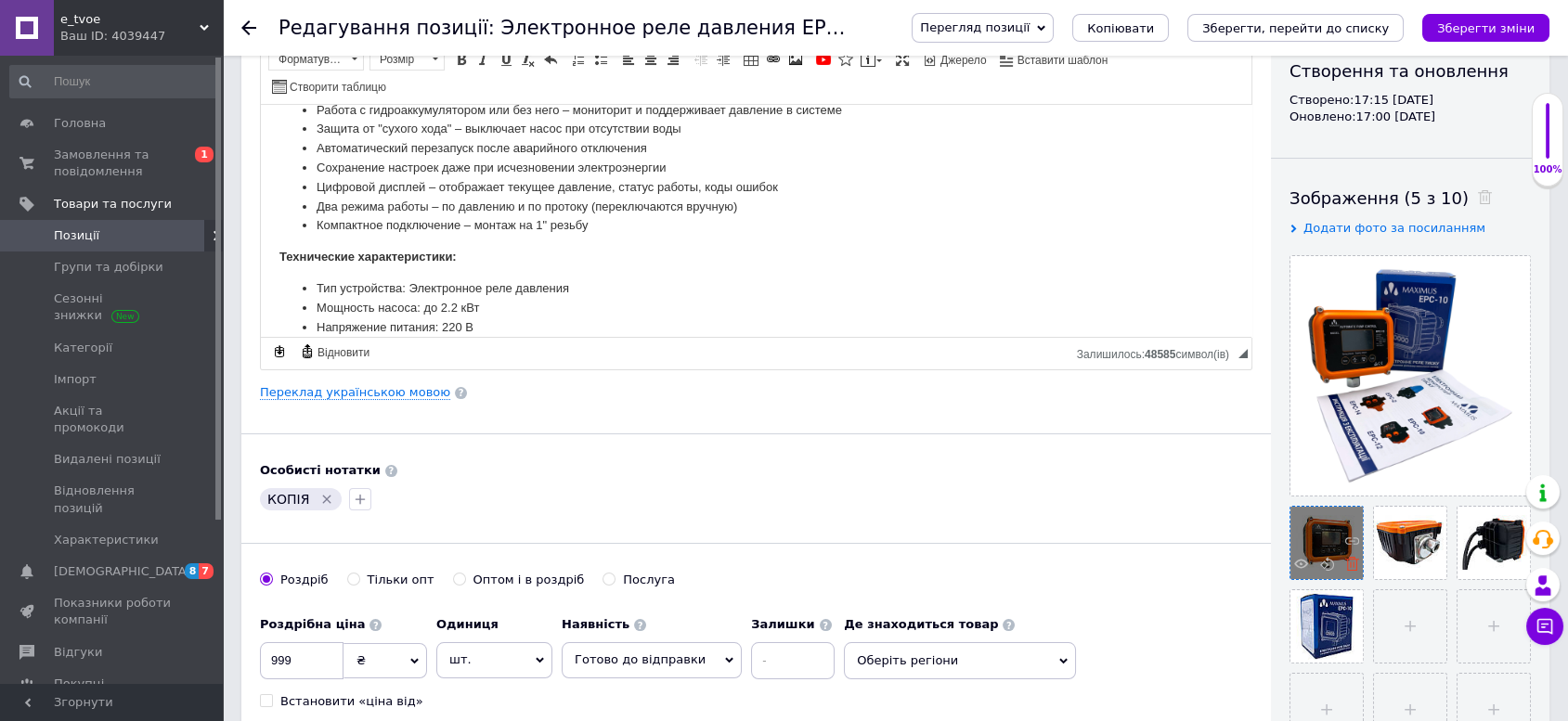
click at [1350, 566] on icon at bounding box center [1352, 564] width 14 height 14
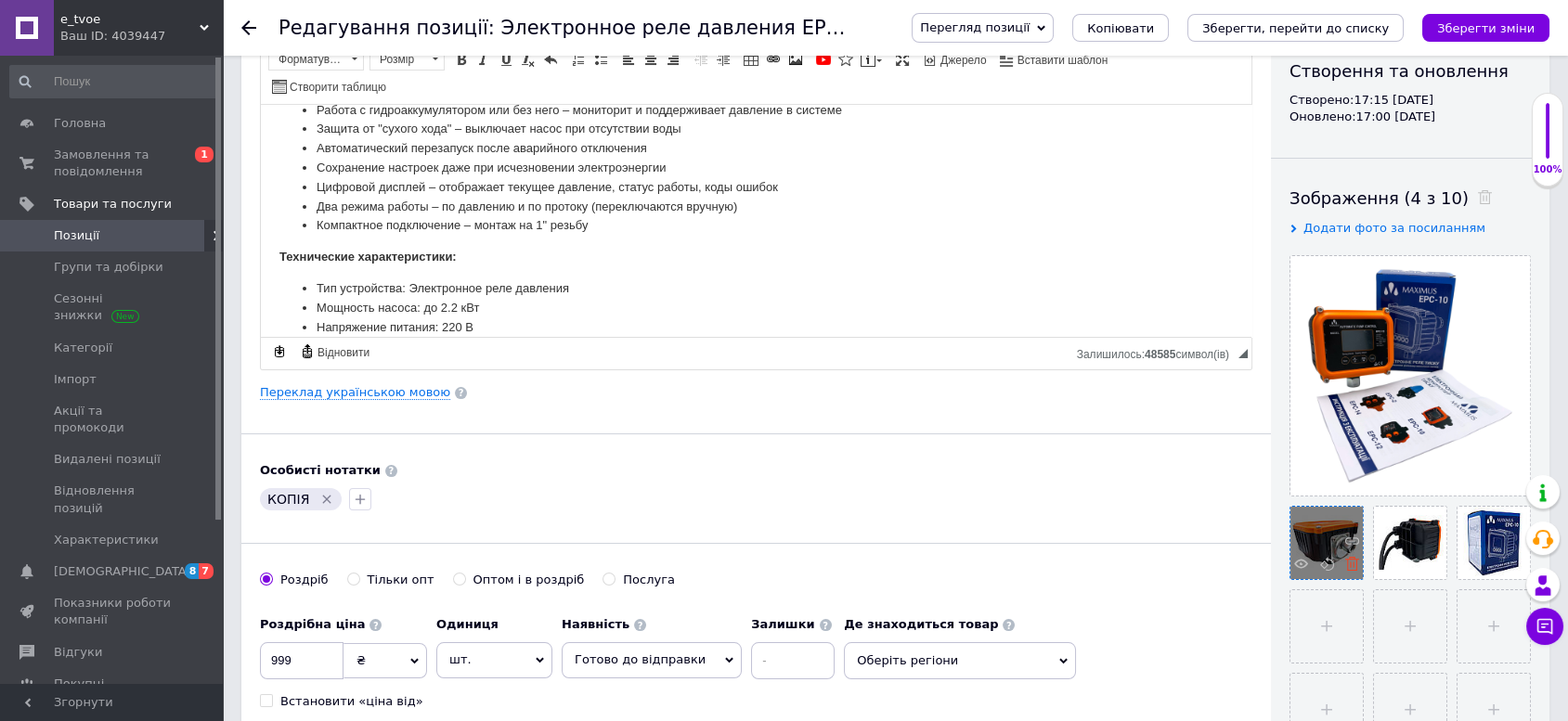
click at [1350, 564] on icon at bounding box center [1352, 564] width 14 height 14
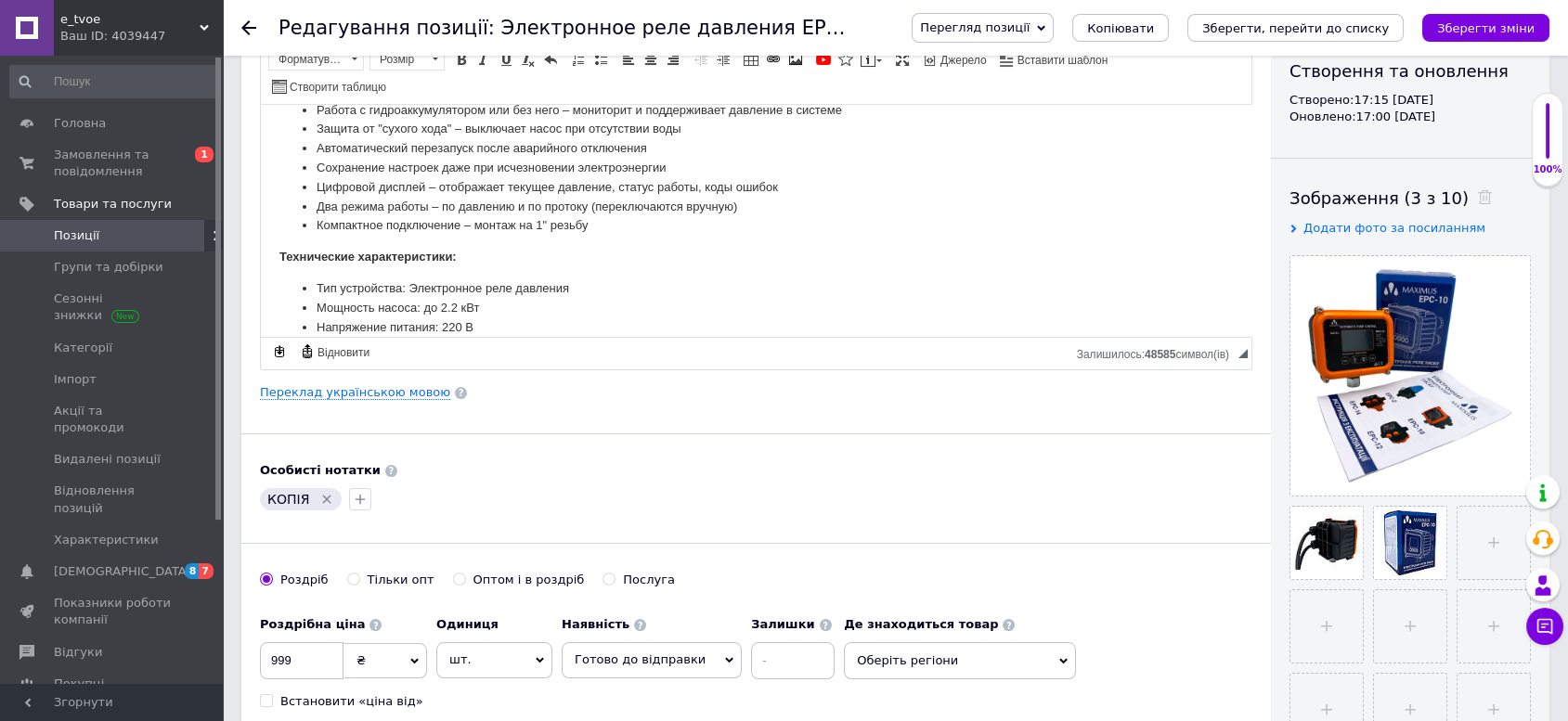
click at [0, 0] on use at bounding box center [0, 0] width 0 height 0
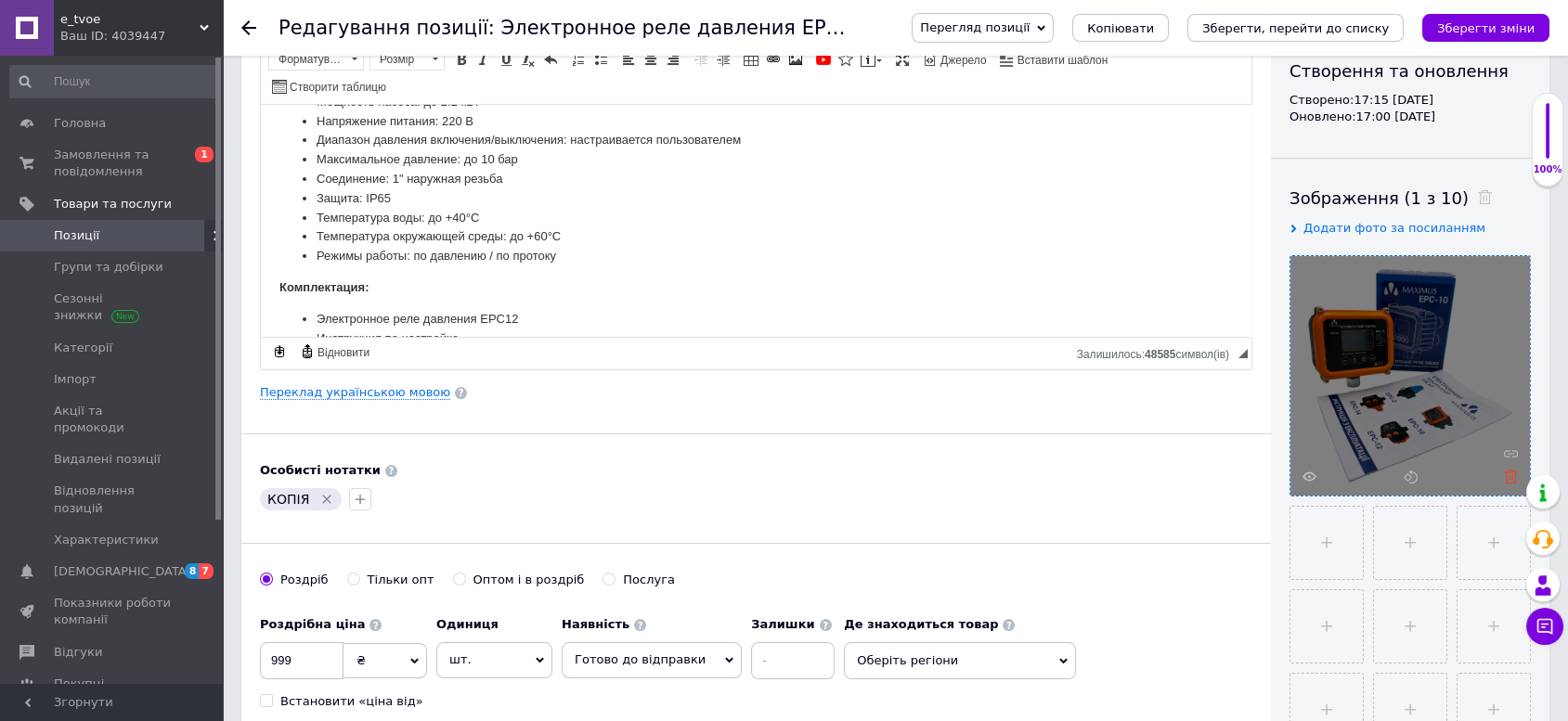
click at [1509, 478] on use at bounding box center [1510, 476] width 14 height 14
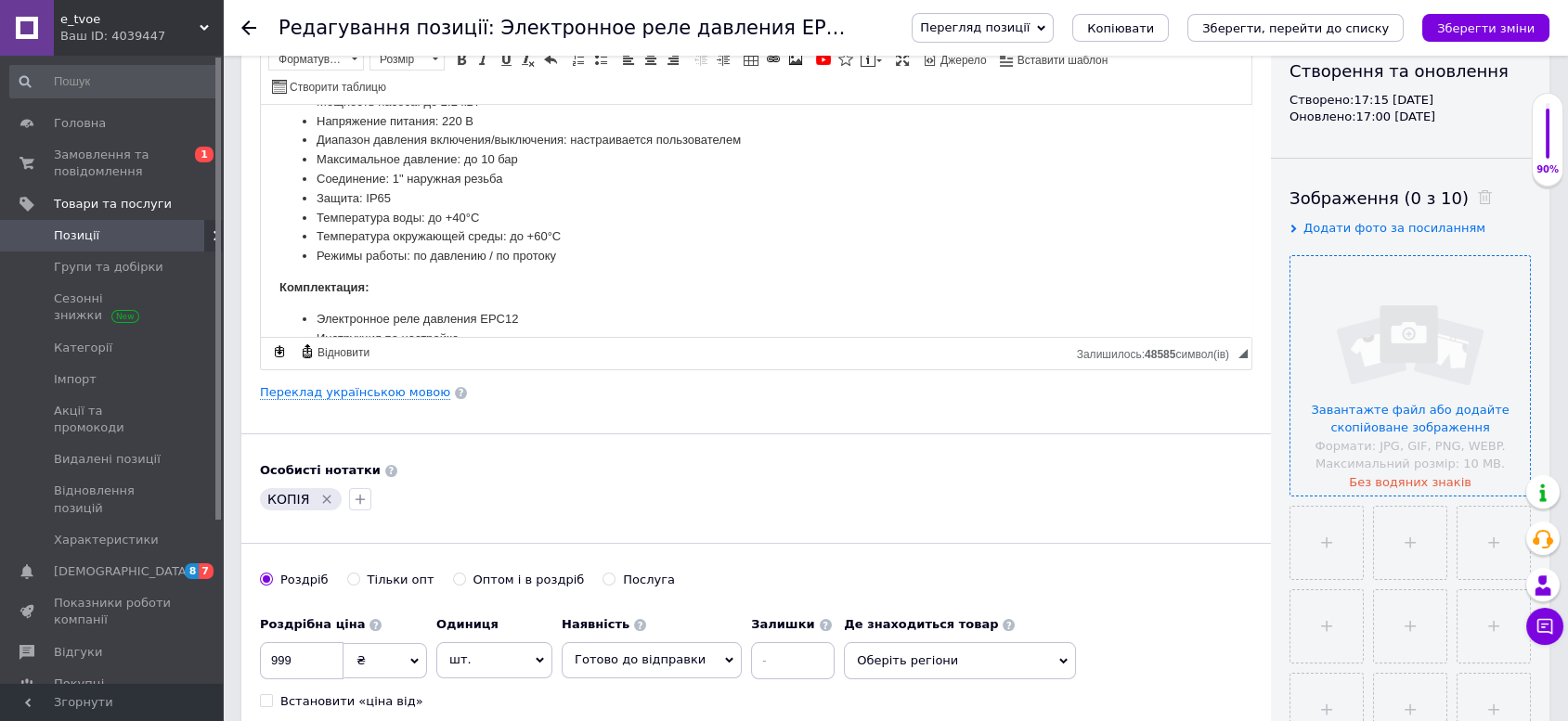
click at [1421, 426] on input "file" at bounding box center [1411, 376] width 239 height 239
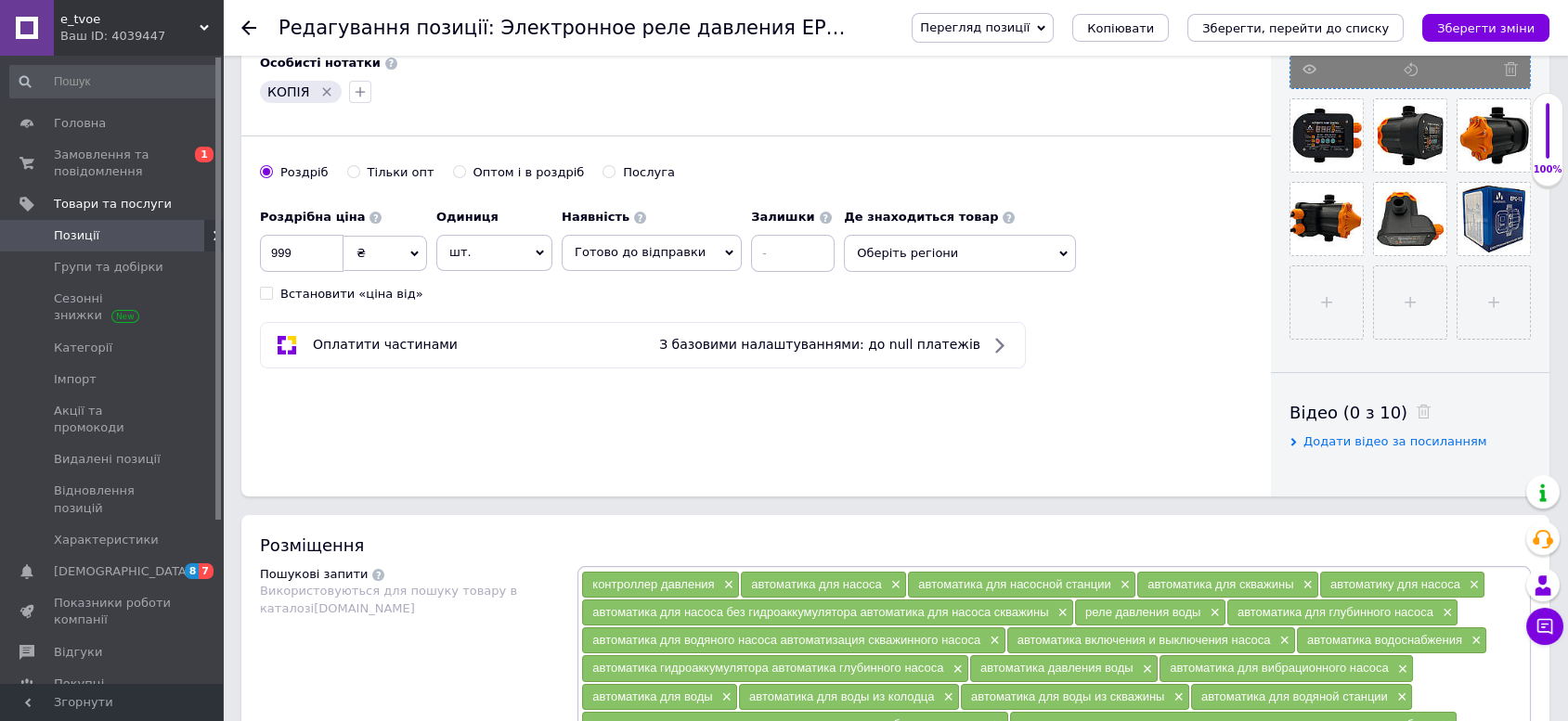
scroll to position [618, 0]
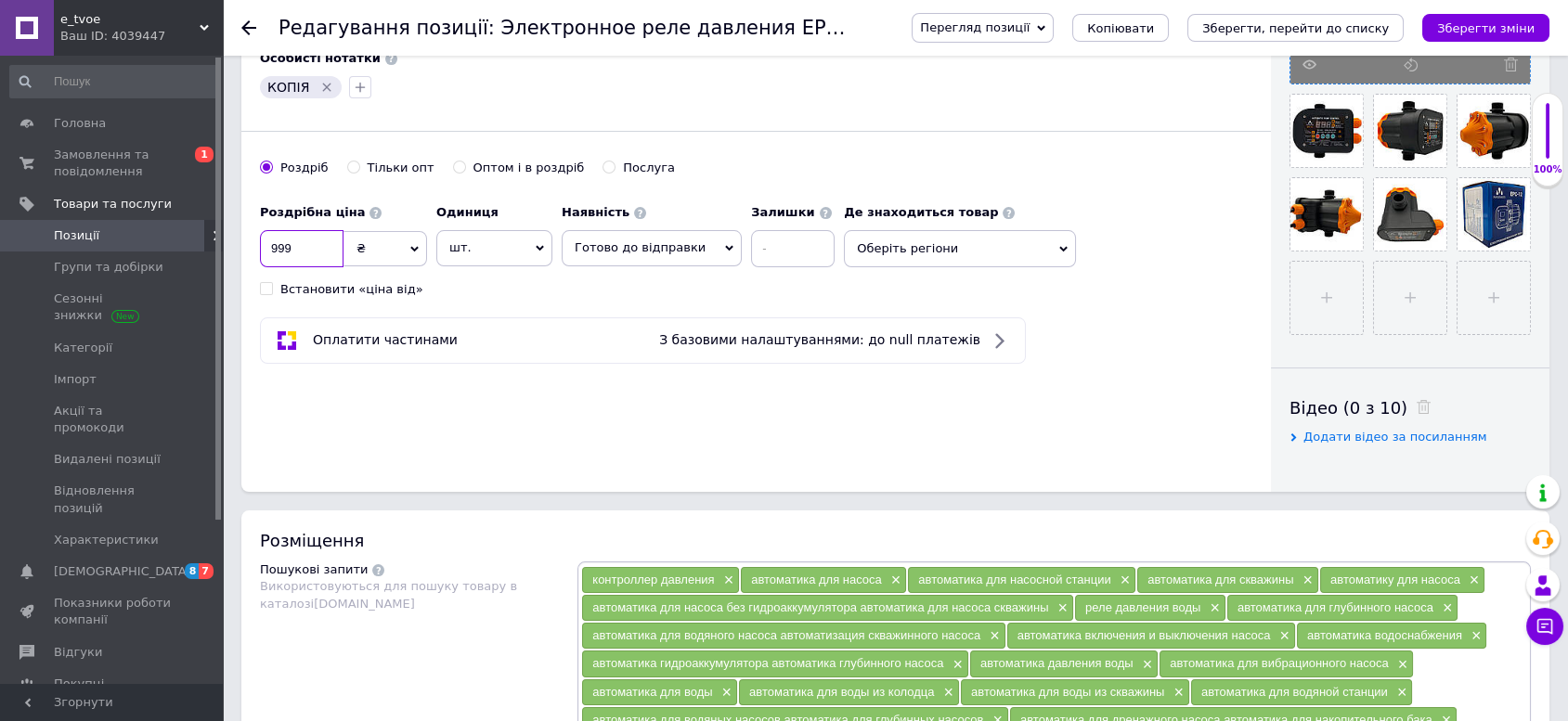
drag, startPoint x: 306, startPoint y: 213, endPoint x: 231, endPoint y: 212, distance: 75.0
type input "1399"
click at [902, 230] on span "Оберіть регіони" at bounding box center [960, 248] width 232 height 37
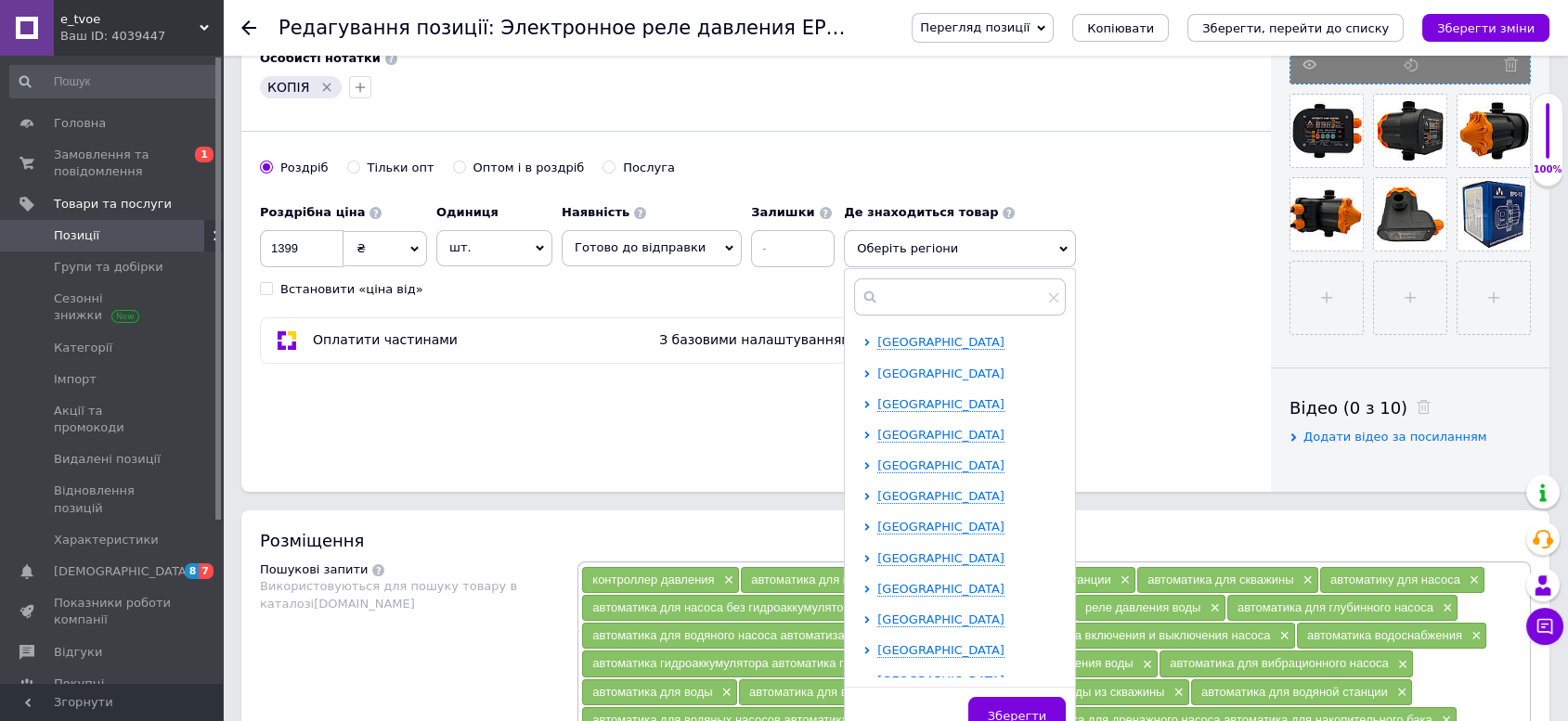
click at [894, 367] on span "Волинська область" at bounding box center [941, 373] width 127 height 14
click at [915, 367] on span "Волинська область" at bounding box center [941, 373] width 127 height 14
click at [883, 582] on span "Київська область" at bounding box center [941, 588] width 127 height 14
click at [910, 613] on span "Київ" at bounding box center [973, 619] width 127 height 14
checkbox input "true"
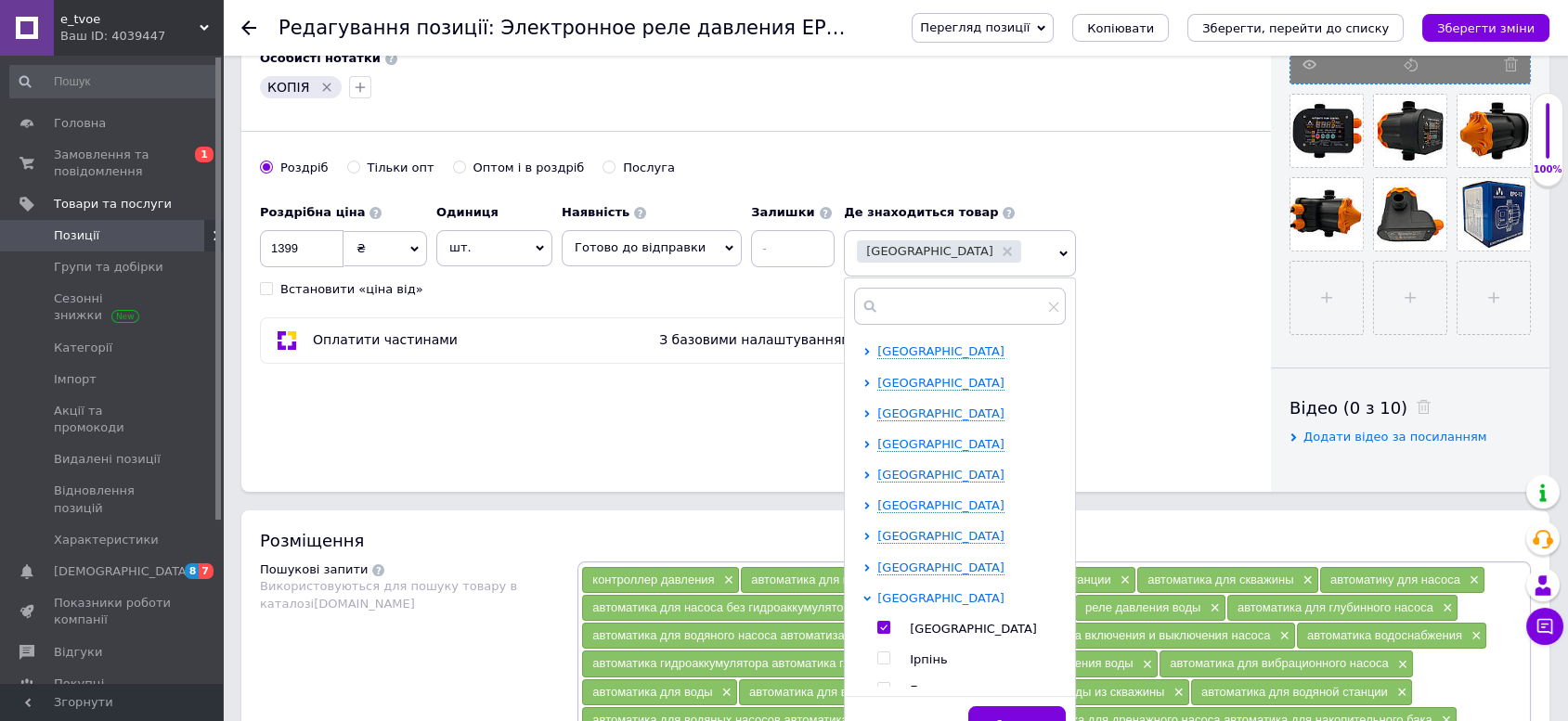
click at [878, 591] on span "Київська область" at bounding box center [941, 598] width 127 height 14
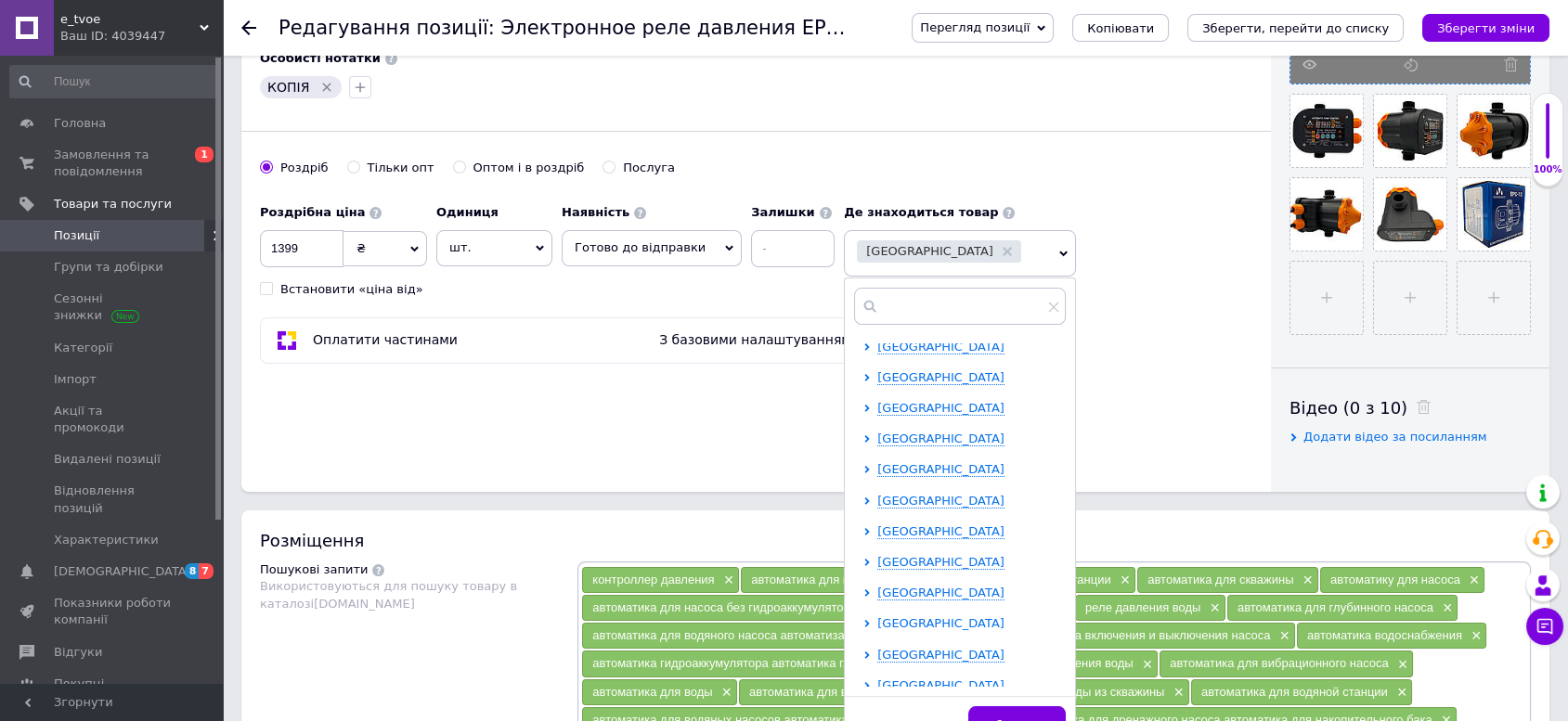
scroll to position [103, 0]
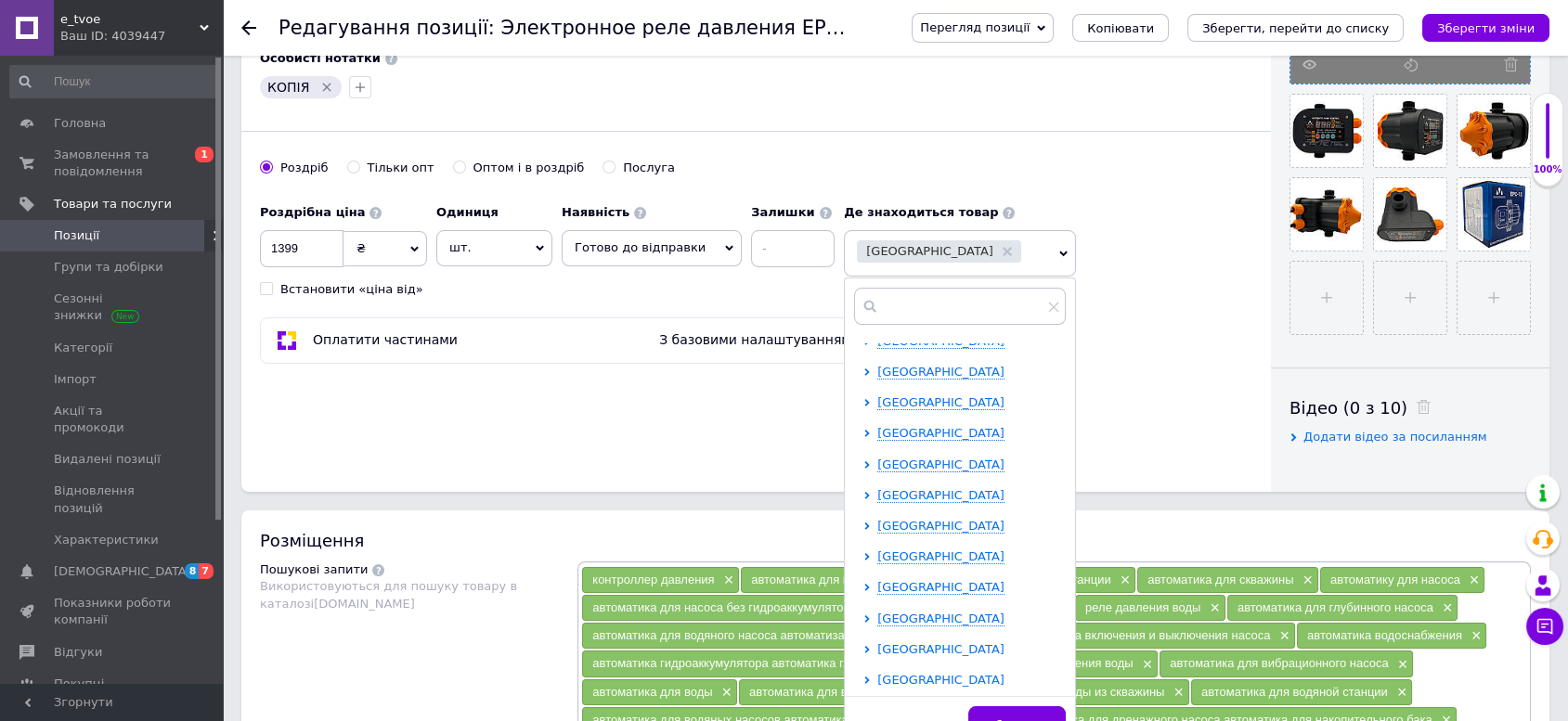
click at [903, 642] on span "Одеська область" at bounding box center [941, 648] width 127 height 14
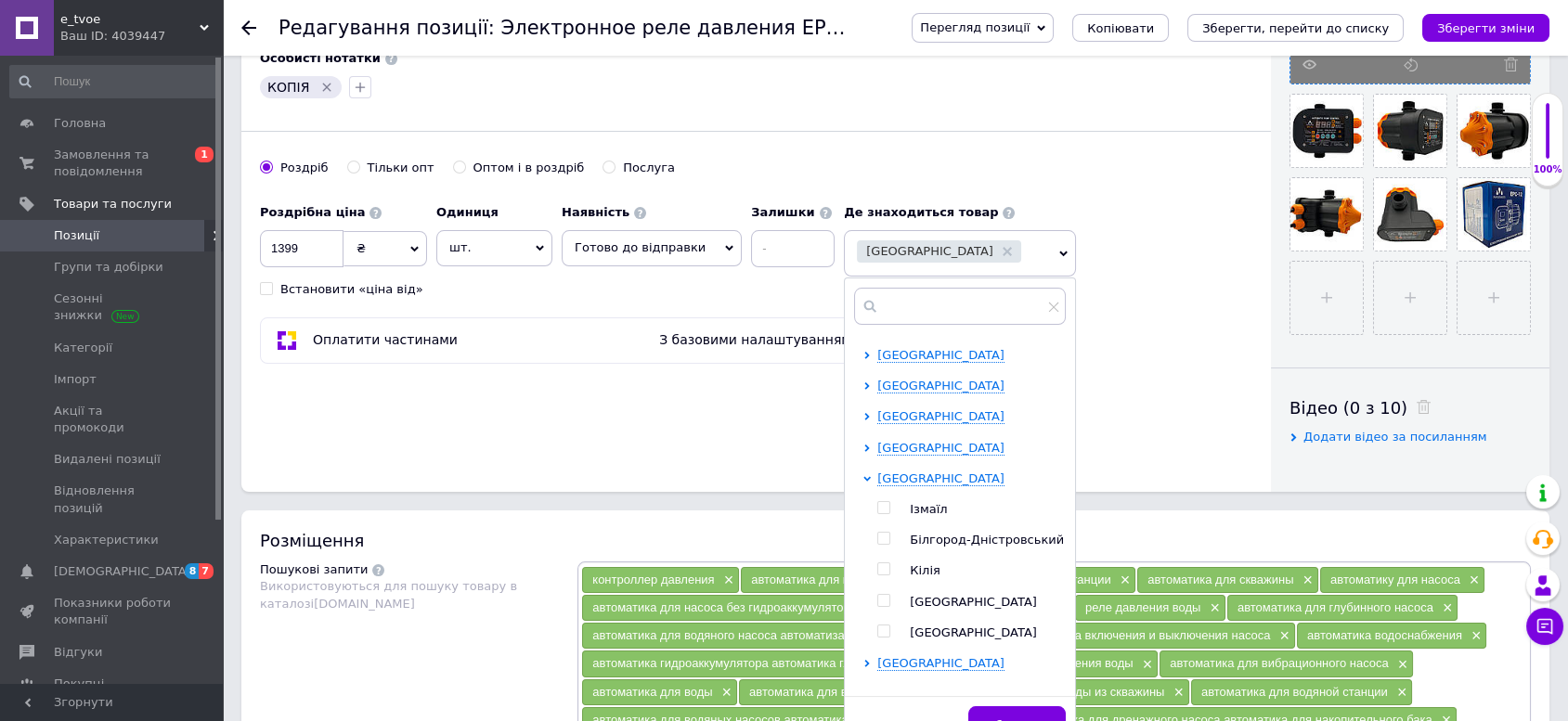
scroll to position [309, 0]
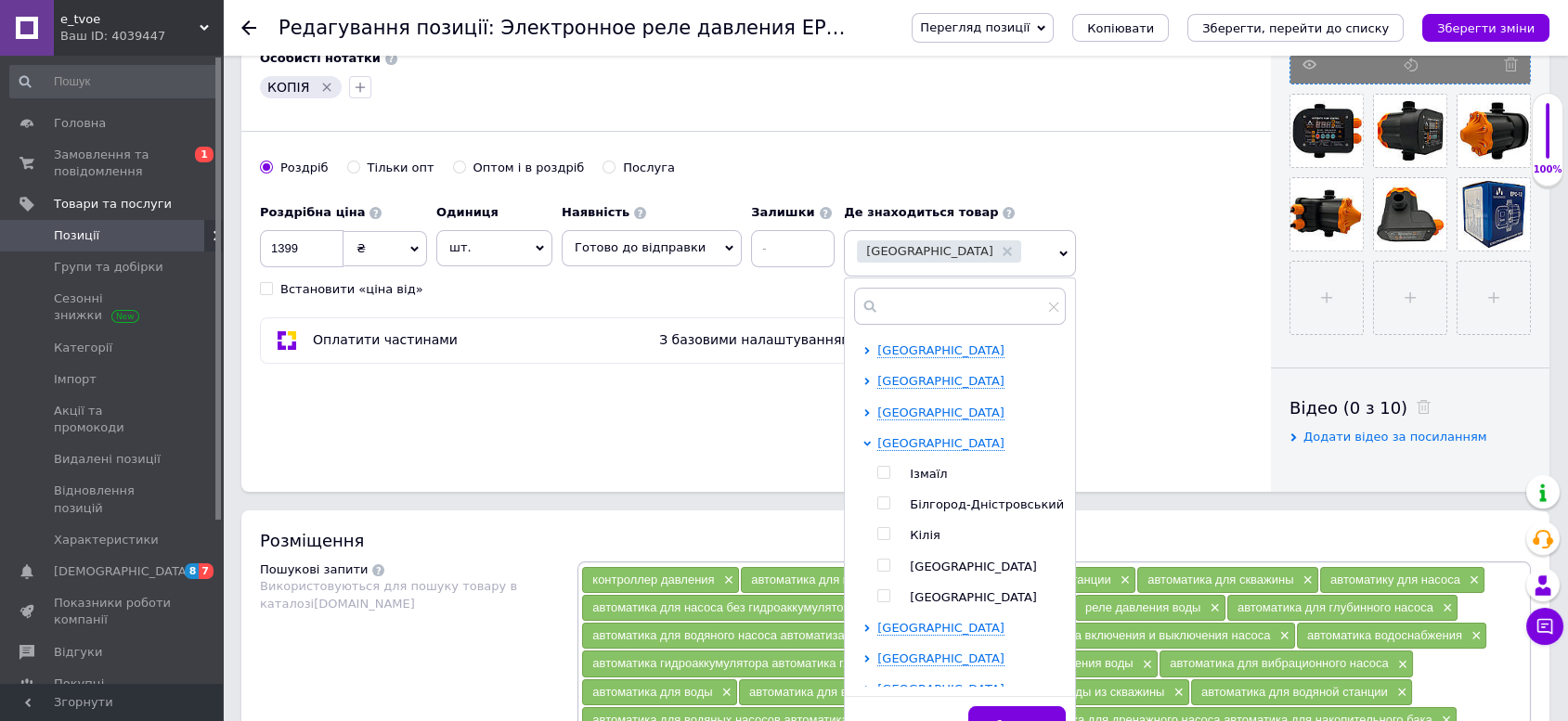
click at [910, 560] on span "Одеса" at bounding box center [973, 566] width 127 height 14
checkbox input "true"
click at [899, 436] on span "Одеська область" at bounding box center [941, 443] width 127 height 14
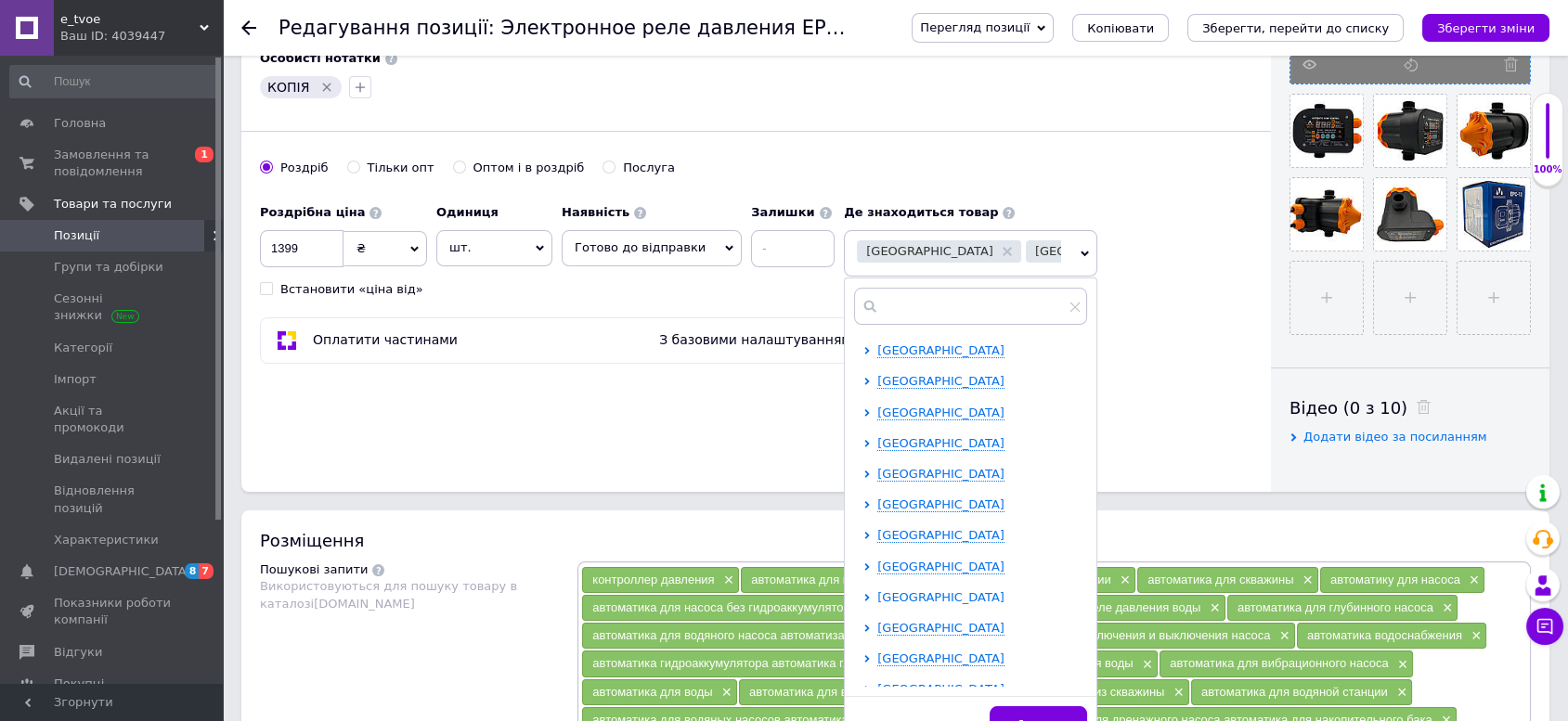
click at [910, 590] on span "Харківська область" at bounding box center [941, 597] width 127 height 14
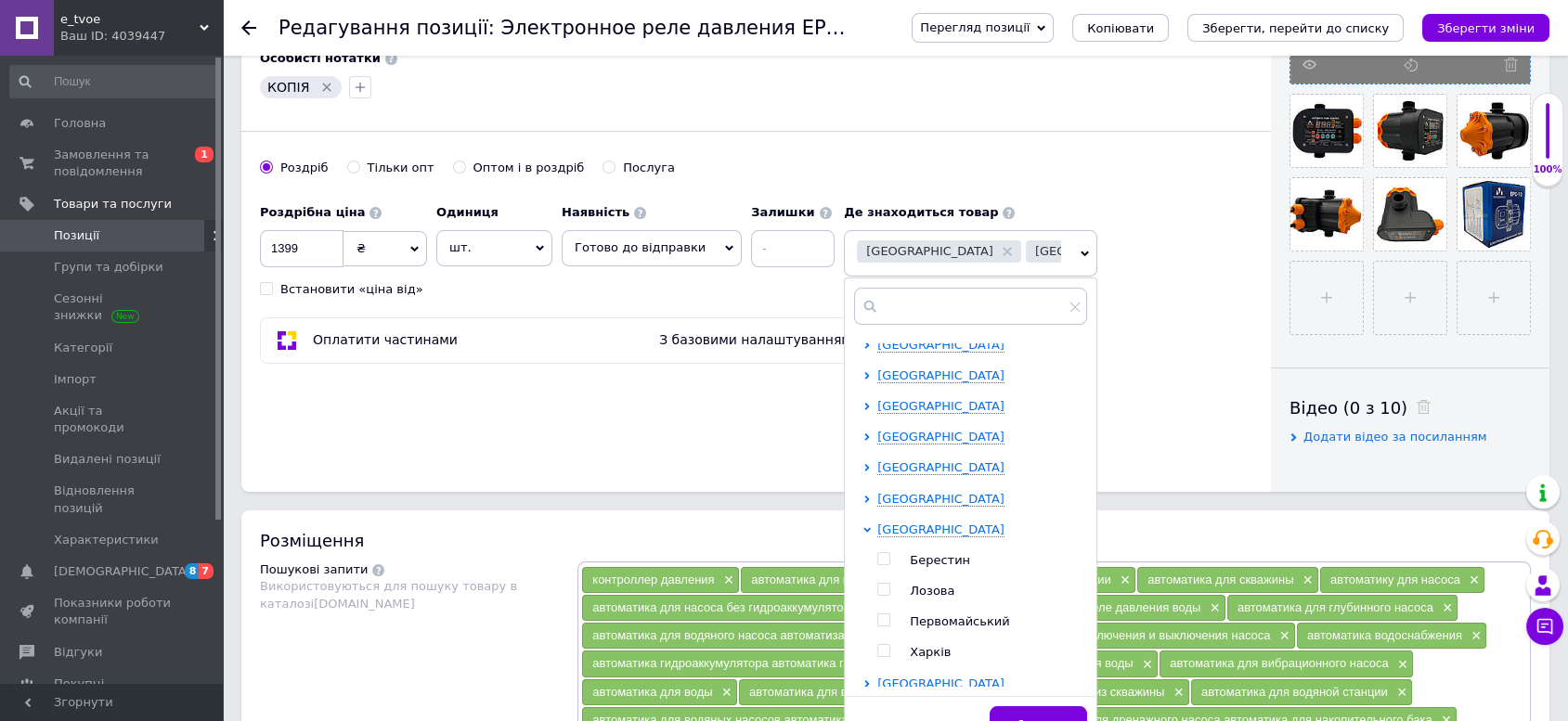
scroll to position [412, 0]
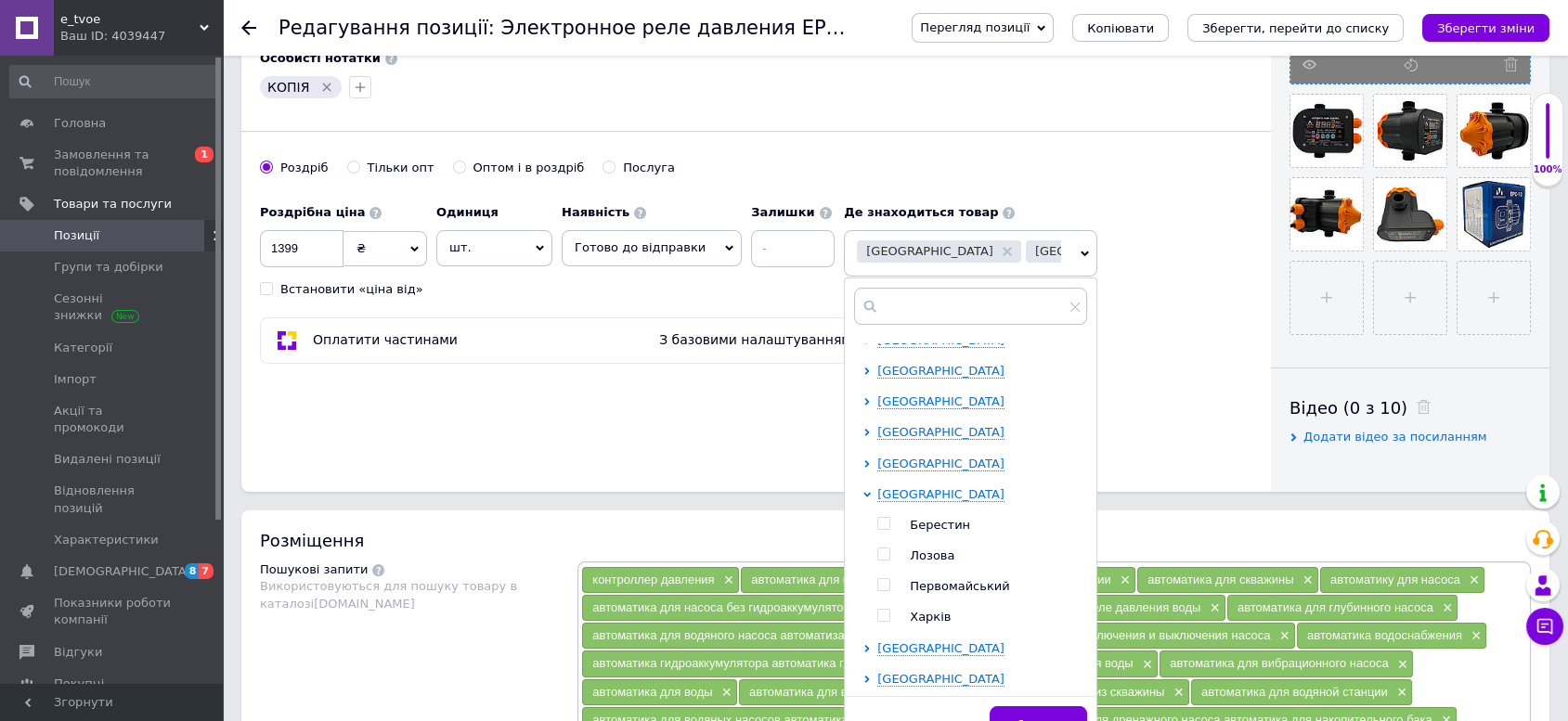
drag, startPoint x: 862, startPoint y: 587, endPoint x: 902, endPoint y: 491, distance: 104.0
click at [878, 610] on input "checkbox" at bounding box center [883, 615] width 12 height 12
checkbox input "true"
click at [913, 487] on span "Харківська область" at bounding box center [941, 494] width 127 height 14
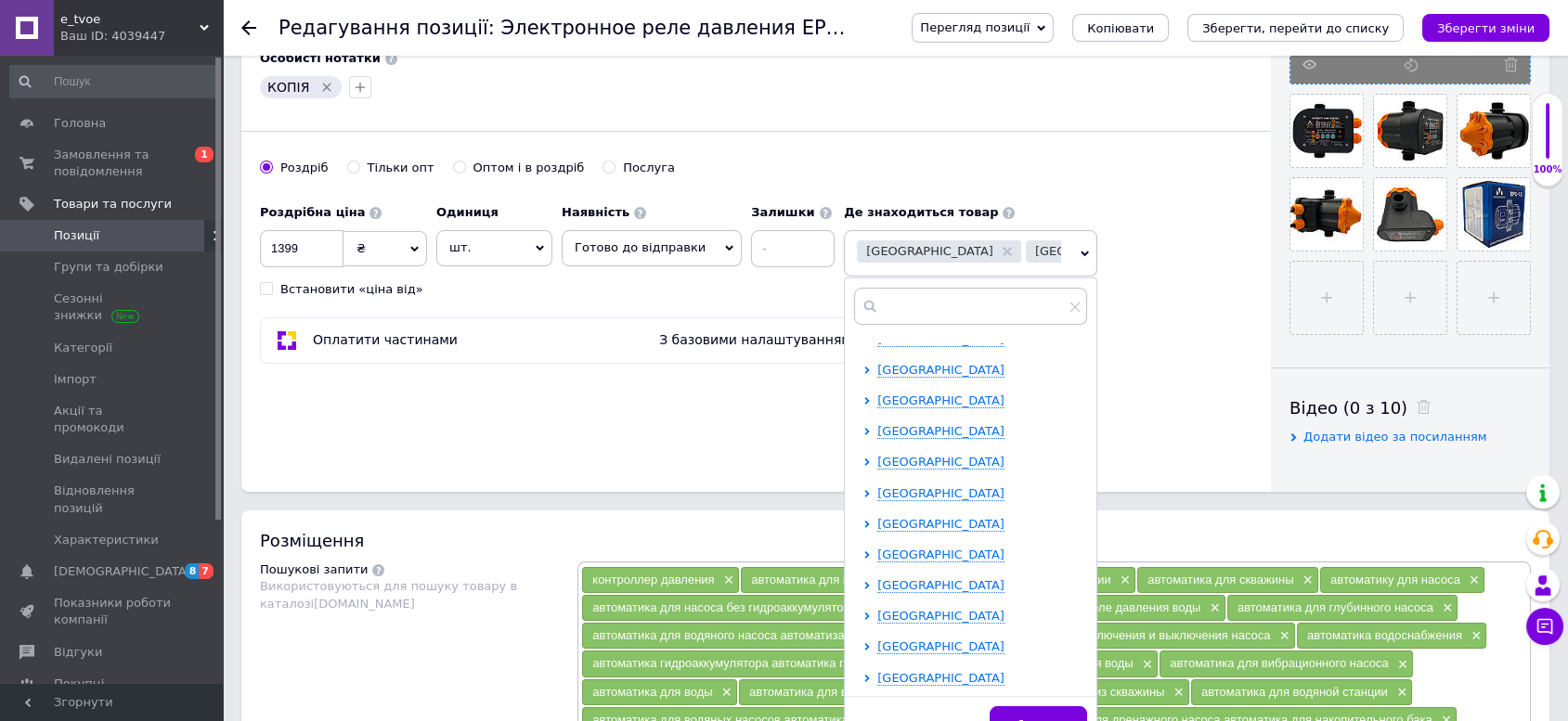
click at [1036, 718] on span "Зберегти" at bounding box center [1038, 725] width 58 height 14
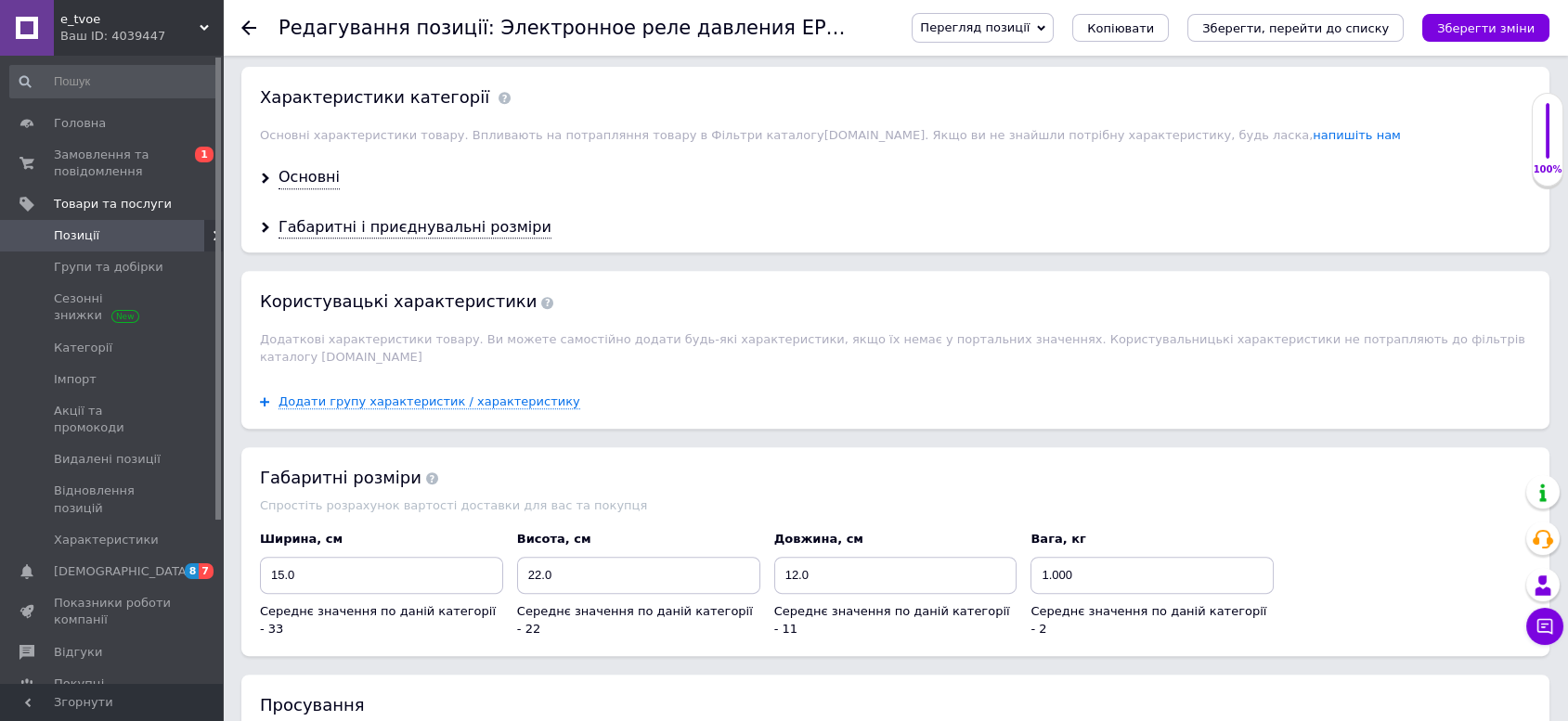
scroll to position [1649, 0]
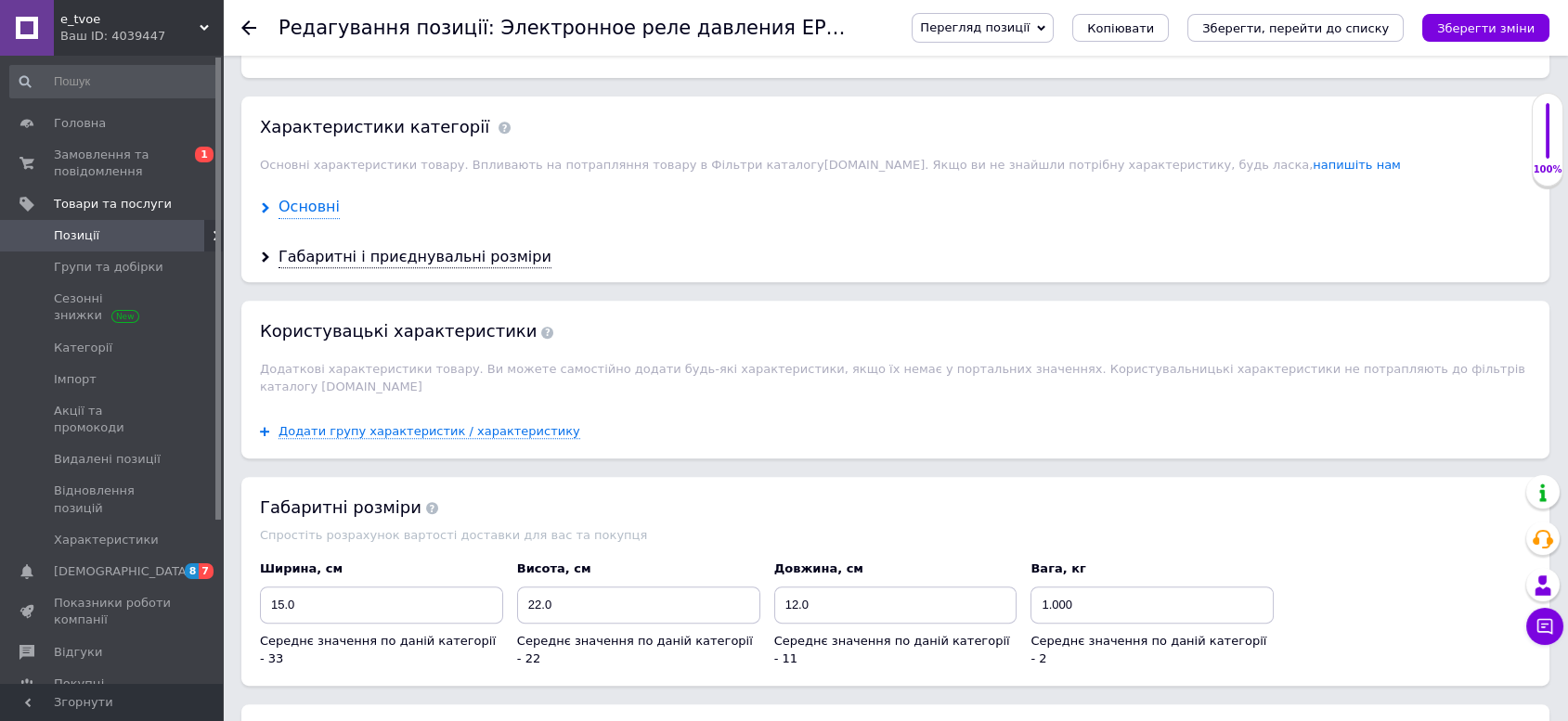
click at [305, 197] on div "Основні" at bounding box center [308, 207] width 61 height 22
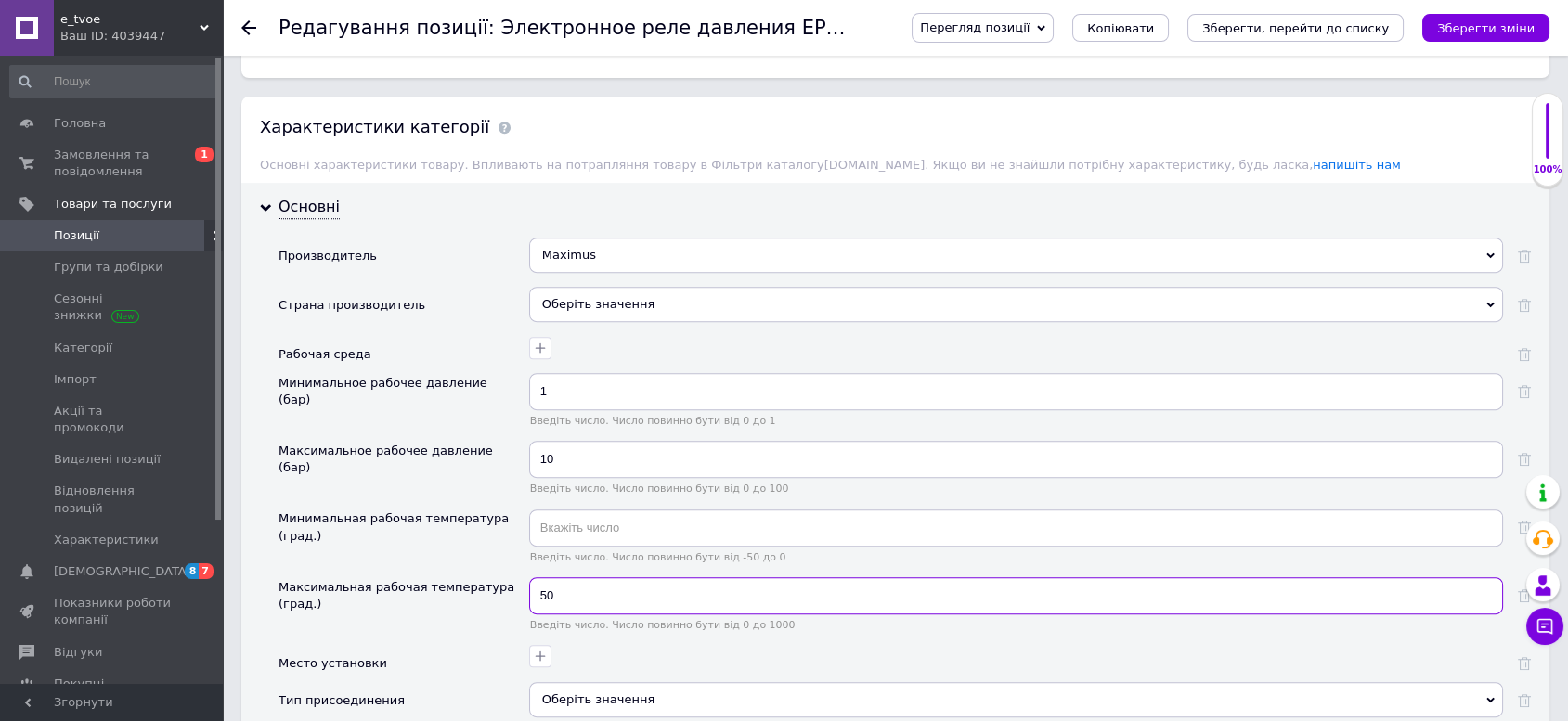
drag, startPoint x: 627, startPoint y: 576, endPoint x: 486, endPoint y: 555, distance: 142.6
click at [486, 577] on div "Максимальная рабочая температура (град.) 50 Введіть число. Число повинно бути в…" at bounding box center [904, 611] width 1252 height 68
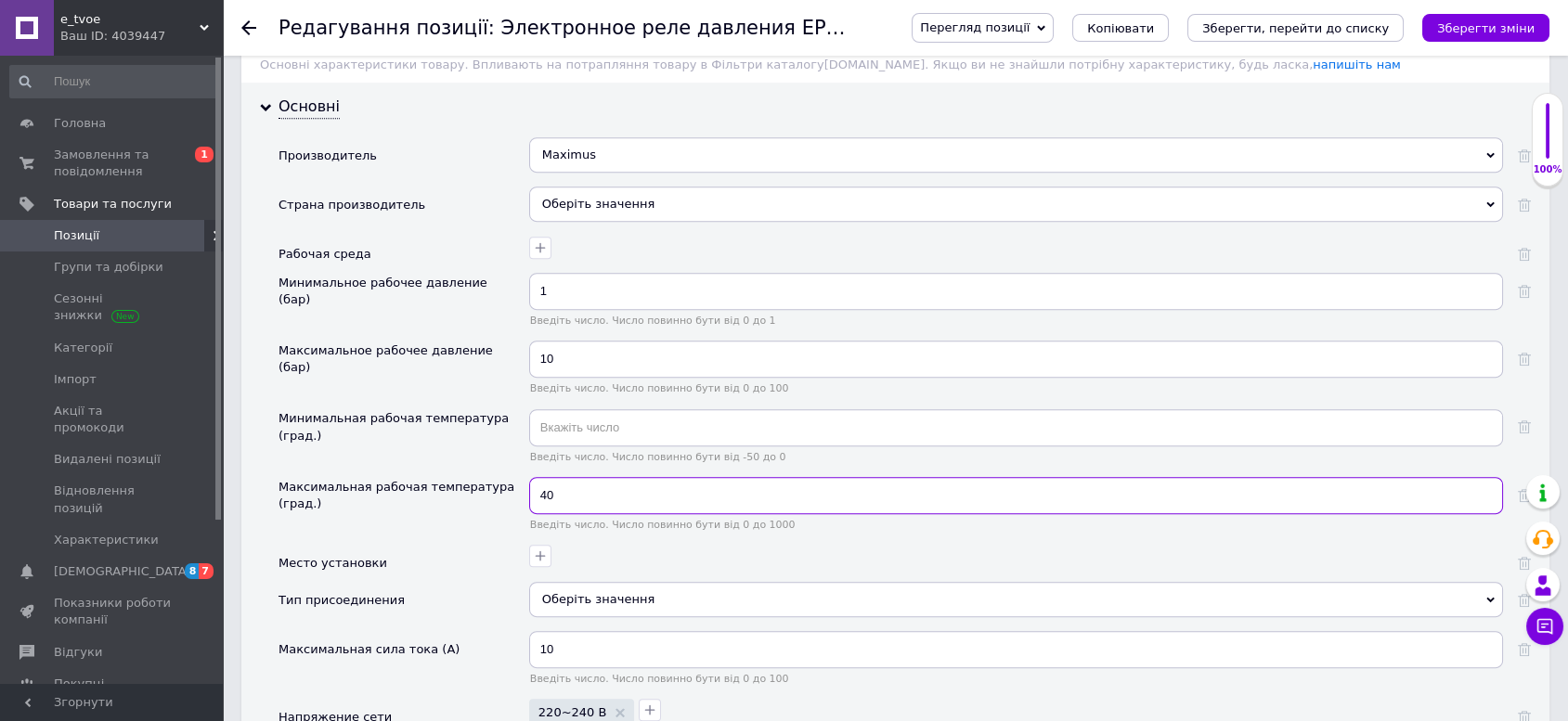
scroll to position [1856, 0]
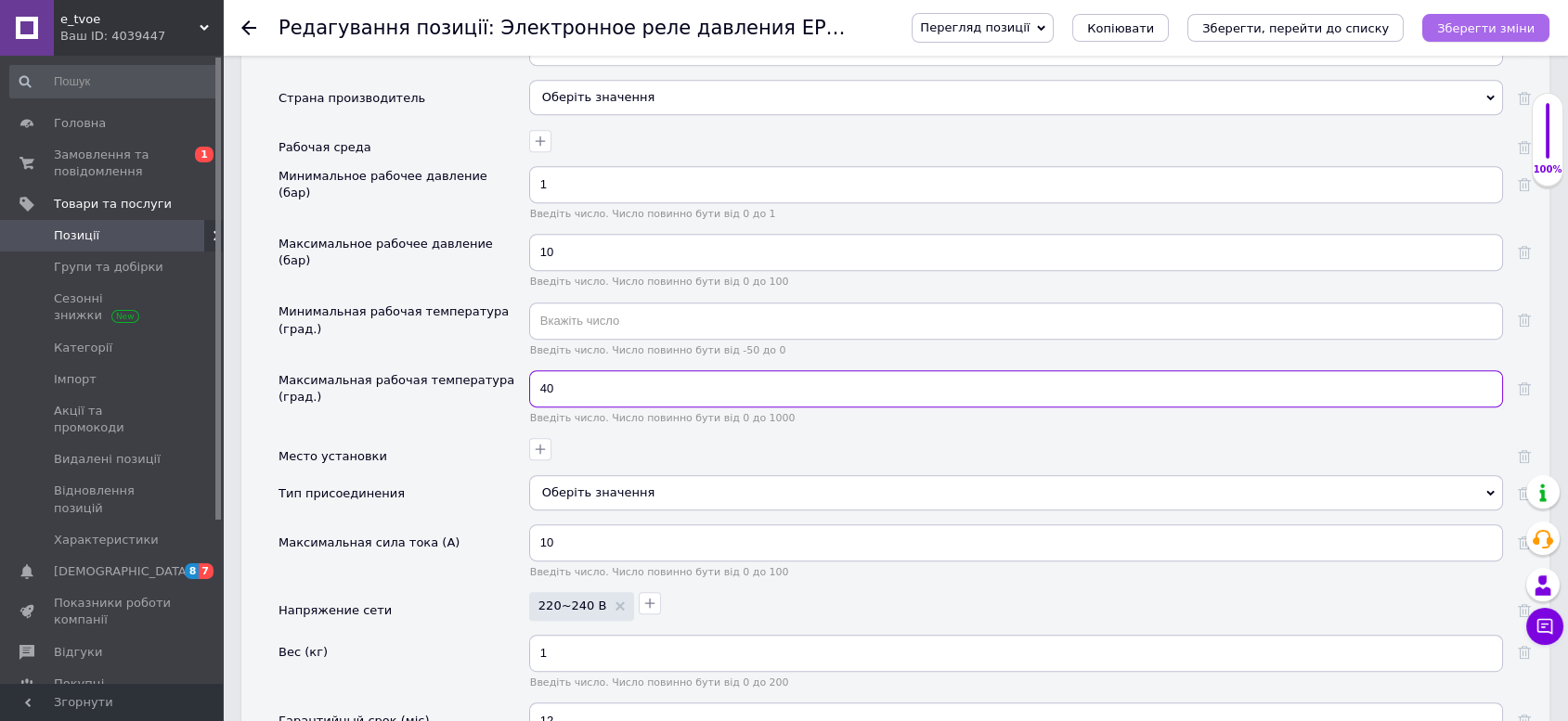
type input "40"
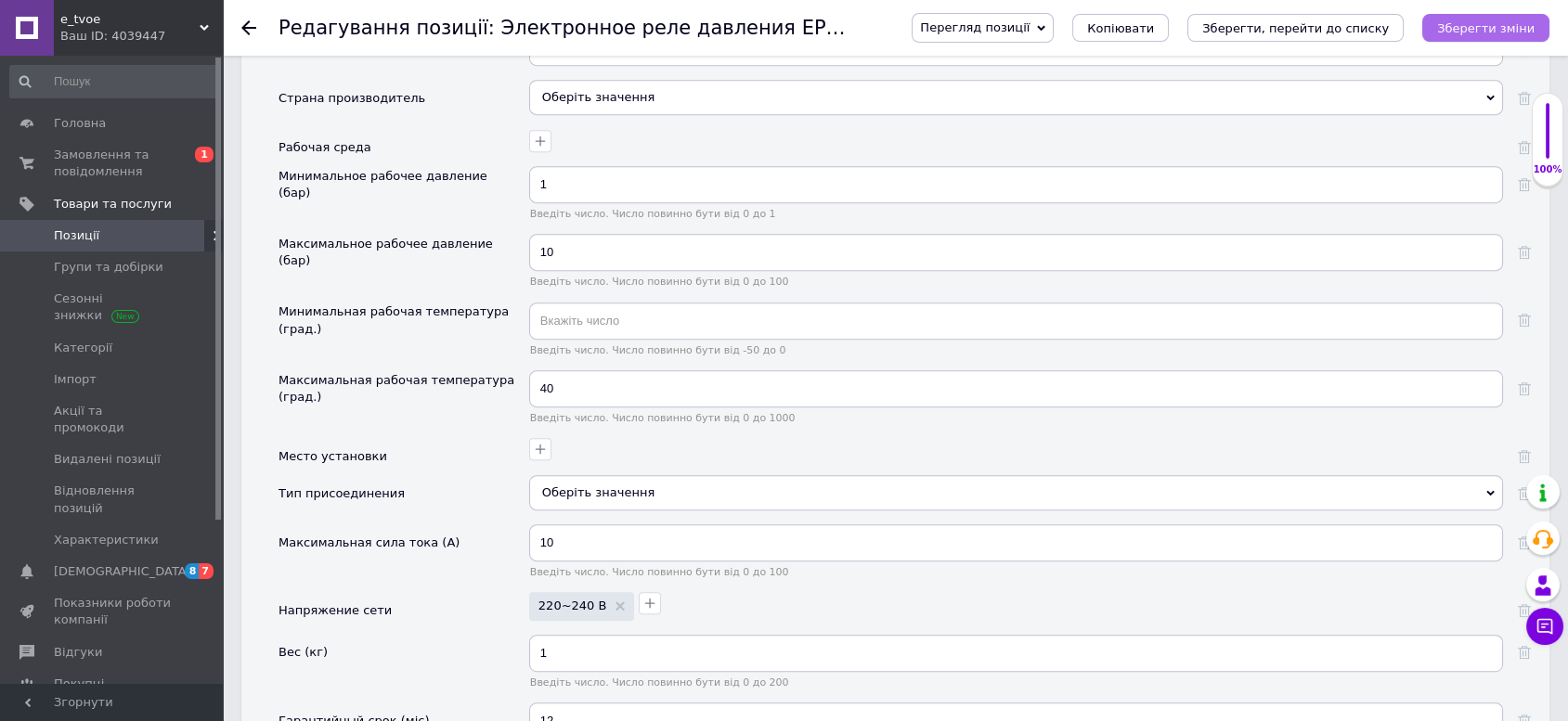
click at [1473, 30] on icon "Зберегти зміни" at bounding box center [1485, 28] width 97 height 14
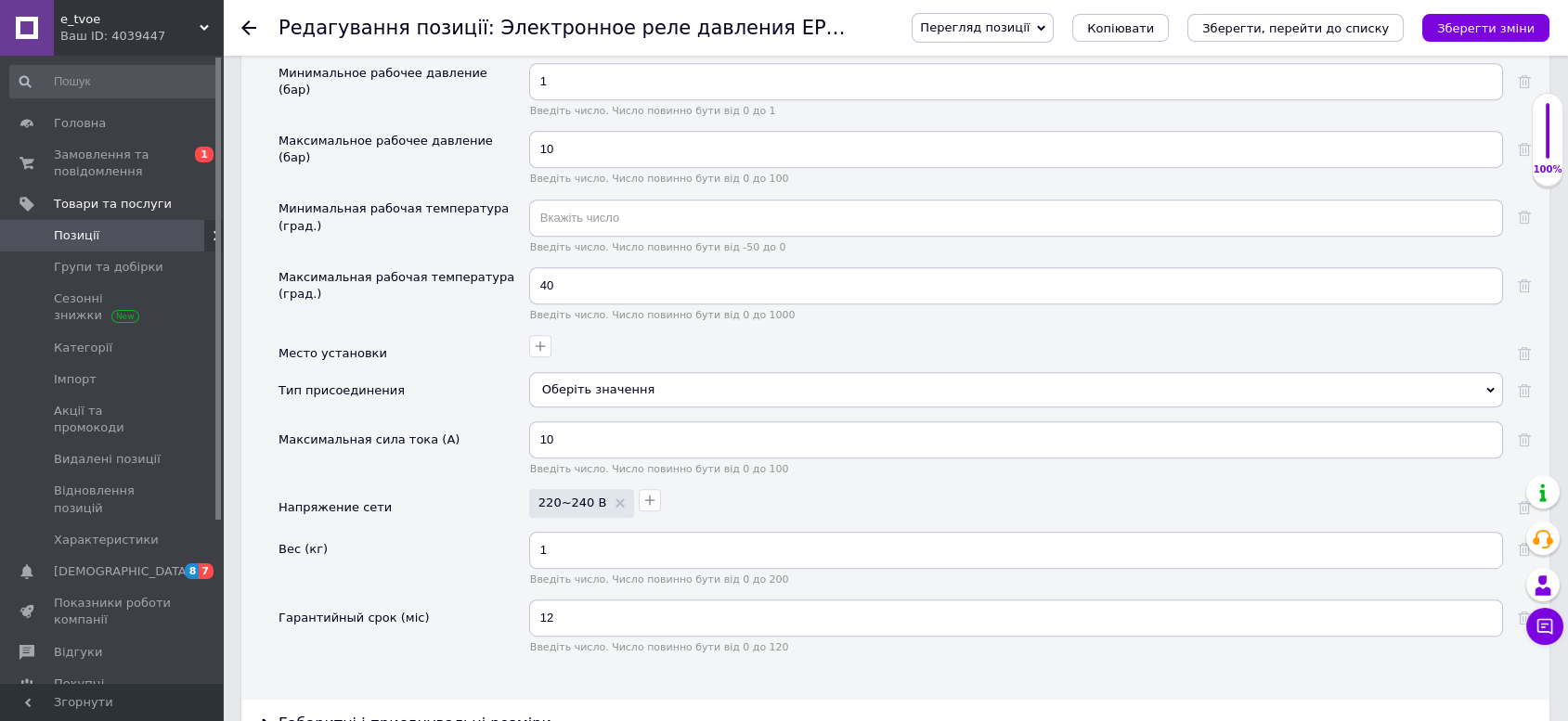
scroll to position [0, 0]
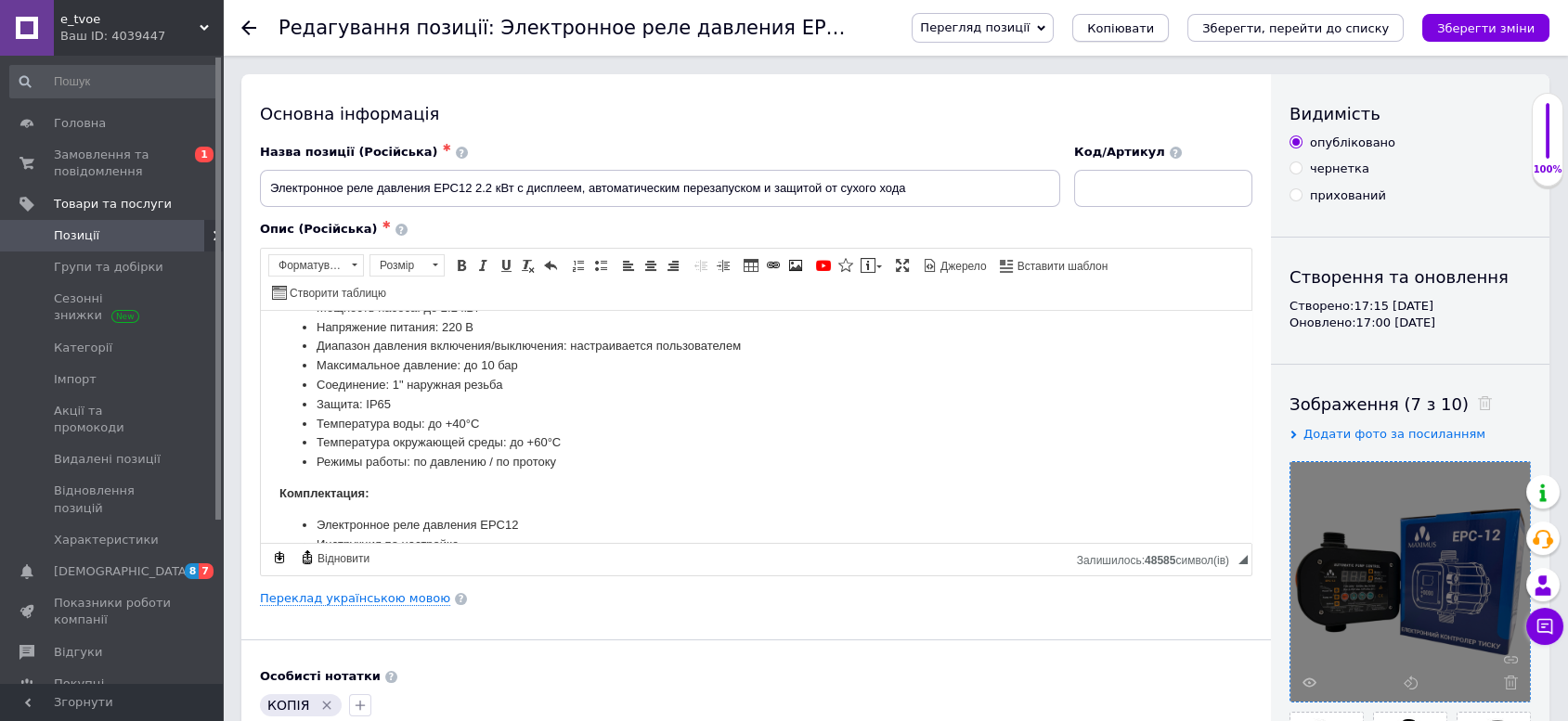
click at [1154, 25] on span "Копіювати" at bounding box center [1120, 28] width 67 height 14
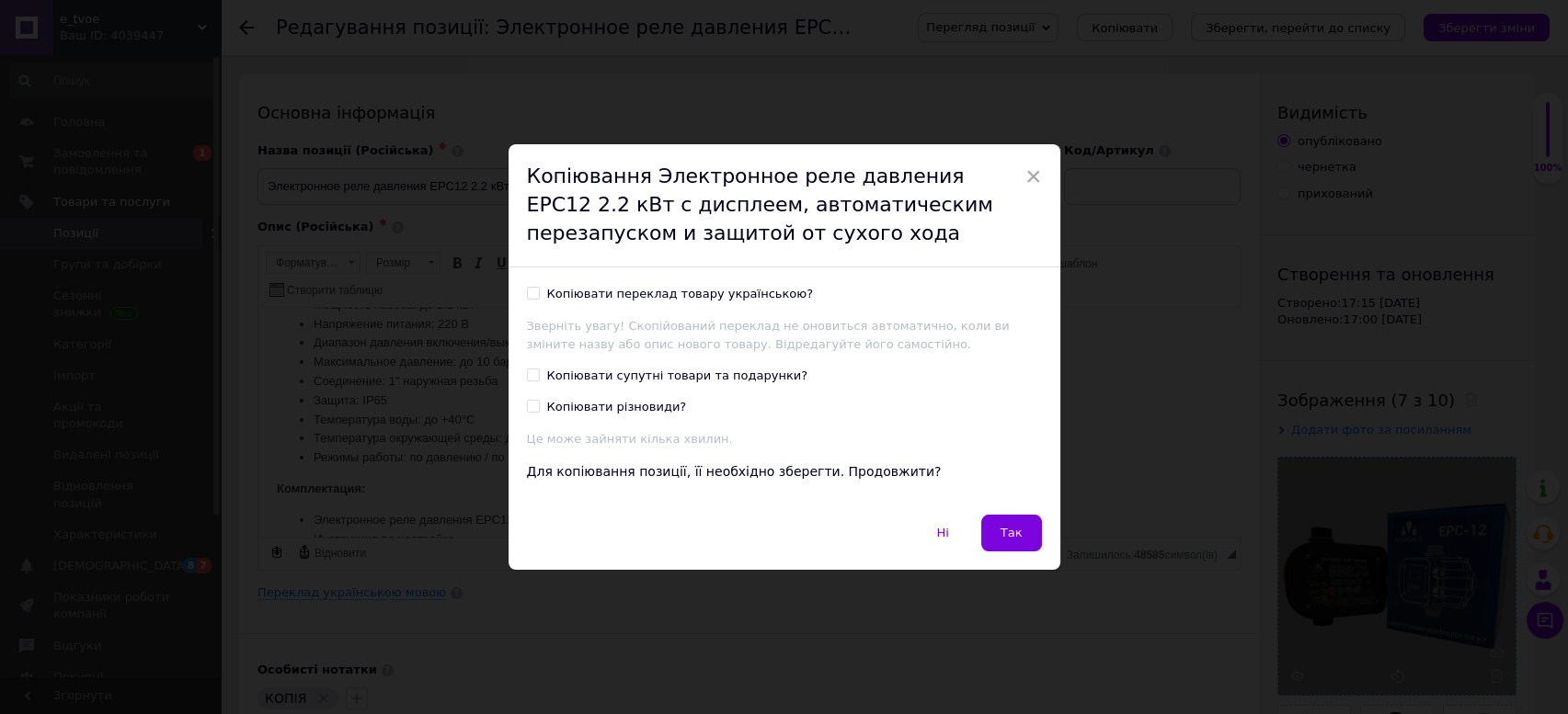
drag, startPoint x: 596, startPoint y: 266, endPoint x: 607, endPoint y: 280, distance: 17.8
click at [601, 273] on div "× Копіювання Электронное реле давления EPC12 2.2 кВт с дисплеем, автоматическим…" at bounding box center [784, 357] width 552 height 425
click at [614, 287] on div "Копіювати переклад товару українською?" at bounding box center [681, 294] width 267 height 17
click at [539, 287] on input "Копіювати переклад товару українською?" at bounding box center [532, 292] width 12 height 12
checkbox input "true"
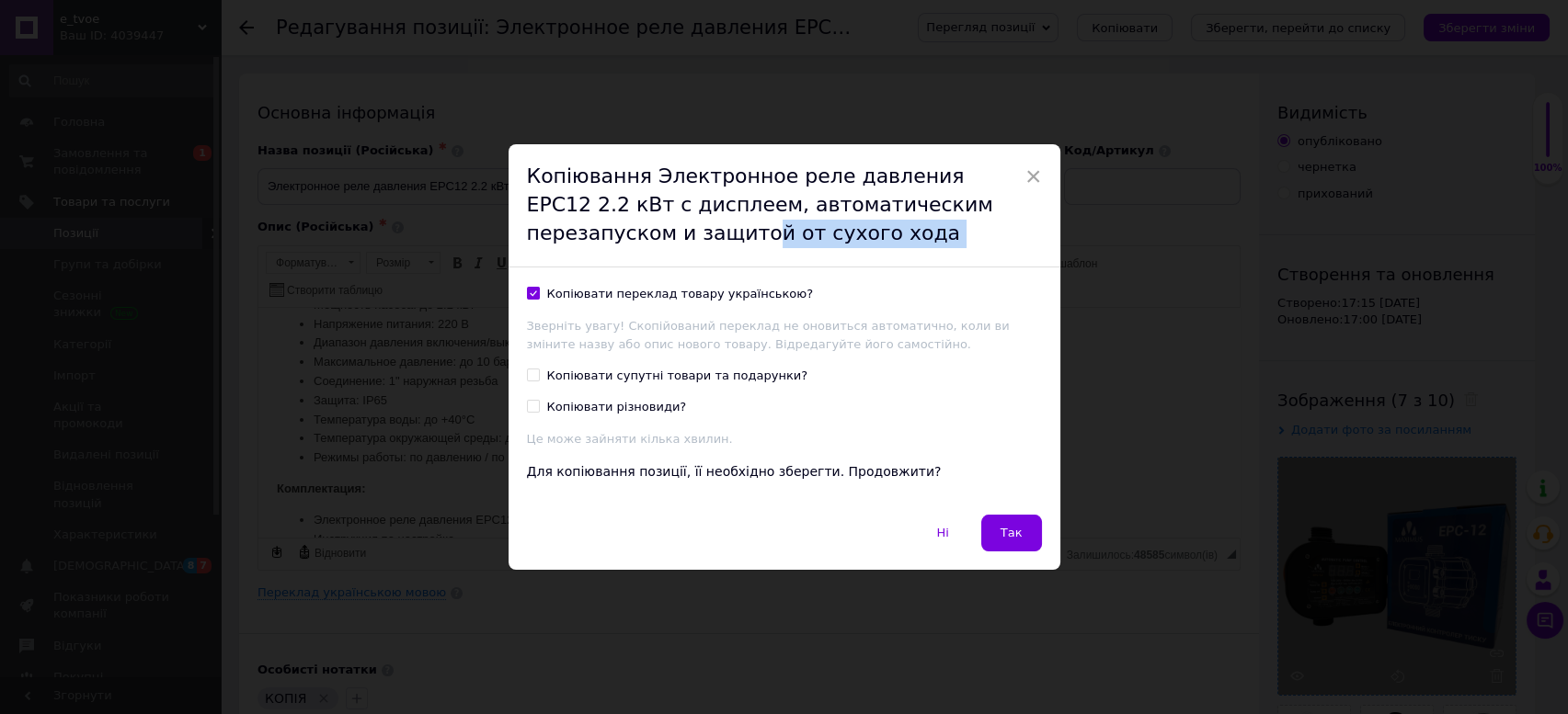
click at [991, 531] on button "Так" at bounding box center [1011, 532] width 61 height 36
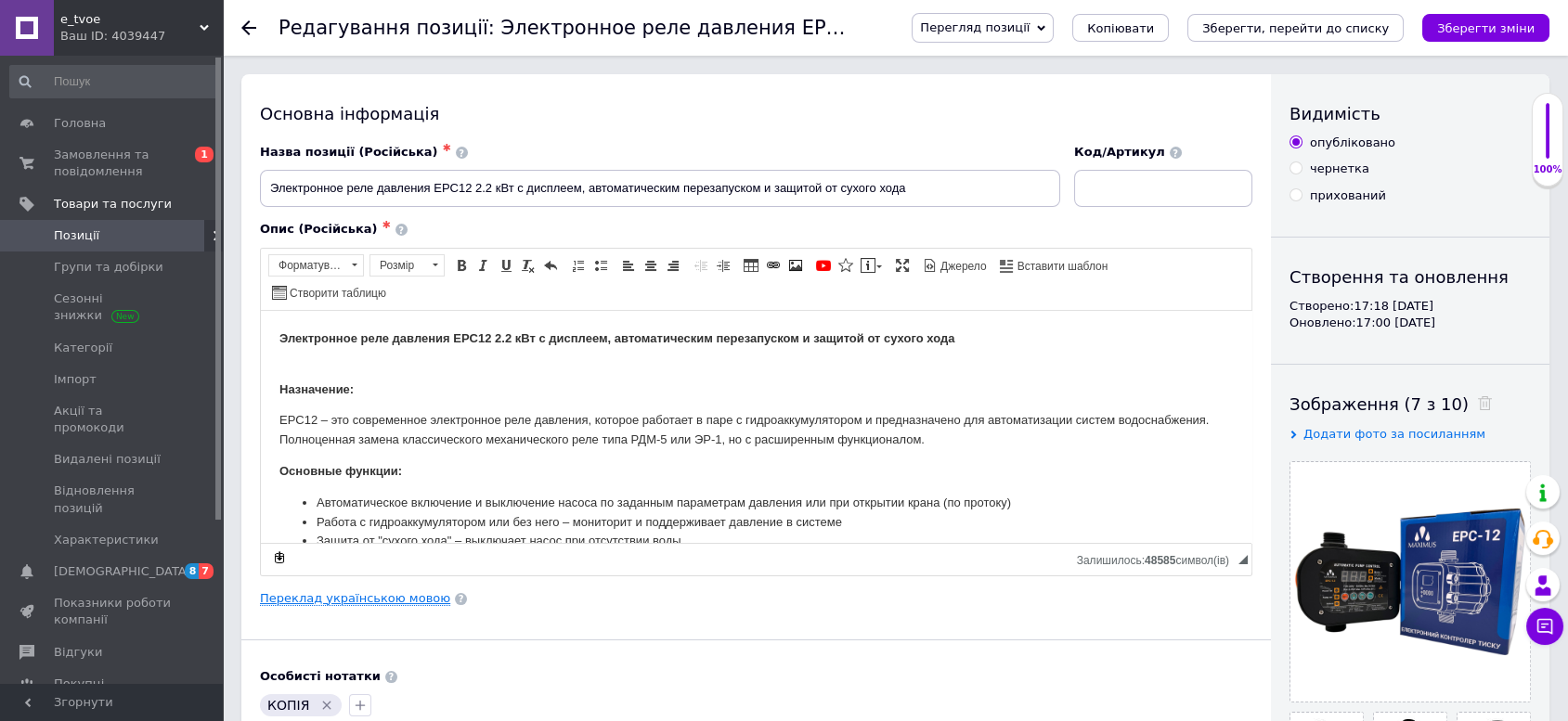
click at [382, 591] on link "Переклад українською мовою" at bounding box center [355, 598] width 190 height 15
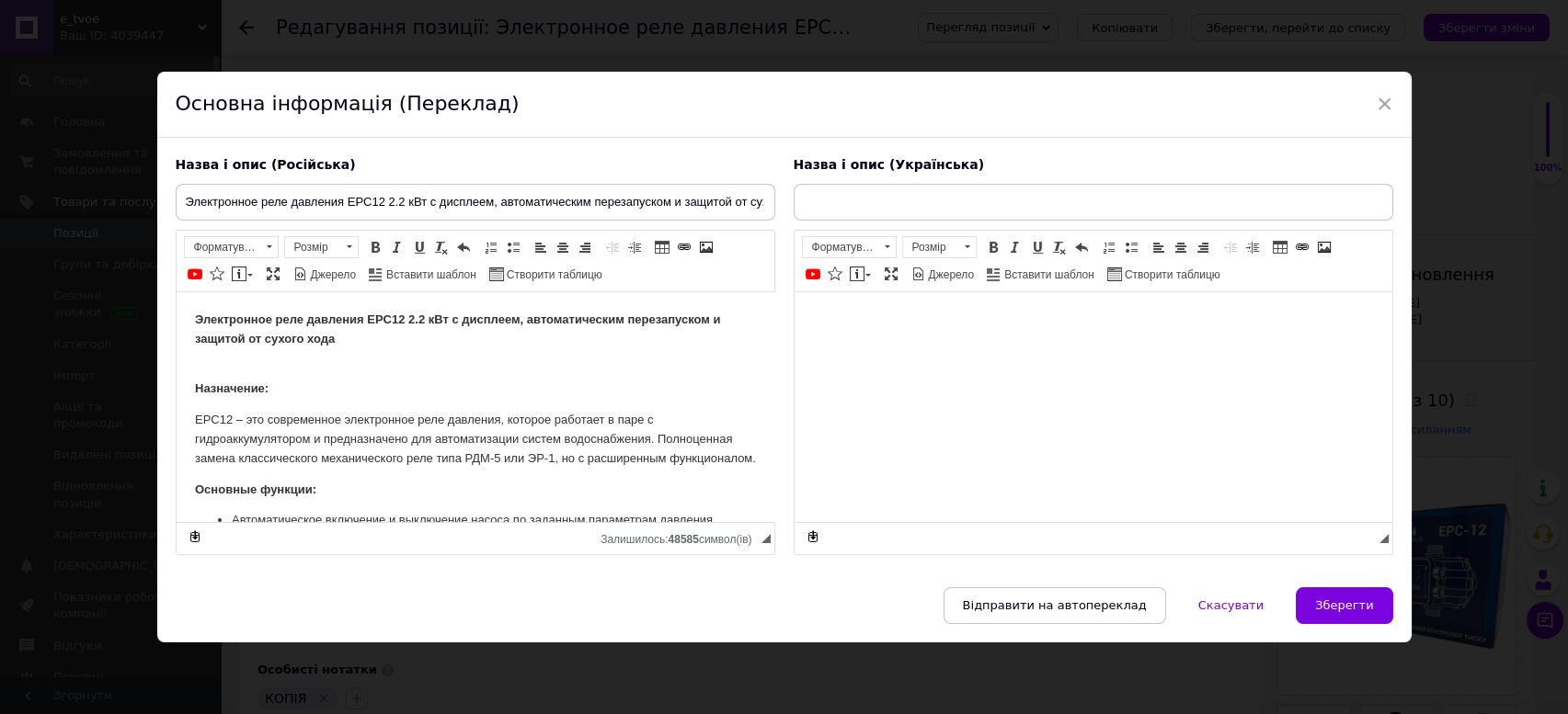
type input "Електронне реле тиску EPC12 2.2 кВт з дисплеєм, автоматичним перезапуском та за…"
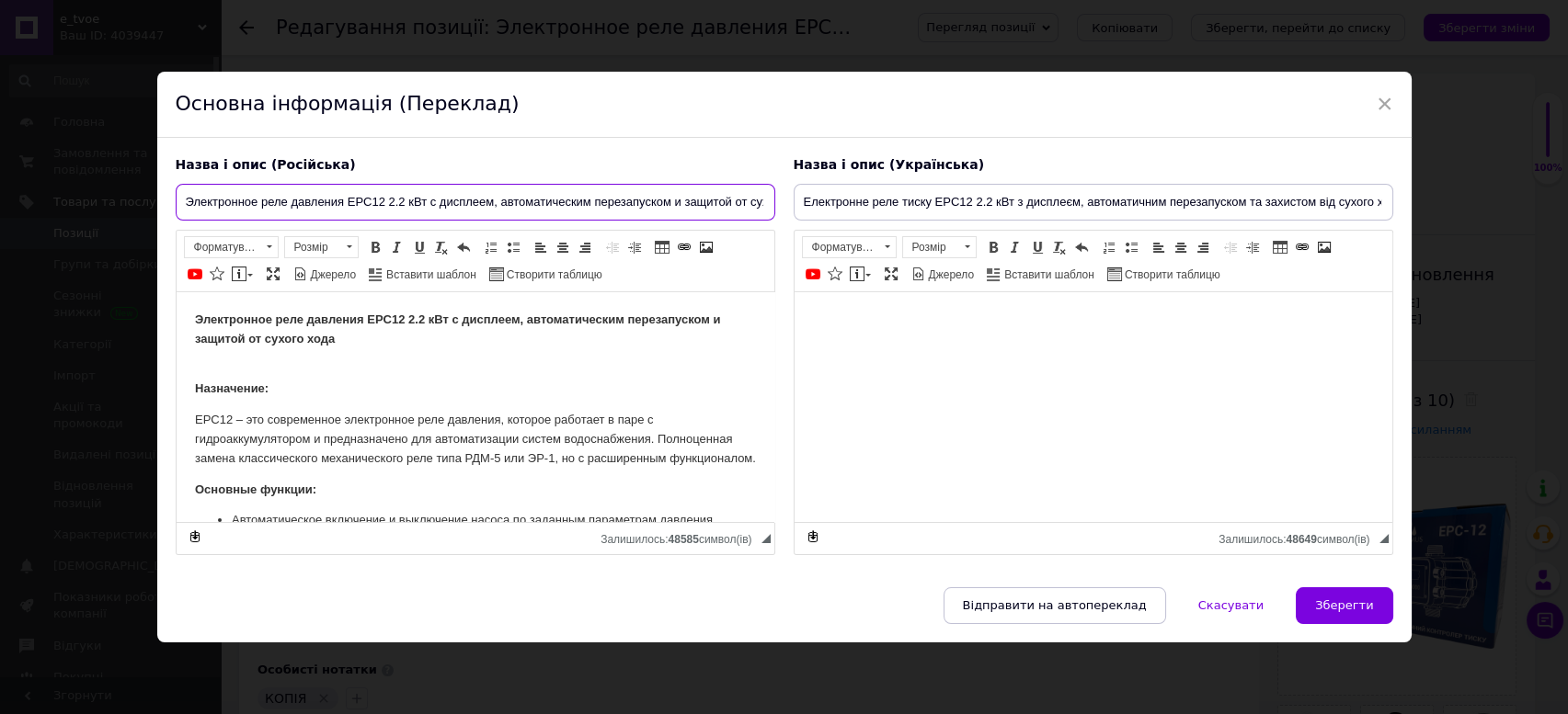
scroll to position [0, 53]
drag, startPoint x: 186, startPoint y: 200, endPoint x: 813, endPoint y: 214, distance: 627.2
click at [813, 214] on div "Назва і опис (Російська) Электронное реле давления EPC12 2.2 кВт с дисплеем, ав…" at bounding box center [784, 356] width 1236 height 417
paste input "4 1.5 кВт с"
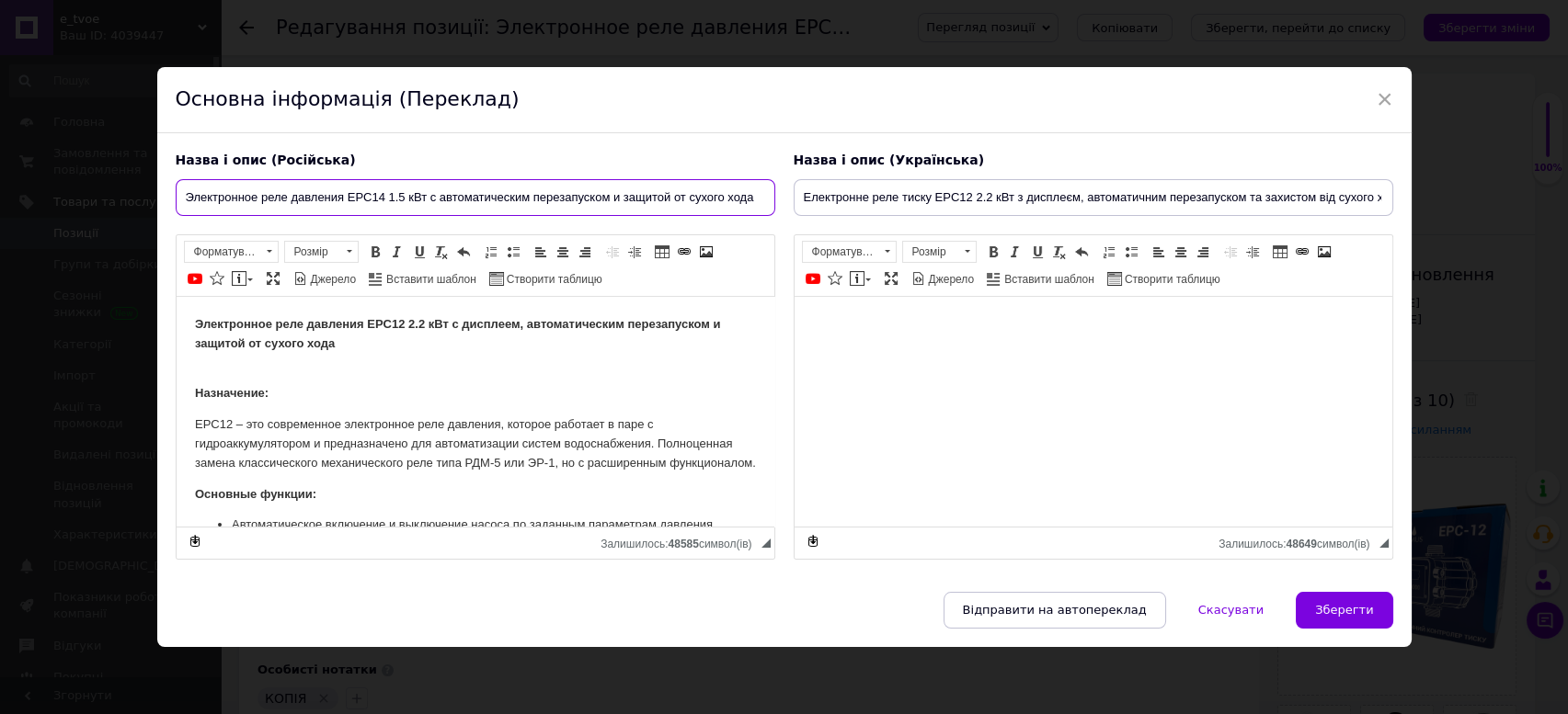
type input "Электронное реле давления EPC14 1.5 кВт с автоматическим перезапуском и защитой…"
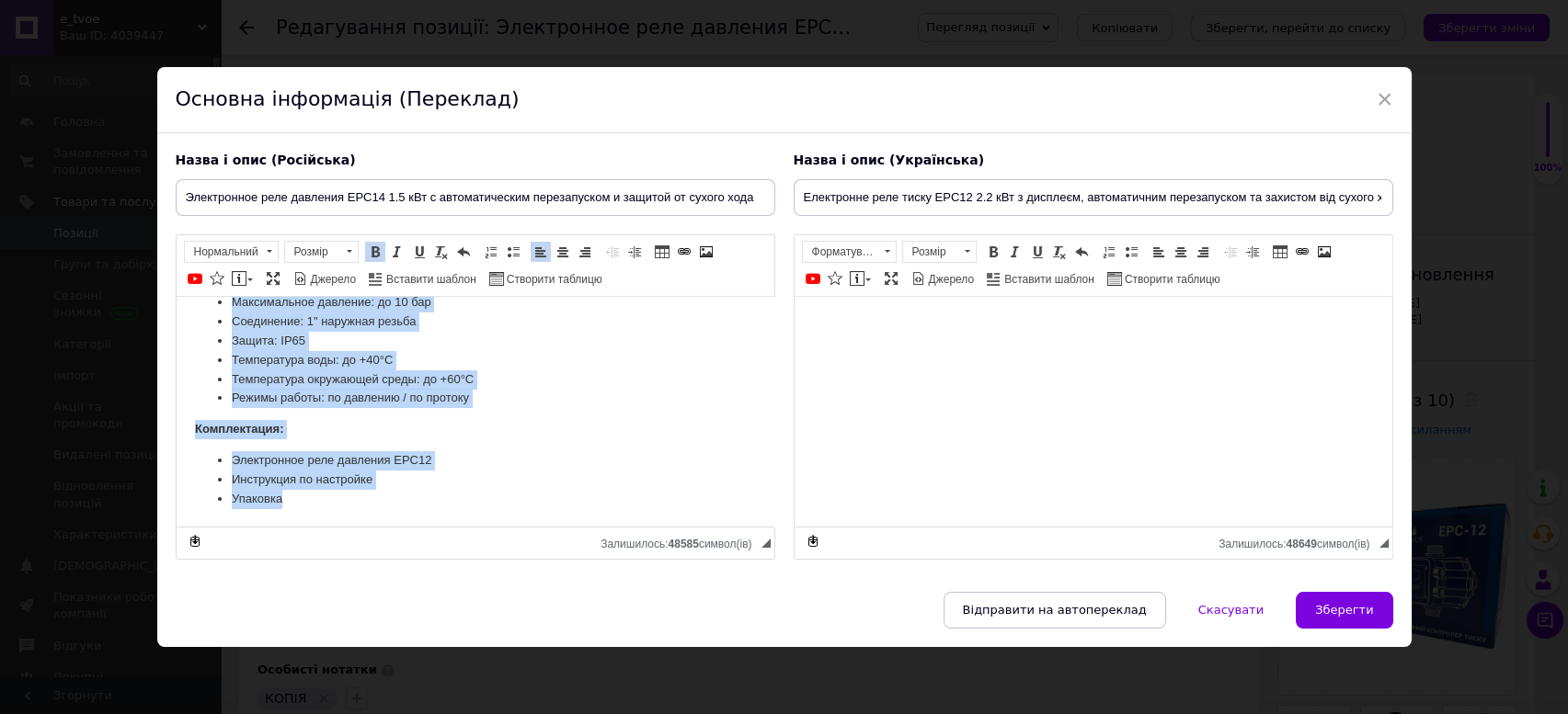
drag, startPoint x: 191, startPoint y: 323, endPoint x: 572, endPoint y: 671, distance: 516.0
click at [572, 525] on html "Электронное реле давления EPC12 2.2 кВт с дисплеем, автоматическим перезапуском…" at bounding box center [474, 144] width 598 height 763
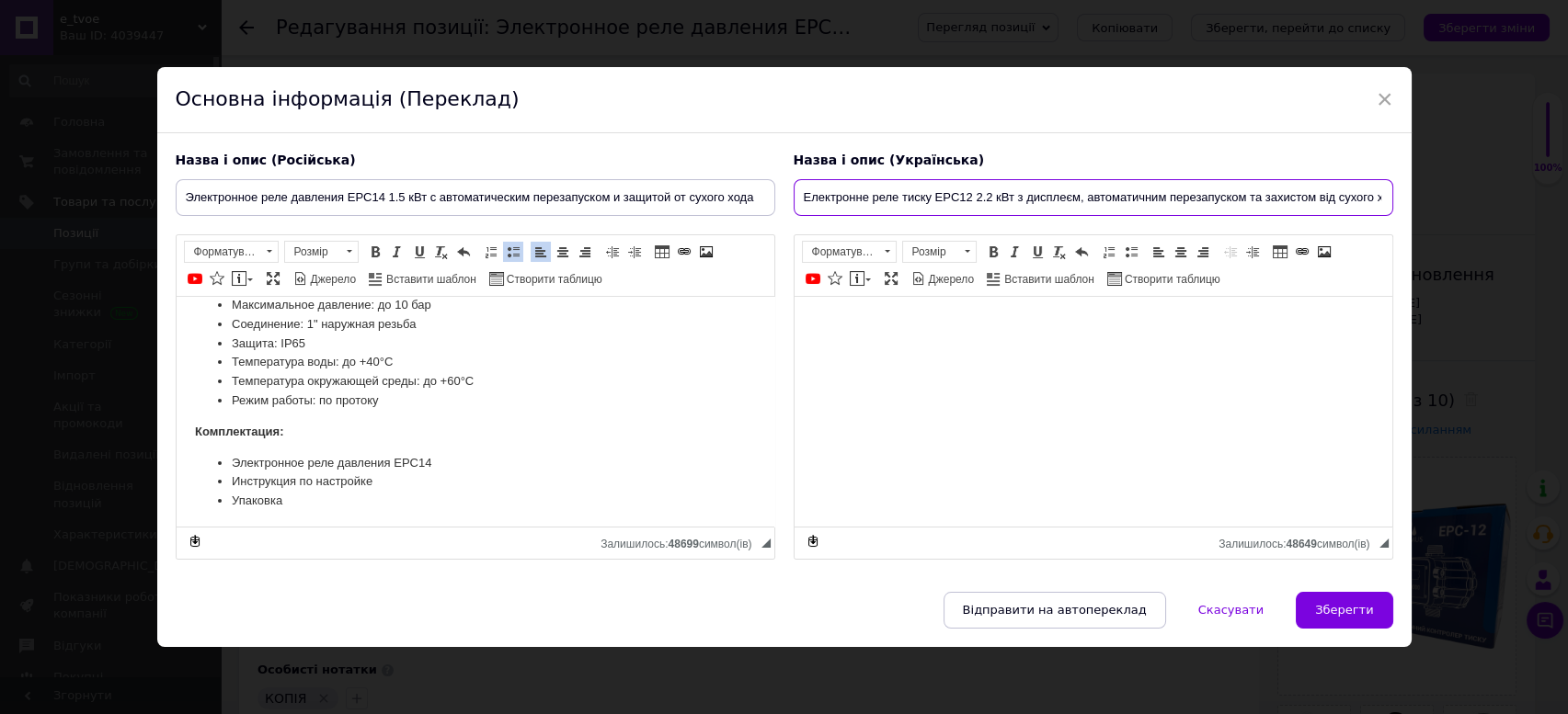
scroll to position [0, 23]
drag, startPoint x: 800, startPoint y: 199, endPoint x: 1425, endPoint y: 235, distance: 626.0
click at [1425, 235] on div "× Основна інформація (Переклад) Назва і опис (Російська) Электронное реле давле…" at bounding box center [784, 357] width 1568 height 714
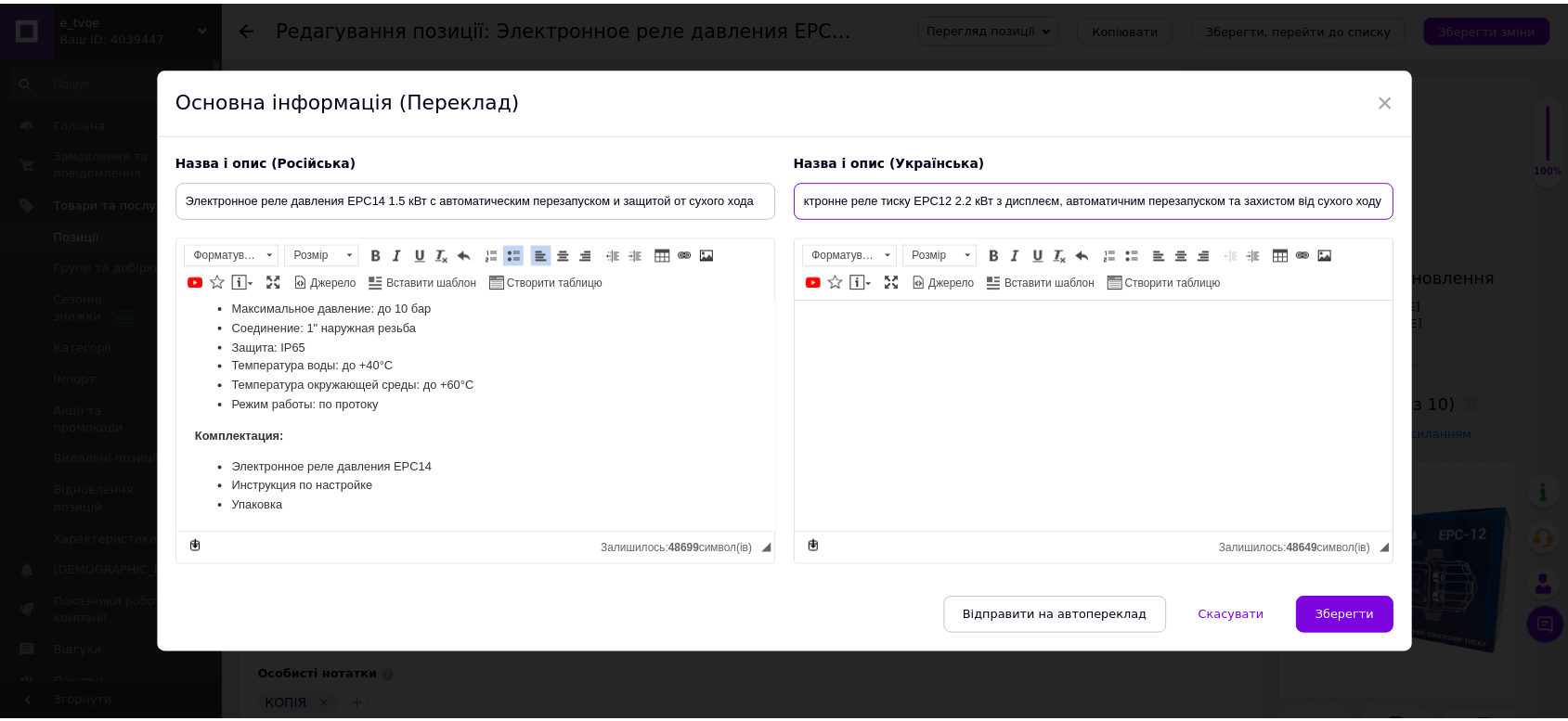
scroll to position [0, 0]
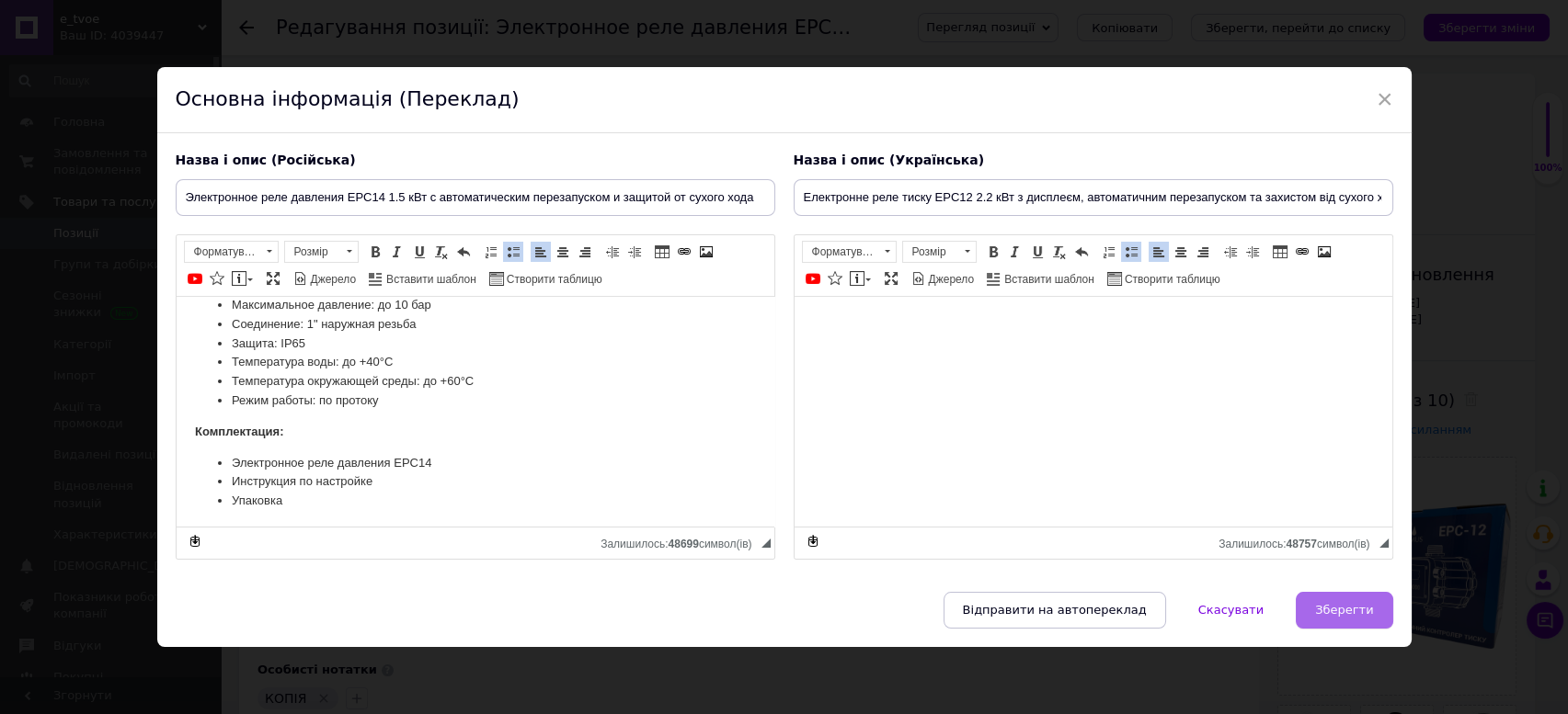
click at [1332, 604] on span "Зберегти" at bounding box center [1344, 609] width 58 height 14
type input "Электронное реле давления EPC14 1.5 кВт с автоматическим перезапуском и защитой…"
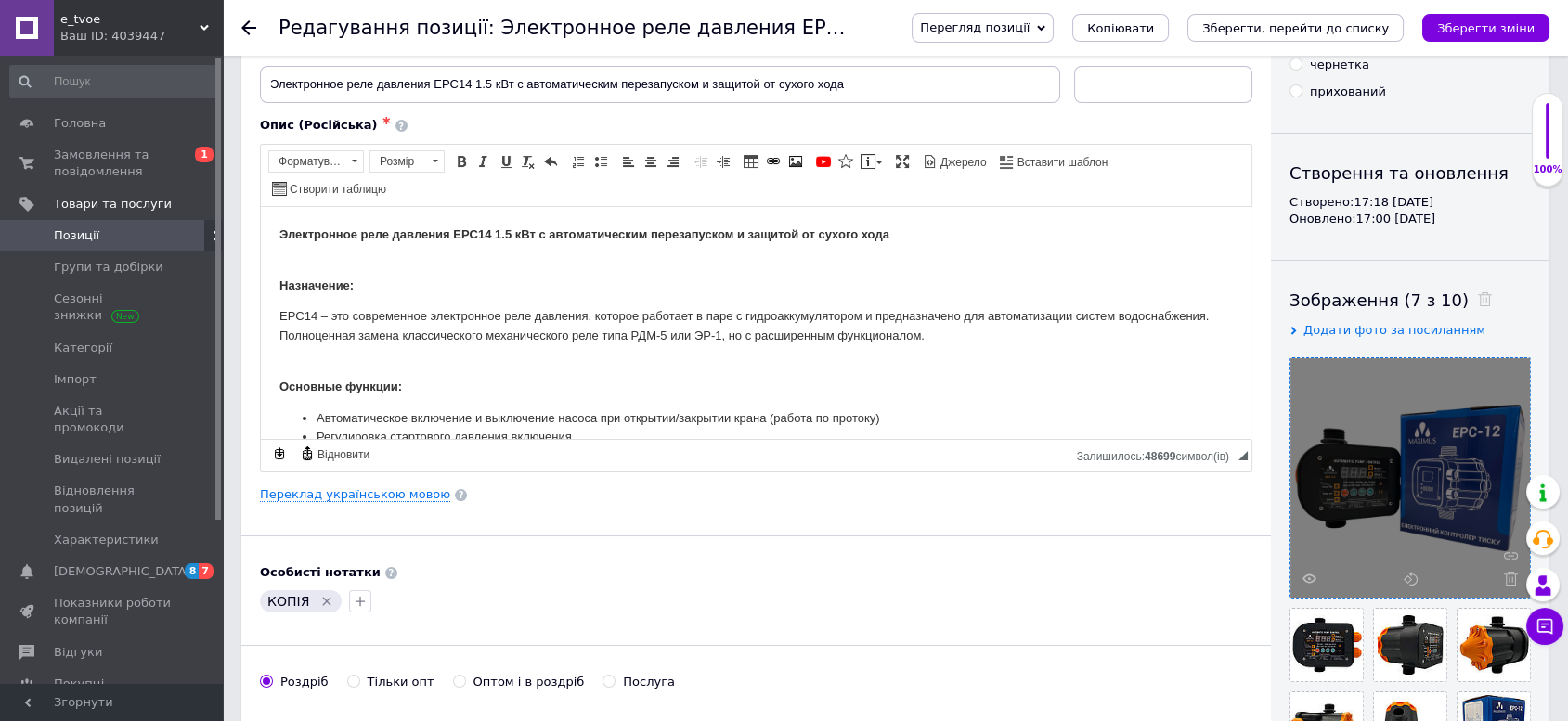
scroll to position [309, 0]
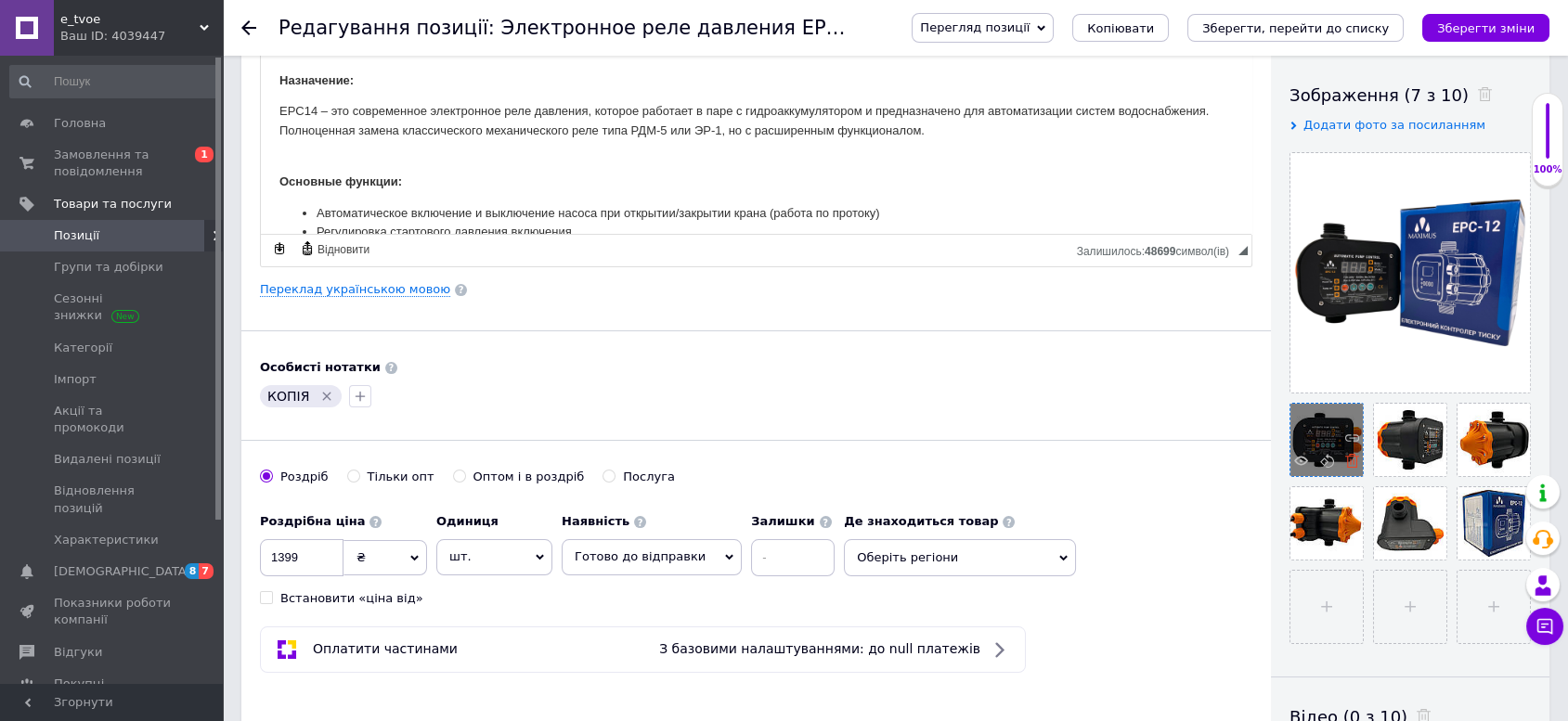
click at [1354, 464] on use at bounding box center [1352, 461] width 14 height 14
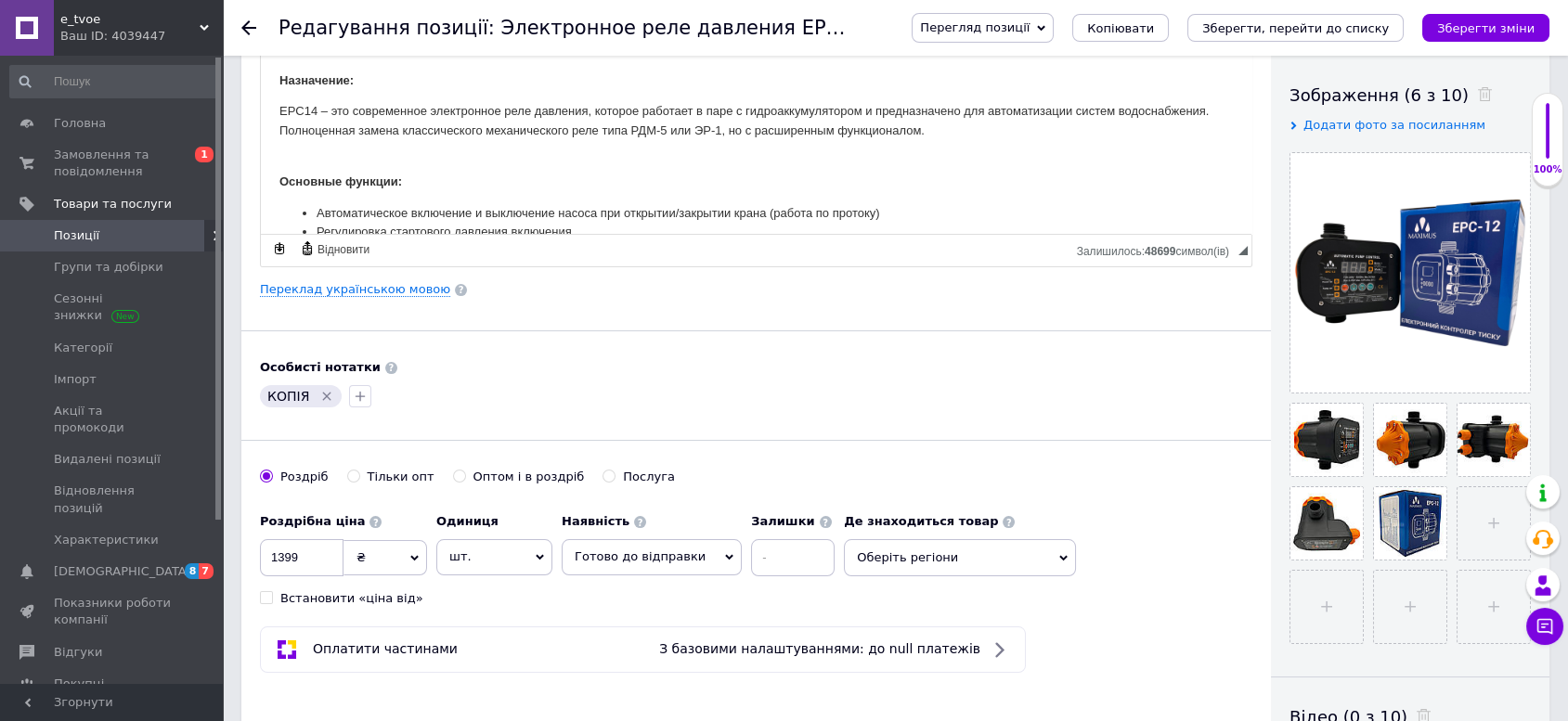
click at [0, 0] on use at bounding box center [0, 0] width 0 height 0
click at [0, 0] on icon at bounding box center [0, 0] width 0 height 0
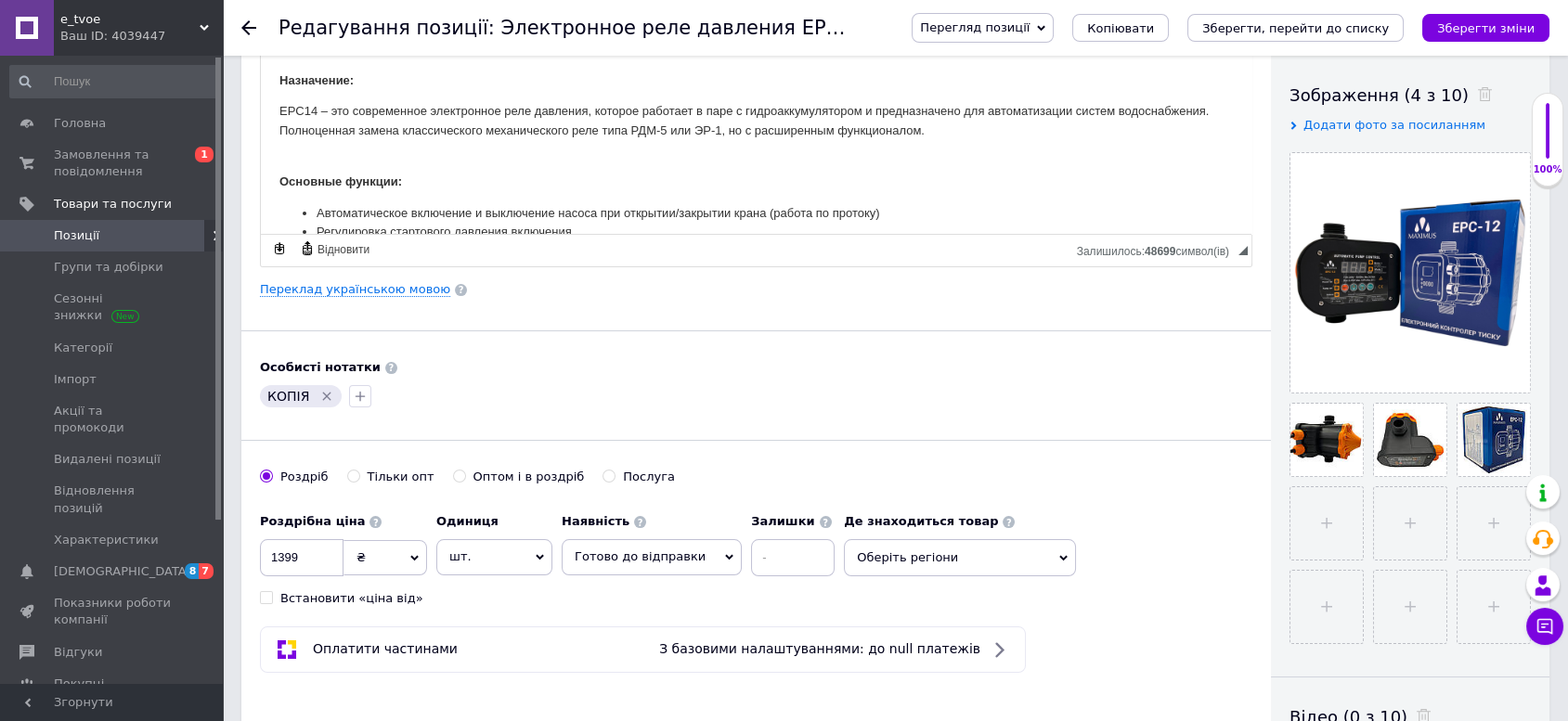
click at [0, 0] on icon at bounding box center [0, 0] width 0 height 0
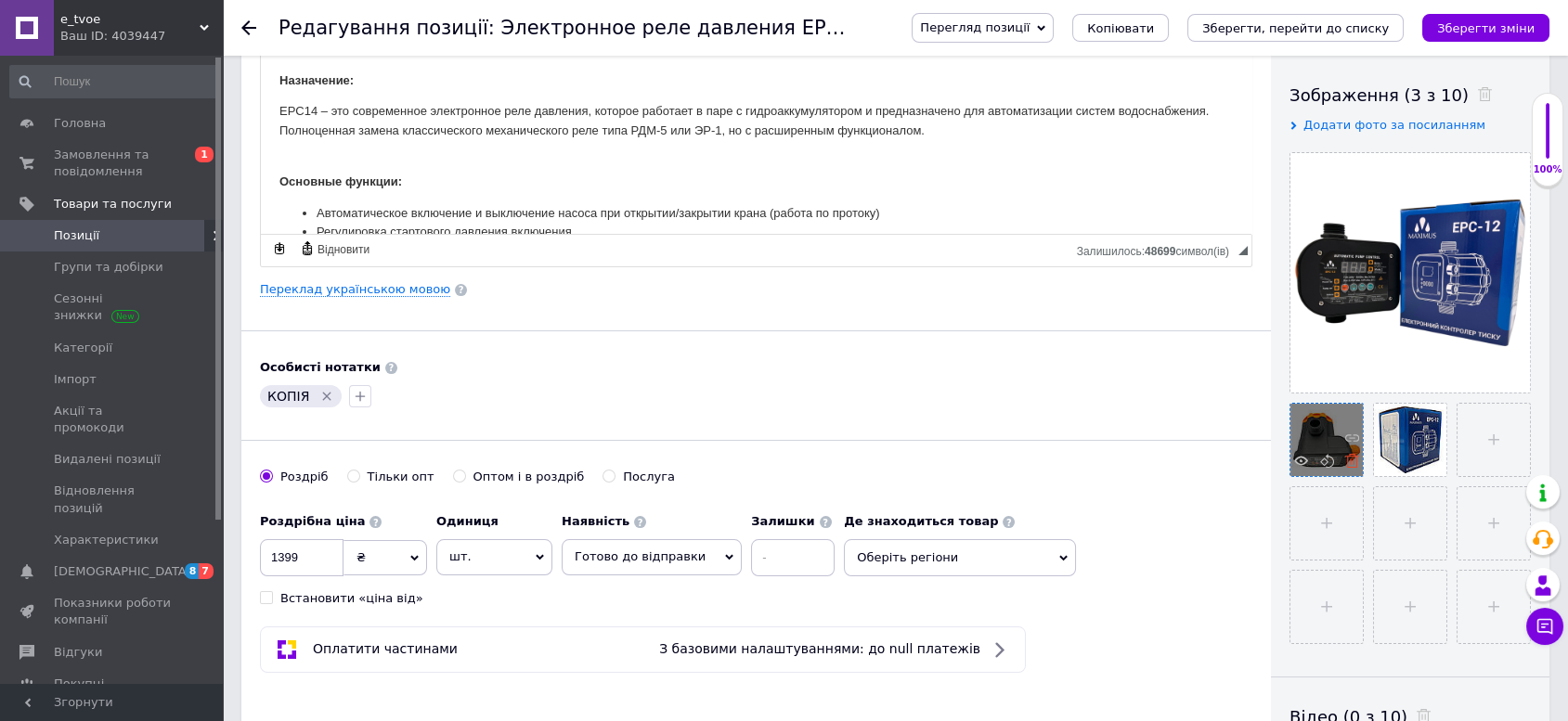
click at [1351, 464] on icon at bounding box center [1352, 461] width 14 height 14
click at [0, 0] on icon at bounding box center [0, 0] width 0 height 0
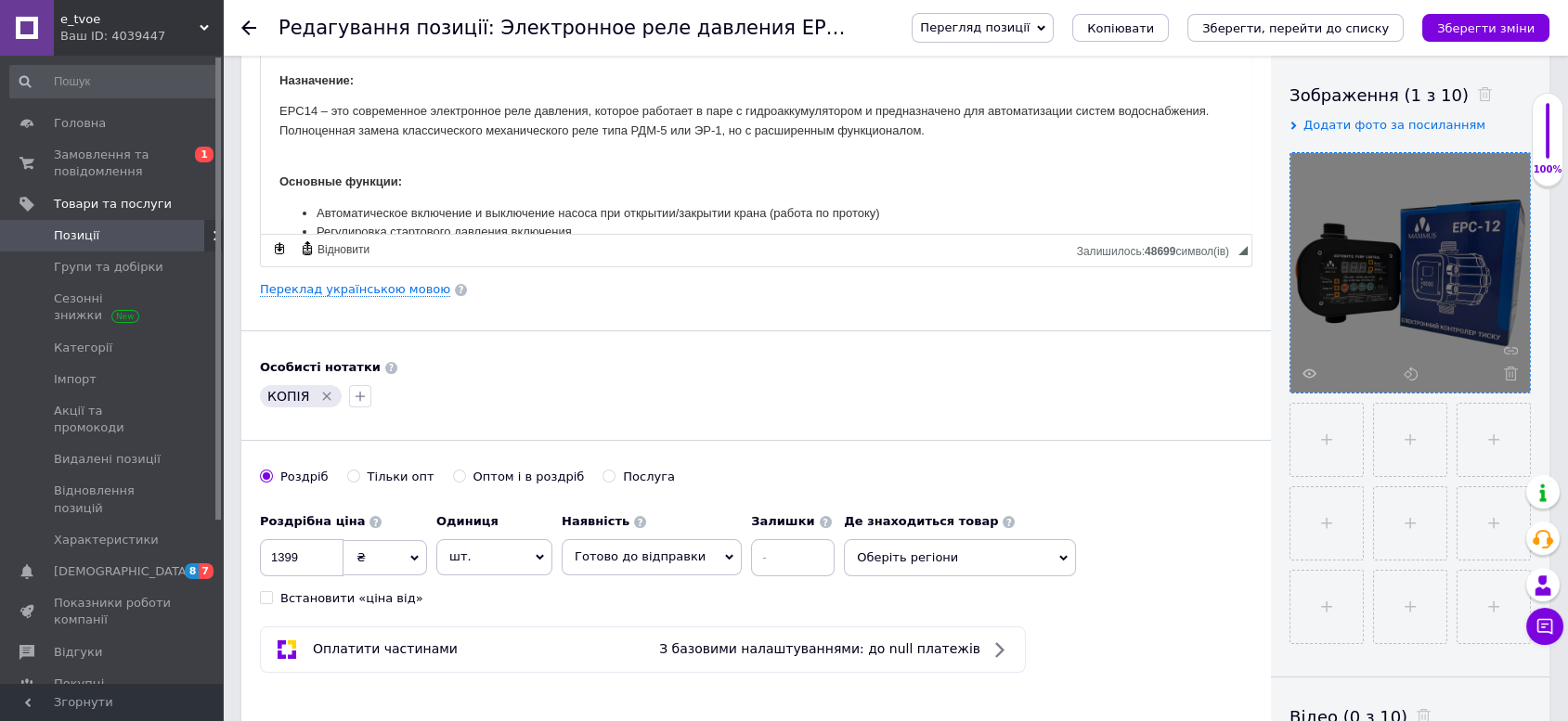
click at [1509, 372] on icon at bounding box center [1510, 373] width 14 height 14
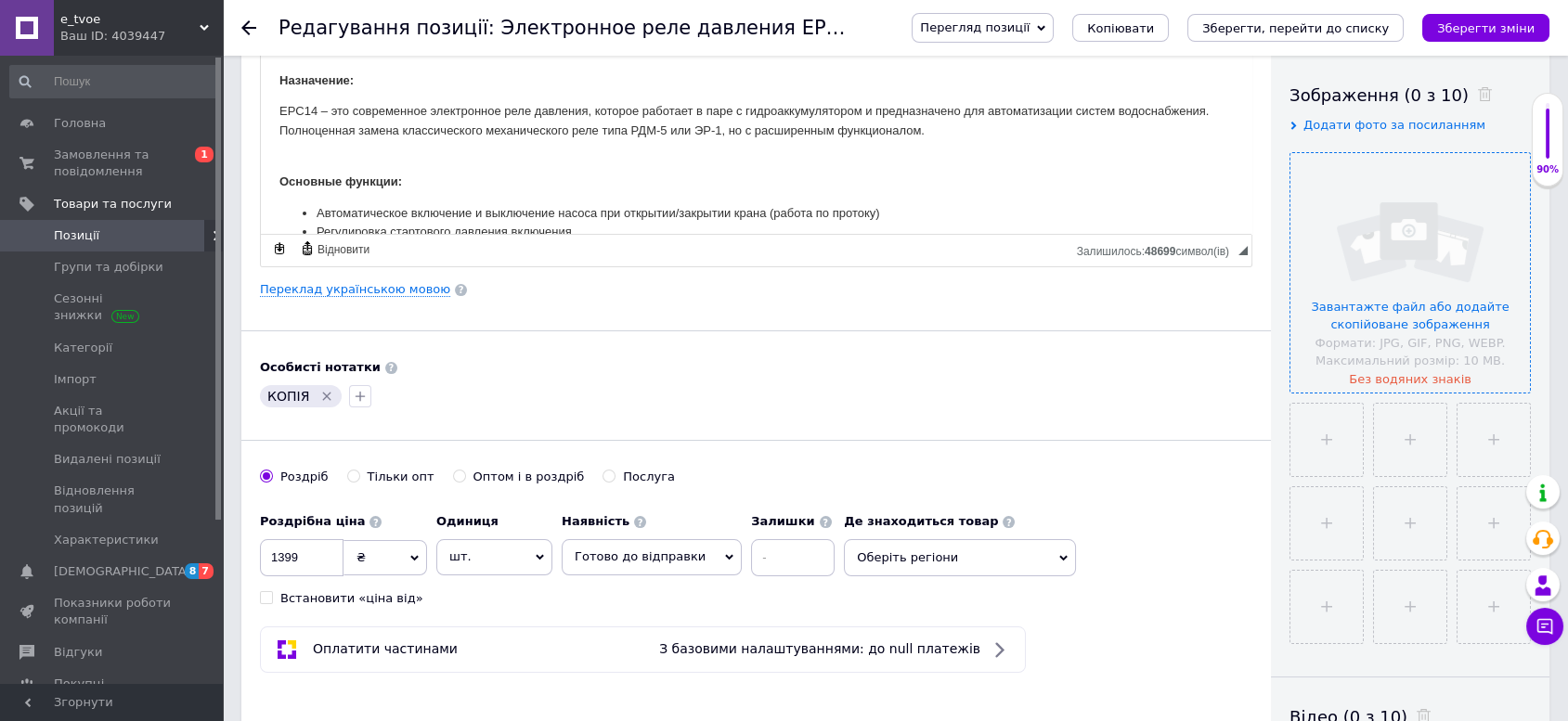
click at [1393, 273] on input "file" at bounding box center [1411, 272] width 239 height 239
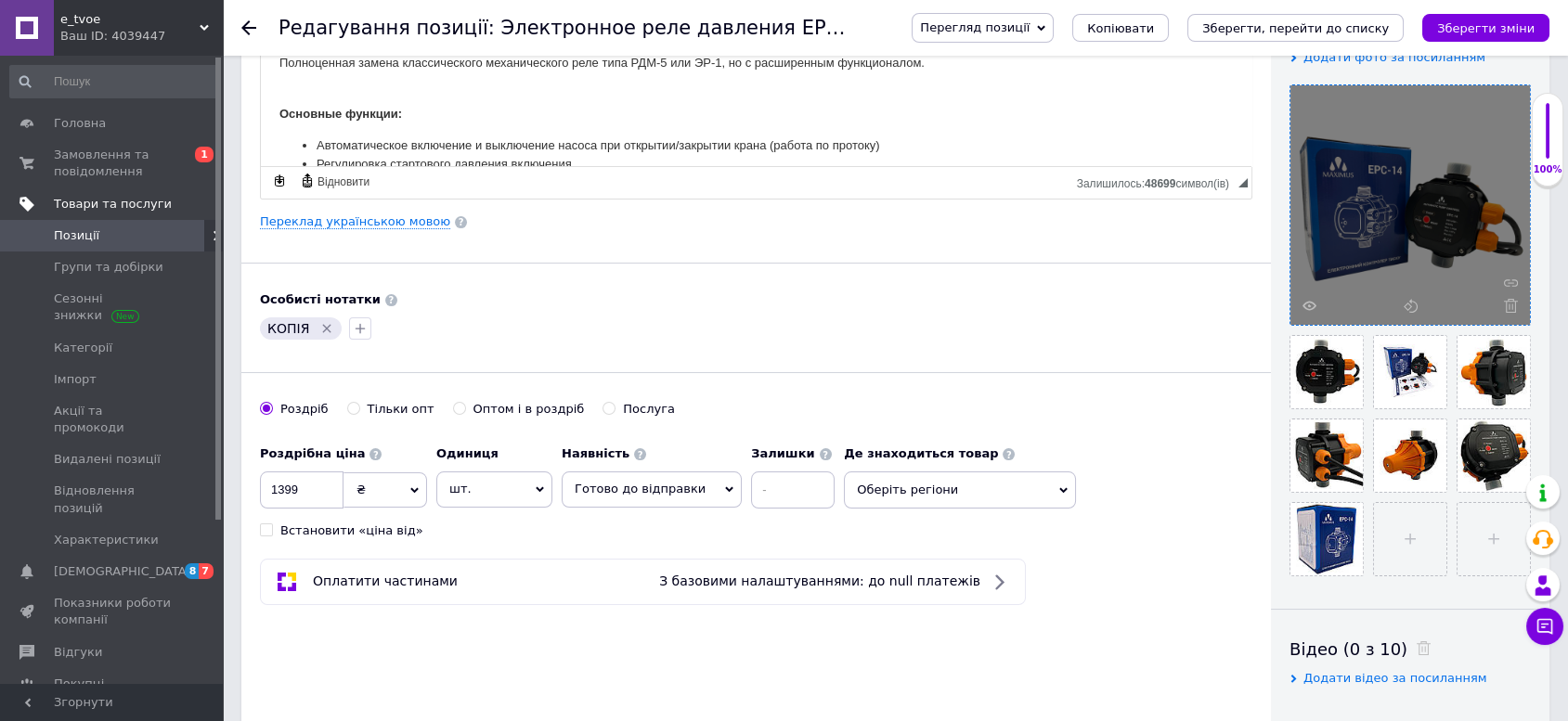
scroll to position [412, 0]
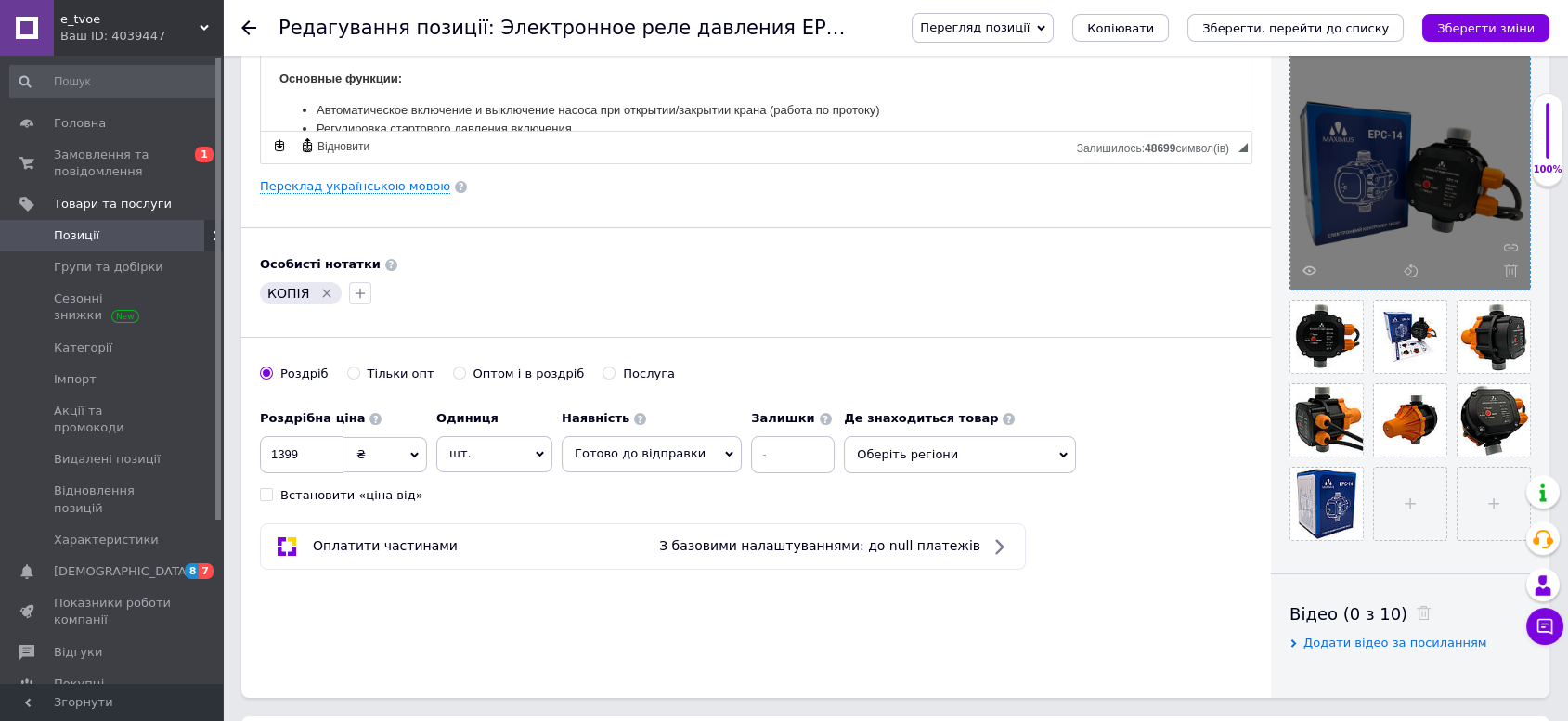
drag, startPoint x: 322, startPoint y: 262, endPoint x: 428, endPoint y: 373, distance: 153.5
click at [322, 286] on icon "Видалити мітку" at bounding box center [327, 293] width 15 height 15
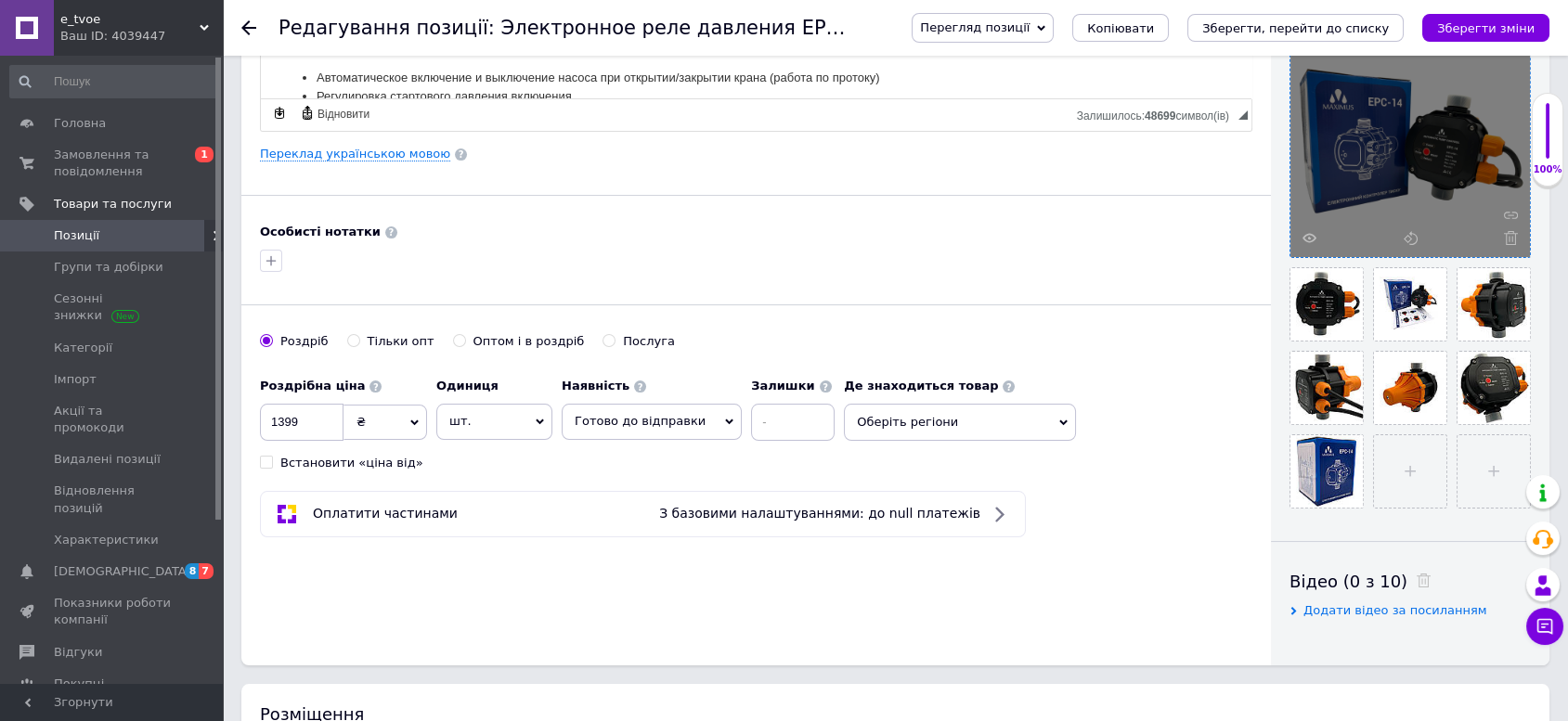
scroll to position [618, 0]
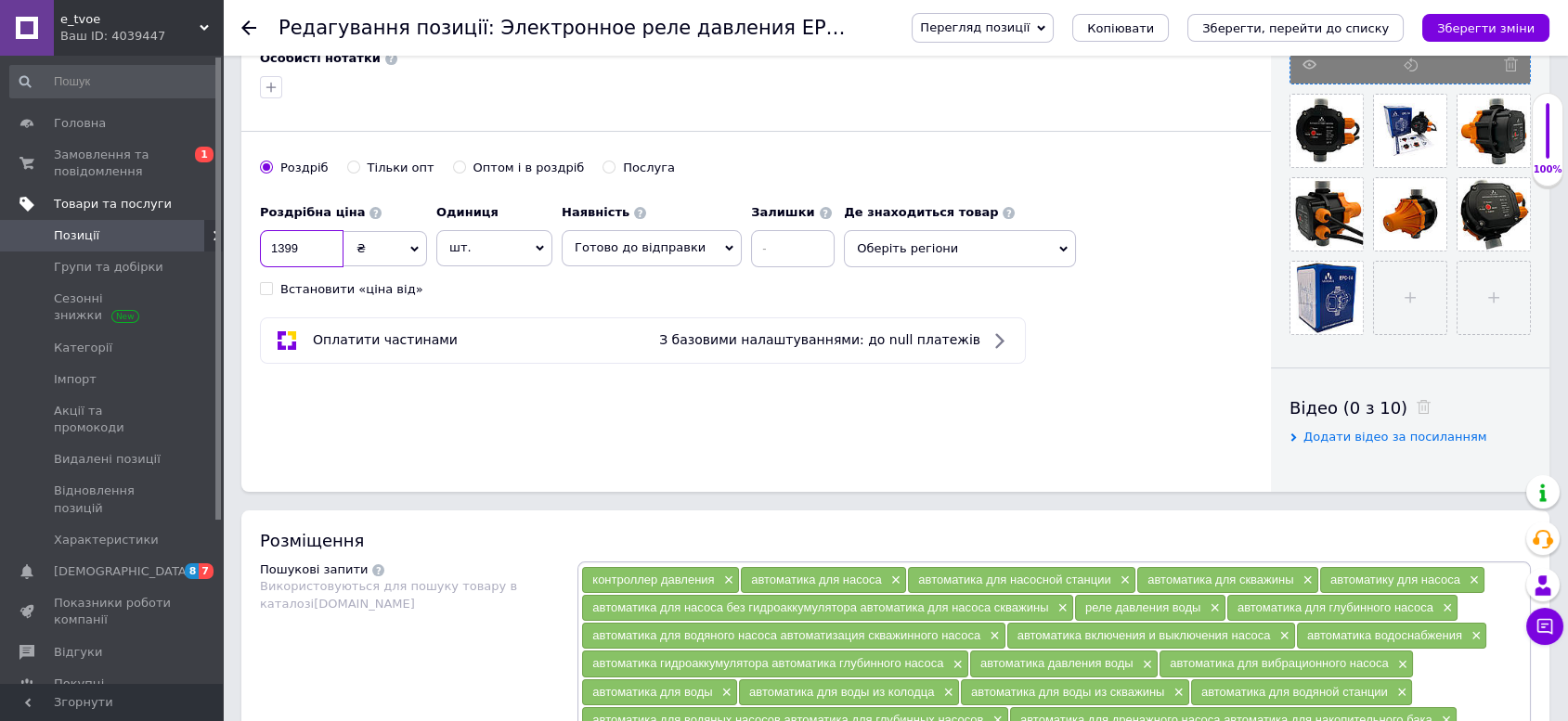
drag, startPoint x: 306, startPoint y: 222, endPoint x: 207, endPoint y: 212, distance: 99.5
type input "1599"
click at [865, 230] on span "Оберіть регіони" at bounding box center [960, 248] width 232 height 37
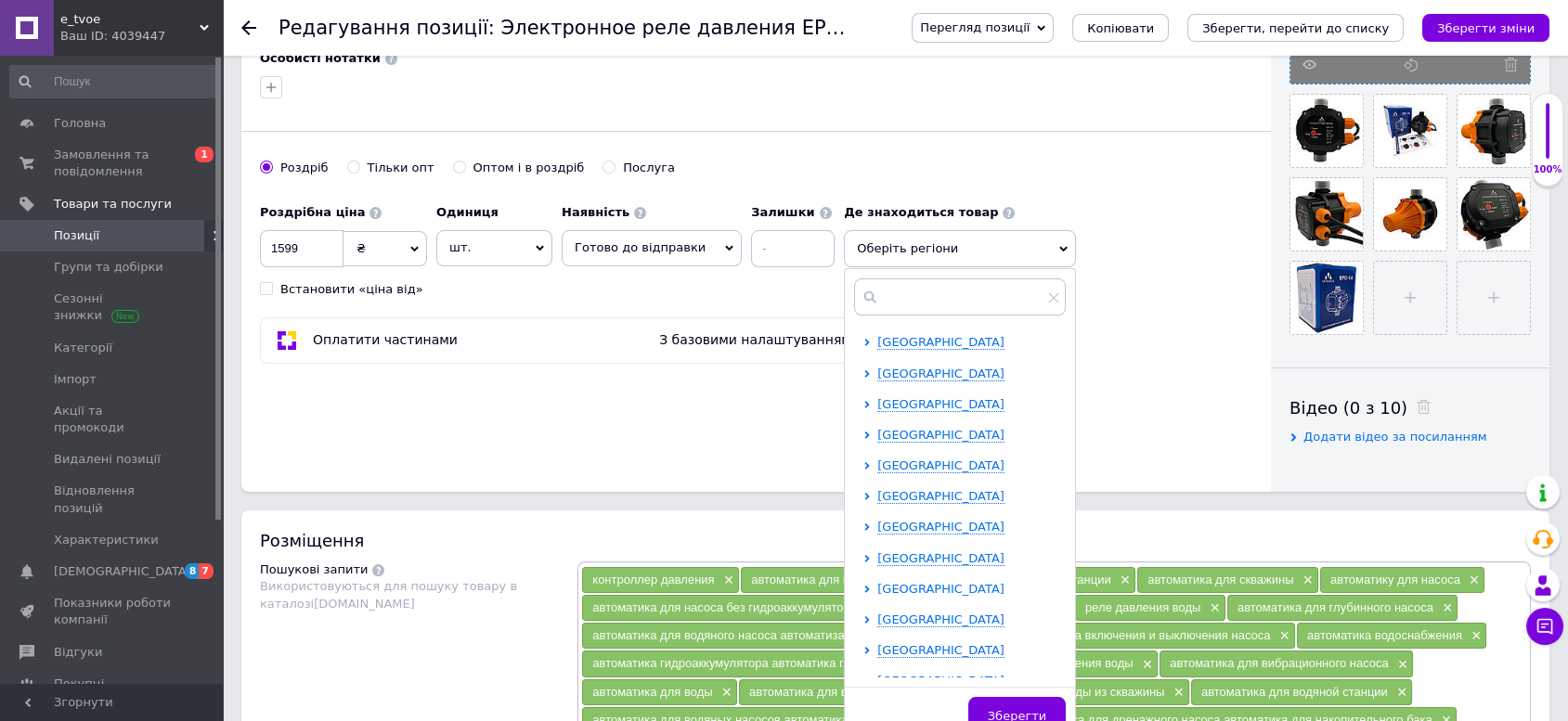
click at [893, 582] on span "Київська область" at bounding box center [941, 588] width 127 height 14
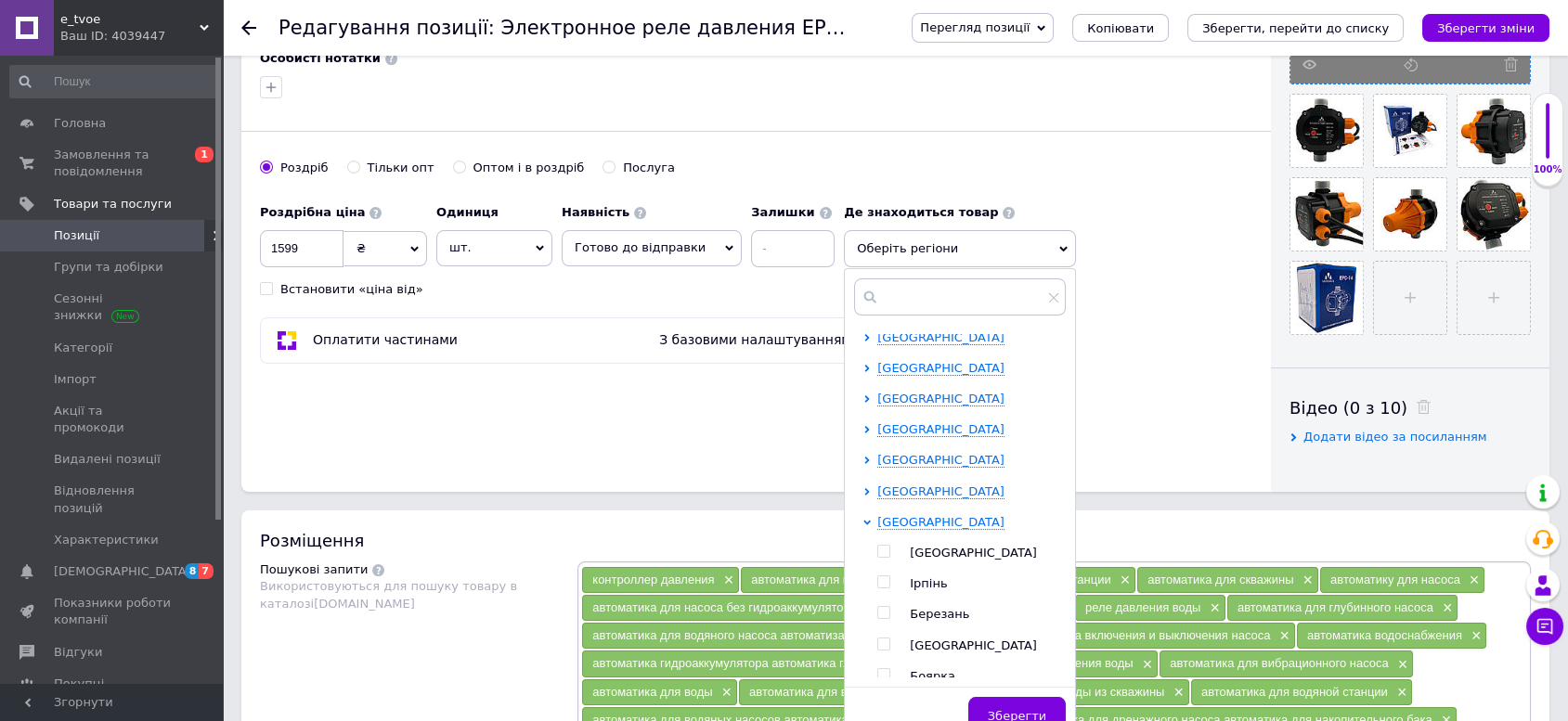
scroll to position [103, 0]
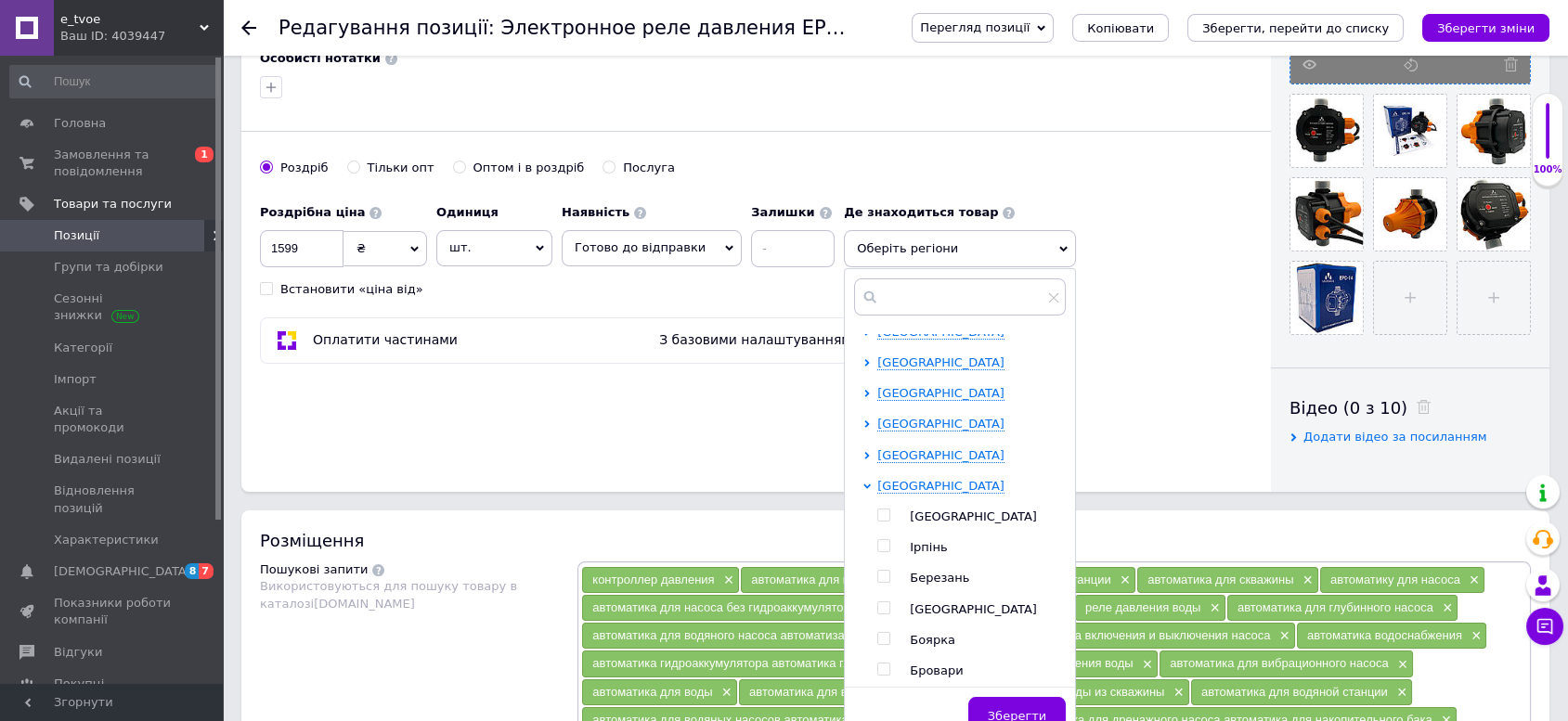
click at [910, 510] on span "Київ" at bounding box center [973, 516] width 127 height 14
checkbox input "true"
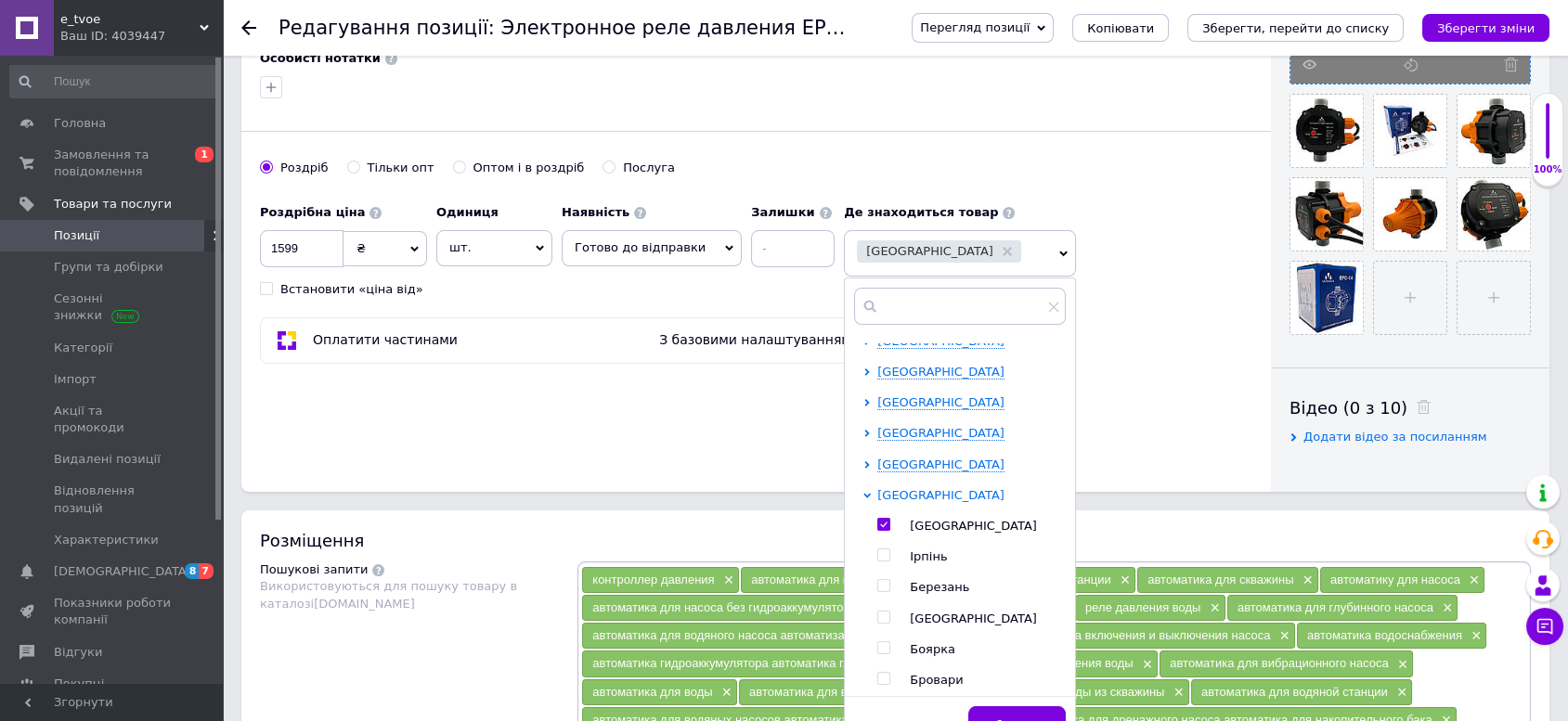
click at [899, 488] on span "Київська область" at bounding box center [941, 495] width 127 height 14
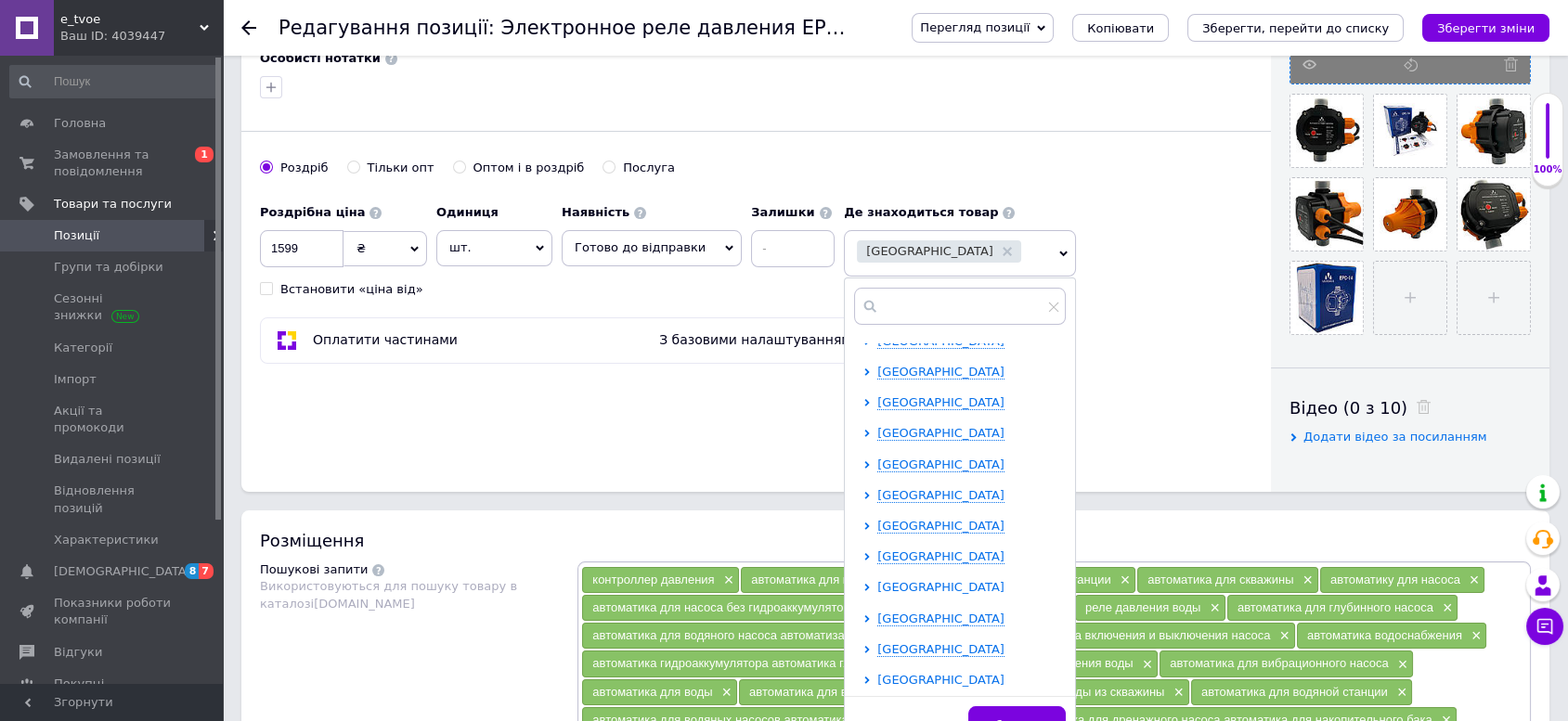
click at [912, 580] on span "Львівська область" at bounding box center [941, 586] width 127 height 14
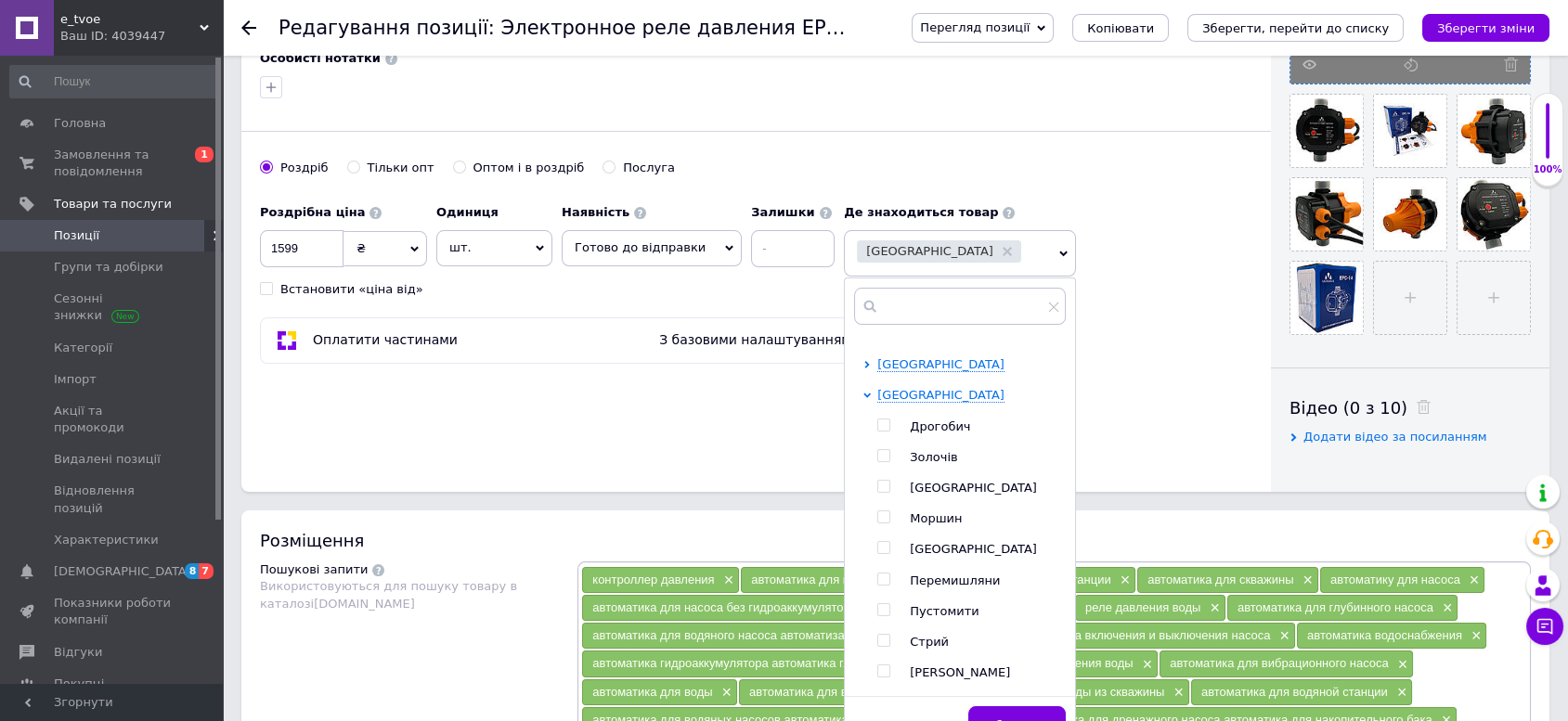
scroll to position [309, 0]
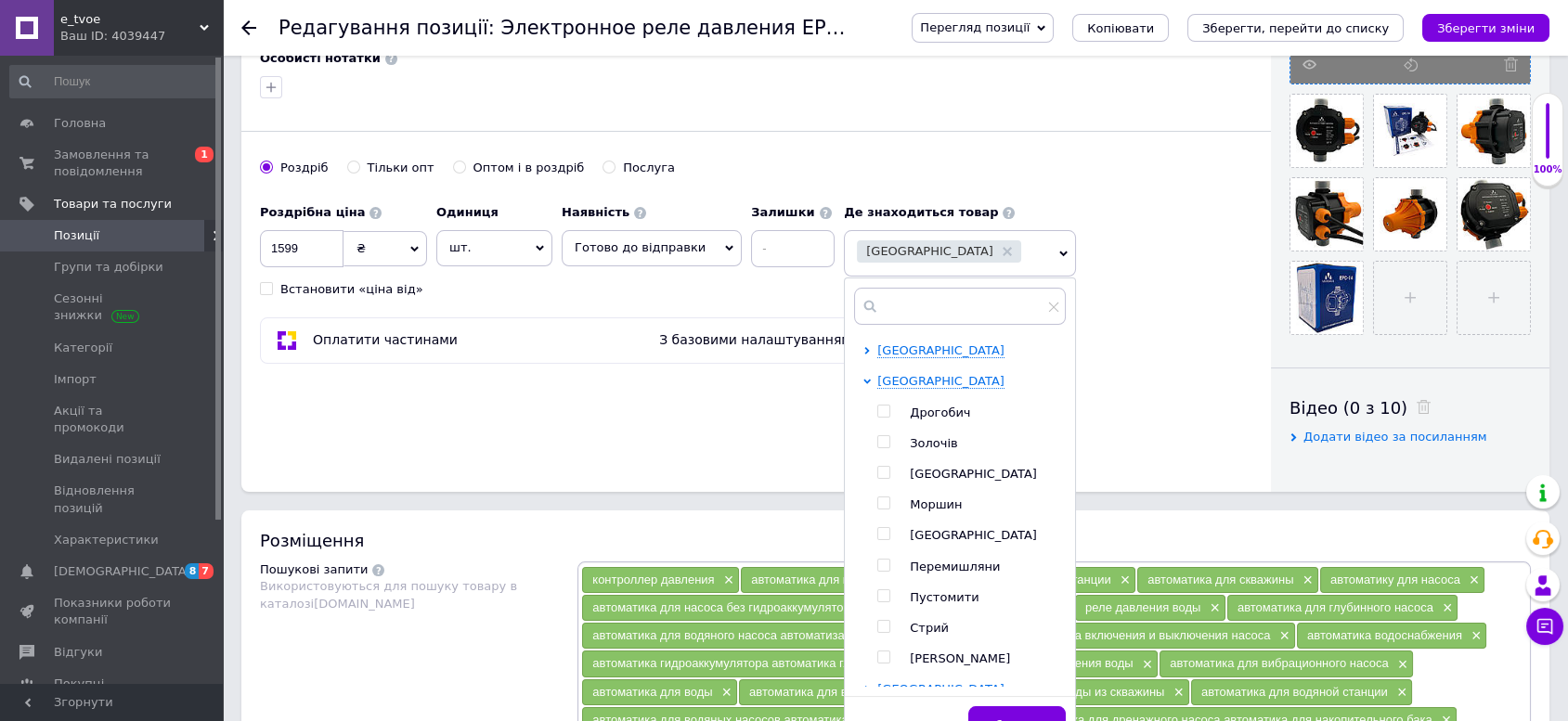
click at [910, 467] on span "Львів" at bounding box center [973, 473] width 127 height 14
checkbox input "true"
click at [906, 374] on span "Львівська область" at bounding box center [941, 381] width 127 height 14
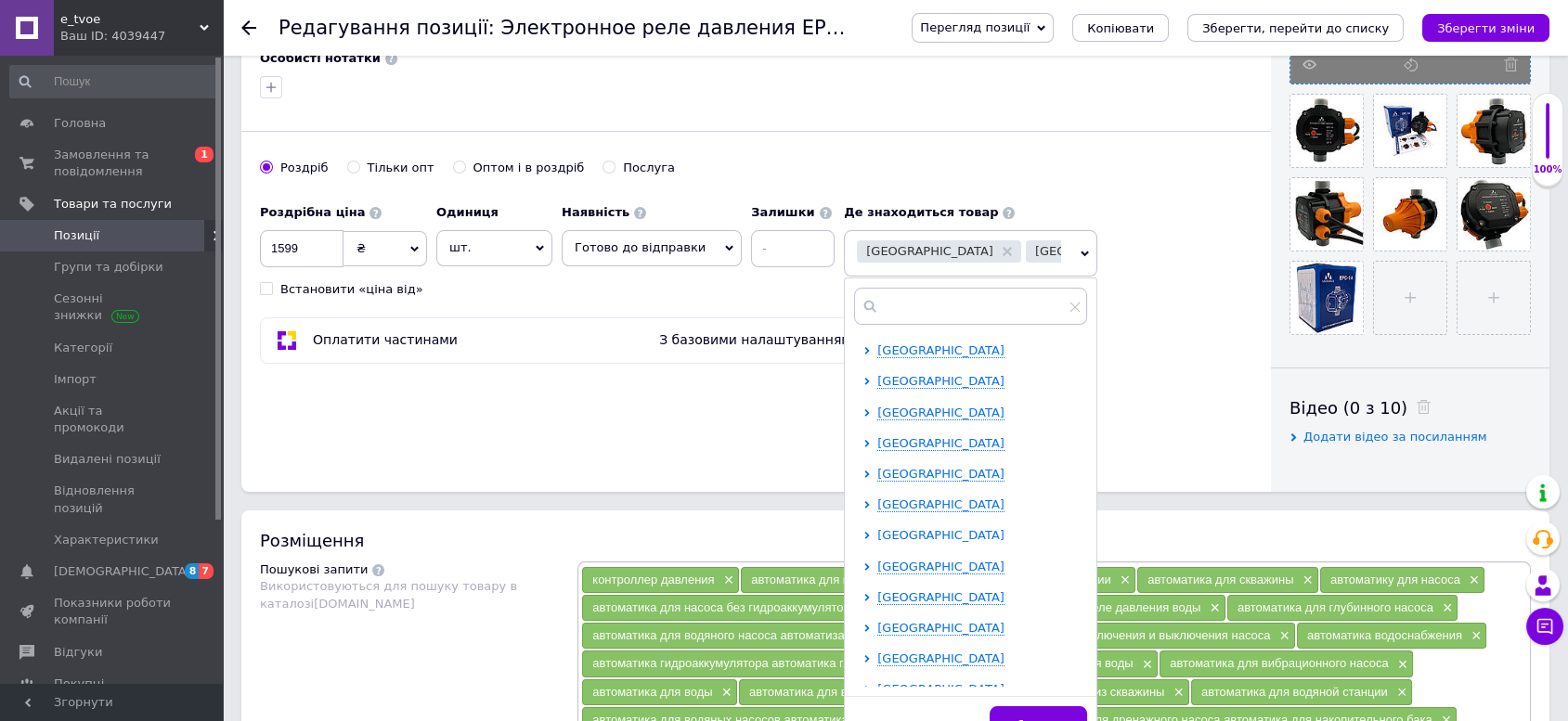
click at [929, 528] on span "Сумська область" at bounding box center [941, 534] width 127 height 14
click at [878, 651] on input "checkbox" at bounding box center [883, 657] width 12 height 12
checkbox input "true"
click at [933, 528] on span "Сумська область" at bounding box center [941, 534] width 127 height 14
drag, startPoint x: 1031, startPoint y: 698, endPoint x: 1026, endPoint y: 685, distance: 13.9
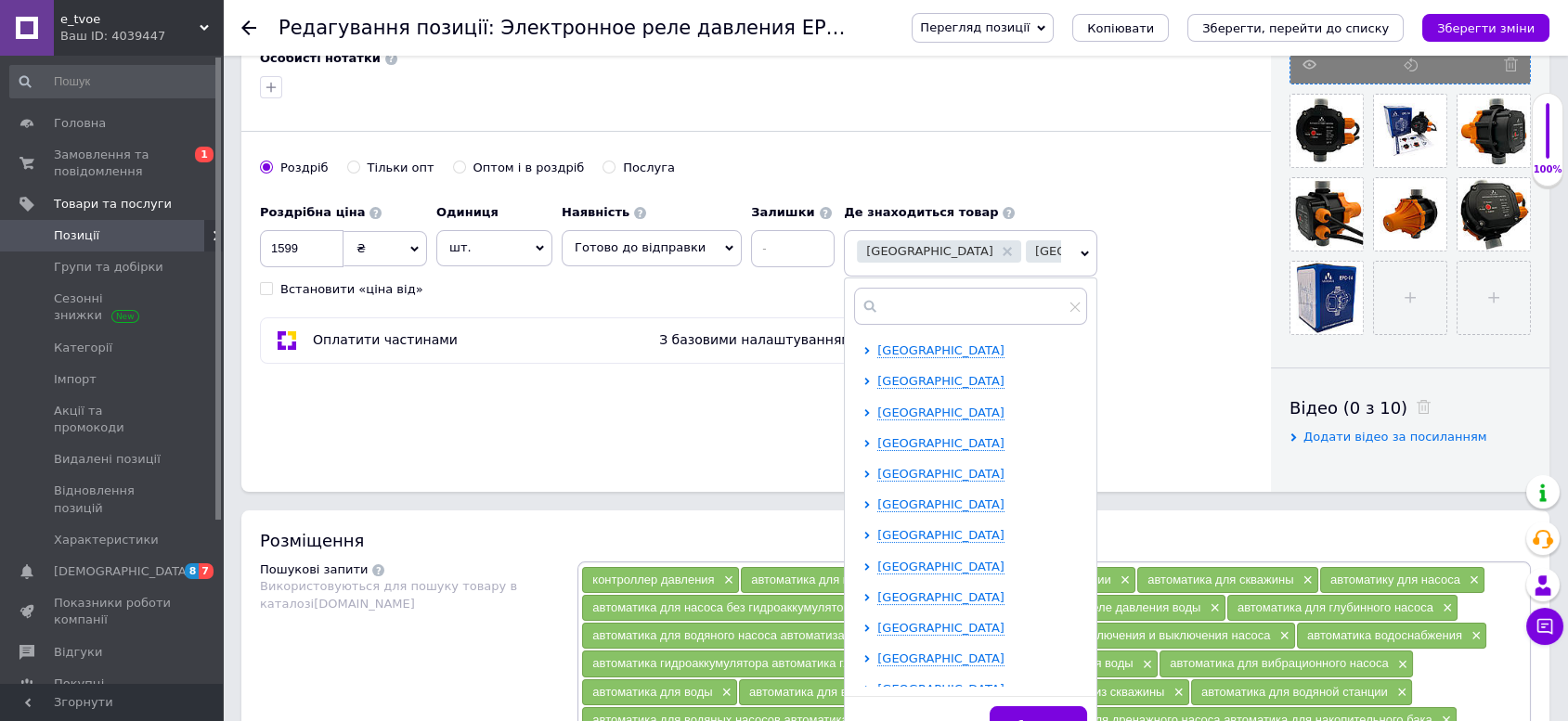
click at [1029, 718] on span "Зберегти" at bounding box center [1038, 725] width 58 height 14
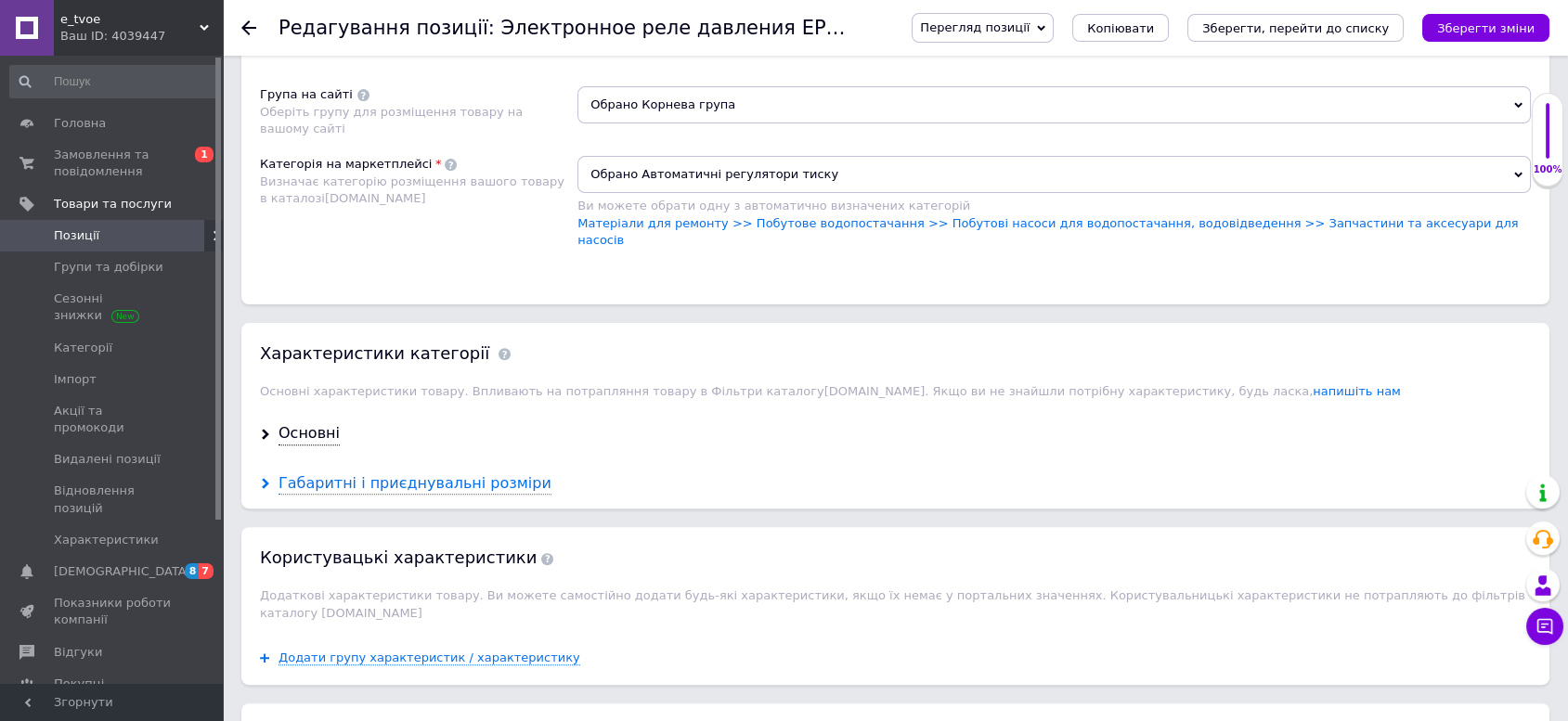
scroll to position [1547, 0]
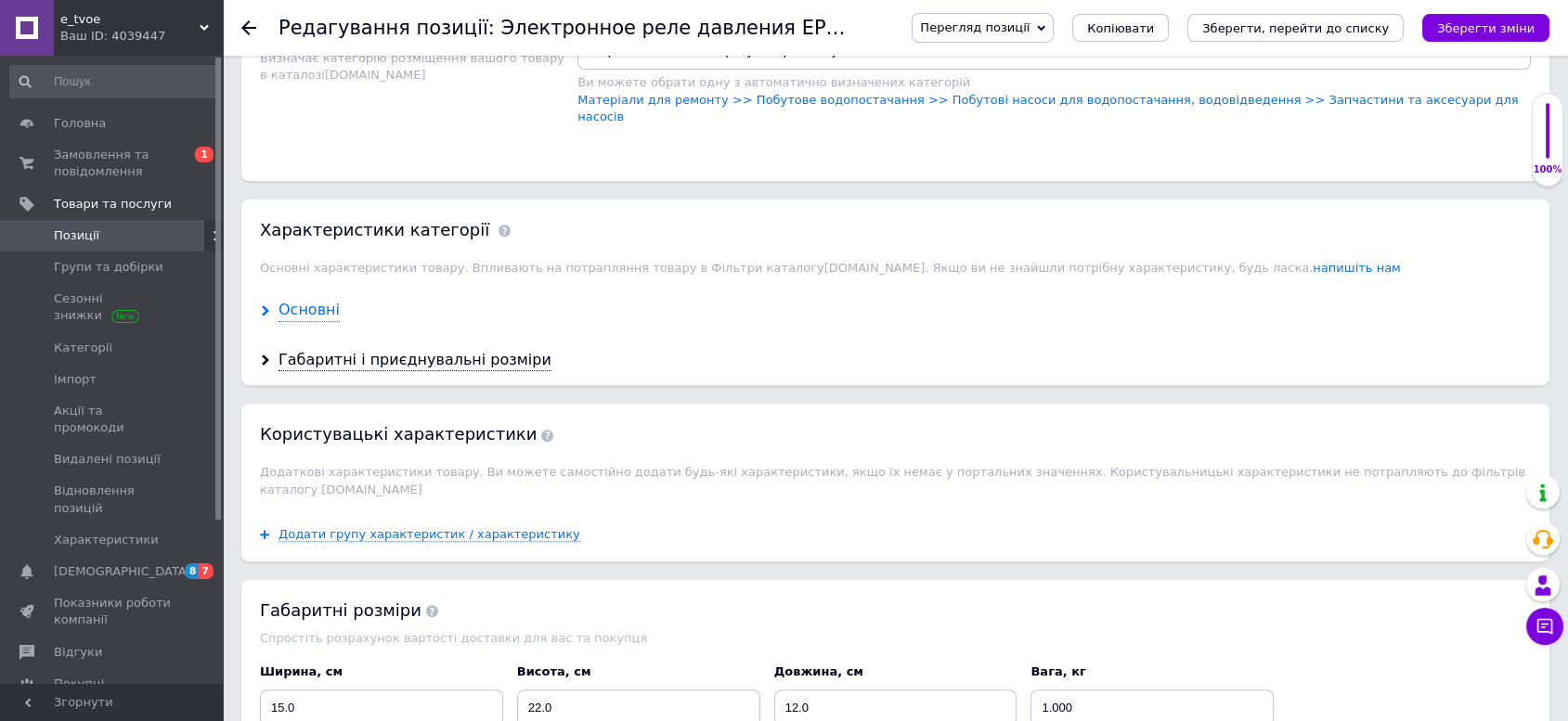
drag, startPoint x: 309, startPoint y: 289, endPoint x: 403, endPoint y: 305, distance: 95.4
click at [310, 300] on div "Основні" at bounding box center [308, 310] width 61 height 22
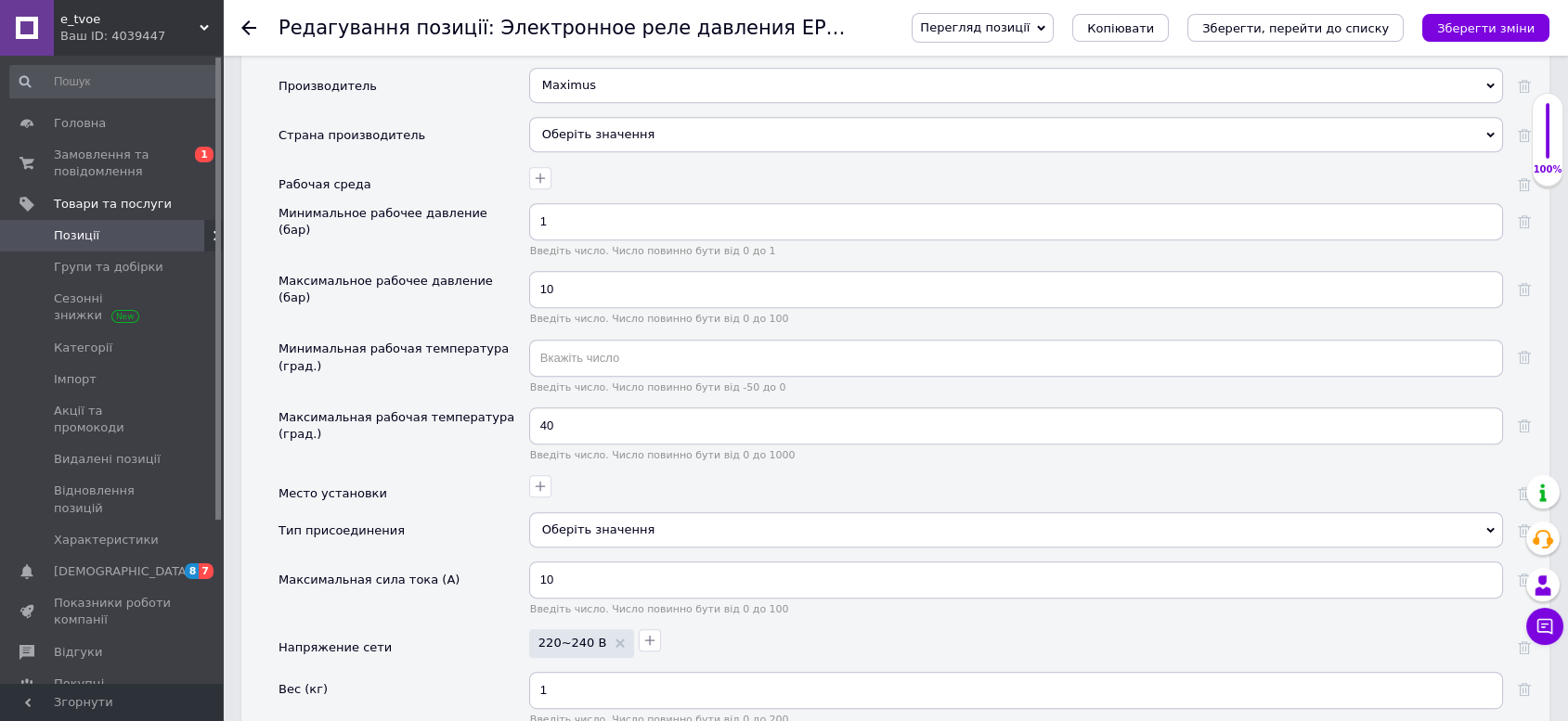
scroll to position [1856, 0]
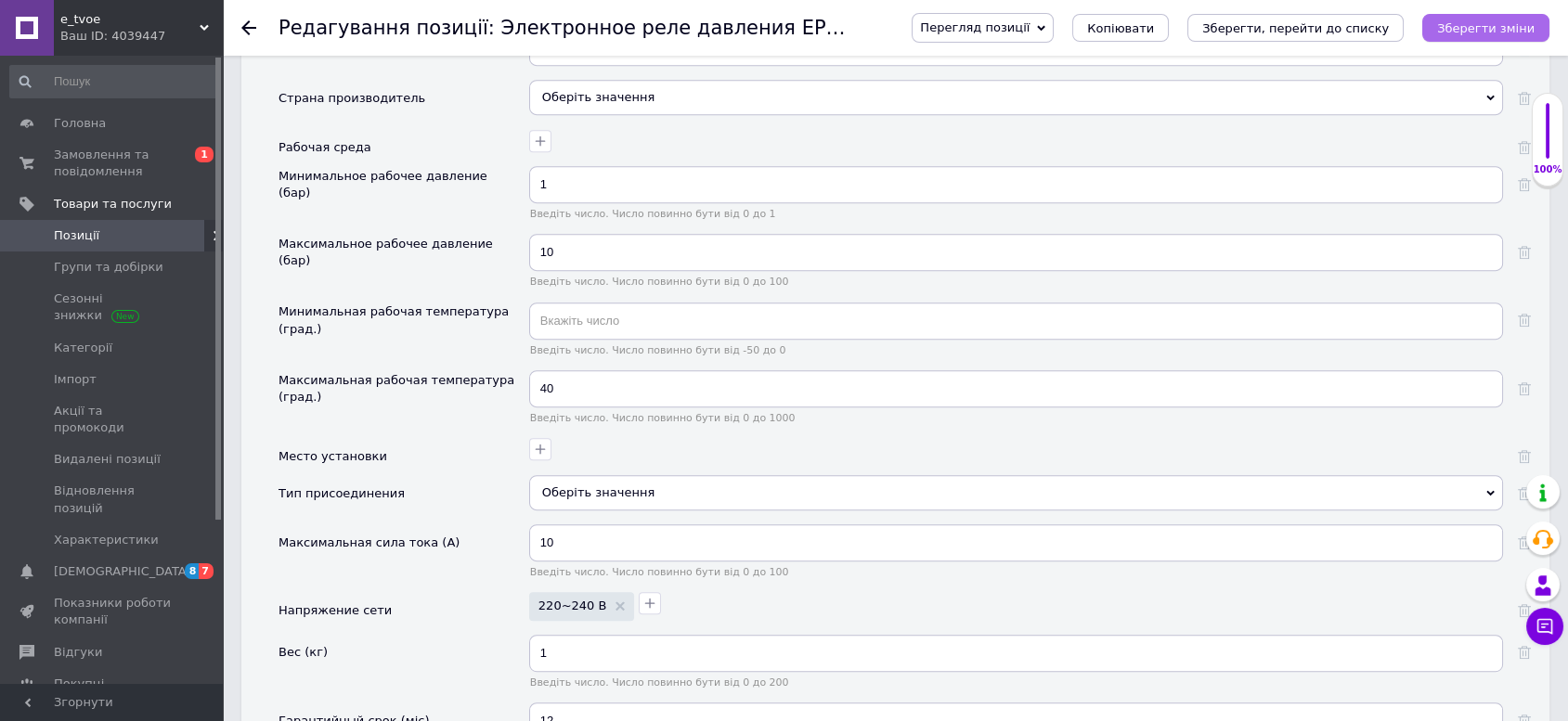
click at [1495, 22] on icon "Зберегти зміни" at bounding box center [1485, 28] width 97 height 14
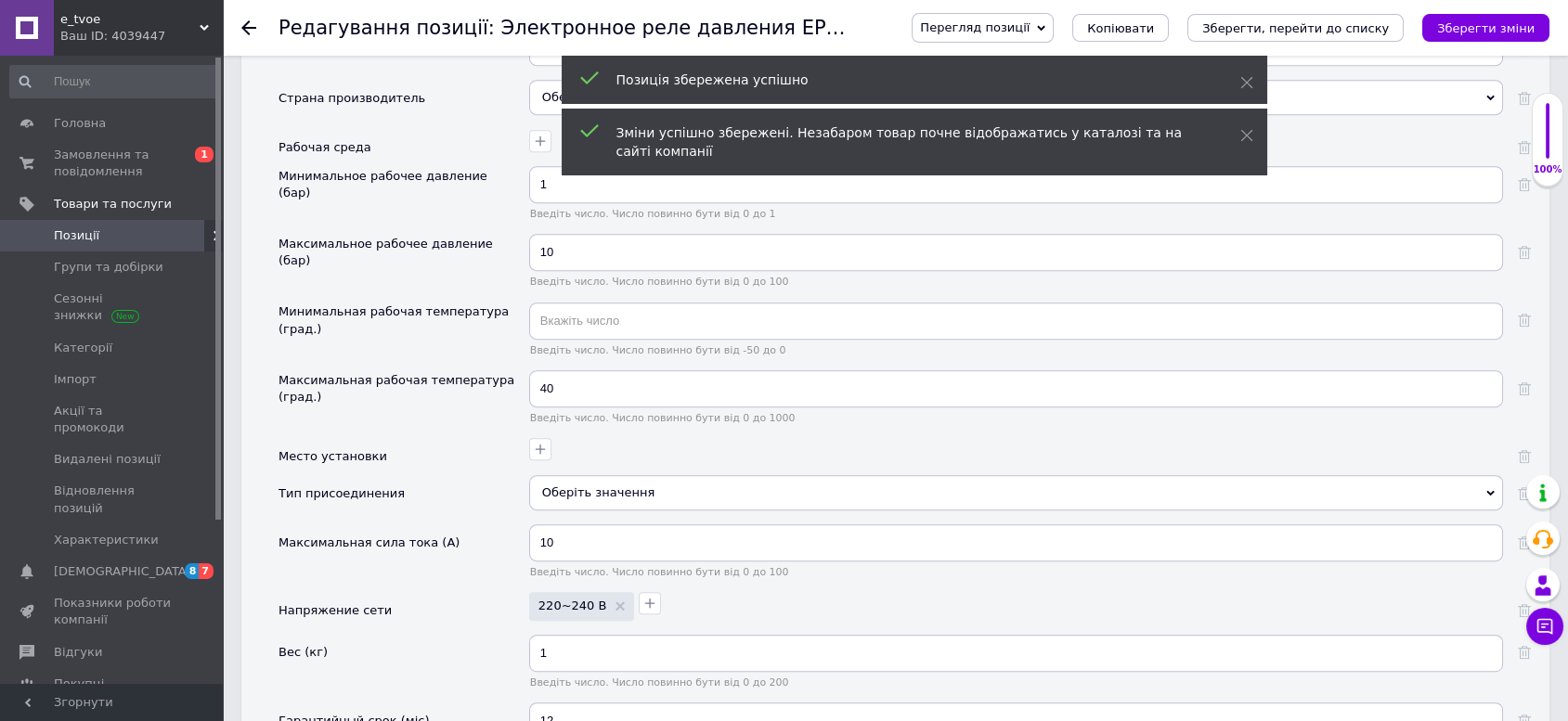
click at [79, 238] on span "Позиції" at bounding box center [76, 236] width 45 height 17
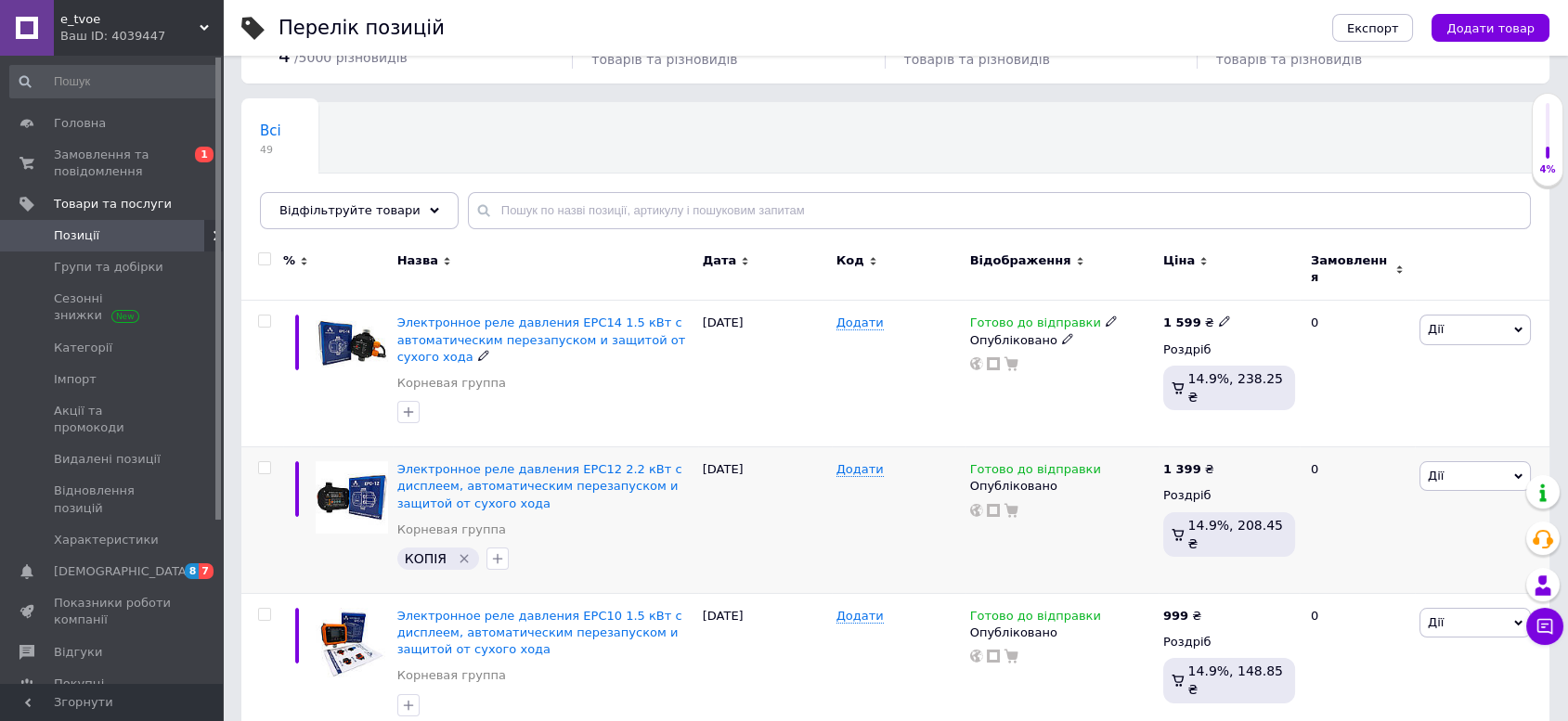
scroll to position [206, 0]
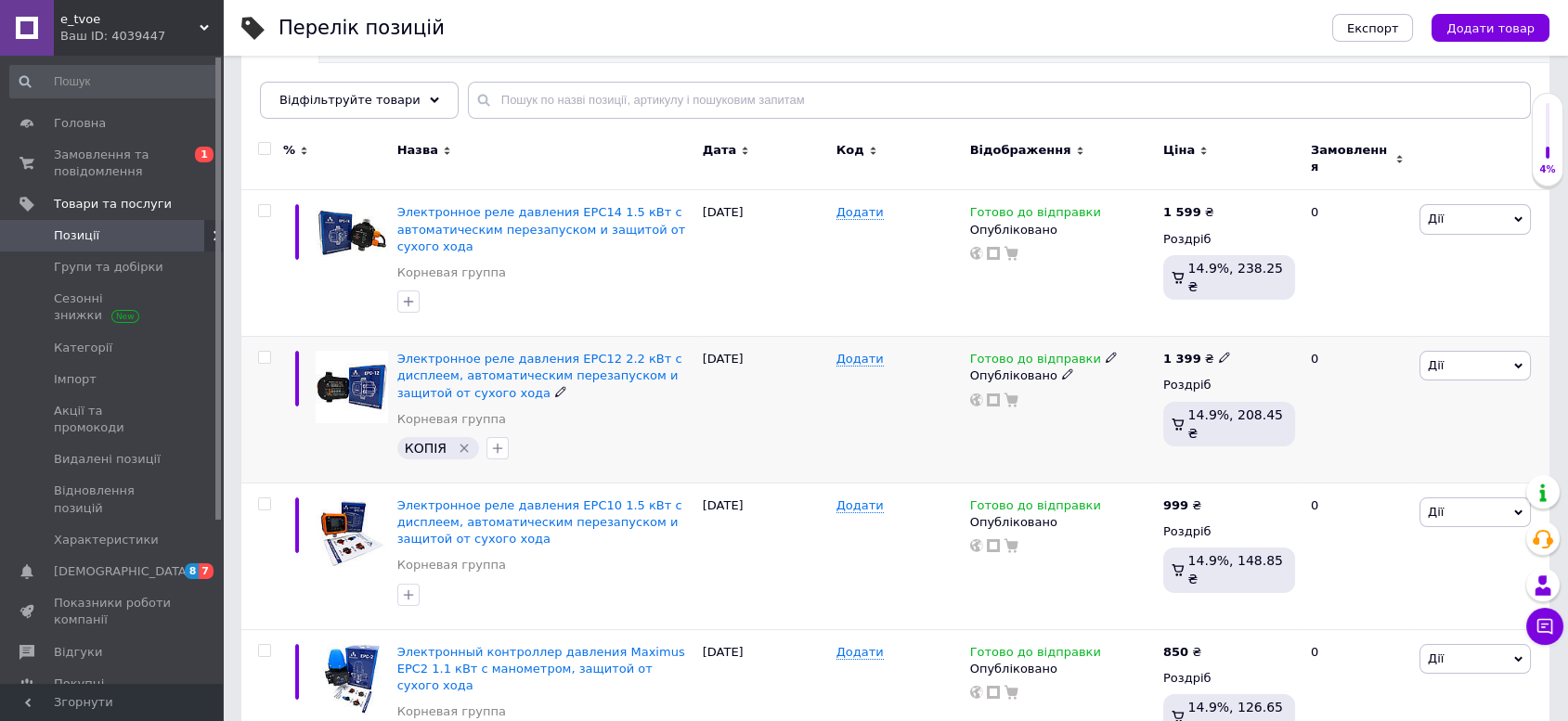
drag, startPoint x: 459, startPoint y: 435, endPoint x: 525, endPoint y: 453, distance: 68.4
click at [459, 441] on icon "Видалити мітку" at bounding box center [464, 449] width 15 height 15
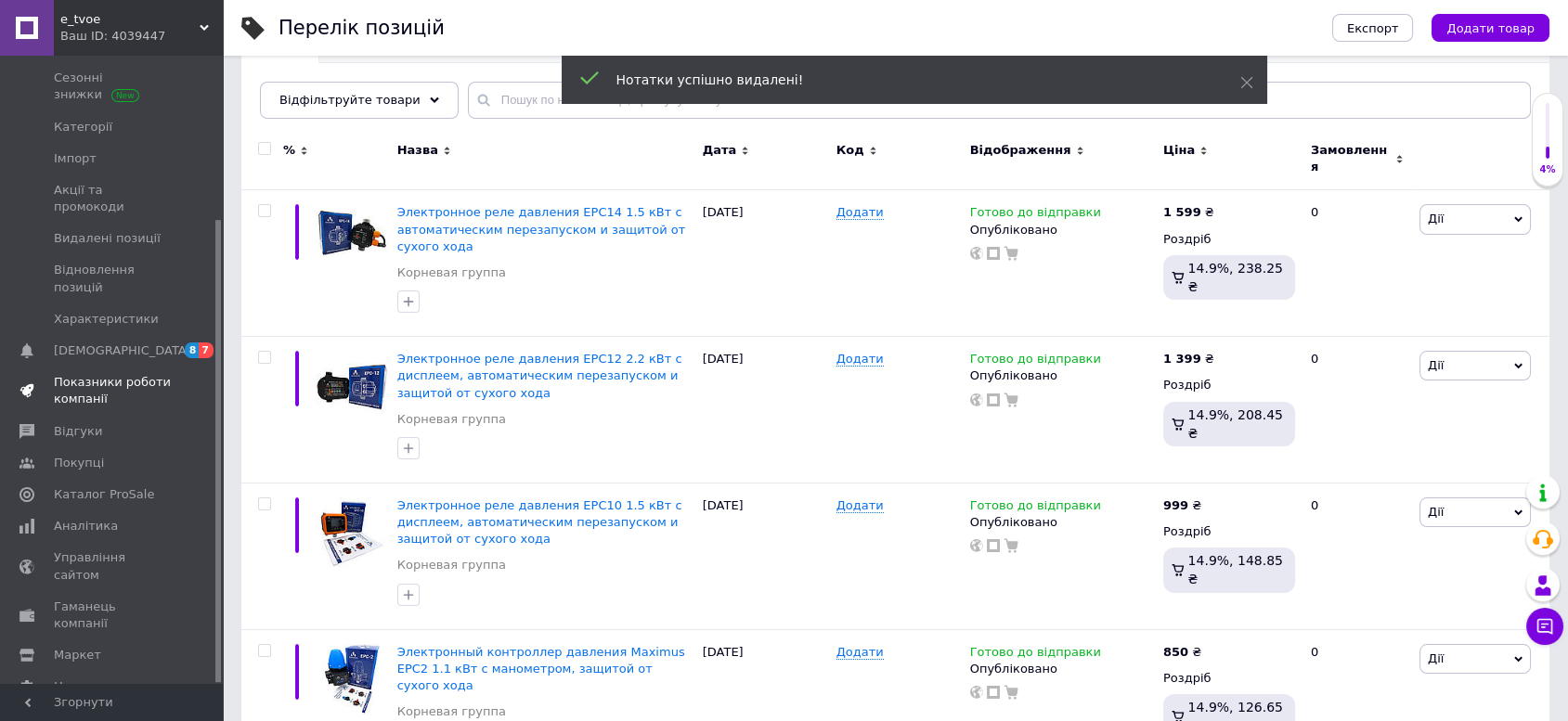
scroll to position [309, 0]
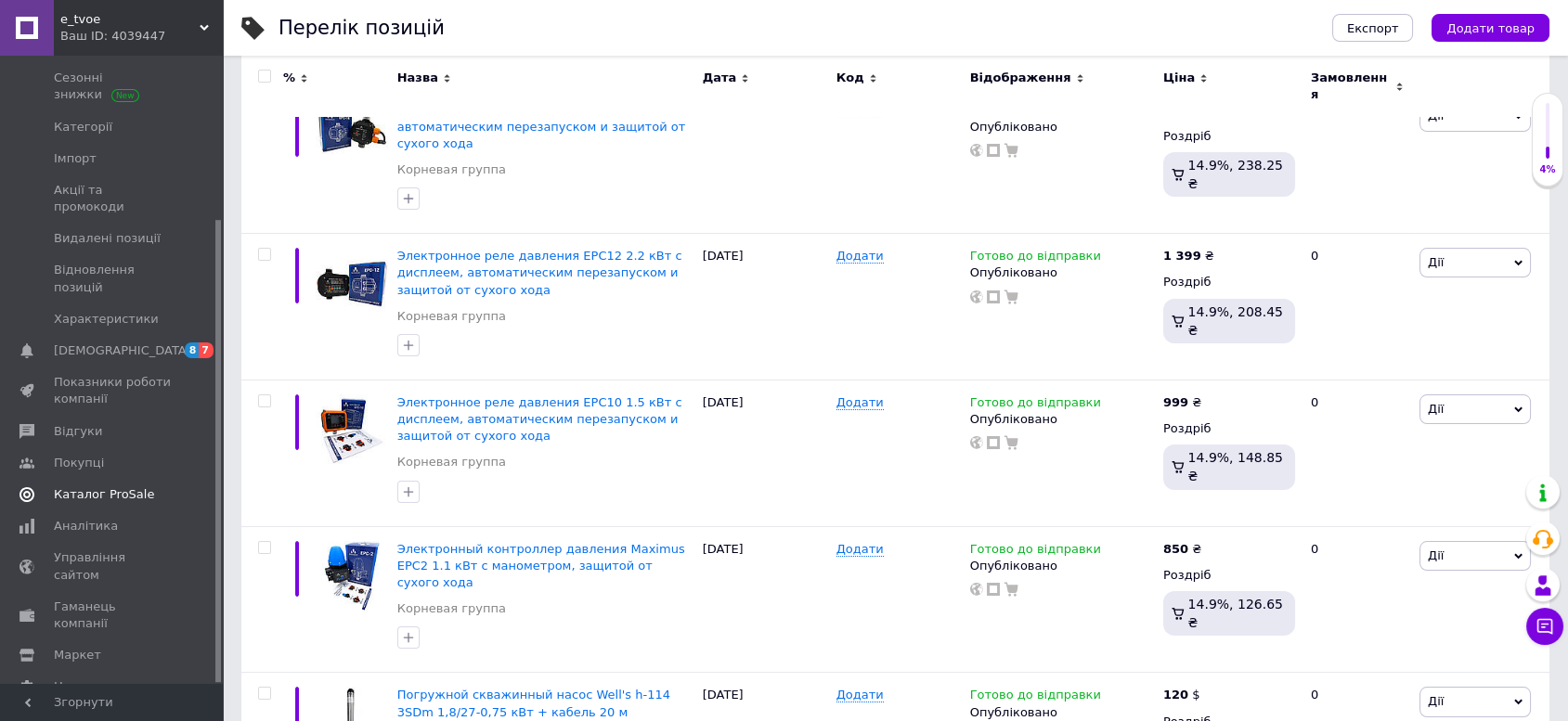
click at [105, 486] on span "Каталог ProSale" at bounding box center [104, 495] width 100 height 17
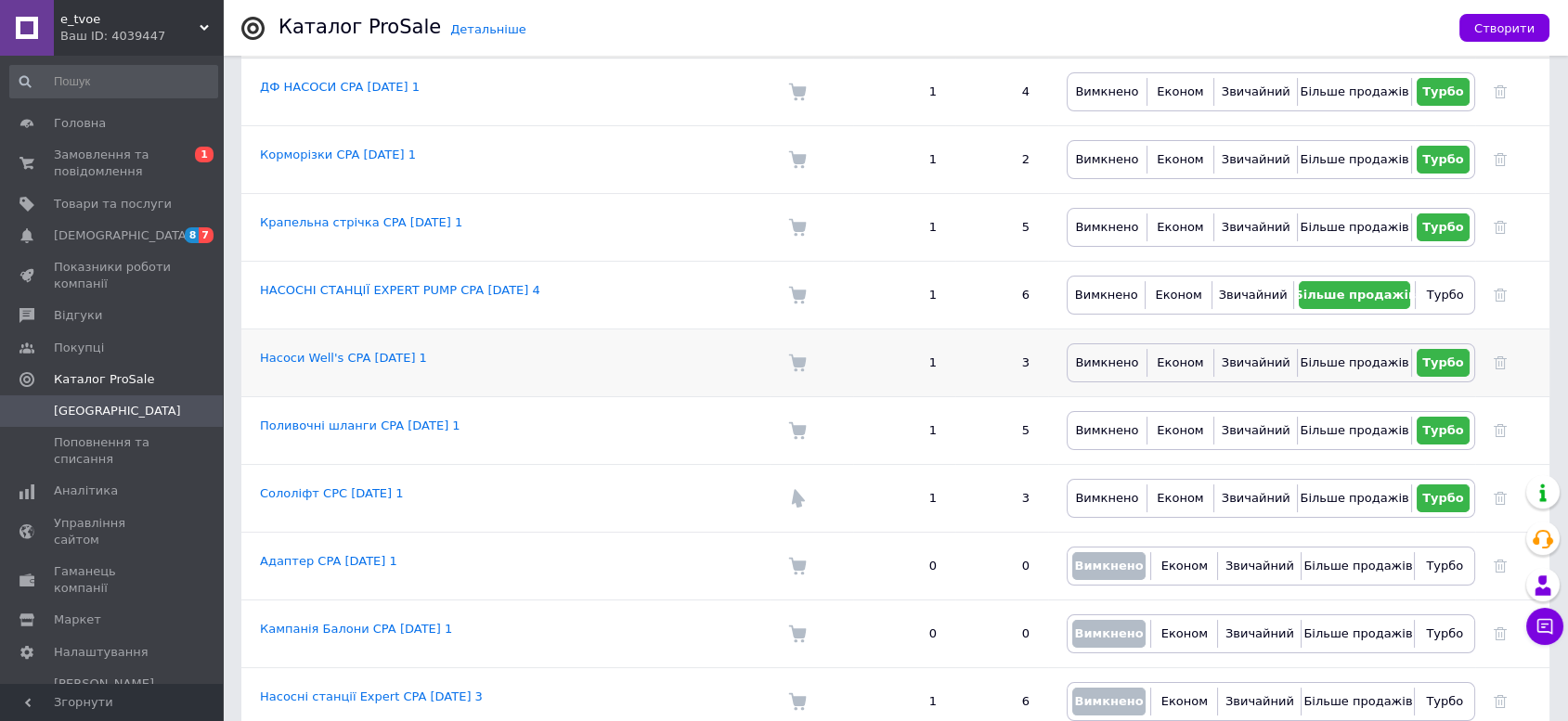
scroll to position [608, 0]
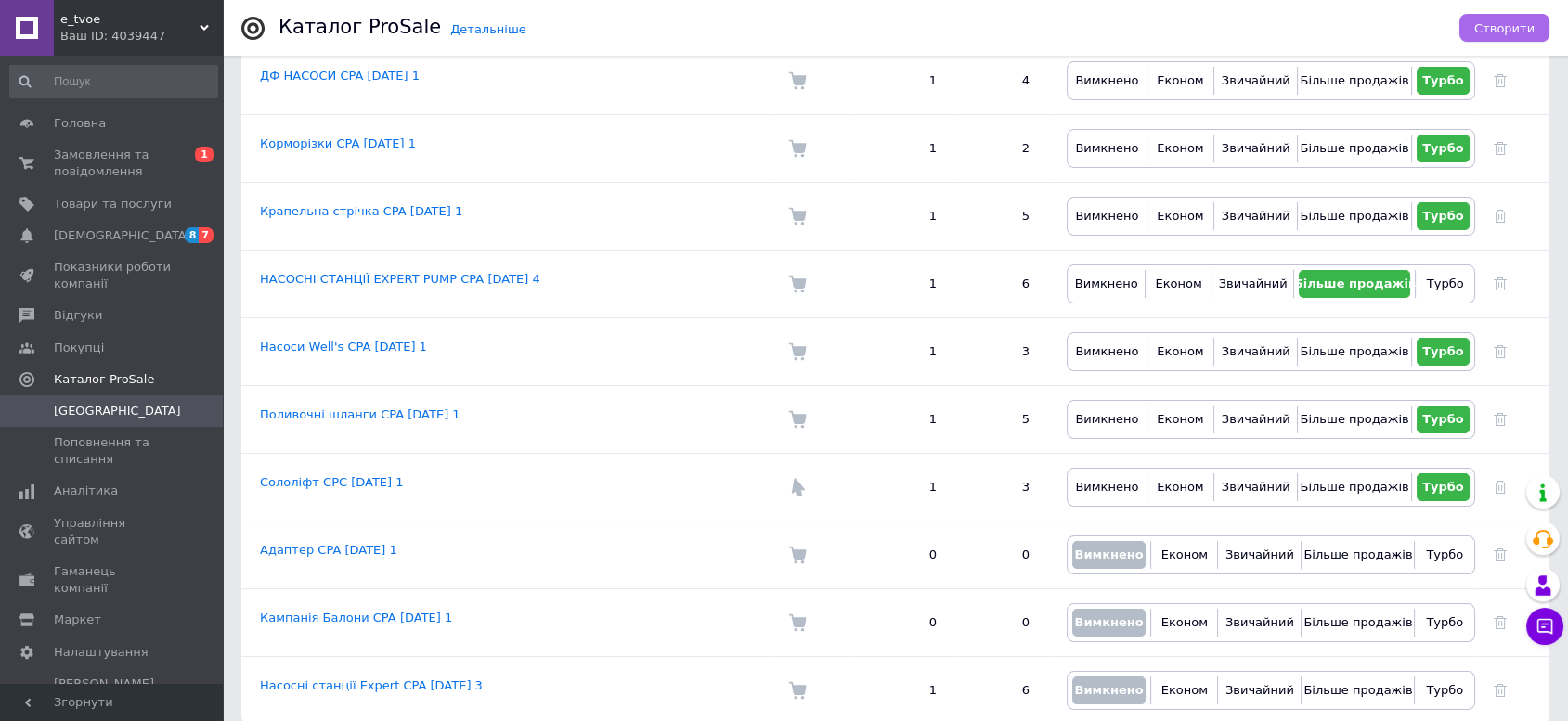
click at [1484, 24] on span "Створити" at bounding box center [1505, 28] width 60 height 14
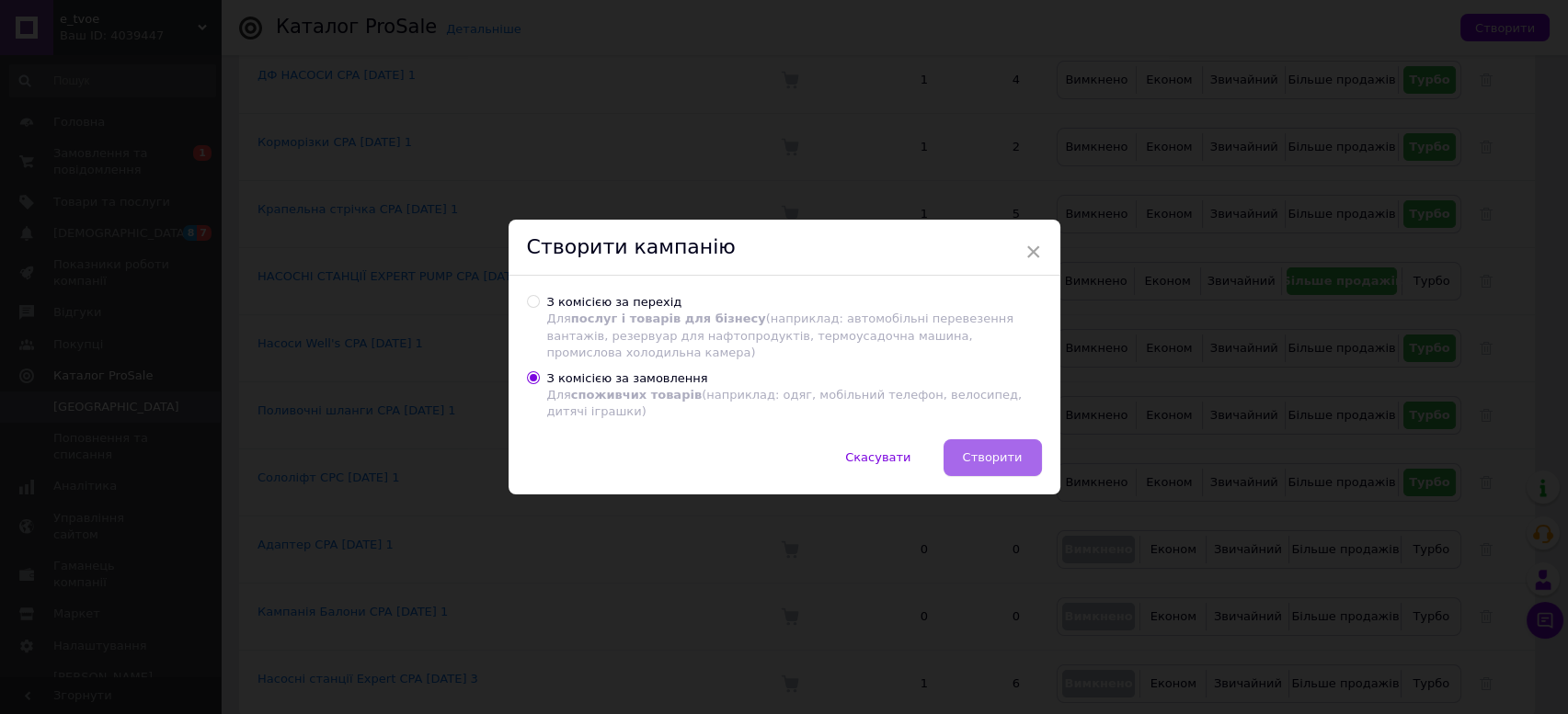
click at [984, 452] on span "Створити" at bounding box center [993, 457] width 60 height 14
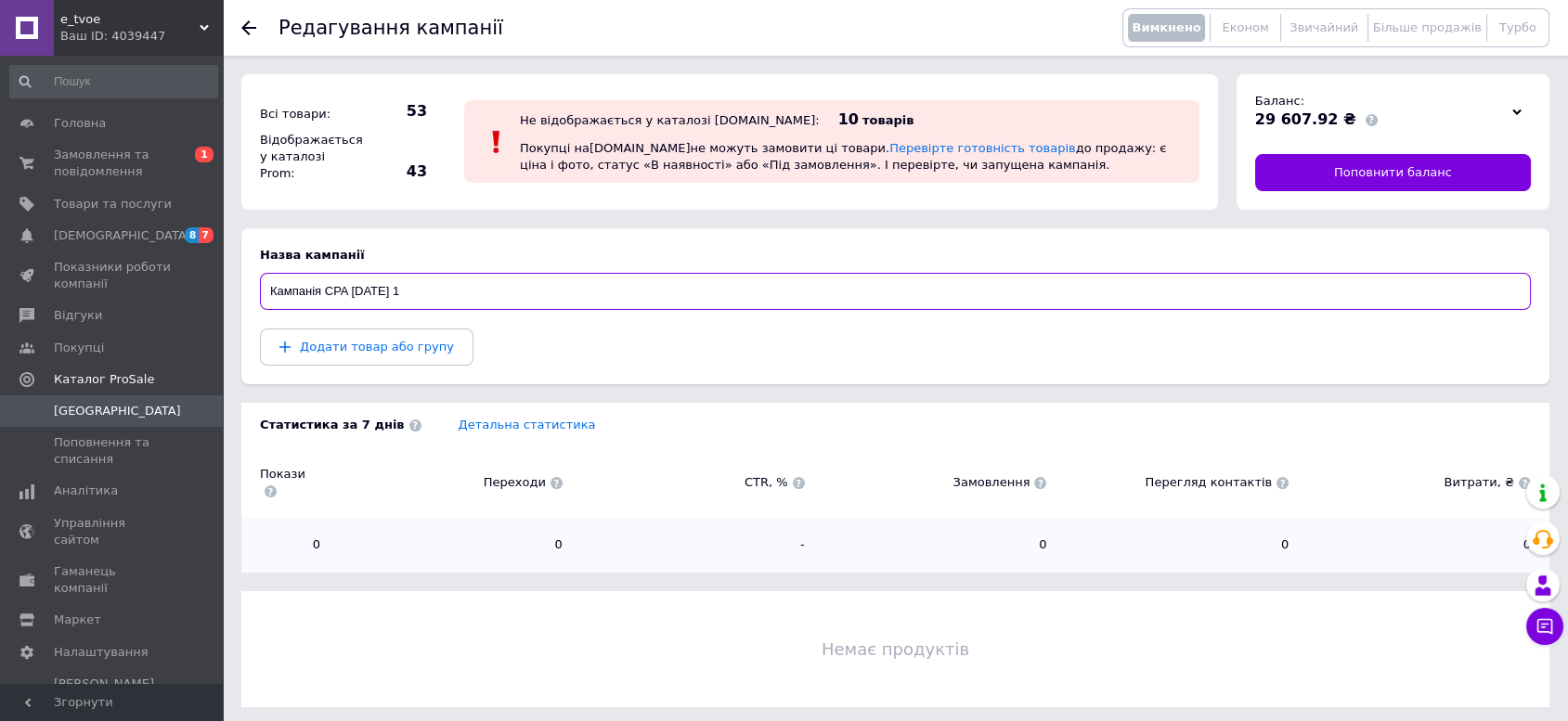
click at [293, 289] on input "Кампанія CPA 12.09.2025 1" at bounding box center [896, 291] width 1271 height 37
type input "Автоматика Maximus CPA 12.09.2025 1"
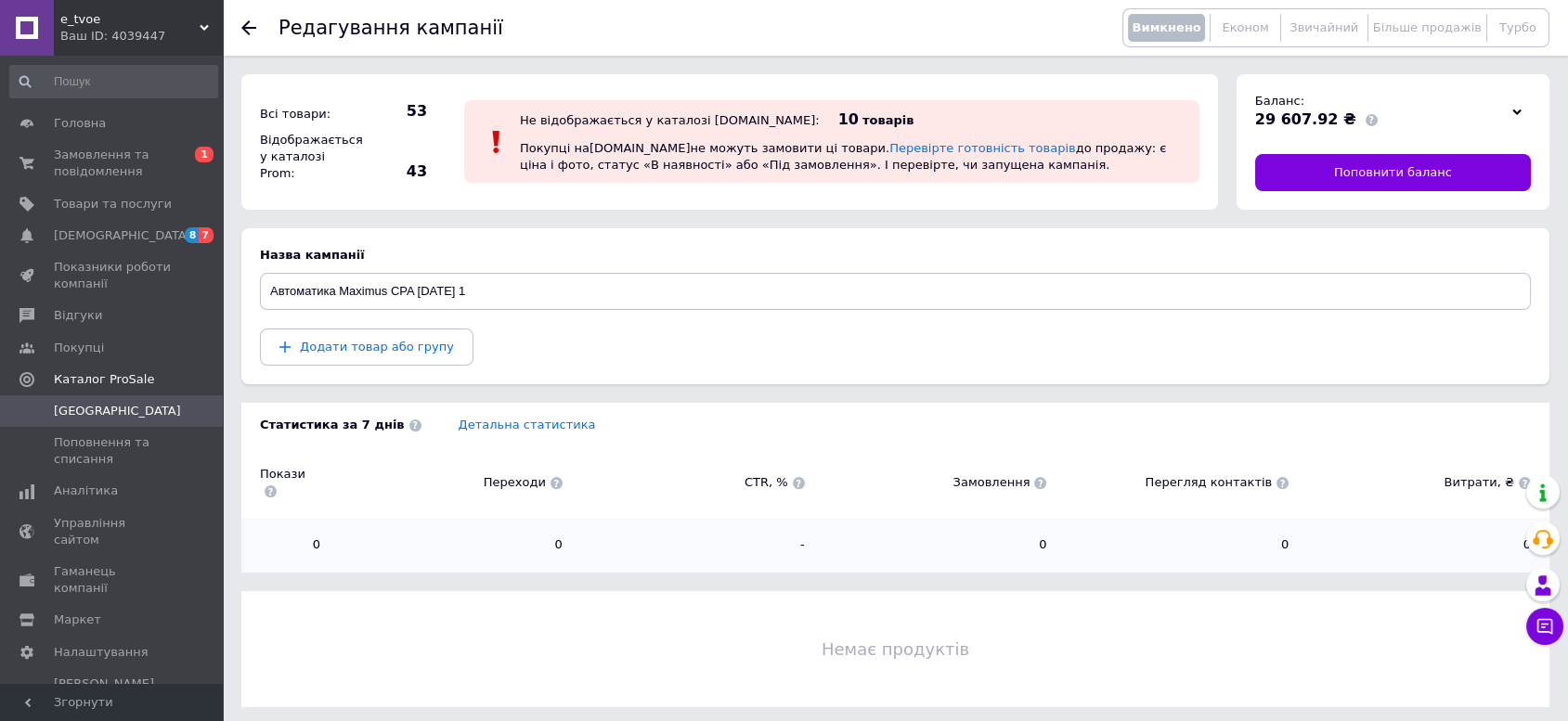
click at [640, 346] on div "Додати товар або групу" at bounding box center [896, 347] width 1271 height 37
click at [371, 351] on span "Додати товар або групу" at bounding box center [376, 346] width 154 height 14
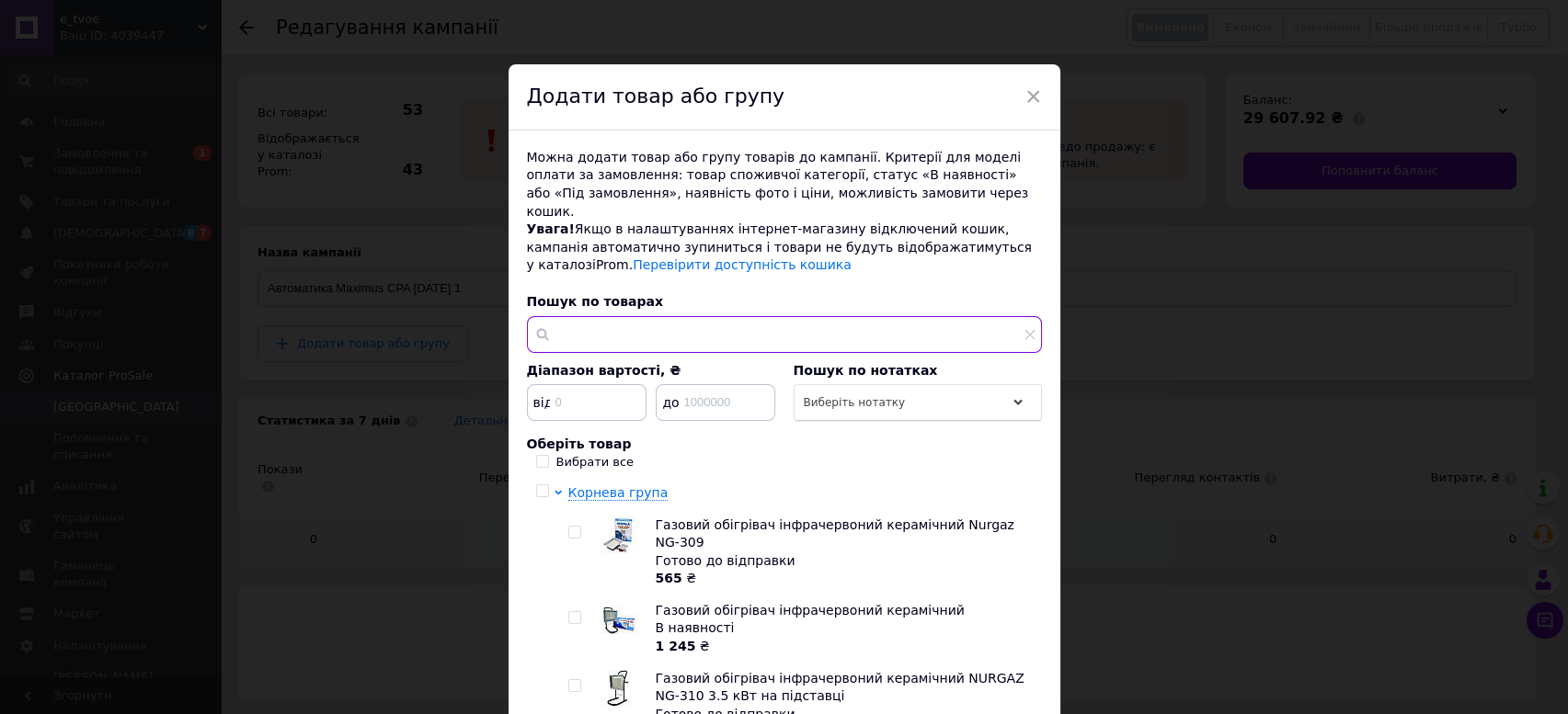
click at [668, 316] on input "text" at bounding box center [784, 334] width 515 height 36
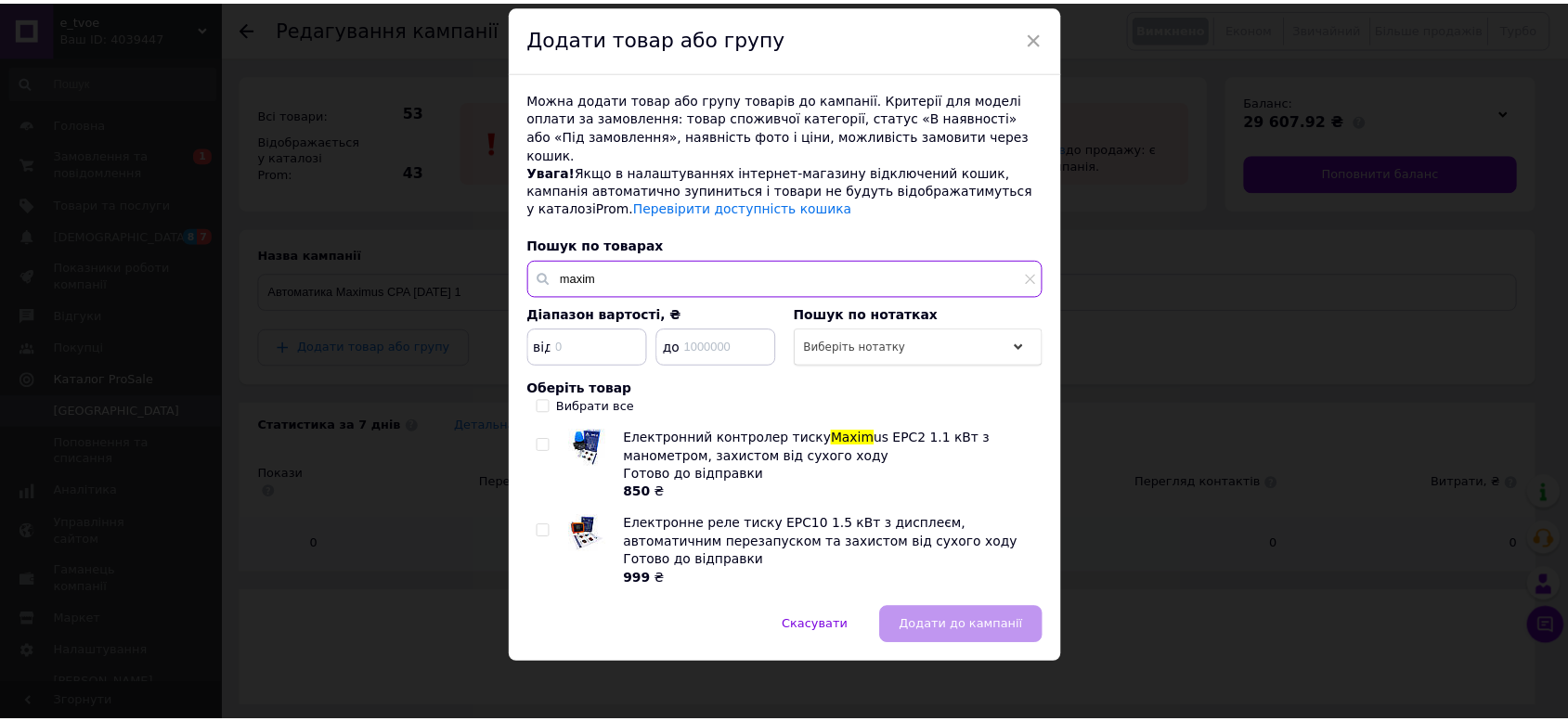
scroll to position [47, 0]
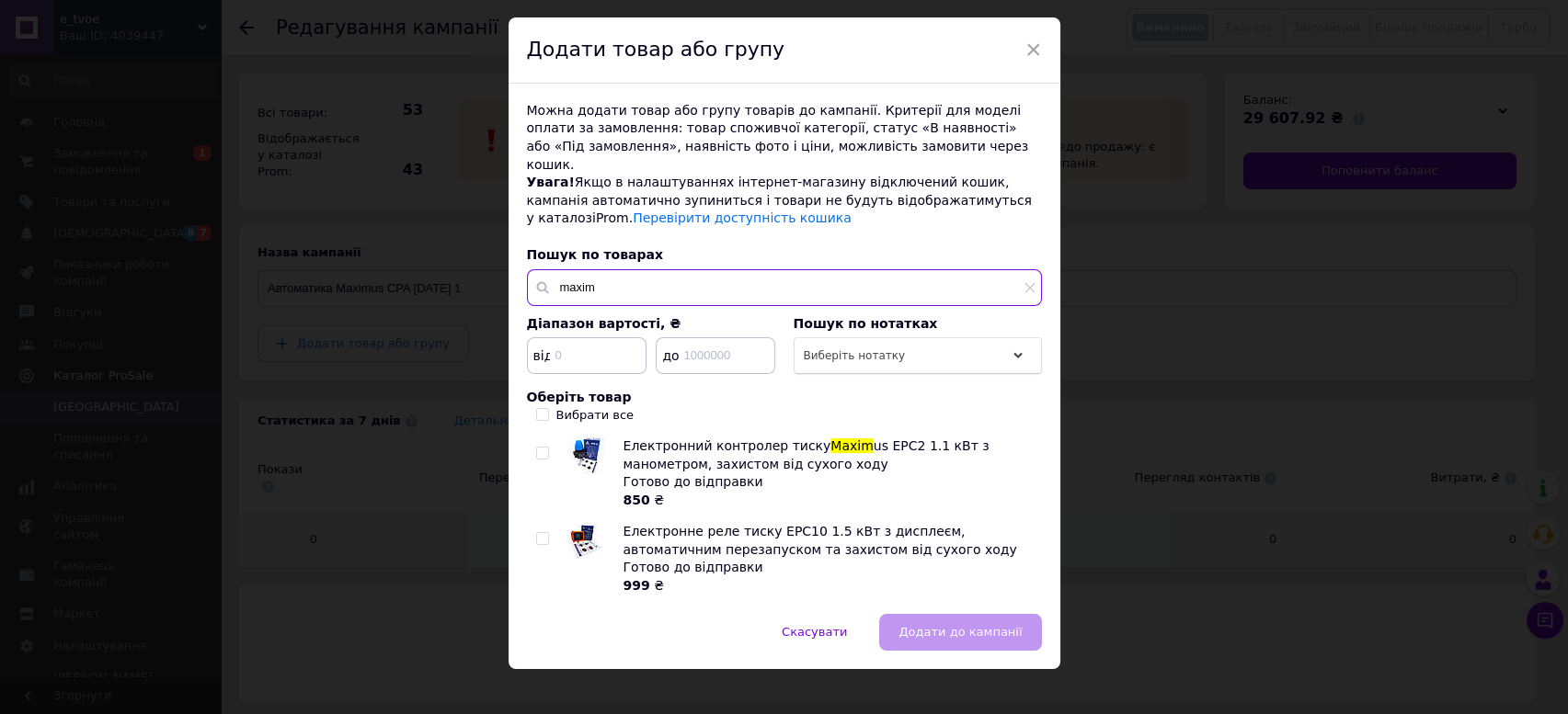
type input "maxim"
drag, startPoint x: 537, startPoint y: 514, endPoint x: 537, endPoint y: 489, distance: 25.0
click at [537, 500] on ul "Електронний контролер тиску Maxim us EPC2 1.1 кВт з манометром, захистом від су…" at bounding box center [784, 516] width 496 height 158
click at [540, 448] on input "checkbox" at bounding box center [542, 454] width 12 height 12
checkbox input "true"
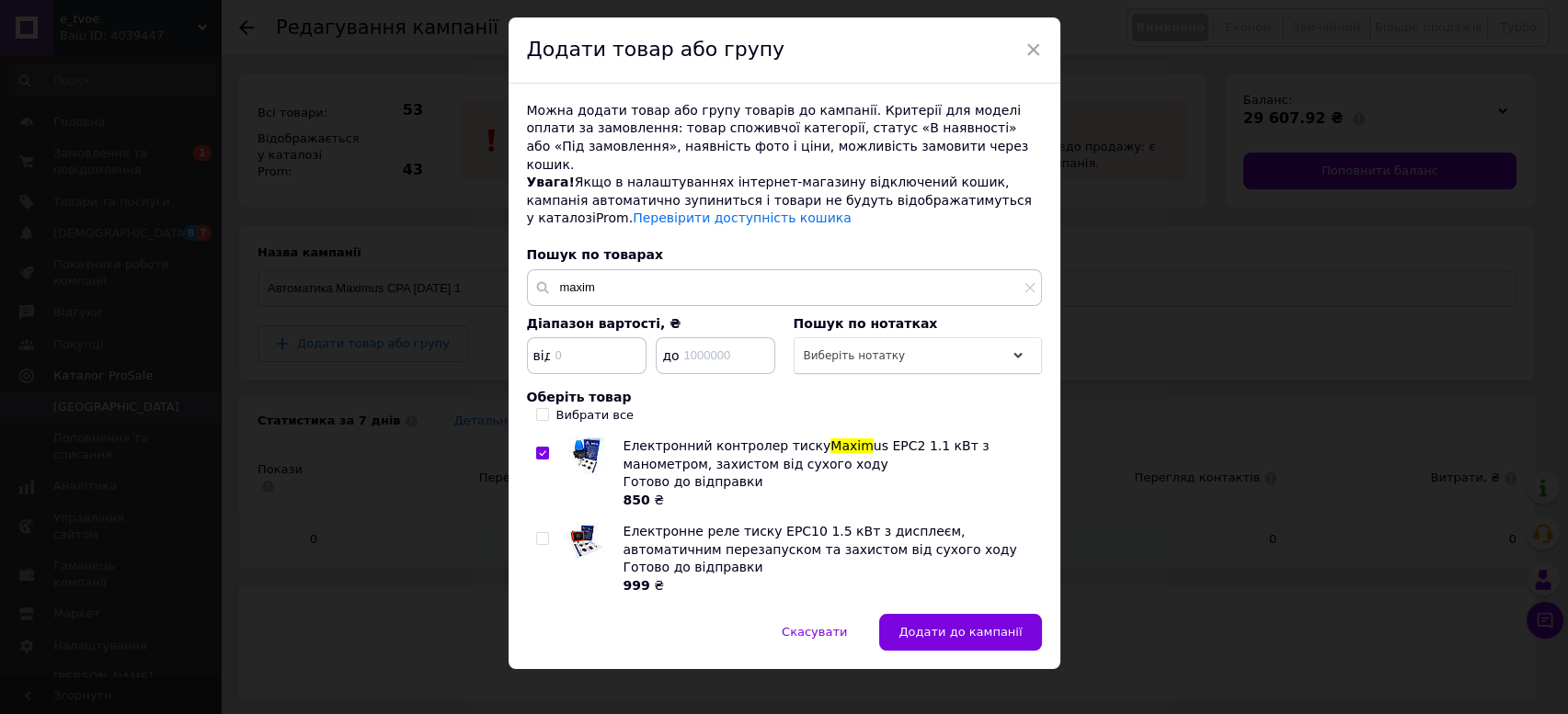
click at [542, 533] on input "checkbox" at bounding box center [542, 539] width 12 height 12
checkbox input "true"
click at [977, 625] on span "Додати до кампанії" at bounding box center [960, 632] width 123 height 14
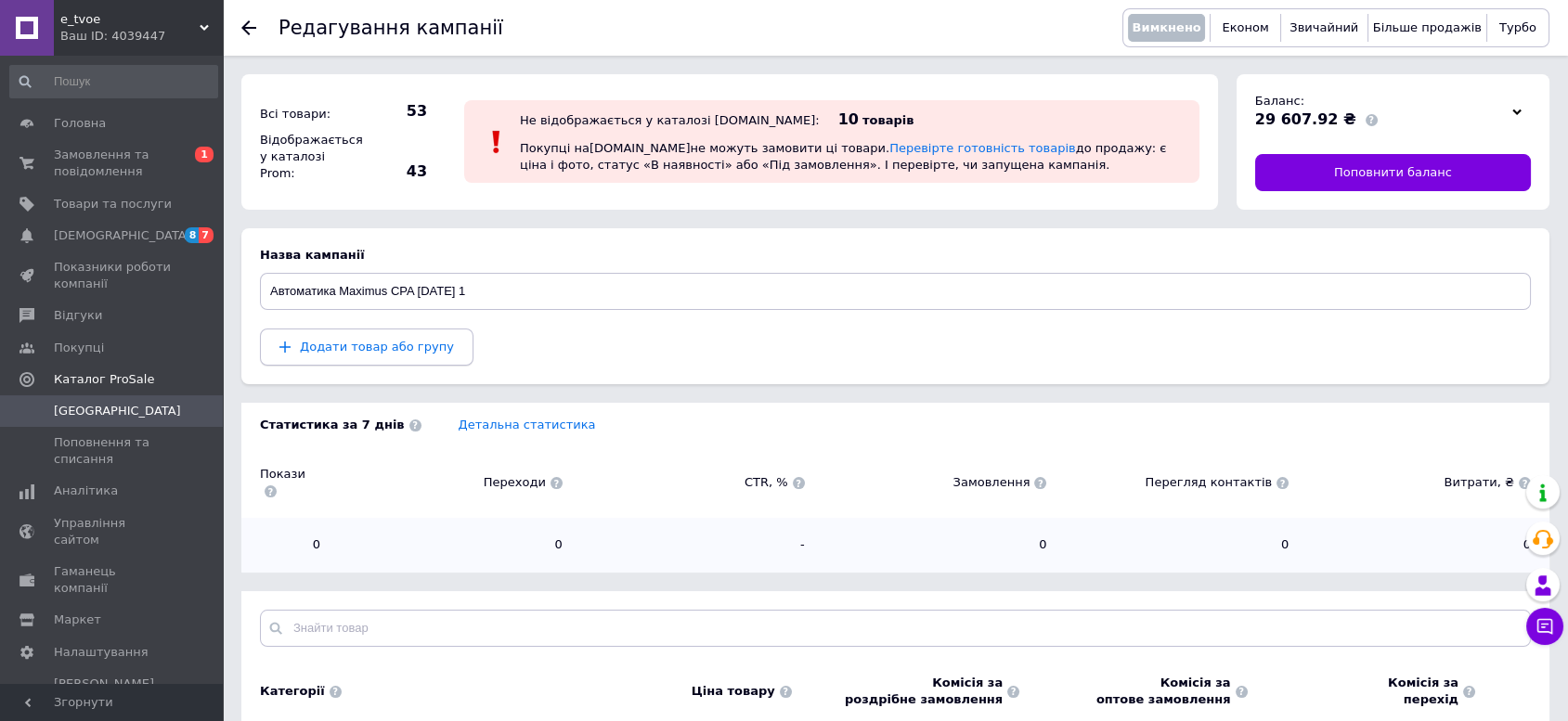
click at [373, 342] on span "Додати товар або групу" at bounding box center [376, 346] width 154 height 14
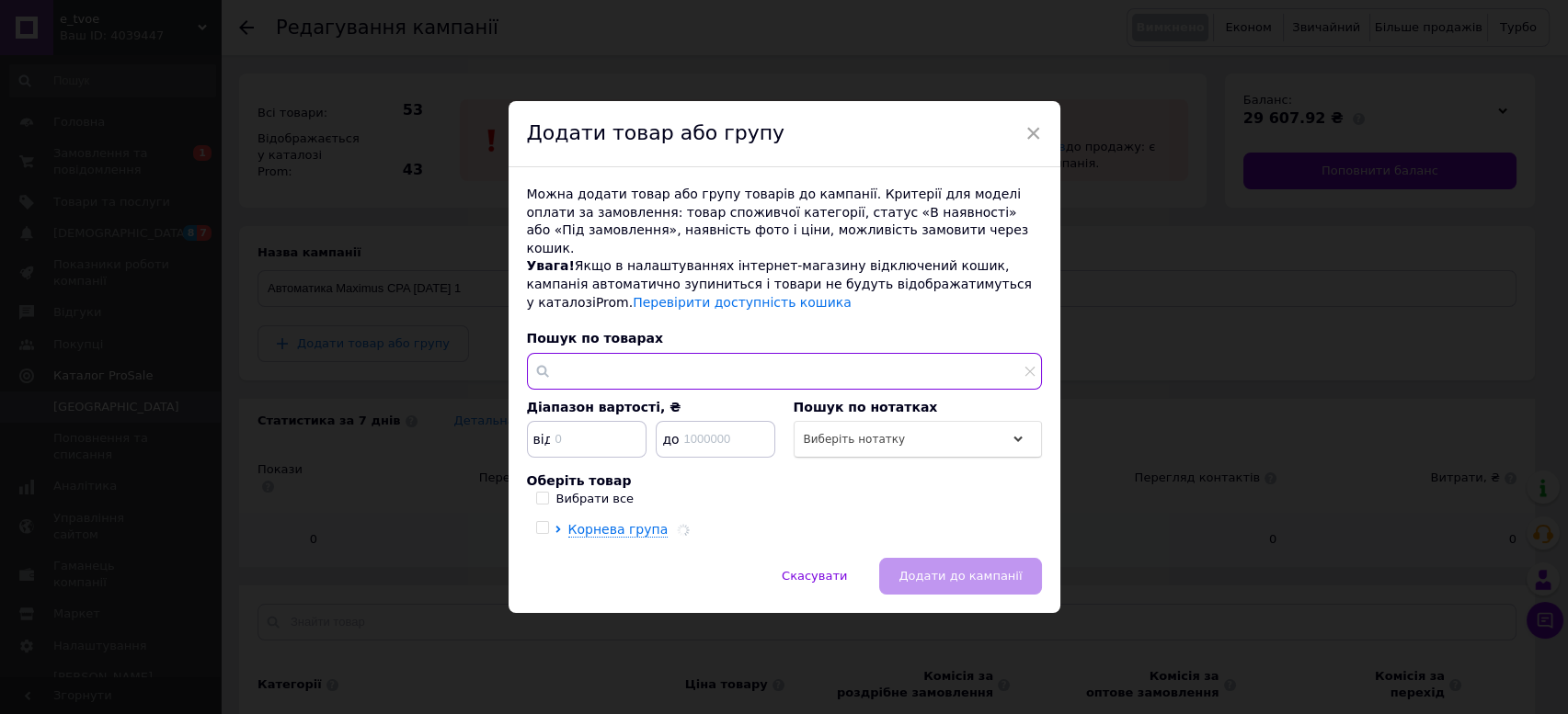
click at [651, 372] on div "Можна додати товар або групу товарів до кампанії. Критерії для моделі оплати за…" at bounding box center [784, 362] width 552 height 390
paste input "Электронное реле"
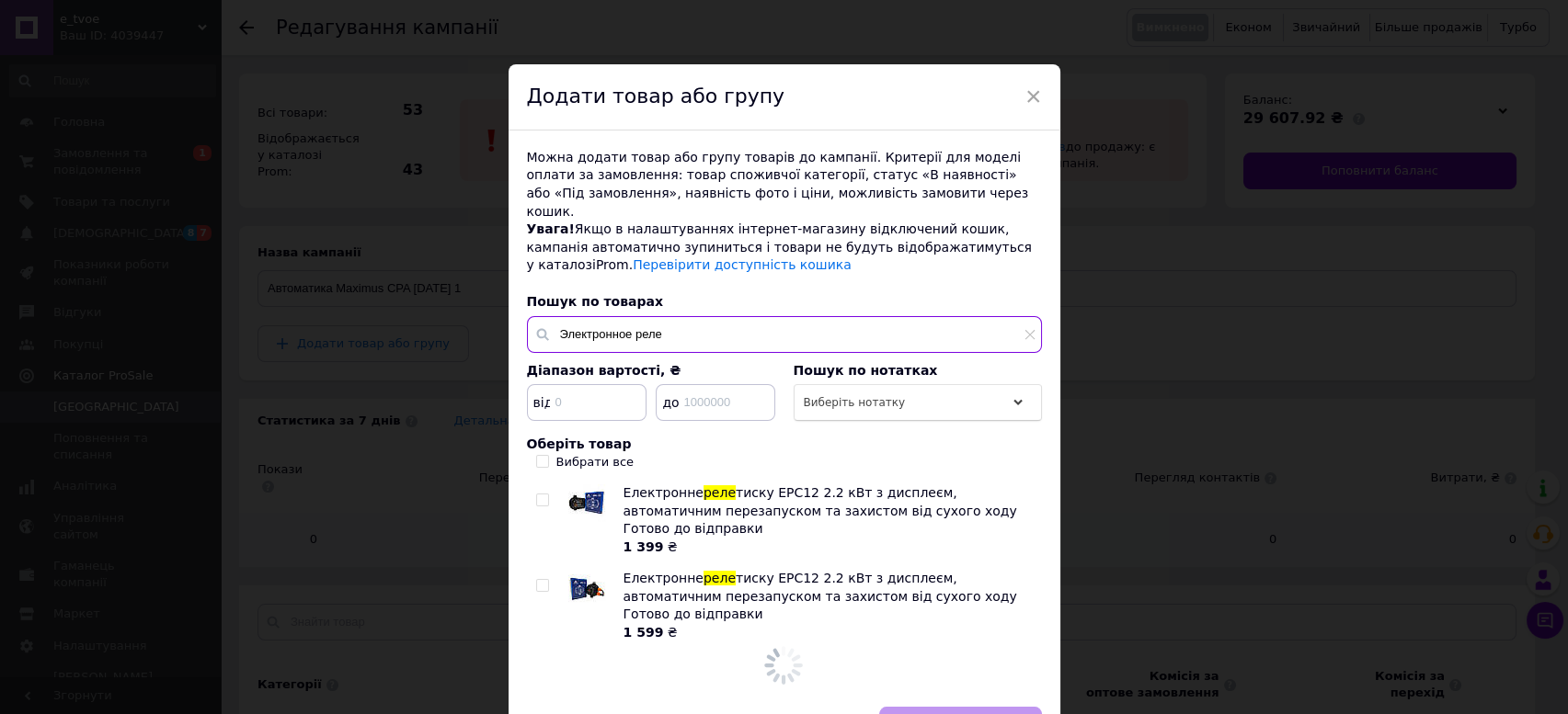
click at [585, 316] on input "Электронное реле" at bounding box center [784, 334] width 515 height 36
type input "Электронное реле"
click at [536, 495] on input "checkbox" at bounding box center [542, 500] width 12 height 12
checkbox input "true"
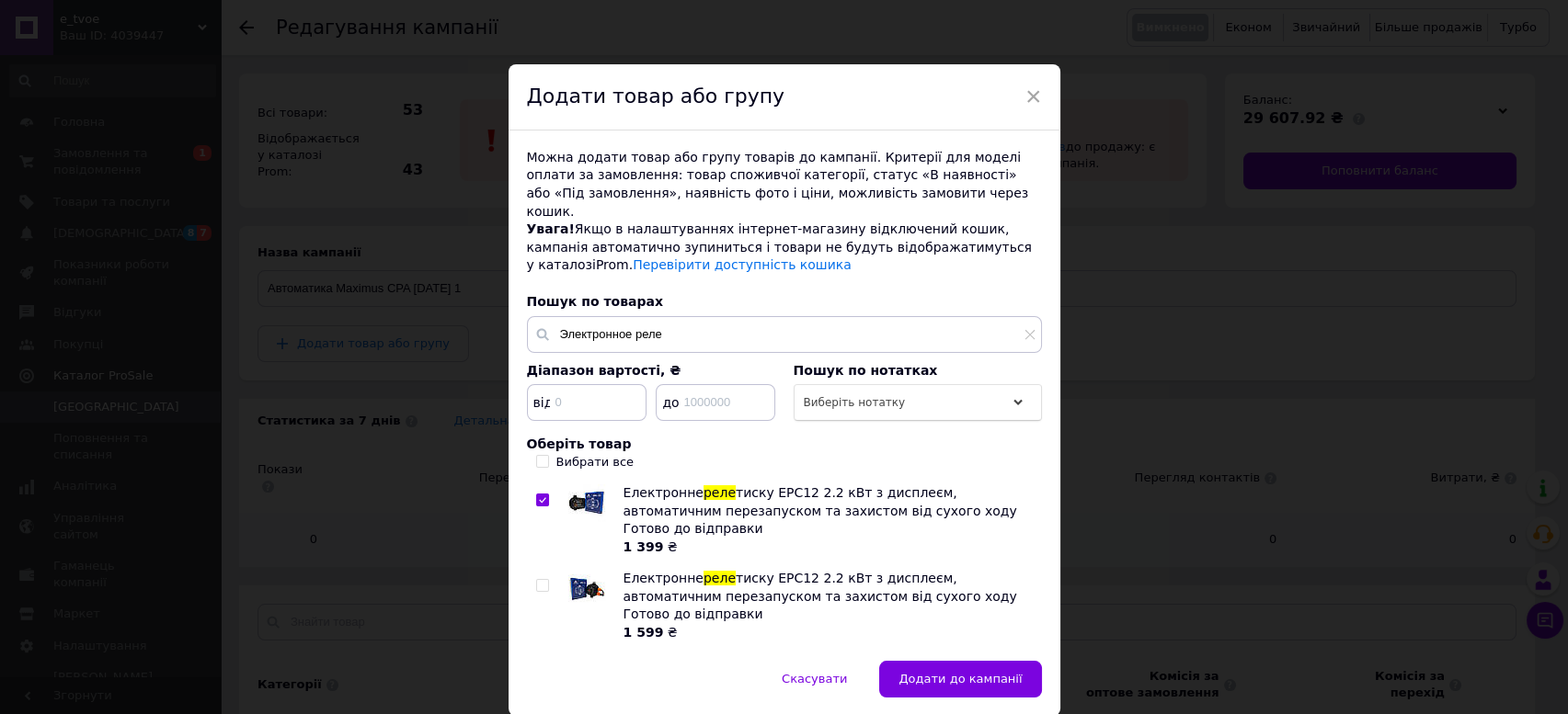
drag, startPoint x: 530, startPoint y: 558, endPoint x: 535, endPoint y: 570, distance: 13.0
click at [530, 559] on div "Електронне реле тиску EPC12 2.2 кВт з дисплеєм, автоматичним перезапуском та за…" at bounding box center [784, 563] width 514 height 158
click at [536, 580] on input "checkbox" at bounding box center [542, 585] width 12 height 12
checkbox input "true"
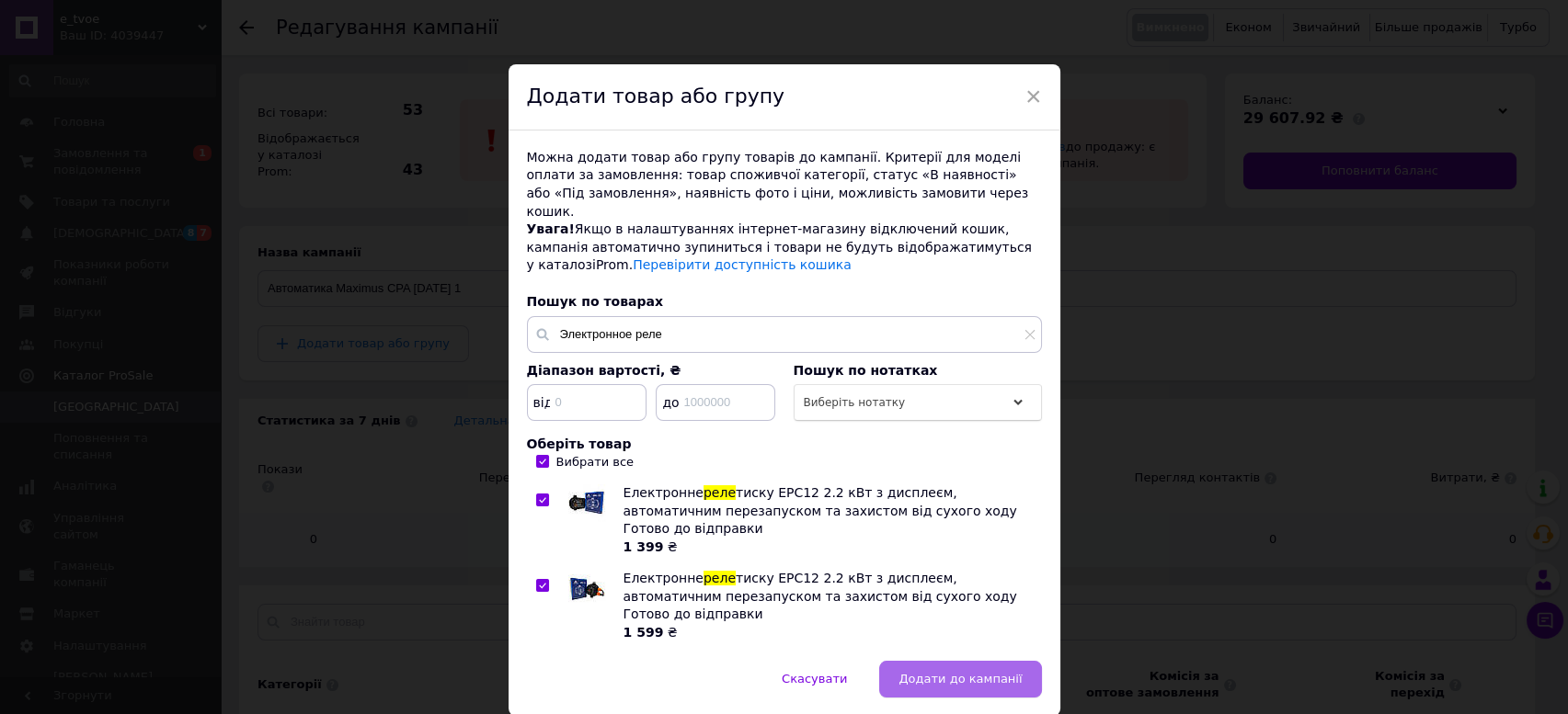
click at [984, 672] on span "Додати до кампанії" at bounding box center [960, 679] width 123 height 14
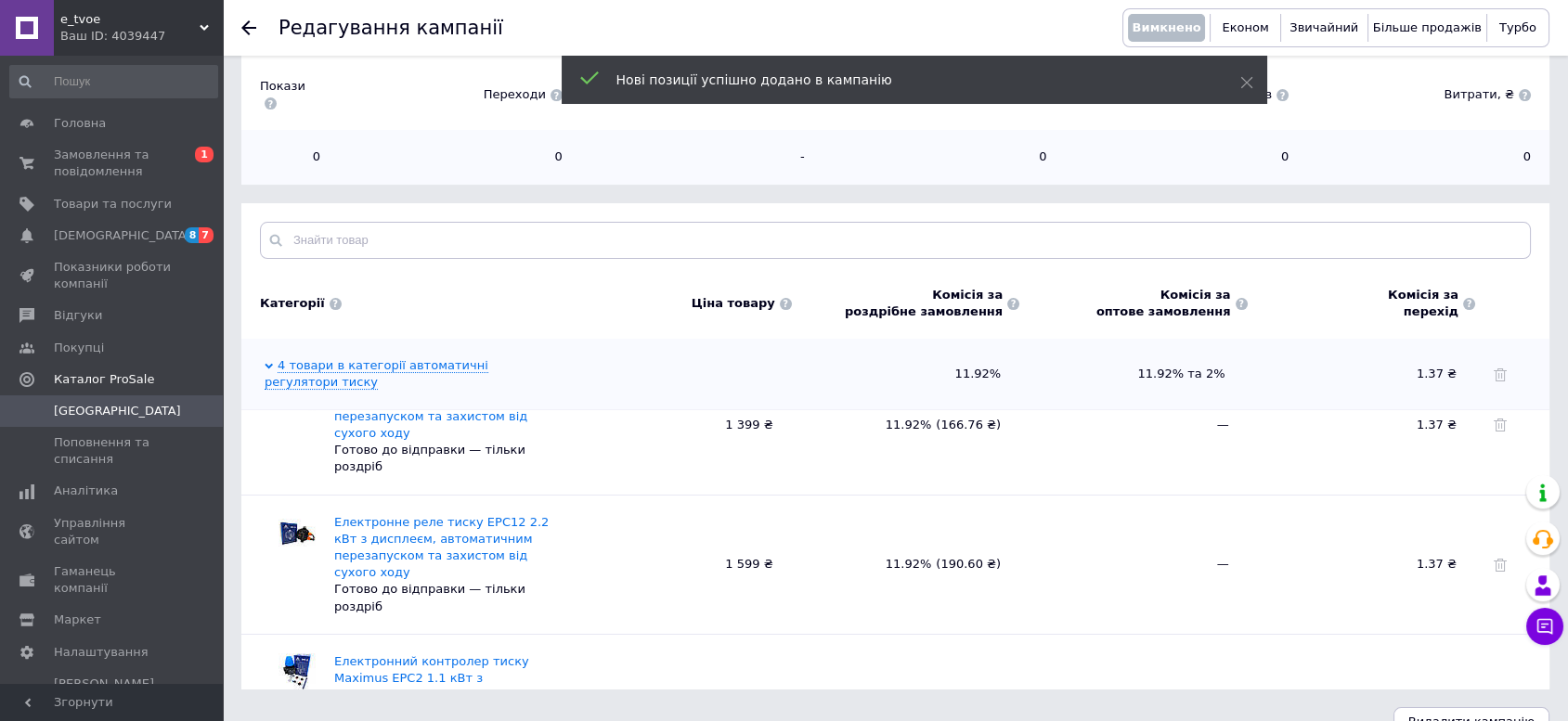
scroll to position [0, 0]
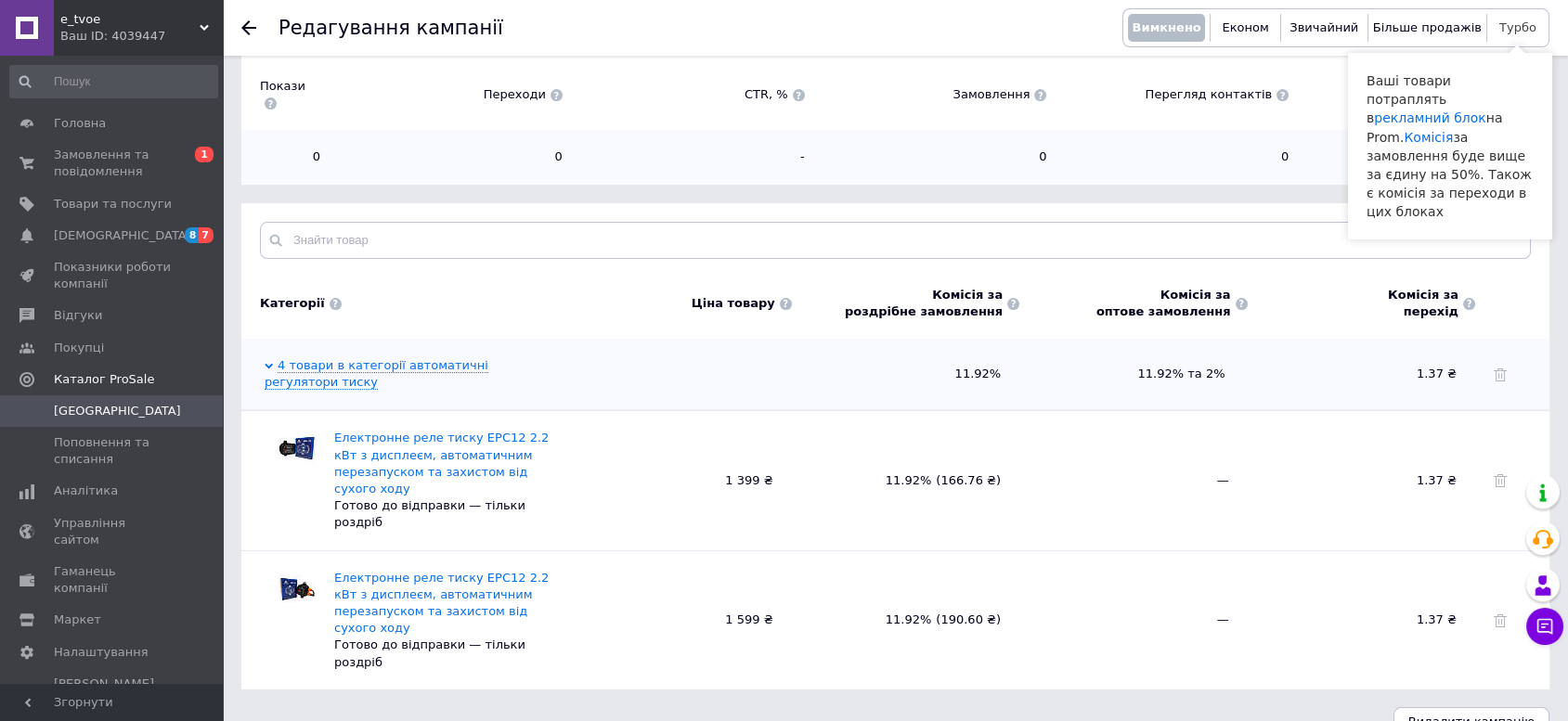
click at [1522, 21] on span "Турбо" at bounding box center [1517, 27] width 37 height 14
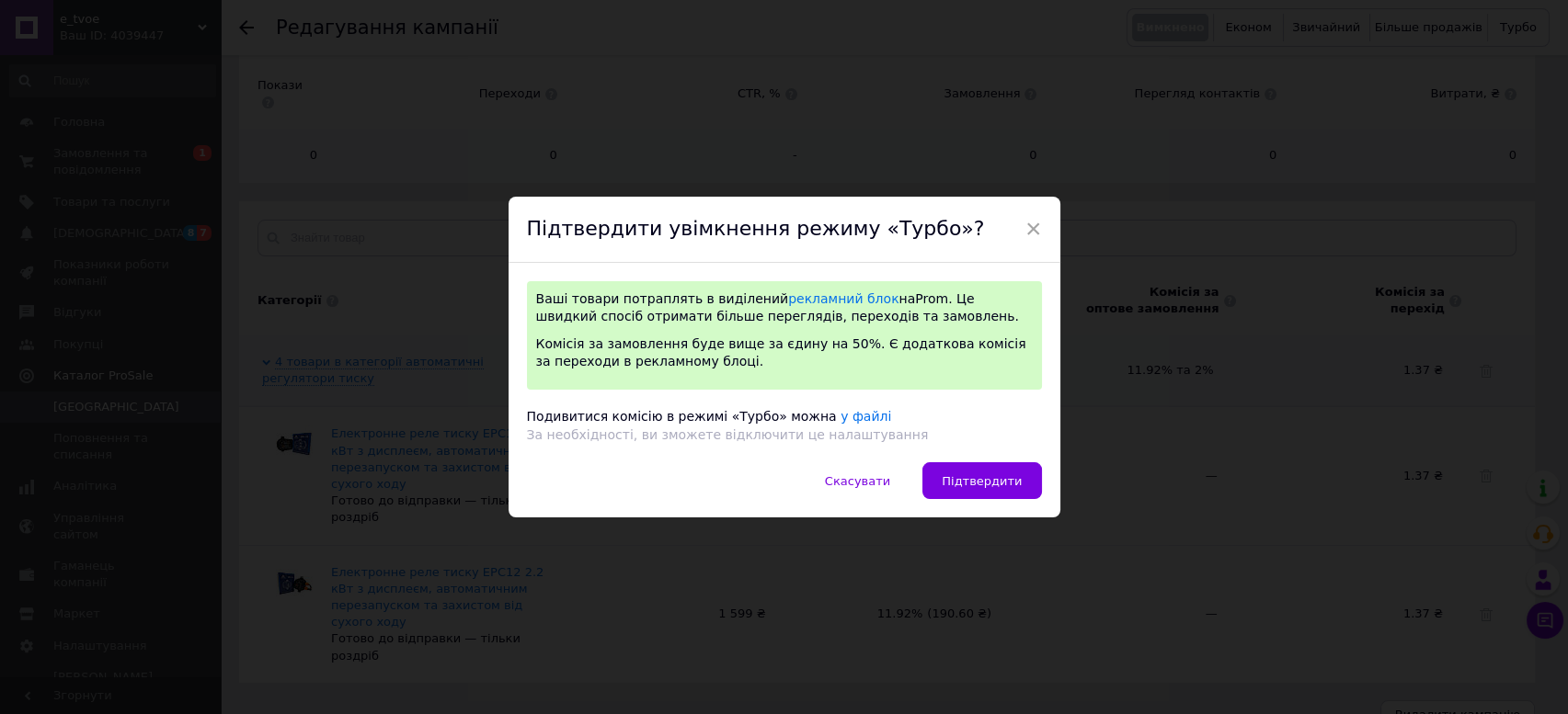
click at [1000, 488] on button "Підтвердити" at bounding box center [982, 480] width 119 height 36
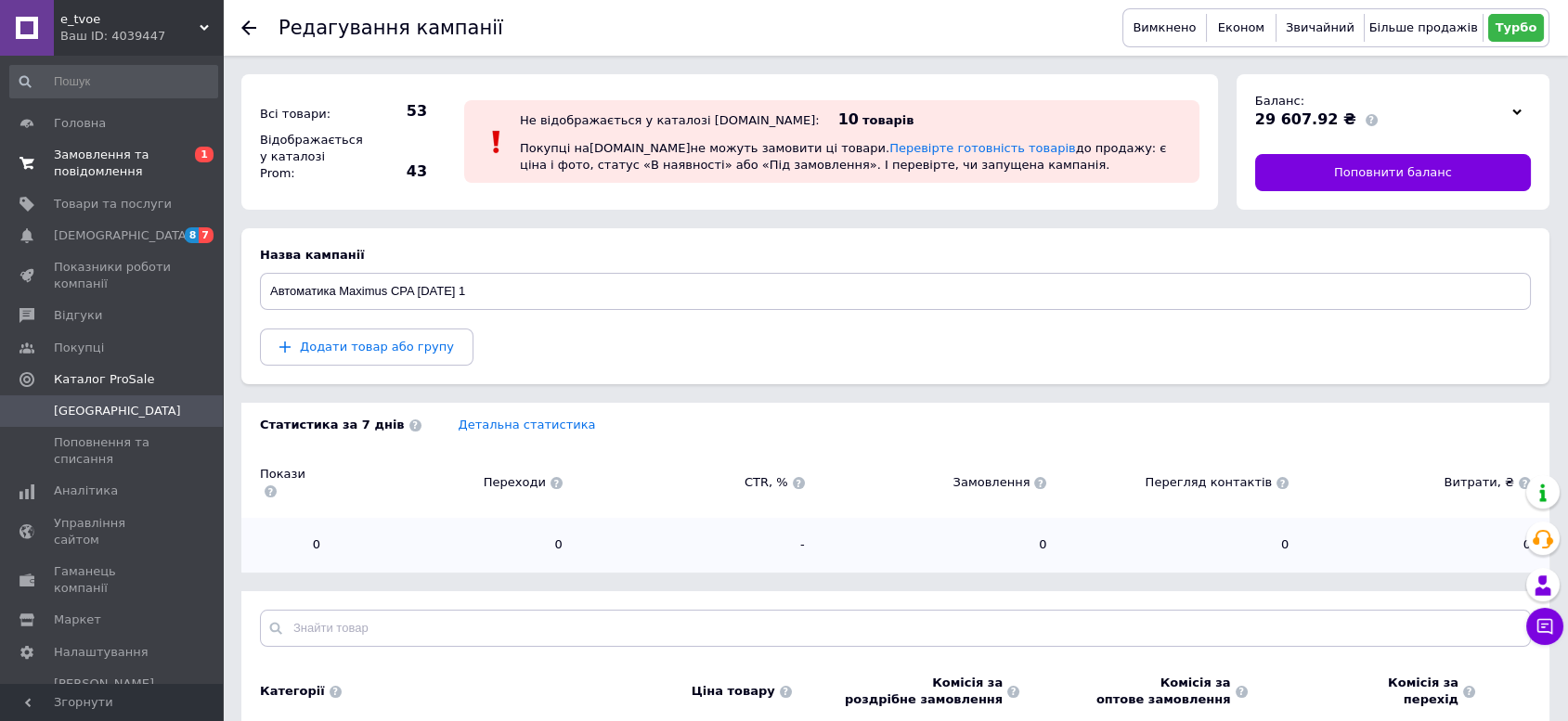
click at [122, 162] on span "Замовлення та повідомлення" at bounding box center [112, 163] width 118 height 33
